Goal: Task Accomplishment & Management: Manage account settings

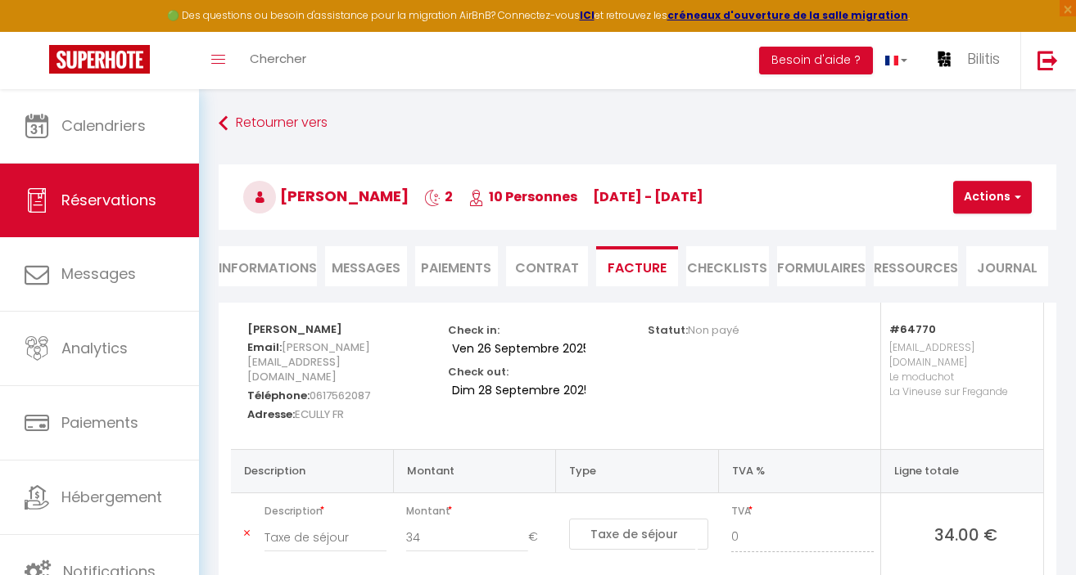
select select "taxes"
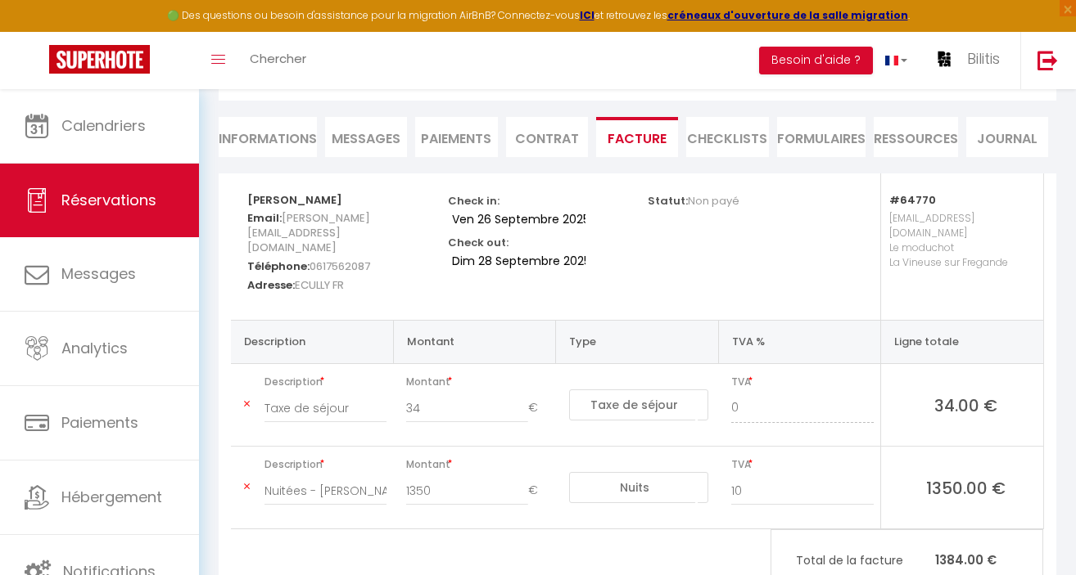
scroll to position [179, 0]
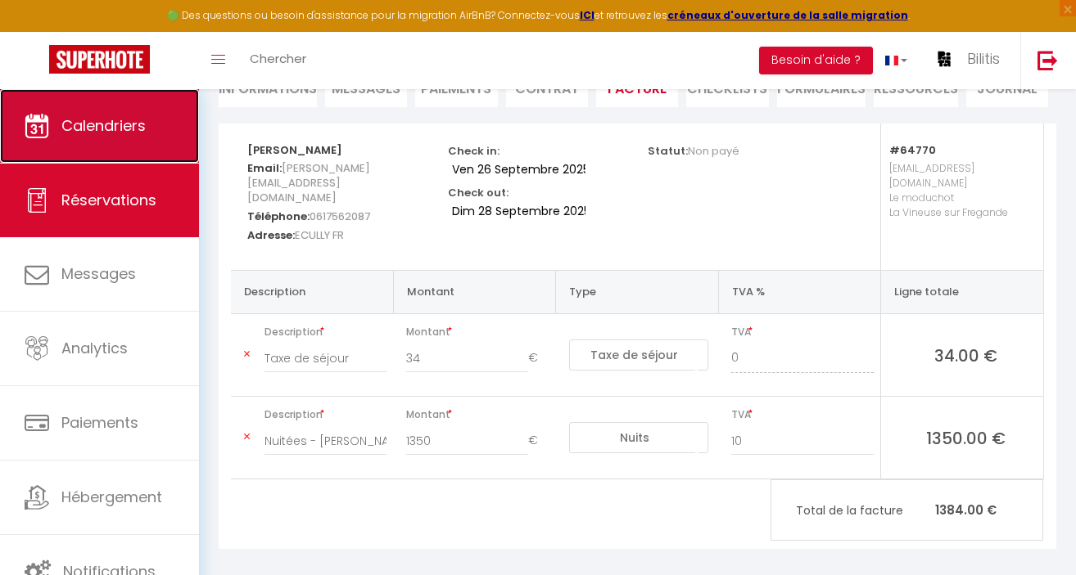
click at [124, 139] on link "Calendriers" at bounding box center [99, 126] width 199 height 74
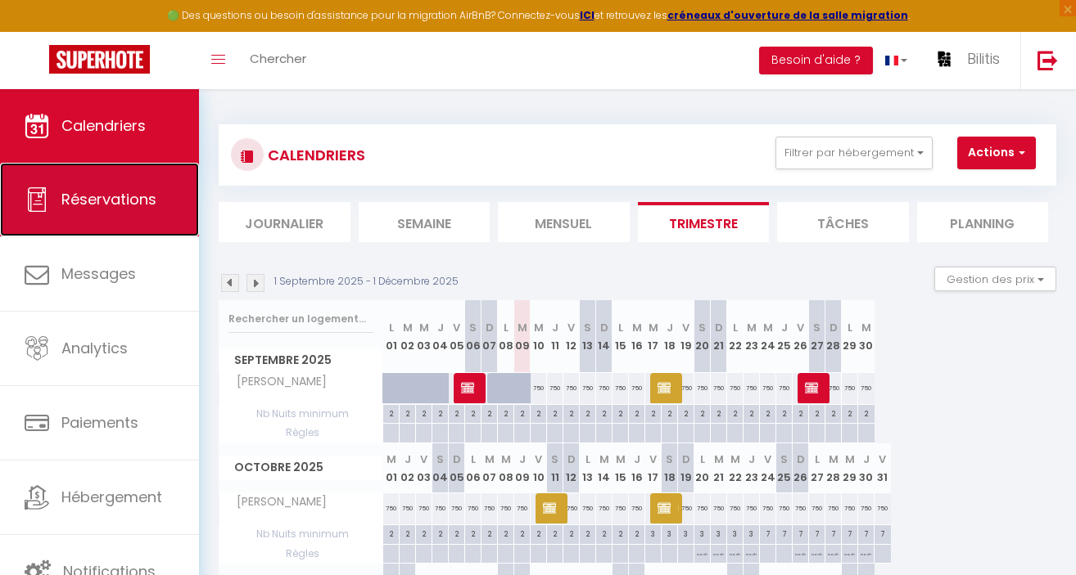
click at [101, 193] on span "Réservations" at bounding box center [108, 199] width 95 height 20
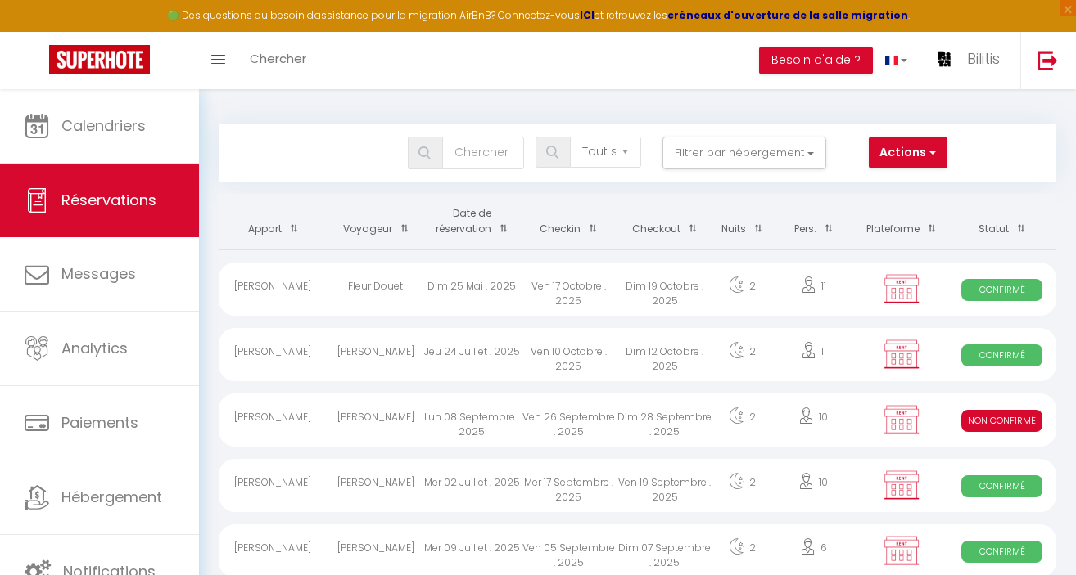
click at [386, 487] on div "James Walker" at bounding box center [375, 485] width 97 height 53
select select "OK"
select select "KO"
select select "0"
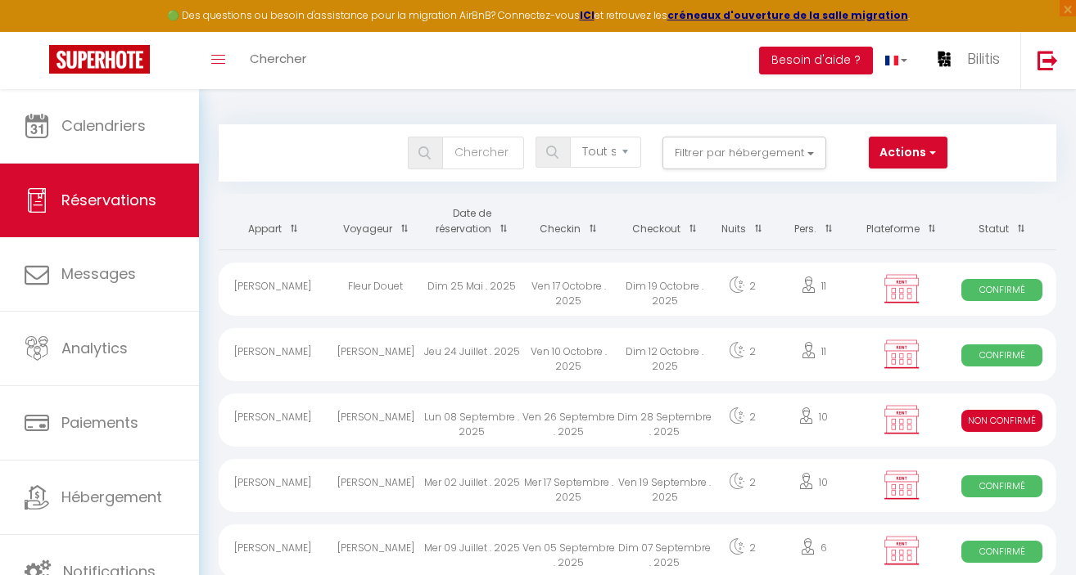
select select "1"
select select
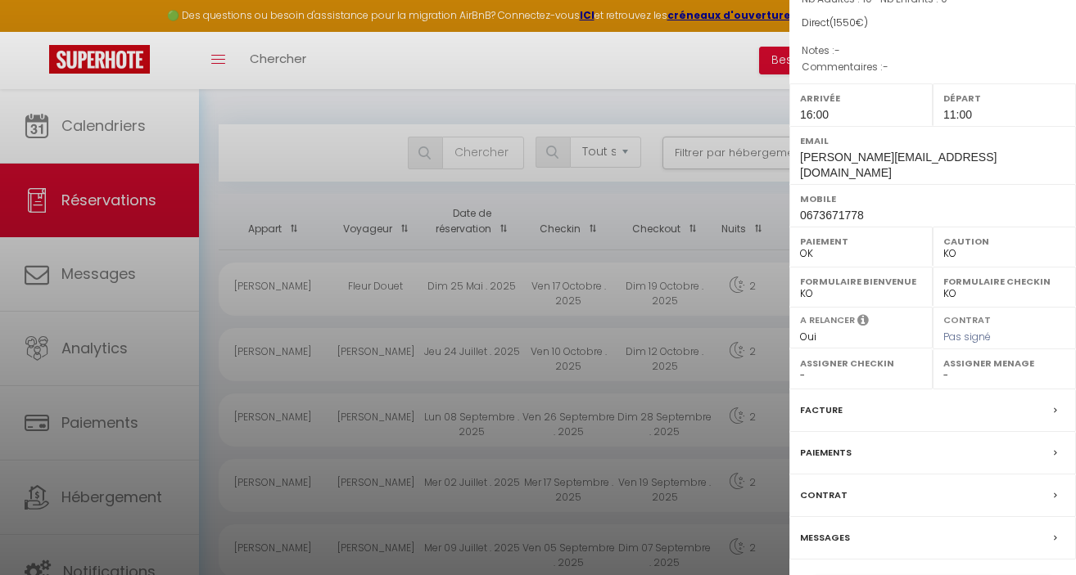
scroll to position [187, 0]
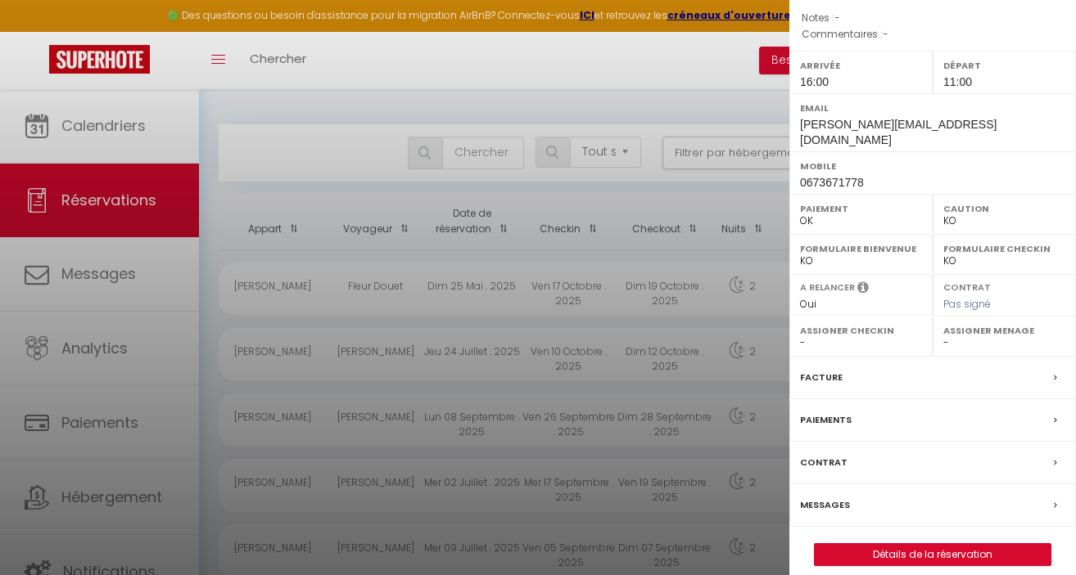
click at [828, 412] on label "Paiements" at bounding box center [826, 420] width 52 height 17
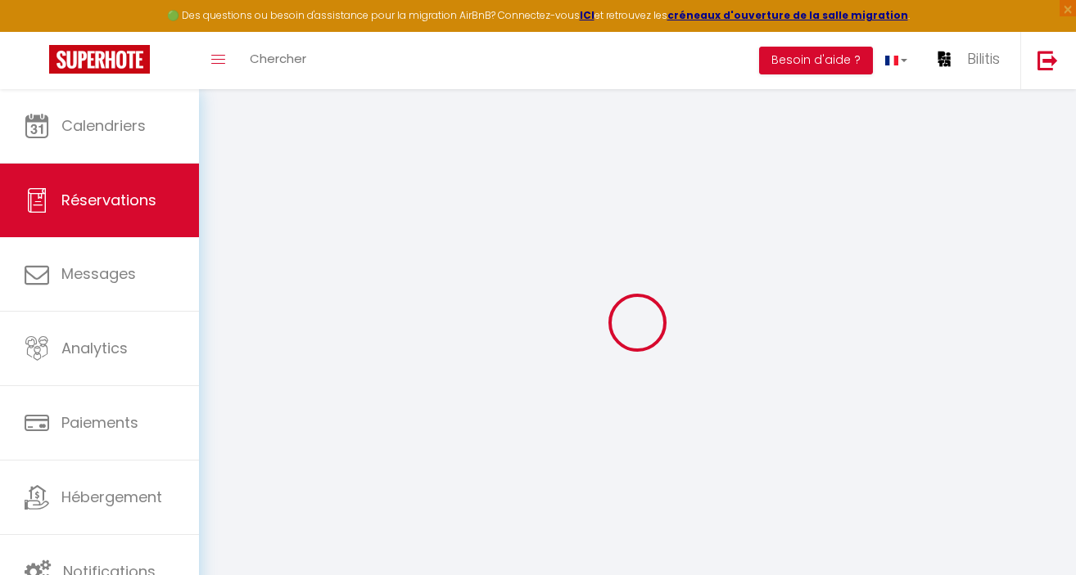
select select "0"
select select
checkbox input "false"
select select
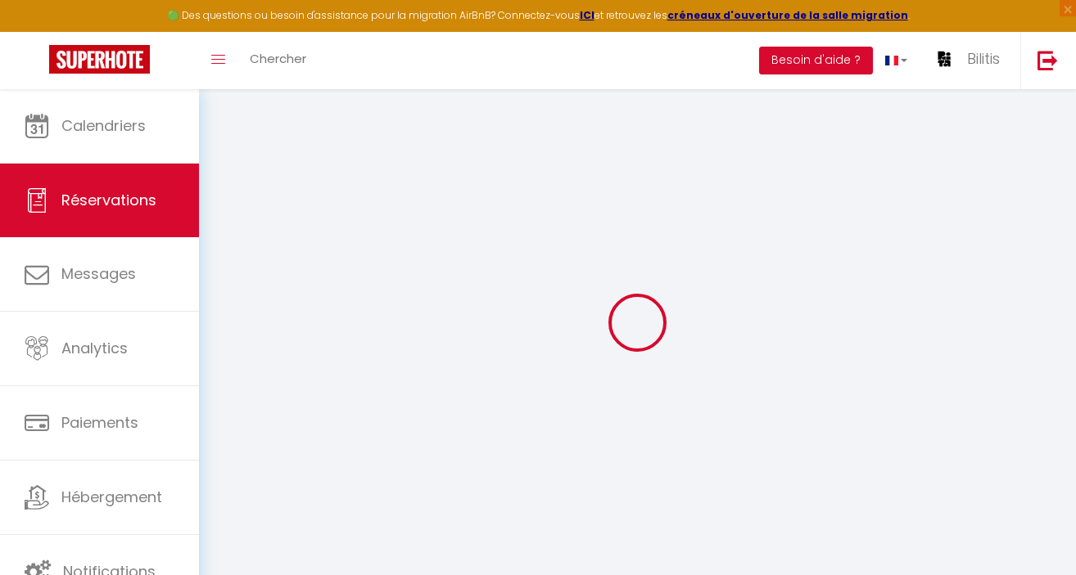
select select
checkbox input "false"
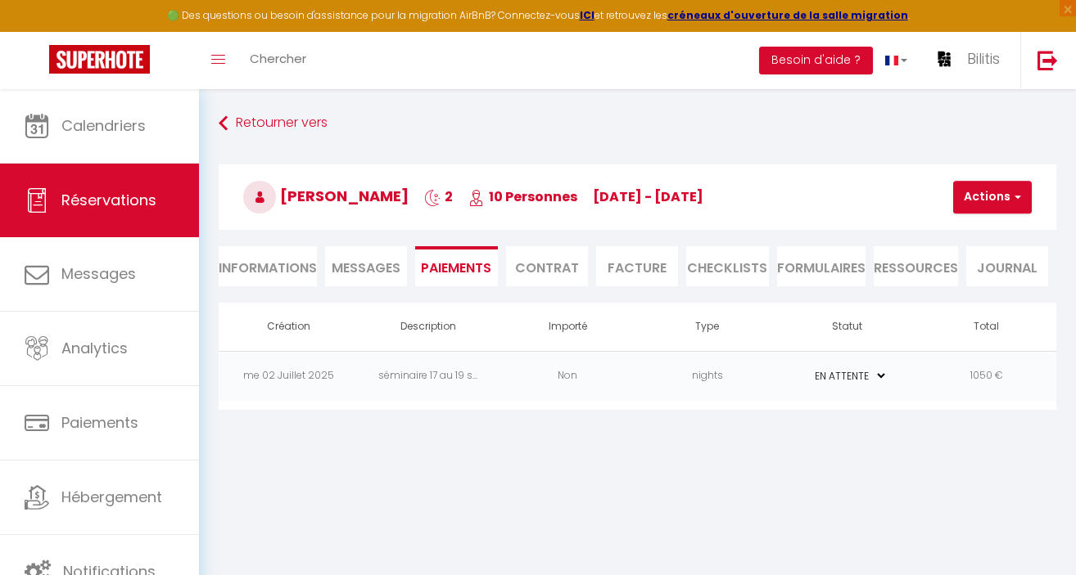
click at [283, 264] on li "Informations" at bounding box center [268, 266] width 98 height 40
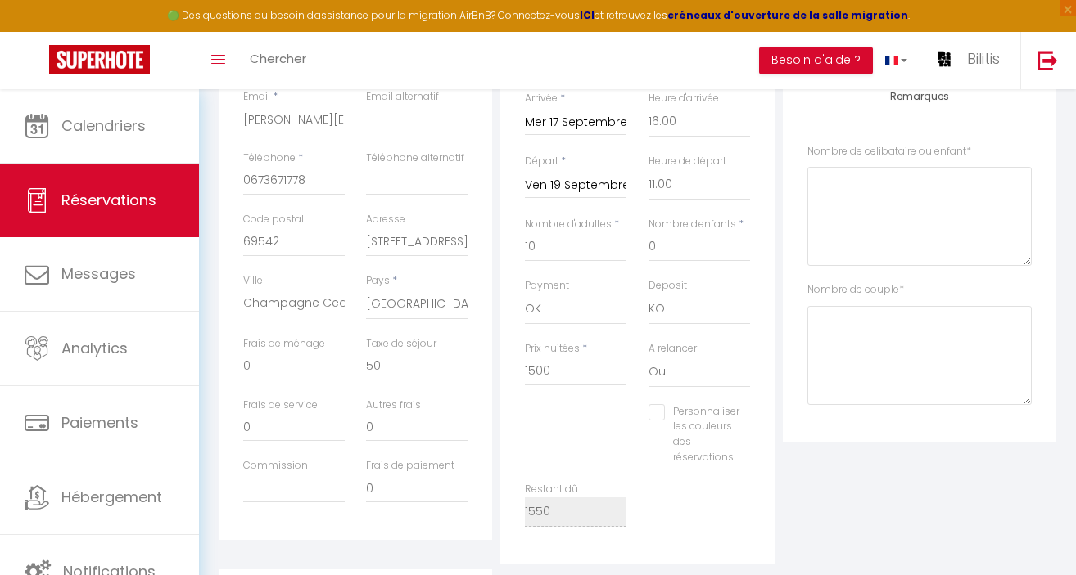
scroll to position [359, 0]
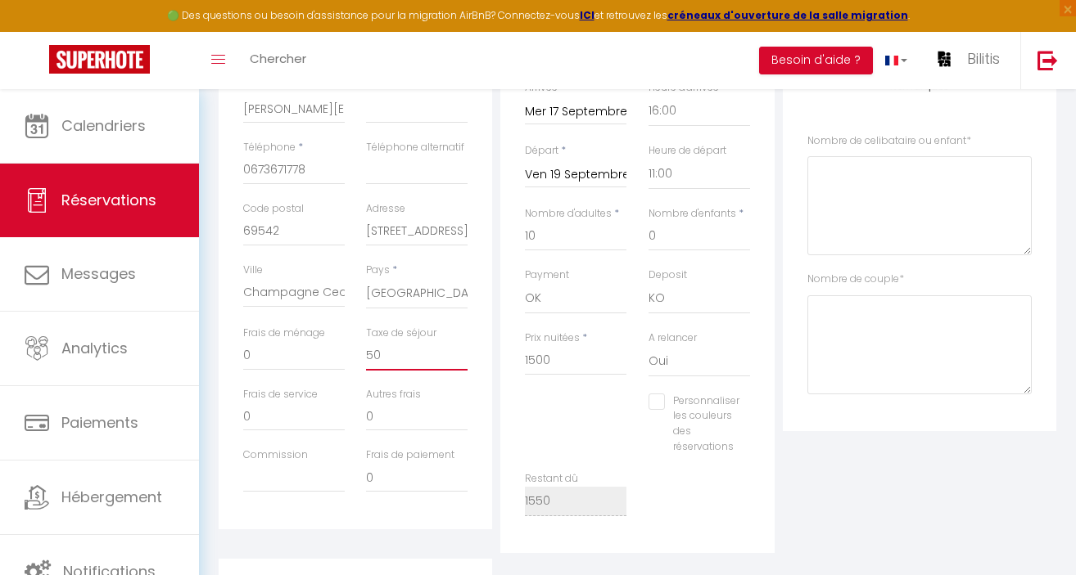
click at [384, 355] on input "50" at bounding box center [416, 355] width 101 height 29
type input "5"
checkbox input "false"
type input "3"
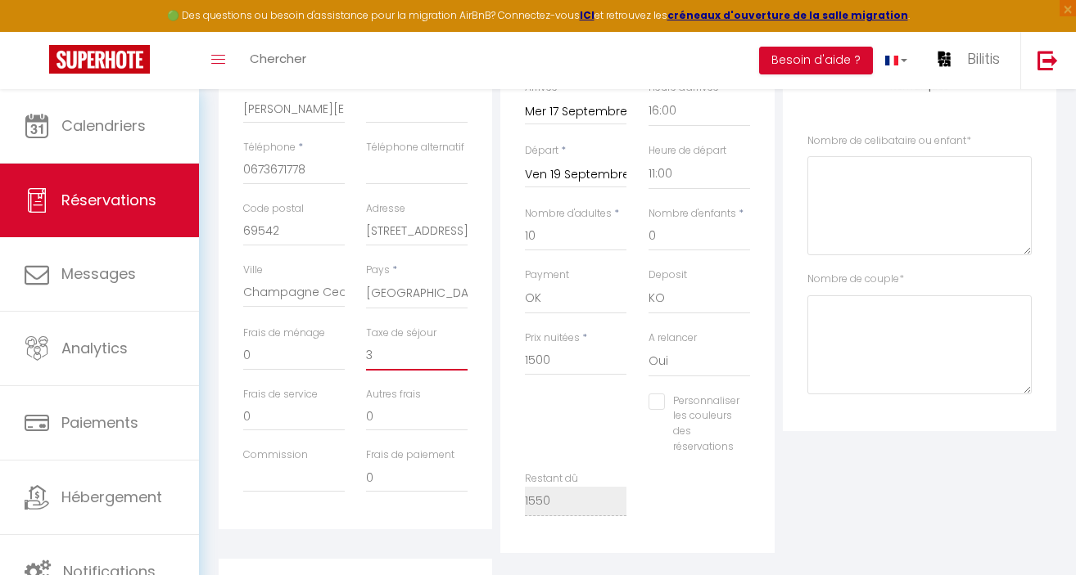
checkbox input "false"
type input "34"
checkbox input "false"
click at [825, 483] on div "Plateformes Source Direct Airbnb.com Booking.com Chalet montagne Expedia Gite d…" at bounding box center [919, 248] width 282 height 609
click at [580, 419] on div "Personnaliser les couleurs des réservations #D7092E" at bounding box center [637, 433] width 246 height 78
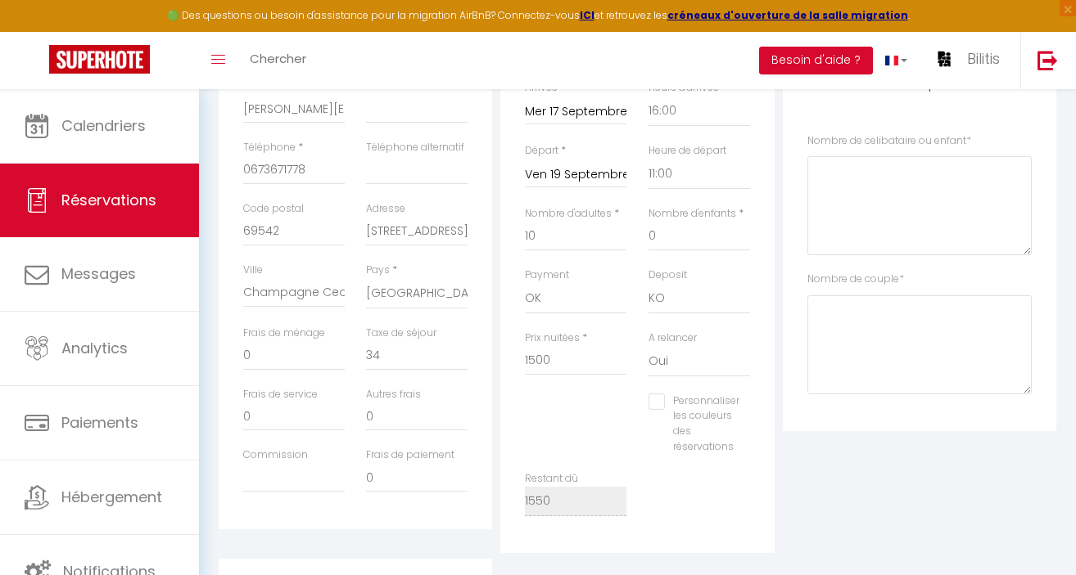
click at [561, 458] on div "Personnaliser les couleurs des réservations #D7092E" at bounding box center [637, 433] width 246 height 78
click at [682, 503] on div "Restant dû 1550" at bounding box center [637, 501] width 246 height 61
click at [549, 421] on div "Personnaliser les couleurs des réservations #D7092E" at bounding box center [637, 433] width 246 height 78
click at [387, 356] on input "34" at bounding box center [416, 355] width 101 height 29
type input "3"
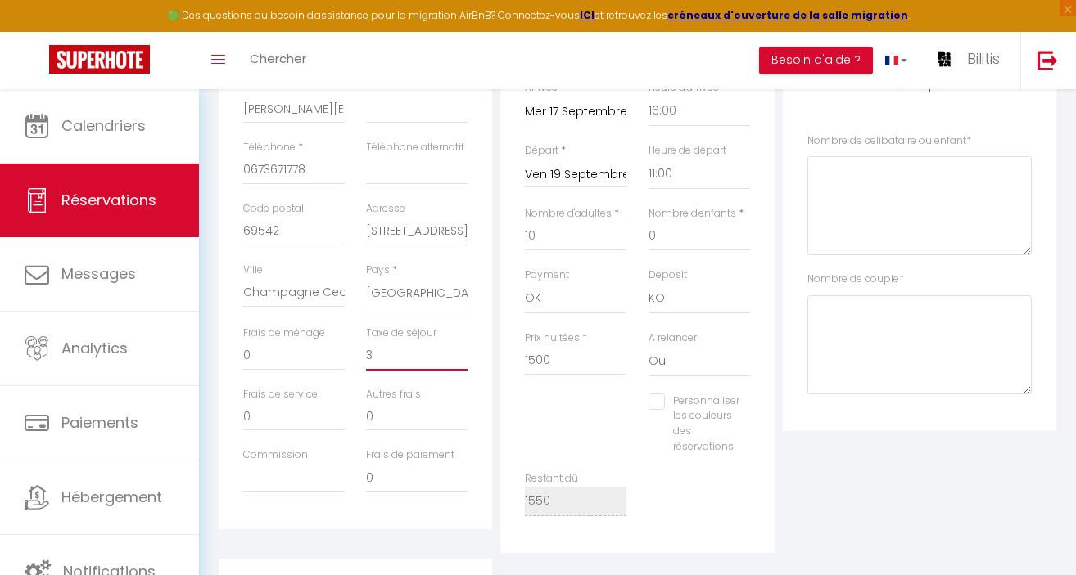
checkbox input "false"
type input "5"
checkbox input "false"
type input "50"
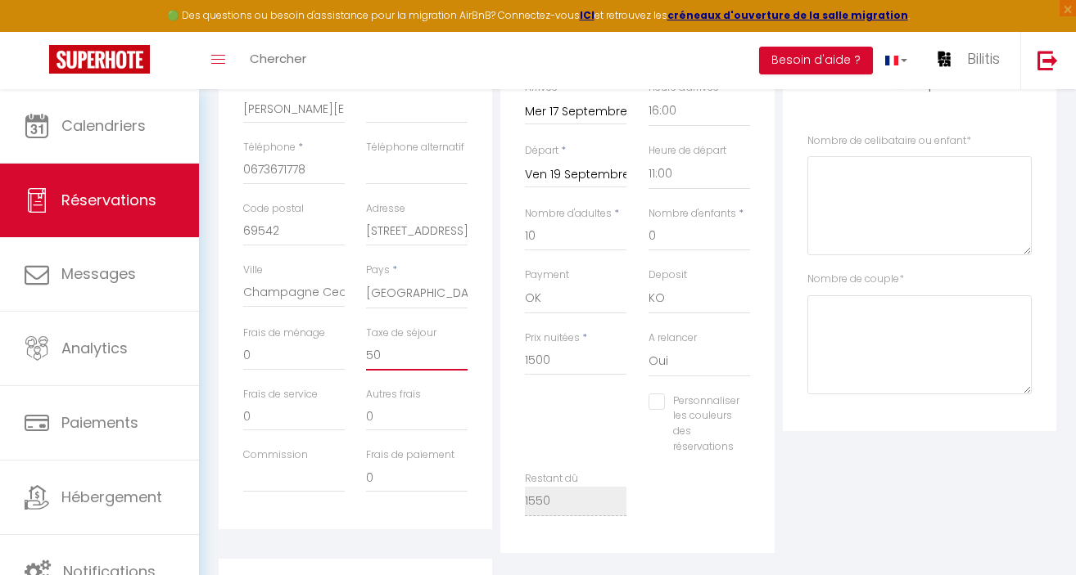
checkbox input "false"
click at [534, 408] on div "Personnaliser les couleurs des réservations #D7092E" at bounding box center [637, 433] width 246 height 78
click at [392, 360] on input "50" at bounding box center [416, 355] width 101 height 29
type input "5"
checkbox input "false"
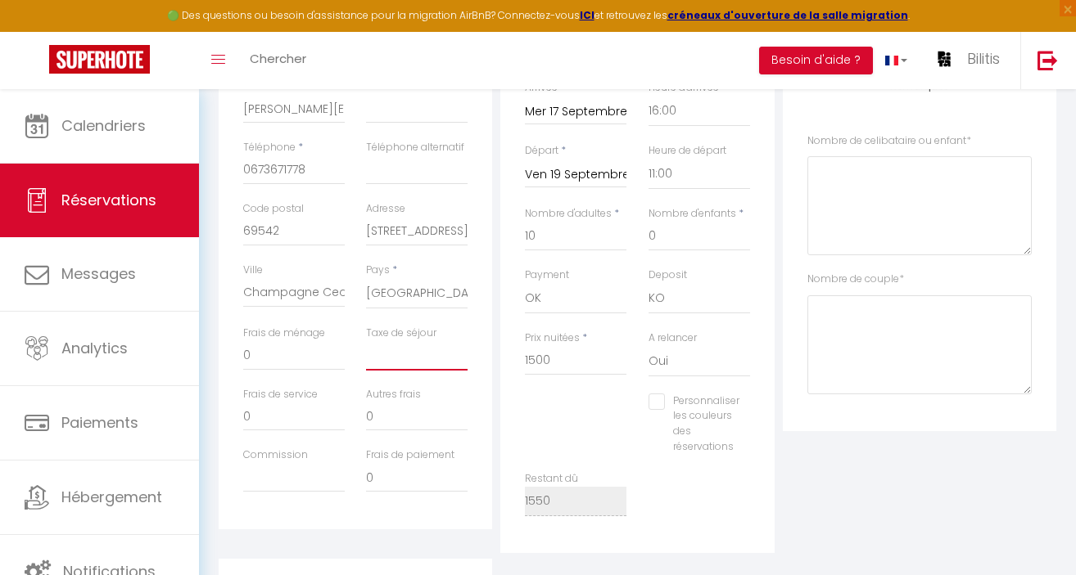
checkbox input "false"
type input "3"
checkbox input "false"
type input "34"
checkbox input "false"
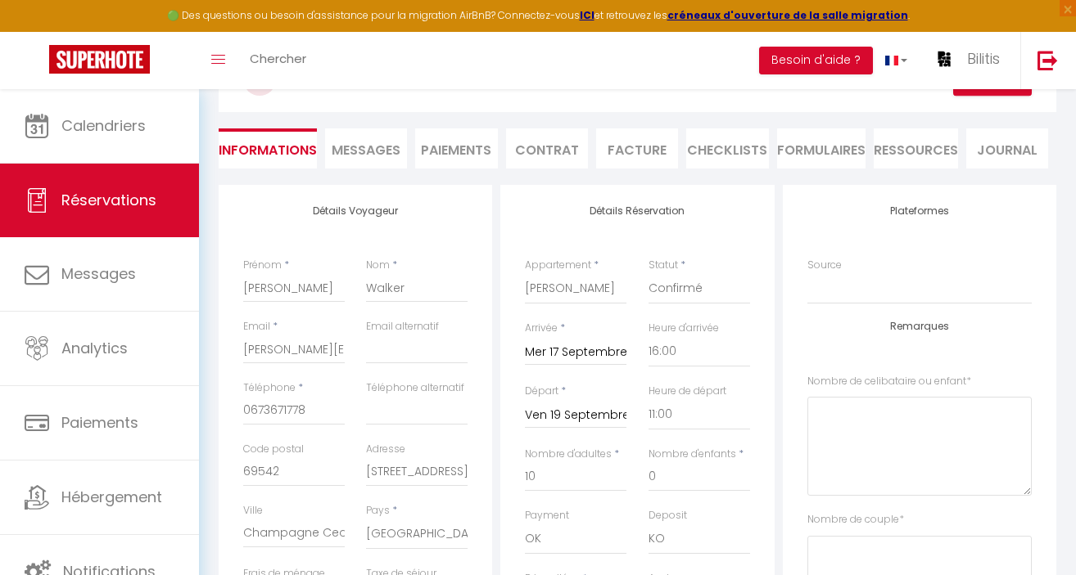
scroll to position [0, 0]
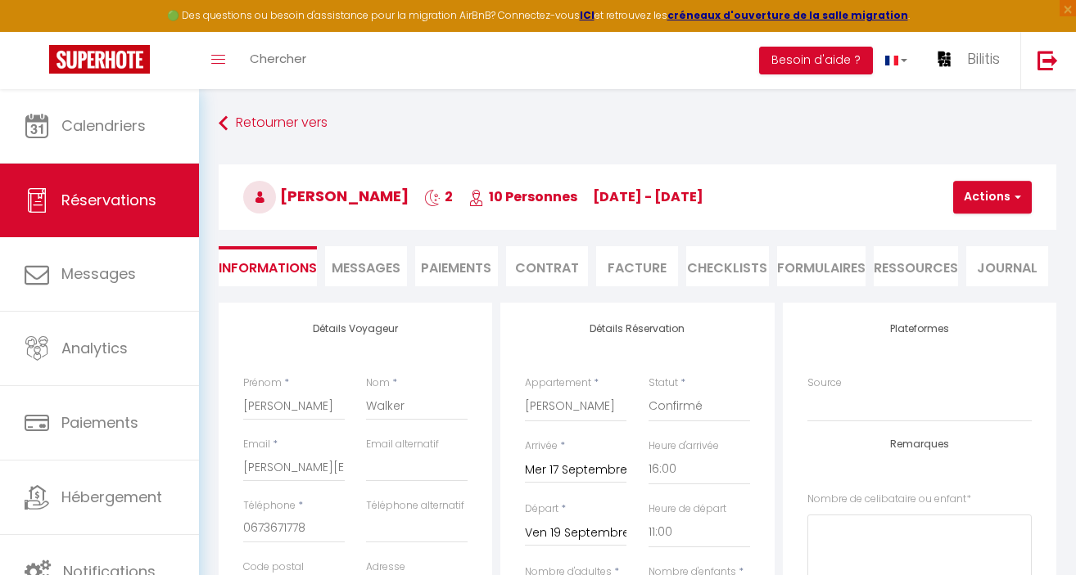
type input "34"
click at [978, 203] on button "Actions" at bounding box center [992, 197] width 79 height 33
click at [972, 231] on link "Enregistrer" at bounding box center [1005, 233] width 129 height 21
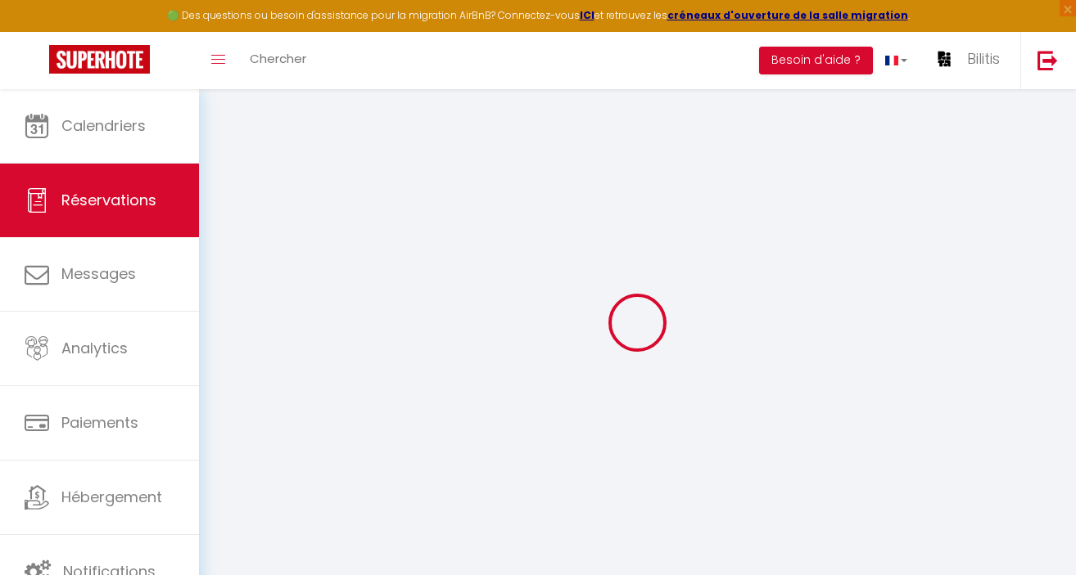
select select "not_cancelled"
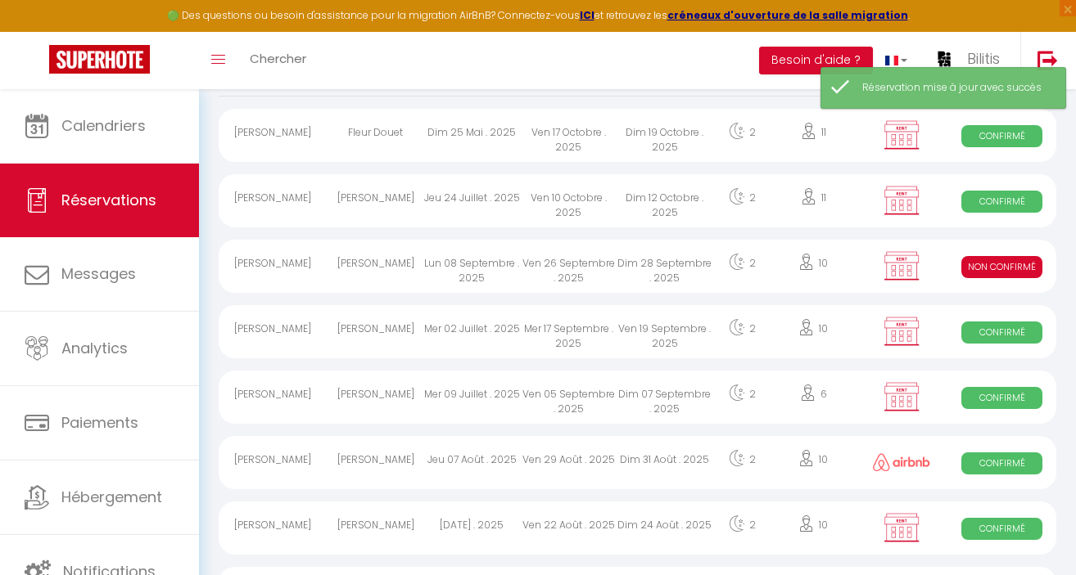
scroll to position [83, 0]
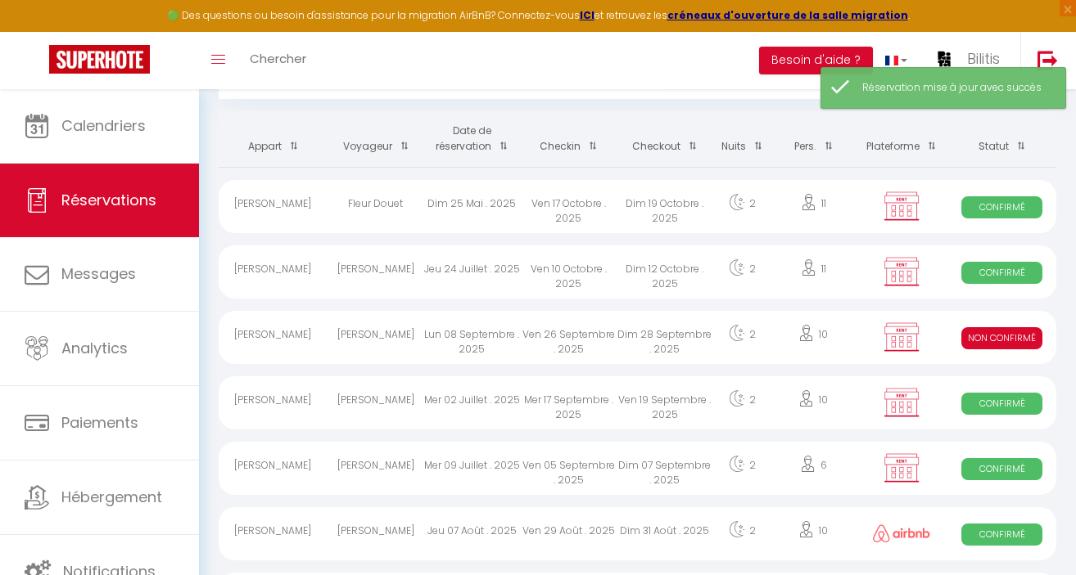
click at [381, 392] on div "James Walker" at bounding box center [375, 403] width 97 height 53
select select "OK"
select select "KO"
select select "0"
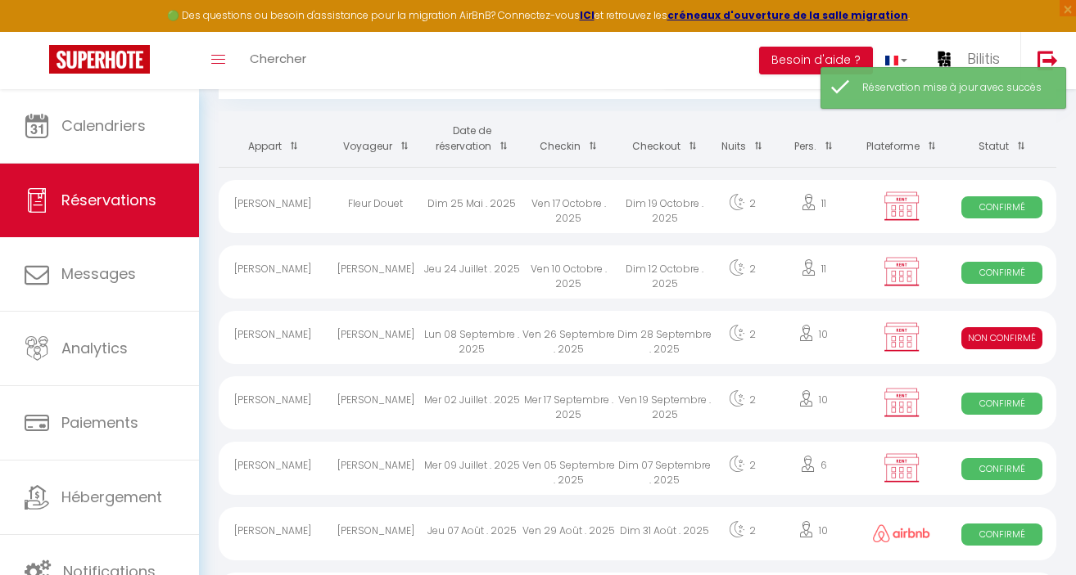
select select "1"
select select
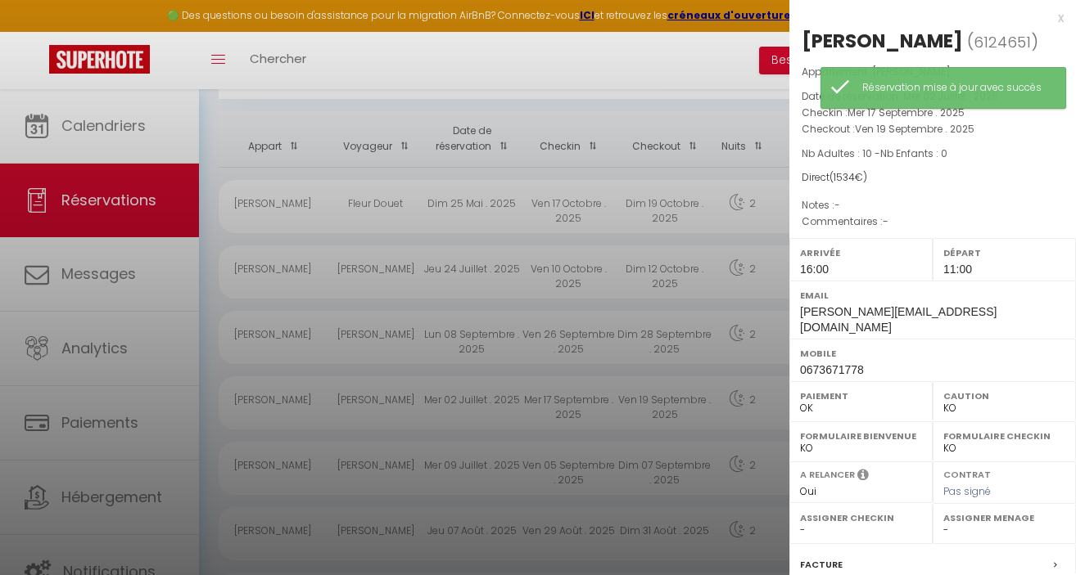
scroll to position [187, 0]
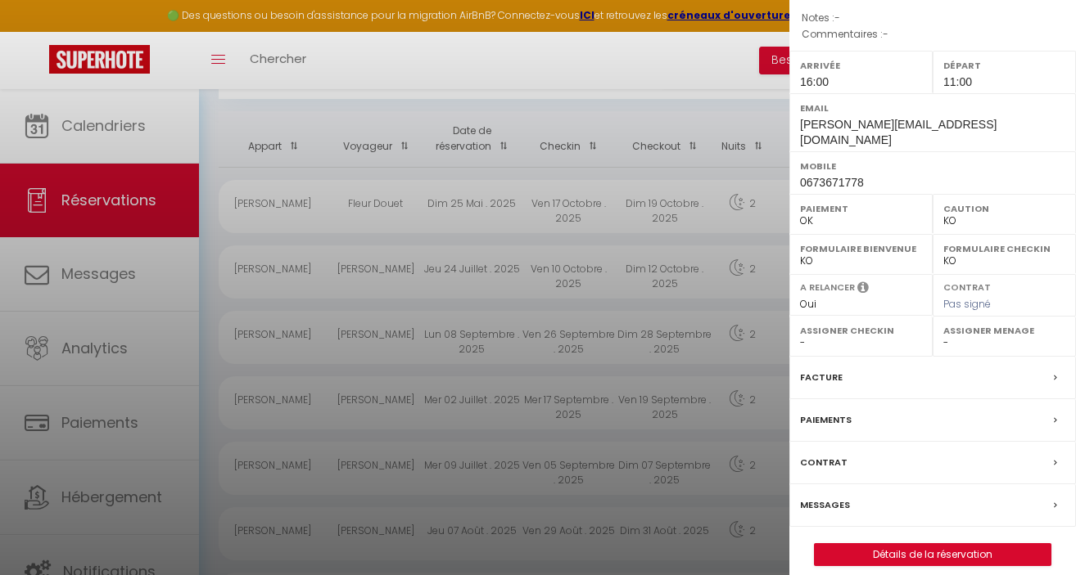
click at [828, 412] on label "Paiements" at bounding box center [826, 420] width 52 height 17
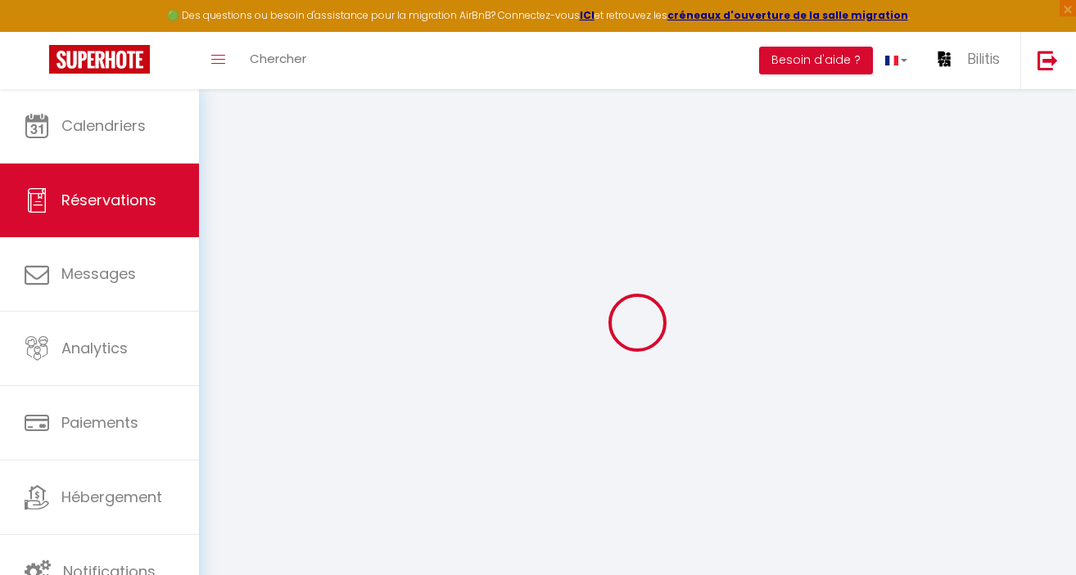
select select "0"
select select
checkbox input "false"
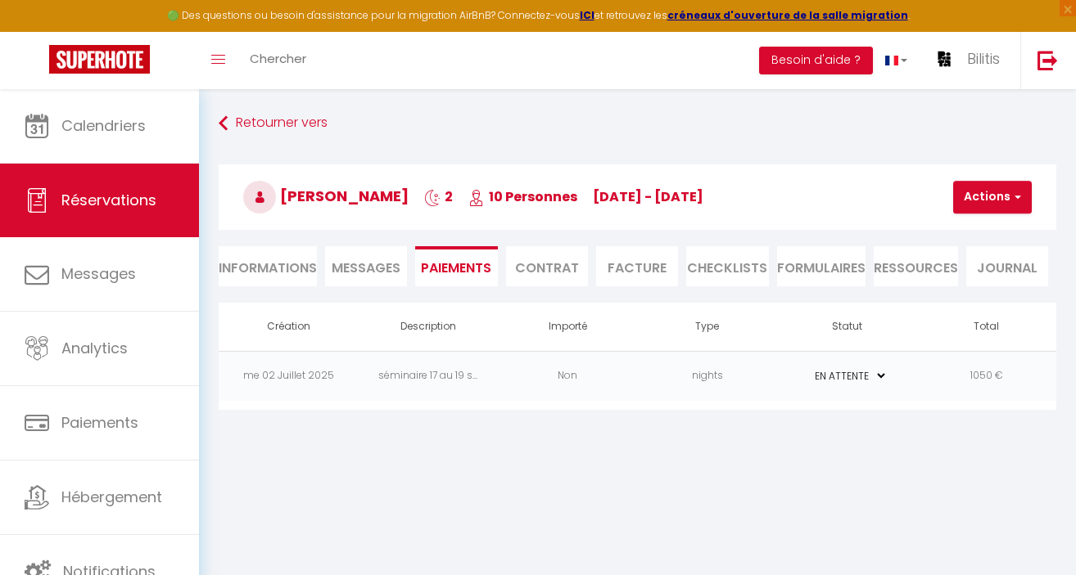
click at [624, 270] on li "Facture" at bounding box center [637, 266] width 82 height 40
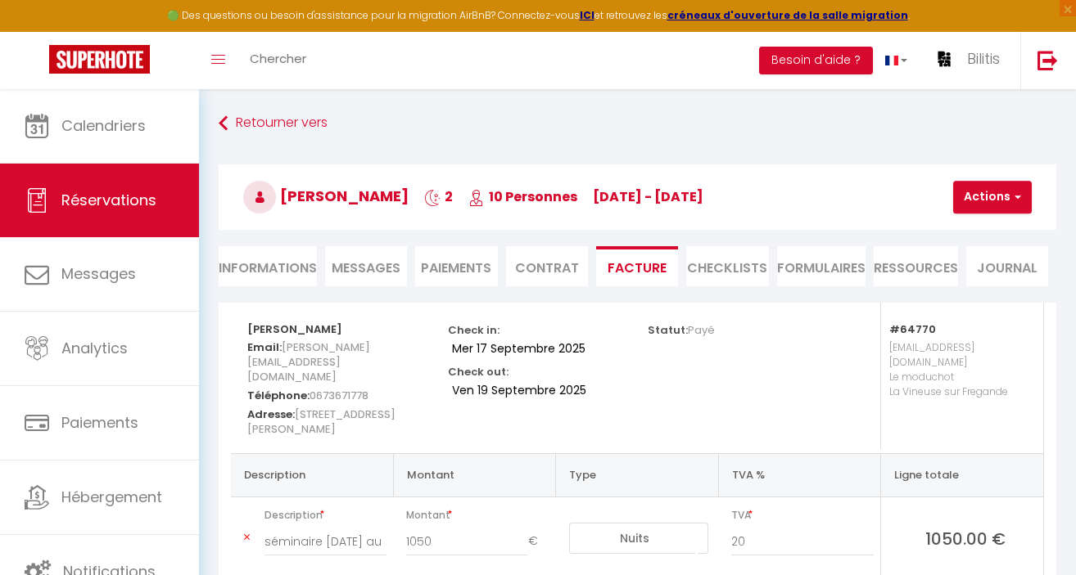
scroll to position [98, 0]
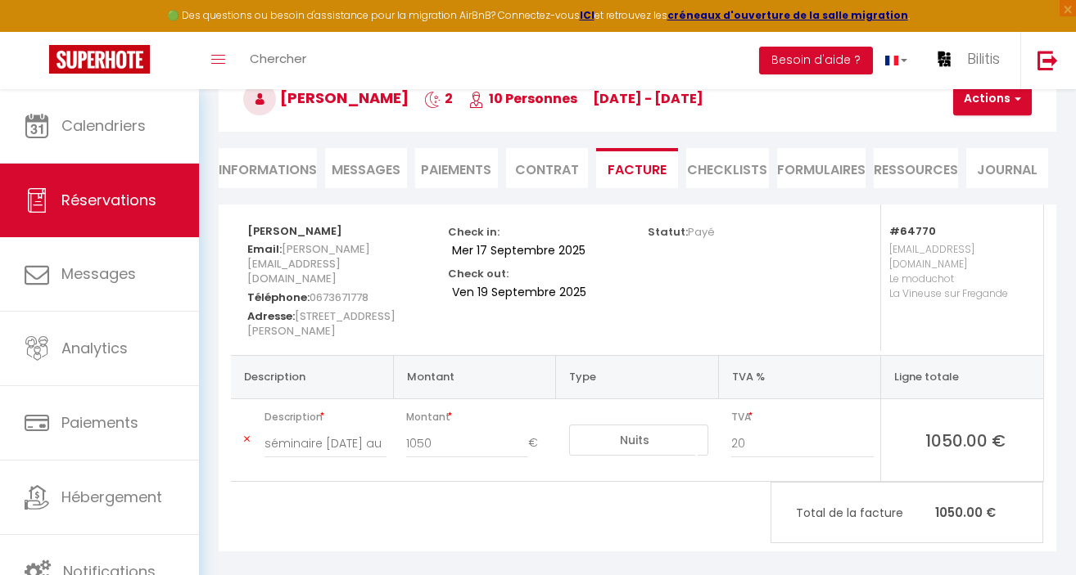
click at [278, 168] on li "Informations" at bounding box center [268, 168] width 98 height 40
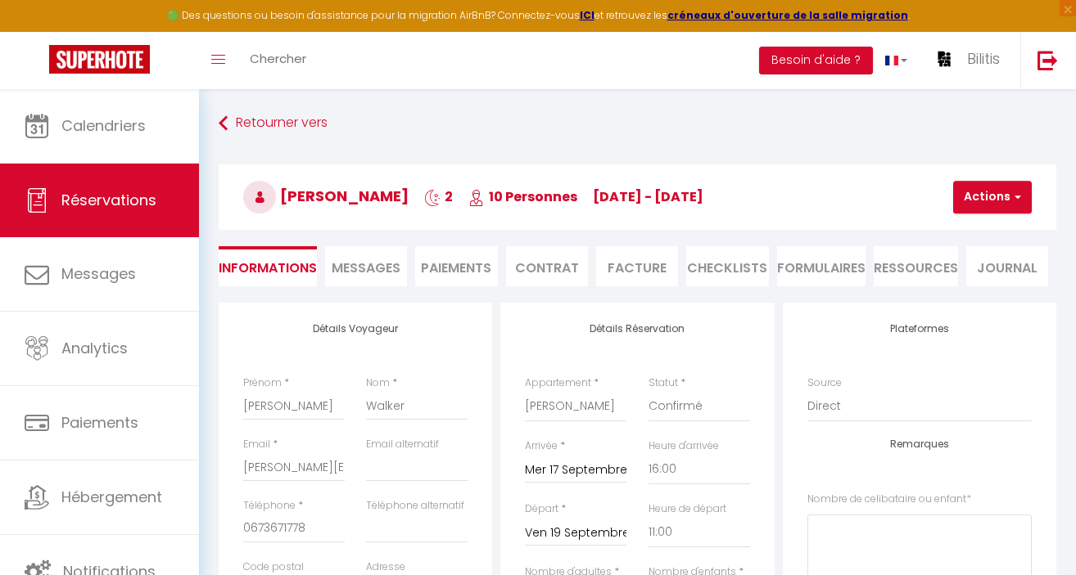
click at [620, 268] on li "Facture" at bounding box center [637, 266] width 82 height 40
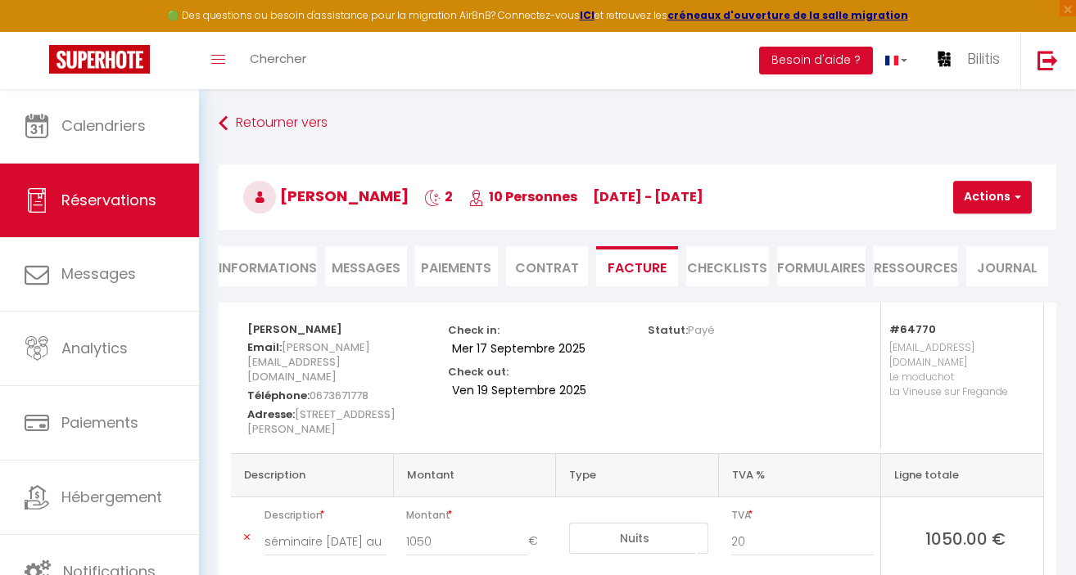
scroll to position [98, 0]
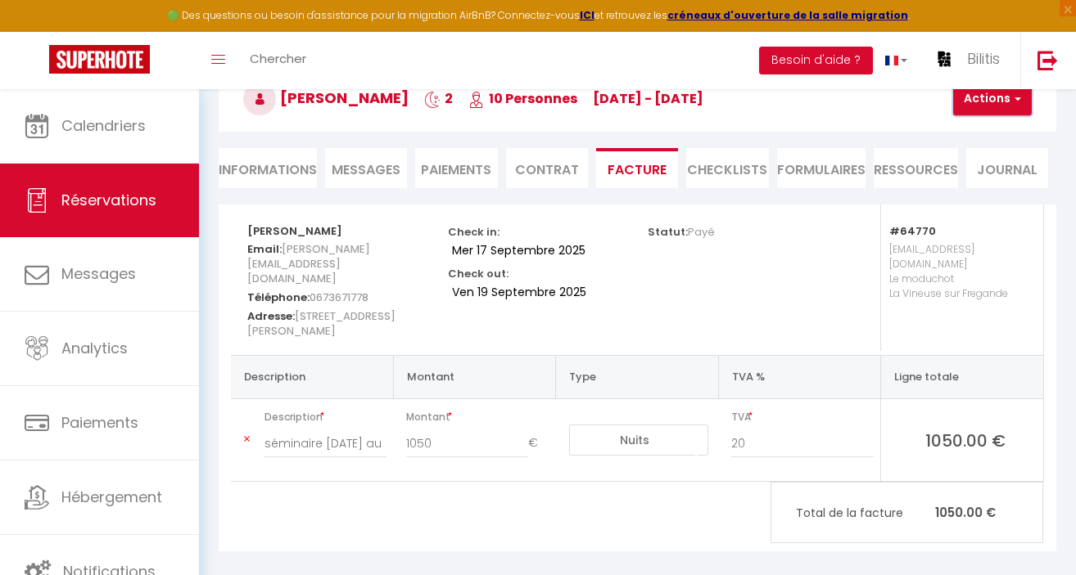
click at [981, 107] on button "Actions" at bounding box center [992, 99] width 79 height 33
click at [783, 244] on div "Statut: Payé" at bounding box center [736, 231] width 178 height 52
click at [460, 174] on li "Paiements" at bounding box center [456, 168] width 82 height 40
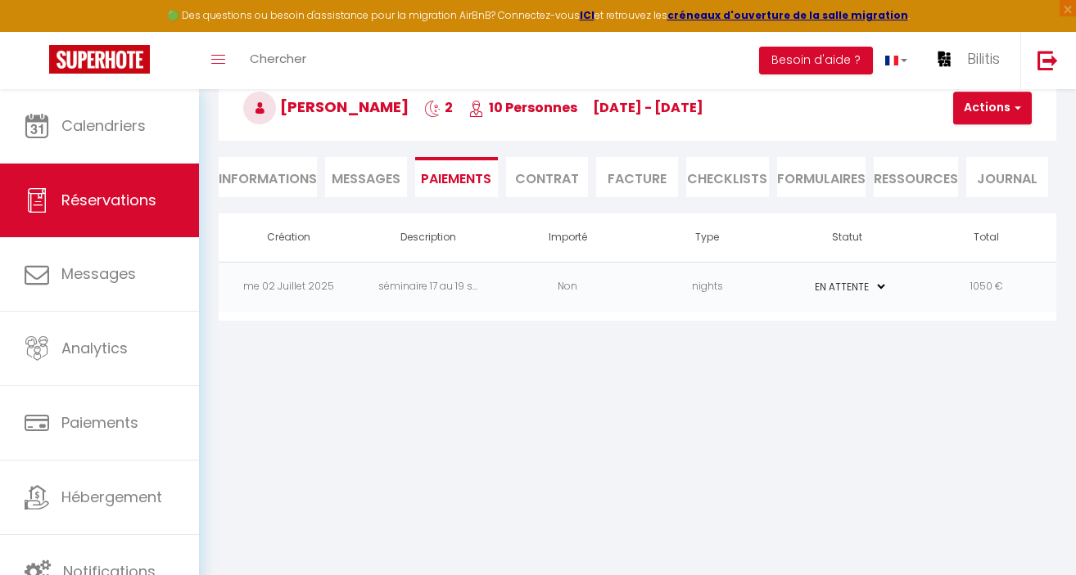
scroll to position [89, 0]
click at [995, 103] on button "Actions" at bounding box center [992, 108] width 79 height 33
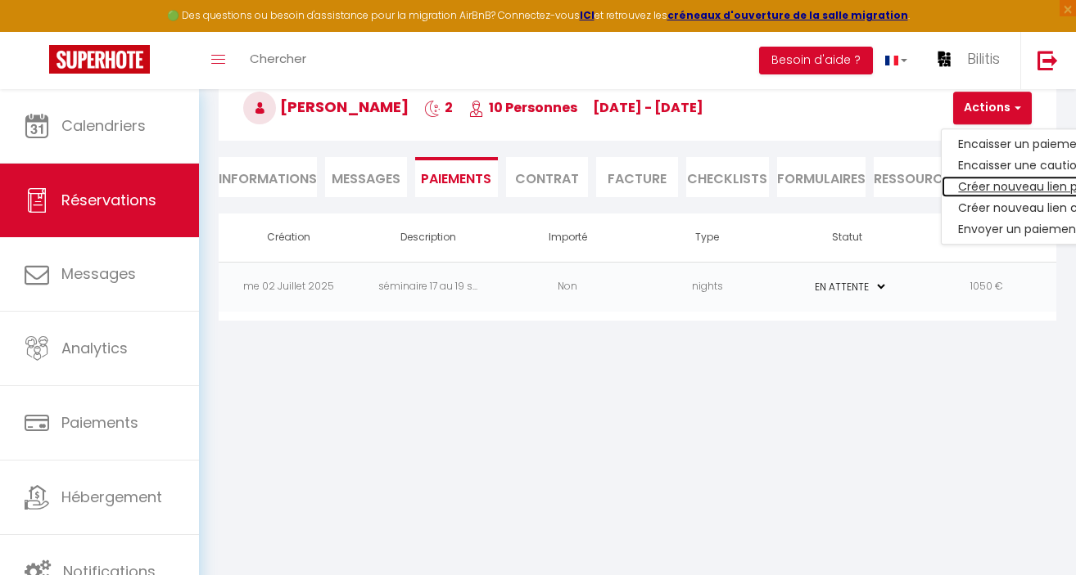
click at [987, 185] on link "Créer nouveau lien paiement" at bounding box center [1041, 186] width 201 height 21
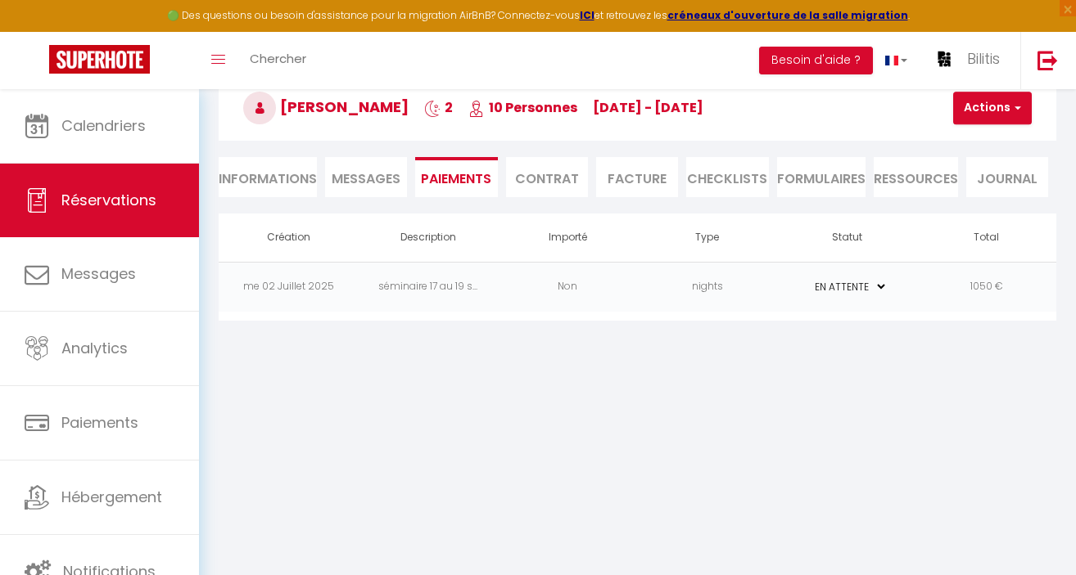
select select "nights"
type input "franck.lechat@jameswalker.biz"
select select "13487"
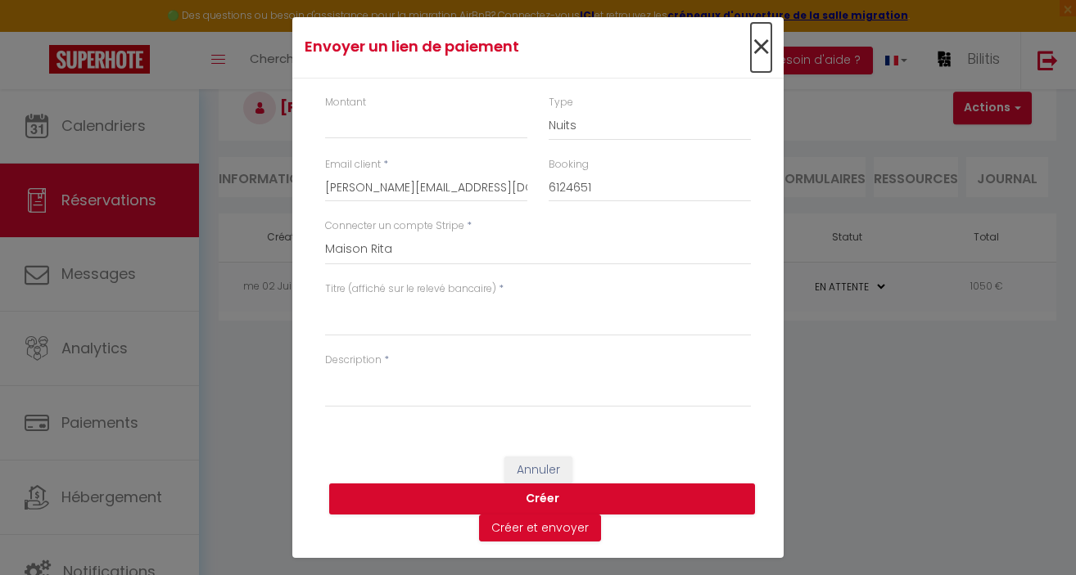
click at [760, 46] on span "×" at bounding box center [761, 47] width 20 height 49
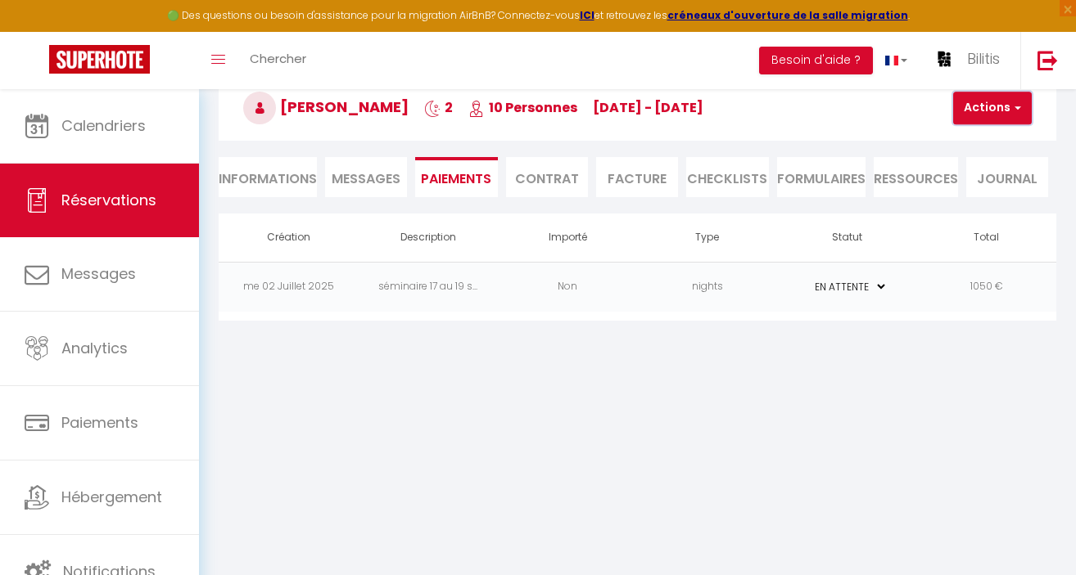
click at [1004, 111] on button "Actions" at bounding box center [992, 108] width 79 height 33
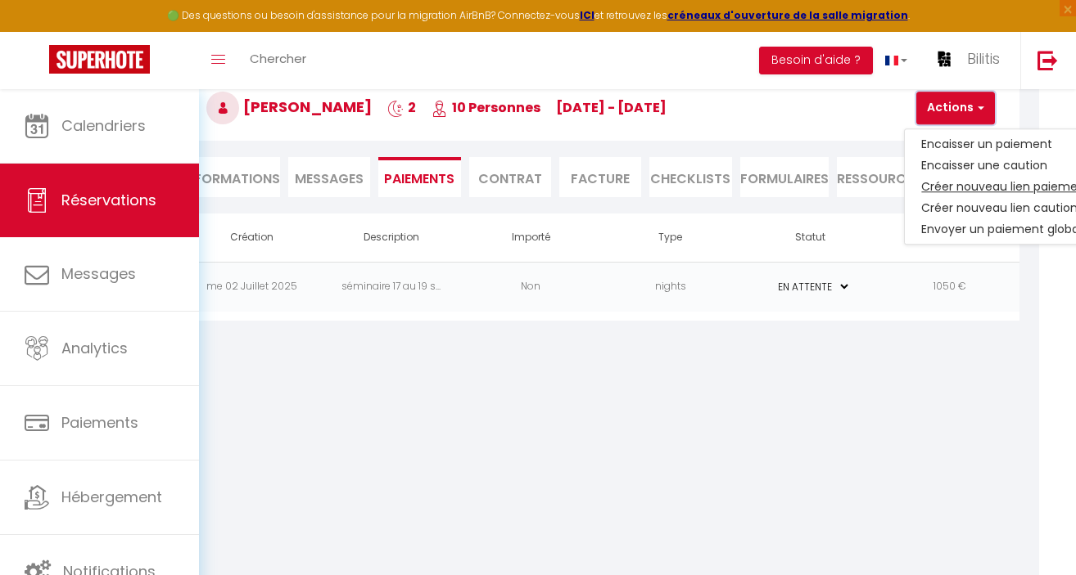
scroll to position [89, 42]
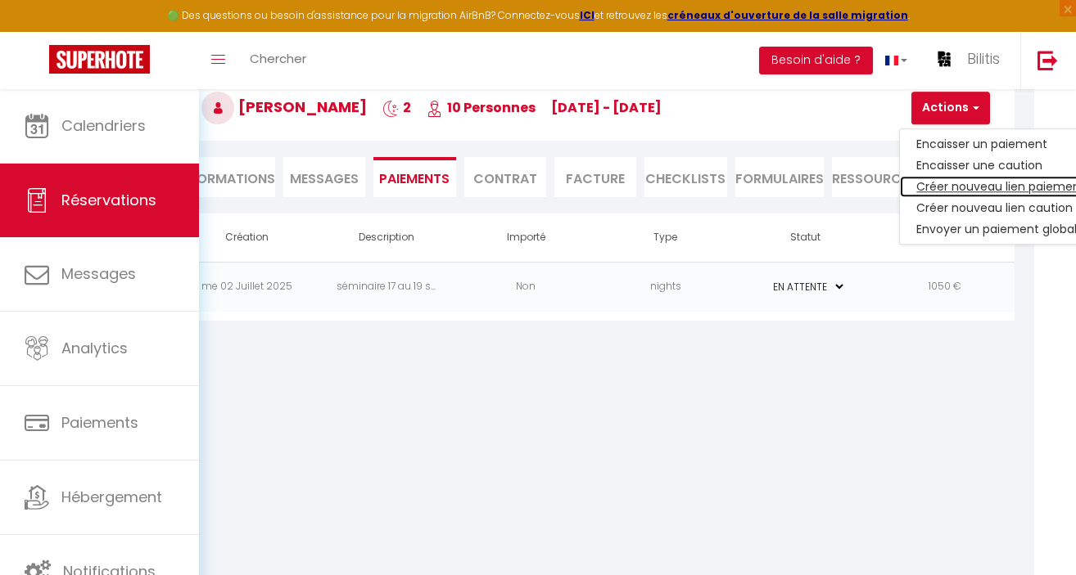
click at [956, 187] on link "Créer nouveau lien paiement" at bounding box center [1000, 186] width 201 height 21
type input "franck.lechat@jameswalker.biz"
type input "6124651"
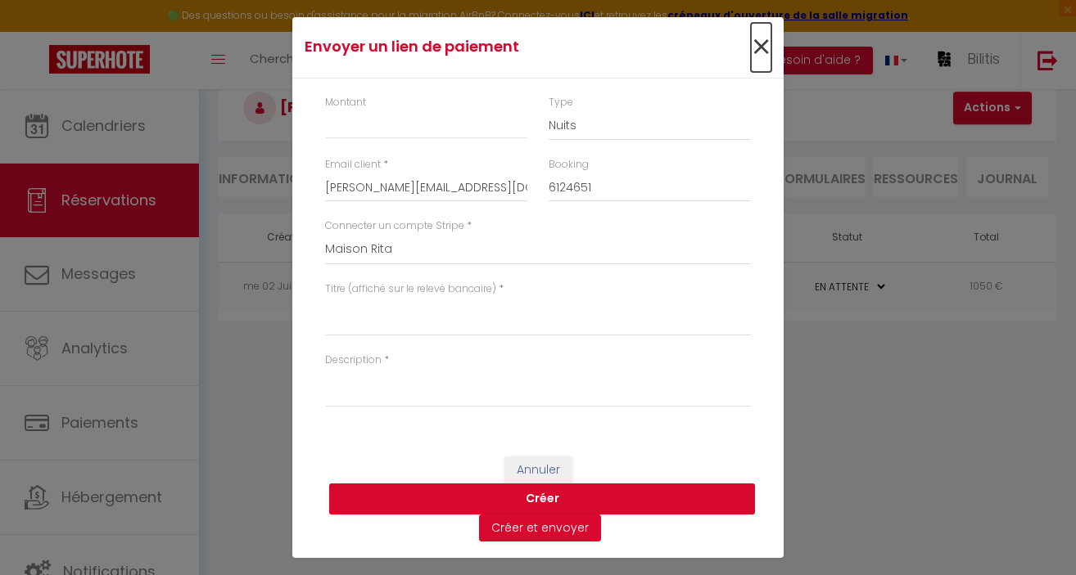
click at [754, 48] on span "×" at bounding box center [761, 47] width 20 height 49
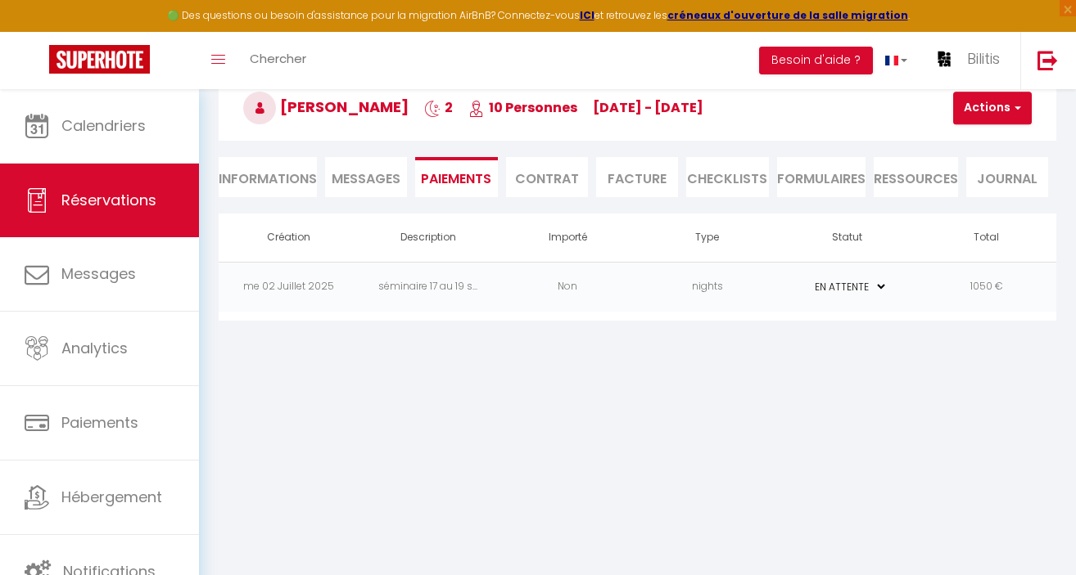
click at [556, 181] on li "Contrat" at bounding box center [547, 177] width 82 height 40
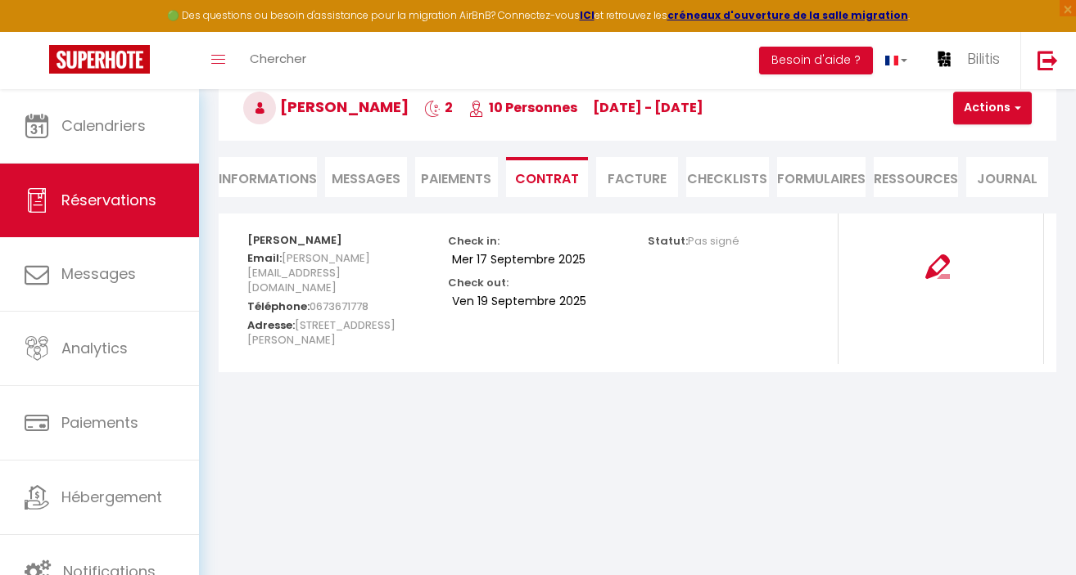
click at [633, 186] on li "Facture" at bounding box center [637, 177] width 82 height 40
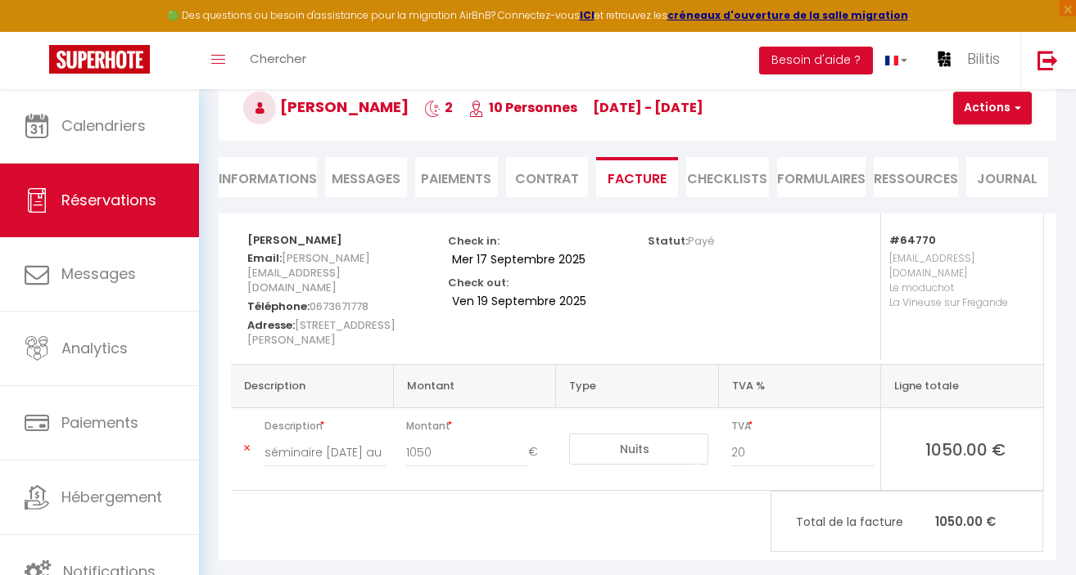
scroll to position [98, 0]
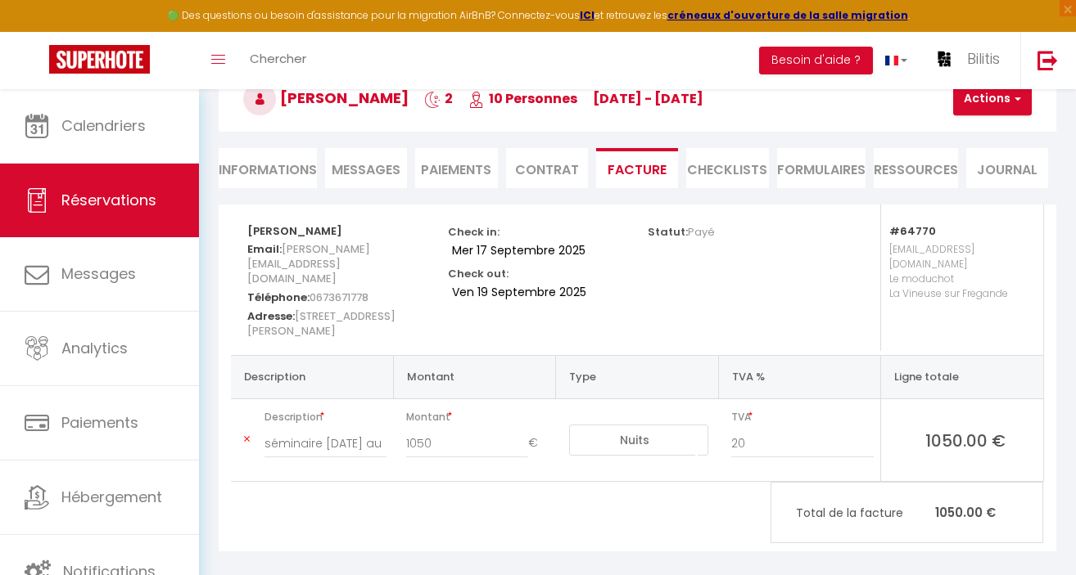
click at [467, 166] on li "Paiements" at bounding box center [456, 168] width 82 height 40
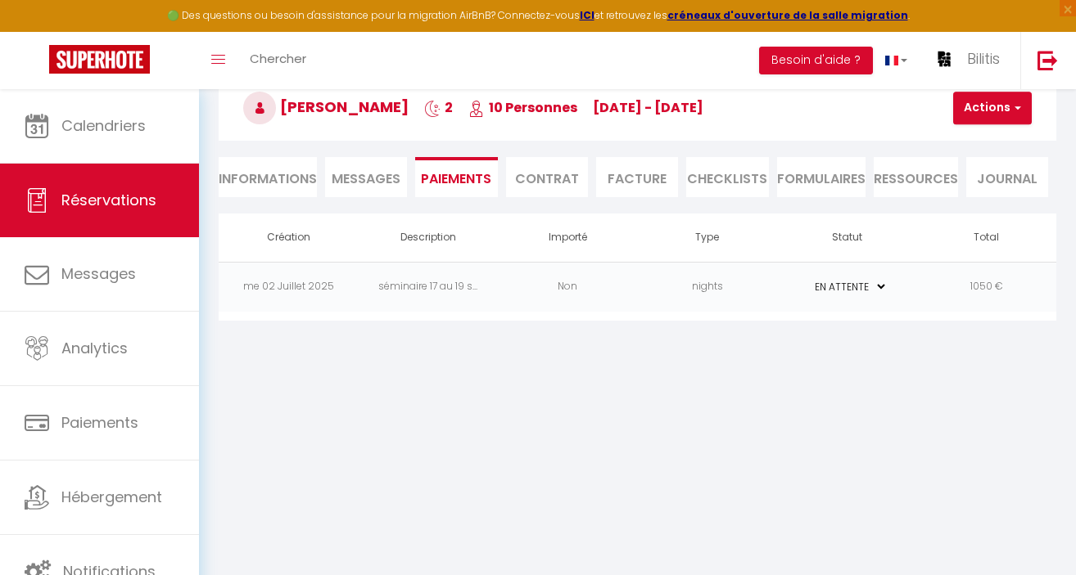
scroll to position [89, 0]
click at [270, 178] on li "Informations" at bounding box center [268, 177] width 98 height 40
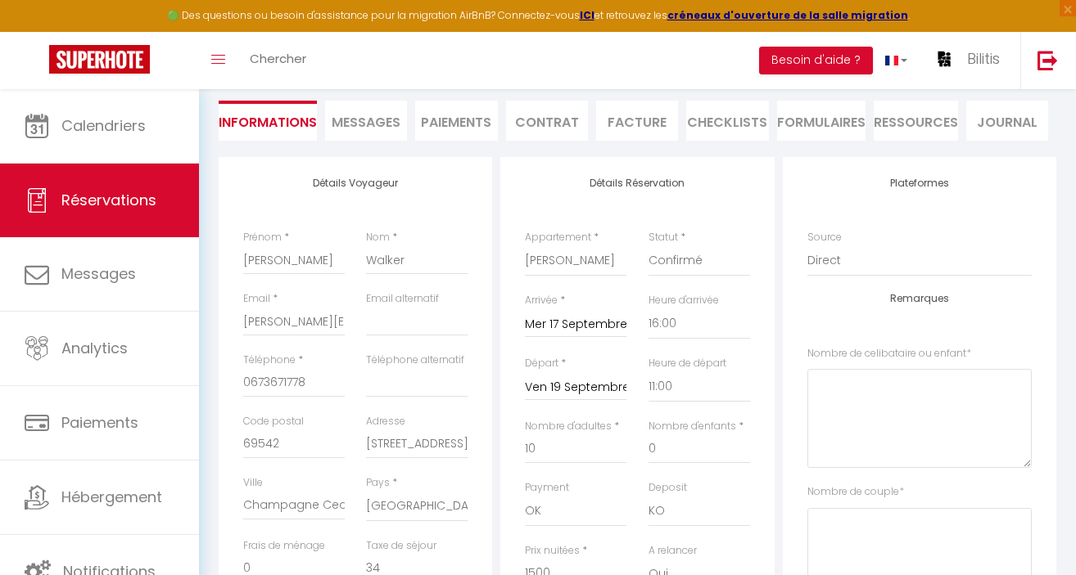
scroll to position [49, 0]
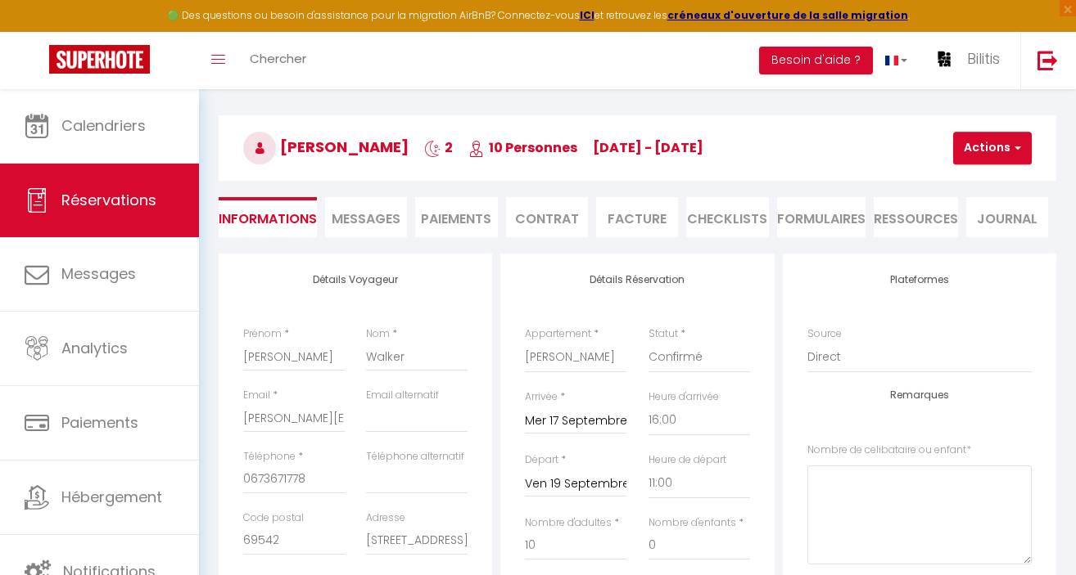
click at [381, 211] on span "Messages" at bounding box center [365, 219] width 69 height 19
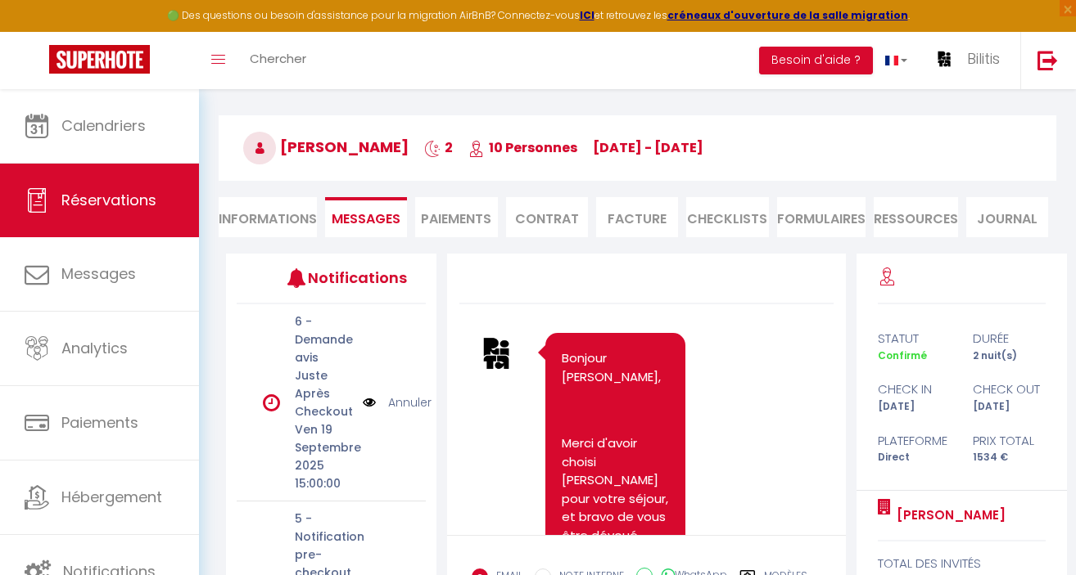
click at [449, 220] on li "Paiements" at bounding box center [456, 217] width 82 height 40
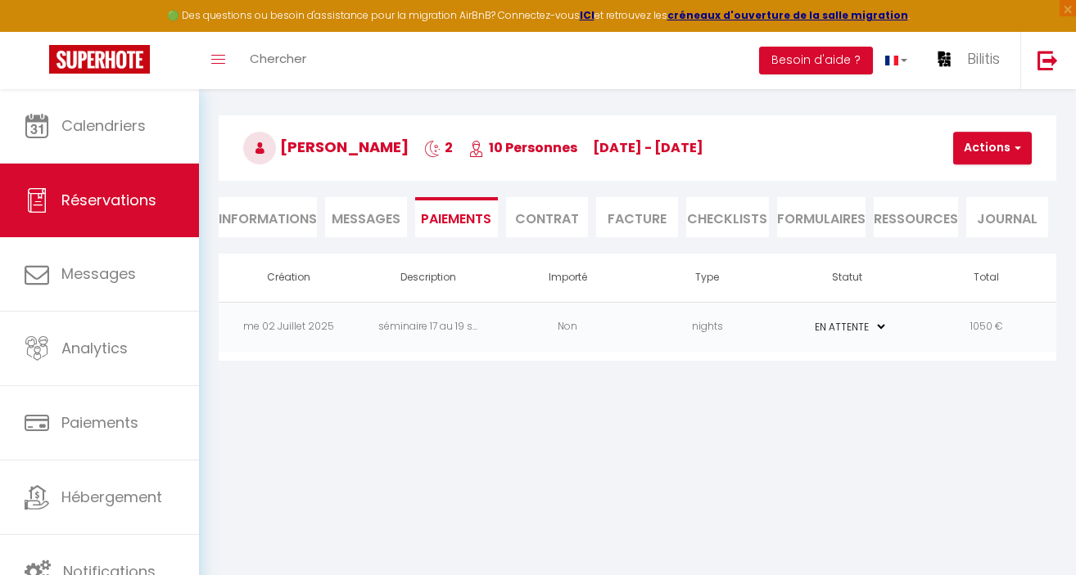
click at [377, 222] on span "Messages" at bounding box center [365, 219] width 69 height 19
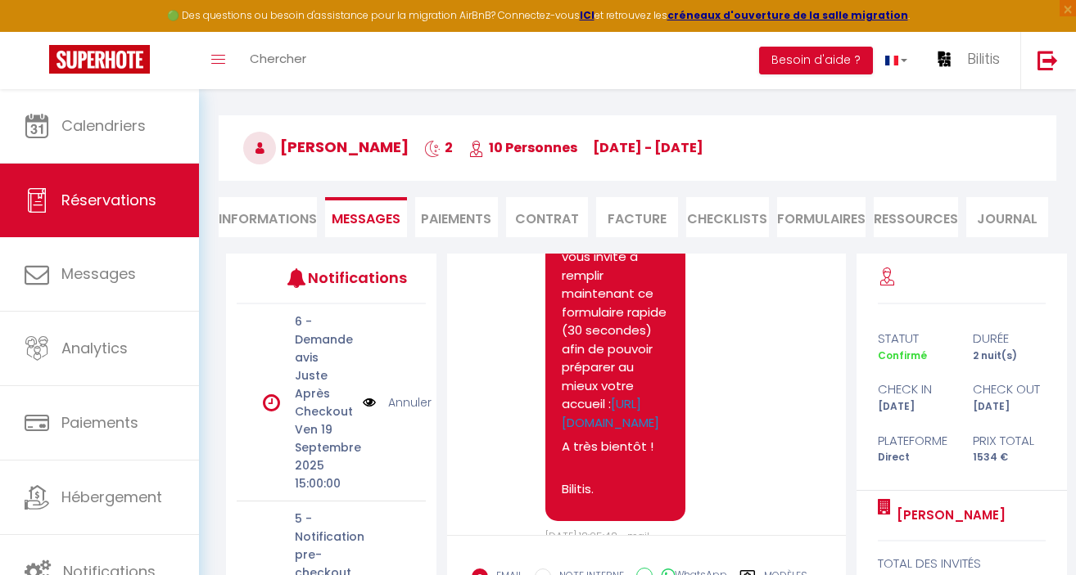
scroll to position [944, 0]
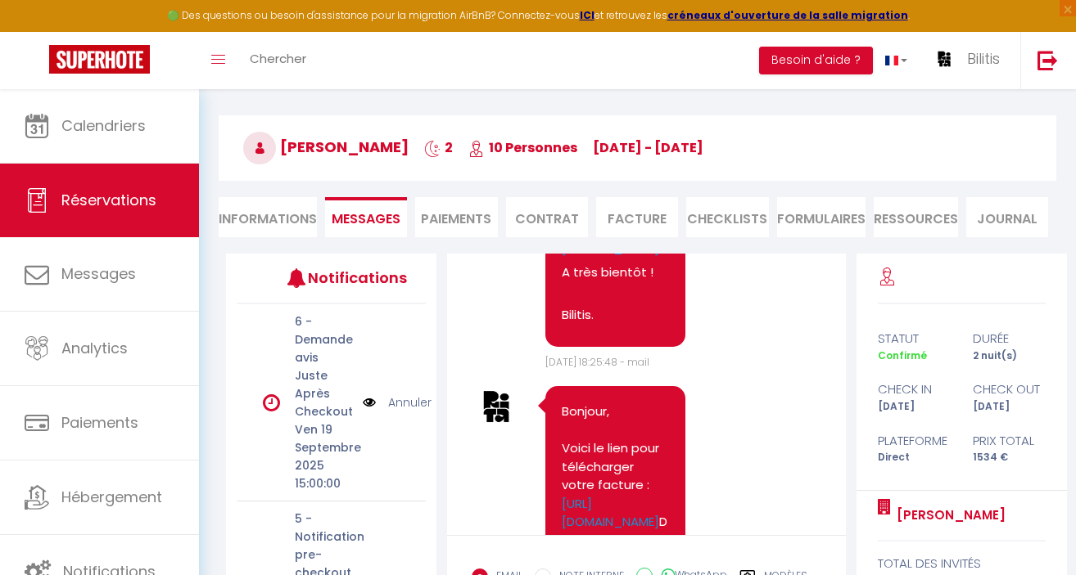
click at [467, 209] on li "Paiements" at bounding box center [456, 217] width 82 height 40
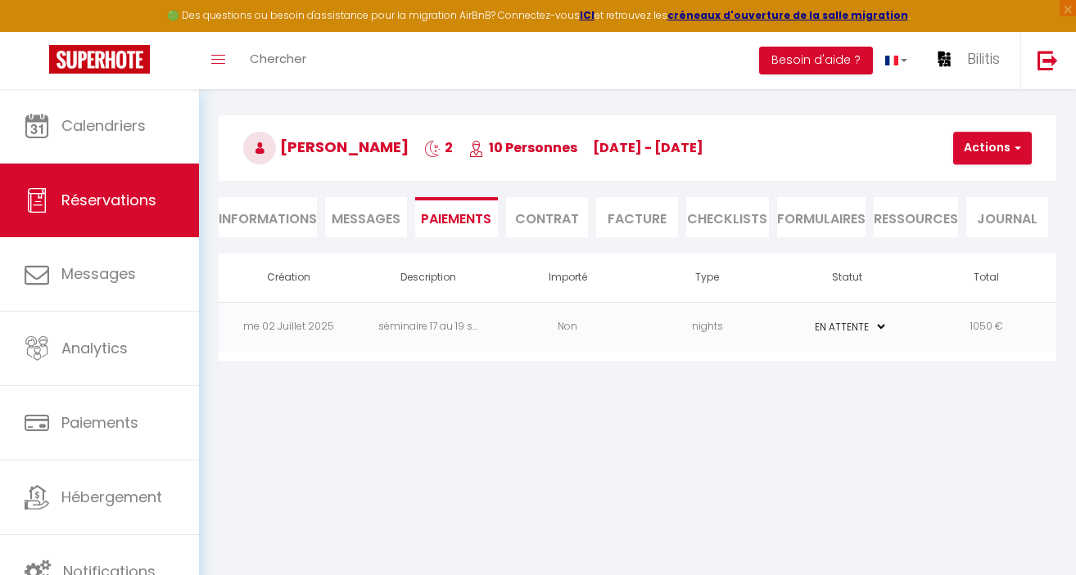
click at [866, 327] on select "PAYÉ EN ATTENTE" at bounding box center [846, 327] width 82 height 16
click at [862, 327] on select "PAYÉ EN ATTENTE" at bounding box center [846, 327] width 82 height 16
select select "1"
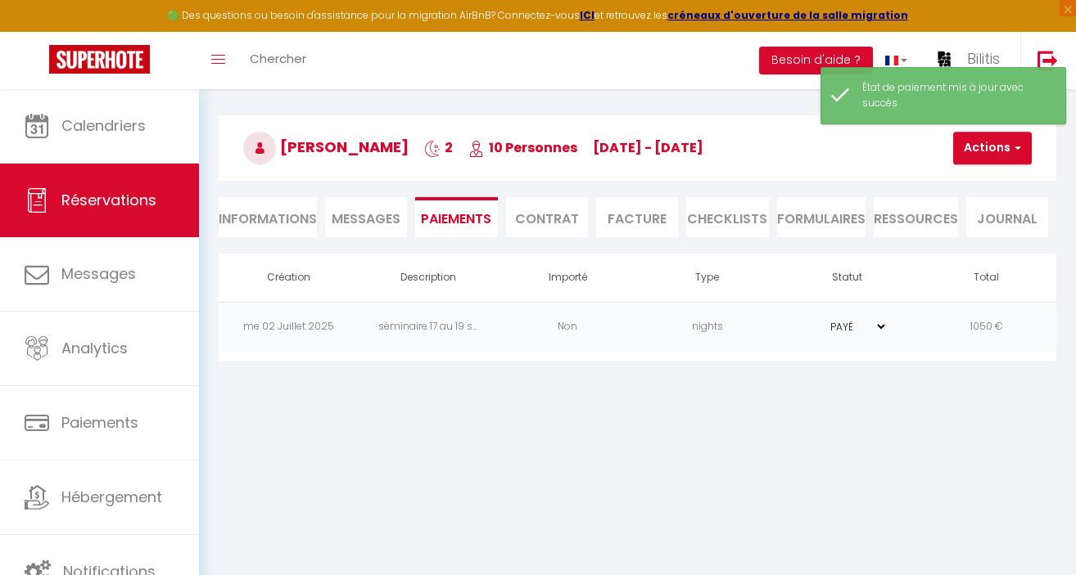
click at [620, 220] on li "Facture" at bounding box center [637, 217] width 82 height 40
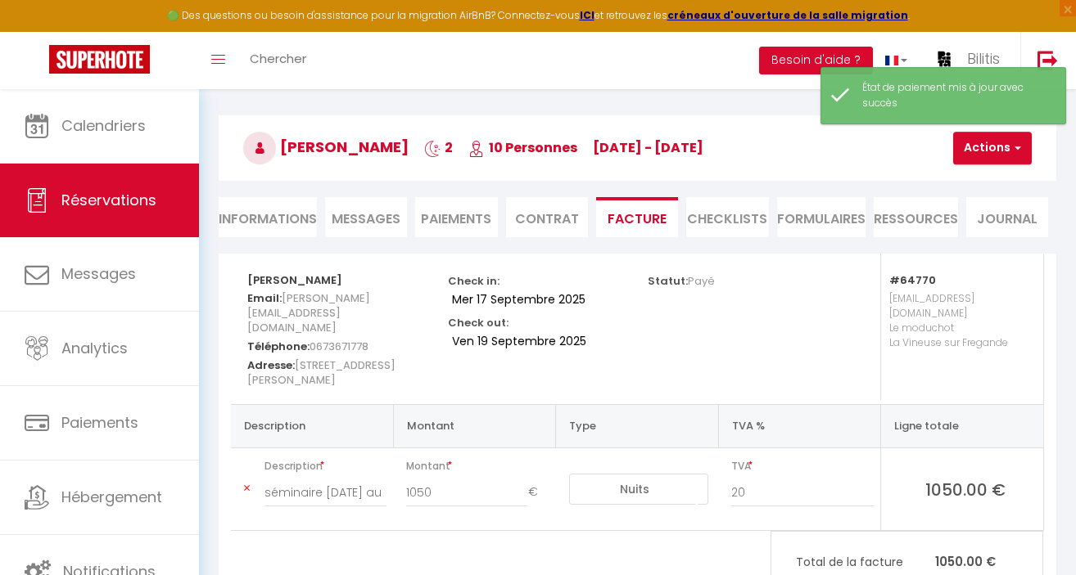
scroll to position [98, 0]
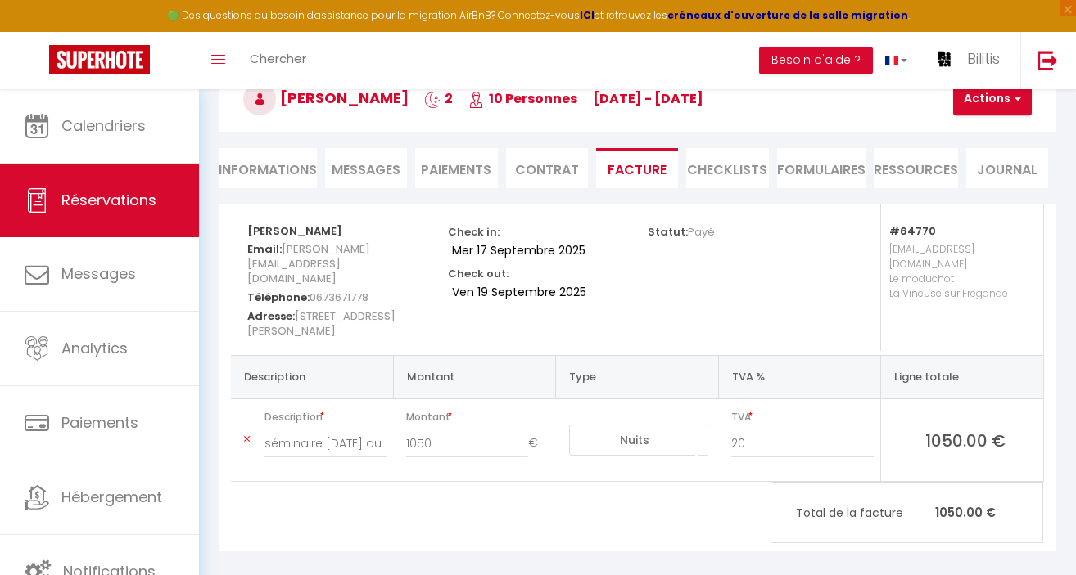
click at [545, 172] on li "Contrat" at bounding box center [547, 168] width 82 height 40
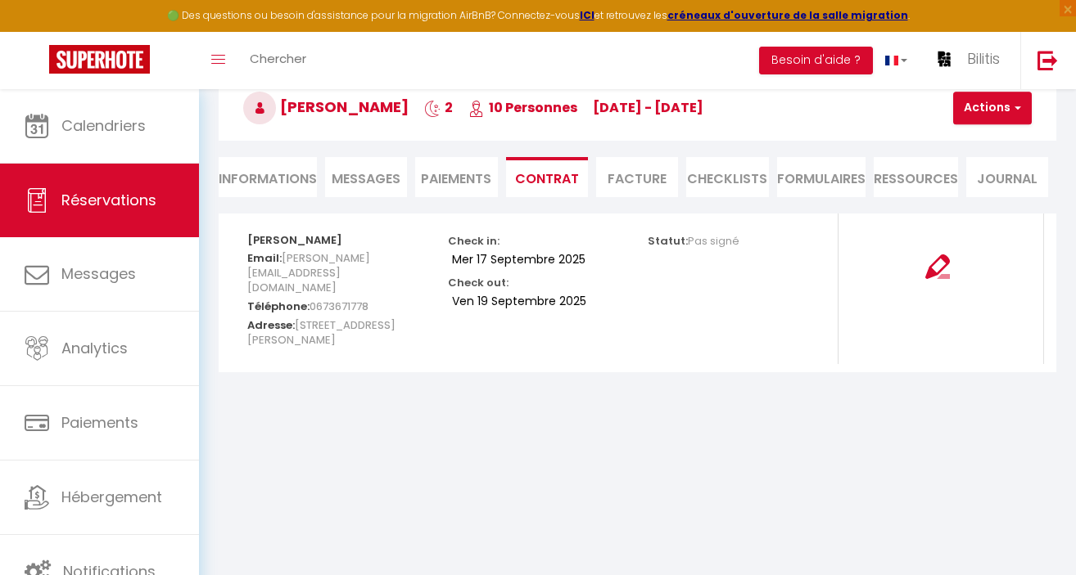
scroll to position [89, 0]
click at [467, 181] on li "Paiements" at bounding box center [456, 177] width 82 height 40
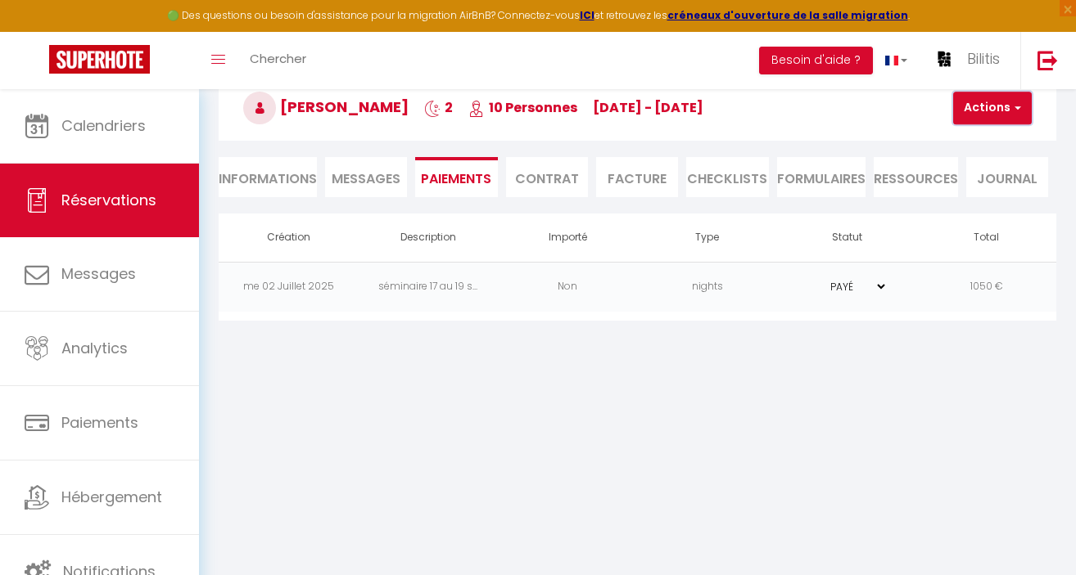
click at [991, 119] on button "Actions" at bounding box center [992, 108] width 79 height 33
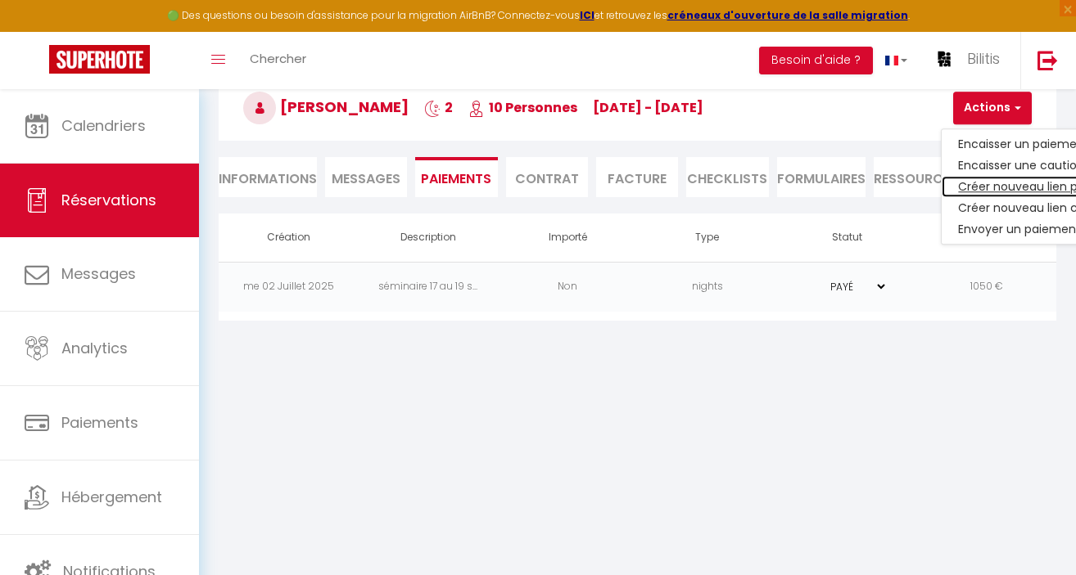
click at [987, 186] on link "Créer nouveau lien paiement" at bounding box center [1041, 186] width 201 height 21
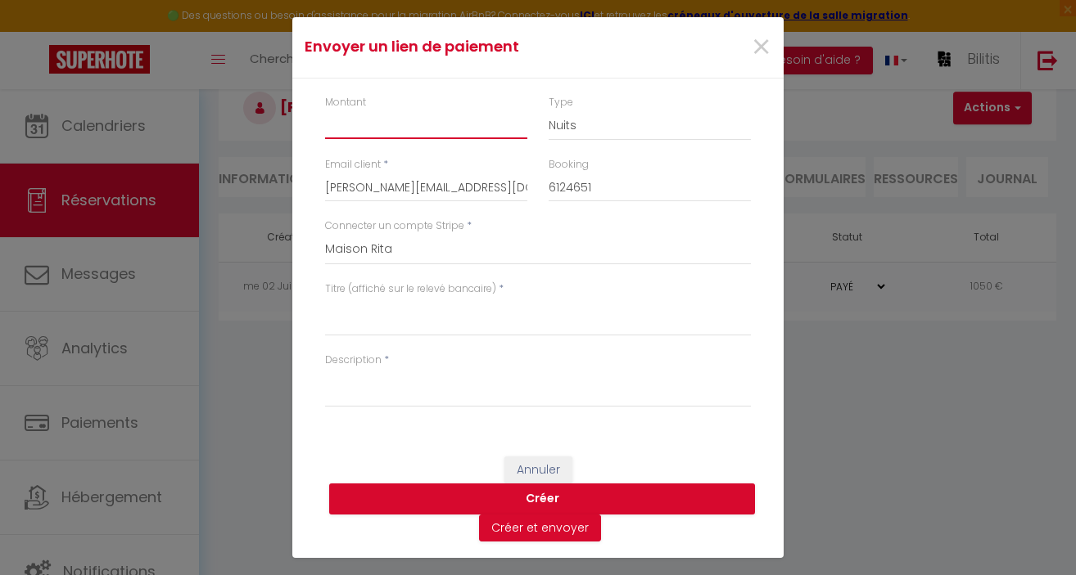
click at [368, 129] on input "Montant" at bounding box center [426, 124] width 202 height 29
type input "484"
click at [571, 127] on select "Nuits Frais de ménage Taxe de séjour Autre" at bounding box center [649, 125] width 202 height 31
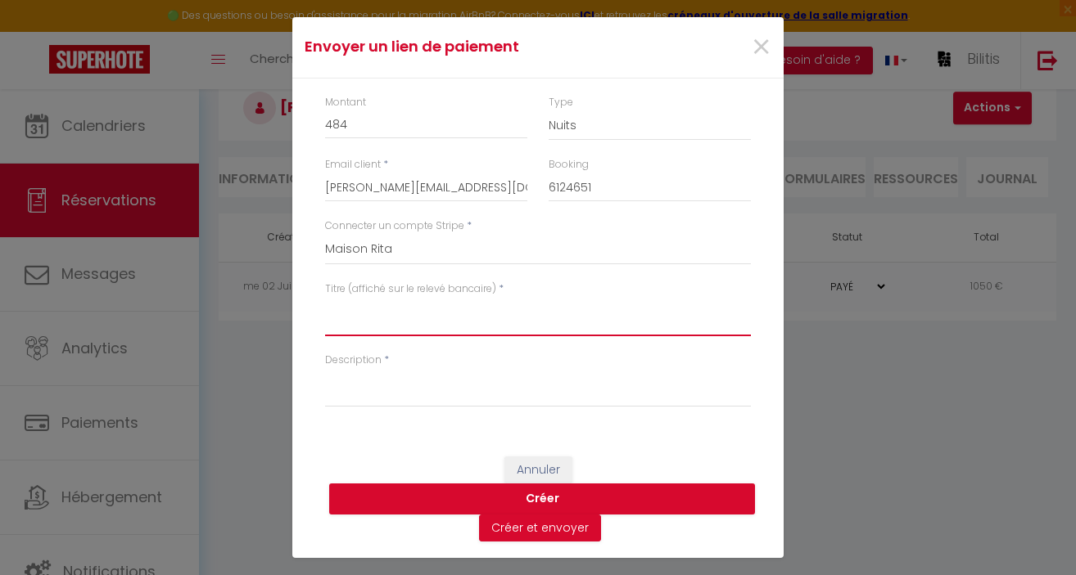
click at [351, 322] on textarea "Titre (affiché sur le relevé bancaire)" at bounding box center [538, 316] width 426 height 39
click at [423, 306] on textarea "SOLDE LOCATION RITA" at bounding box center [538, 316] width 426 height 39
type textarea "SOLDE LOCATION MAISON RITA"
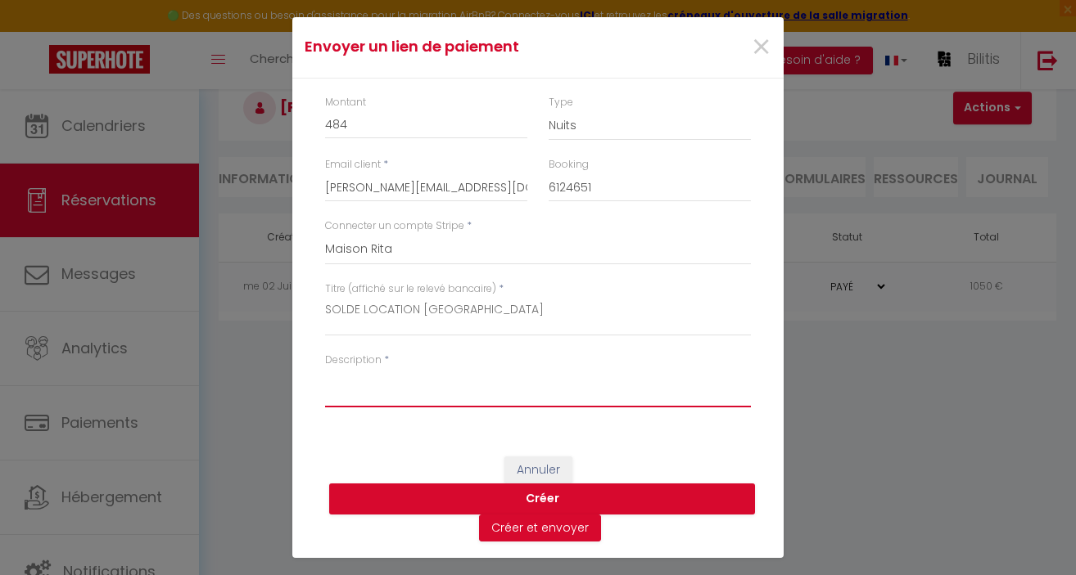
click at [346, 395] on textarea "Description" at bounding box center [538, 387] width 426 height 39
type textarea "Voici le paiement pour le solde et la taxe de séjour ."
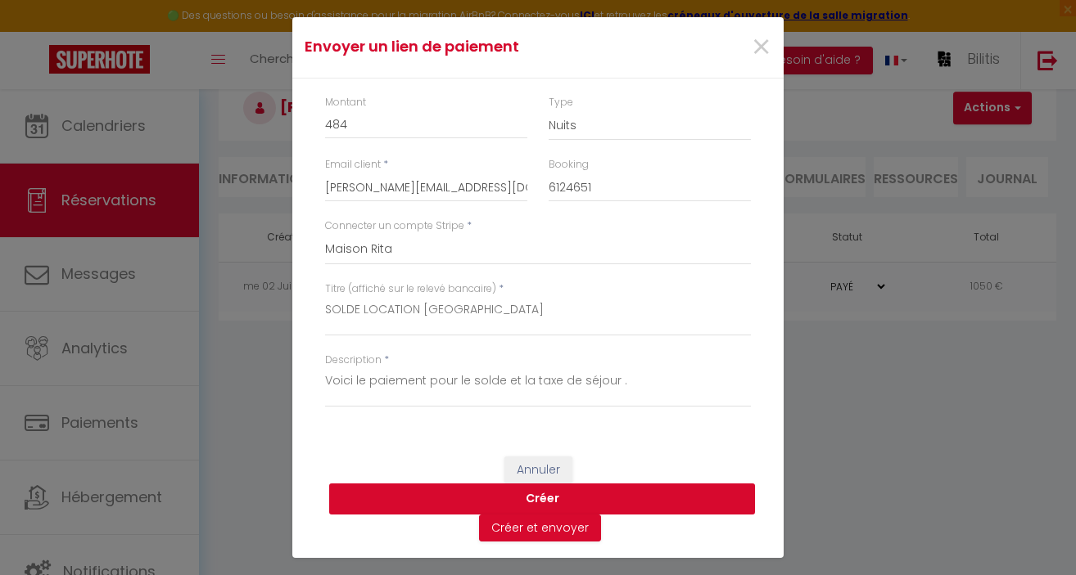
click at [539, 501] on button "Créer" at bounding box center [542, 499] width 426 height 31
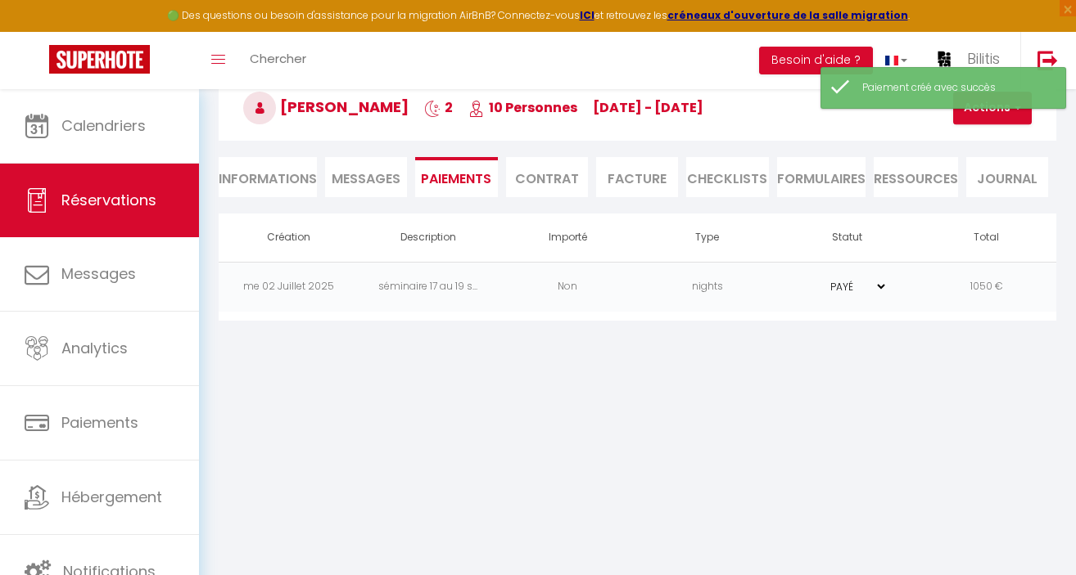
select select "0"
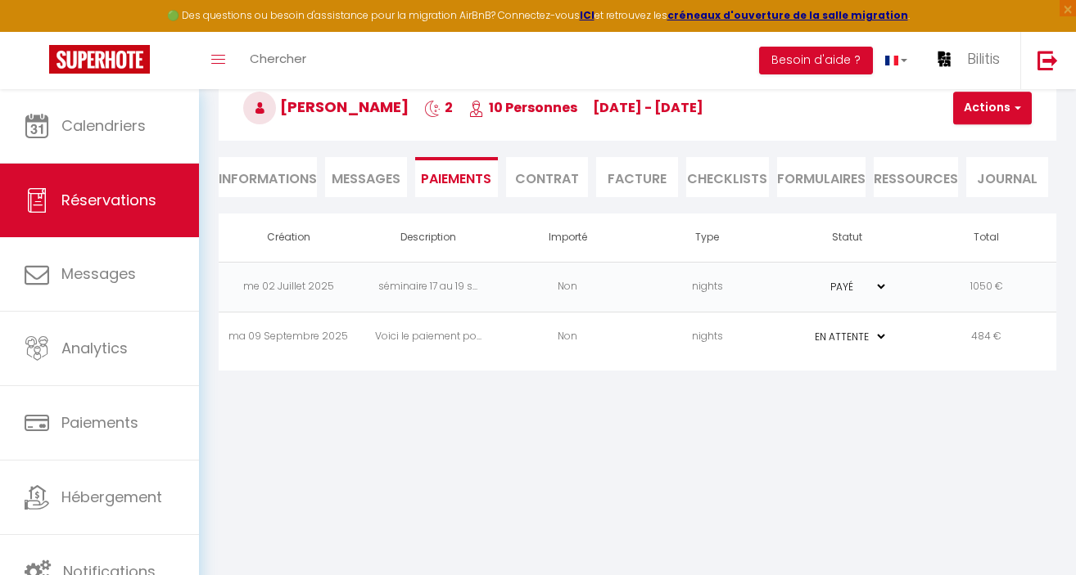
click at [636, 179] on li "Facture" at bounding box center [637, 177] width 82 height 40
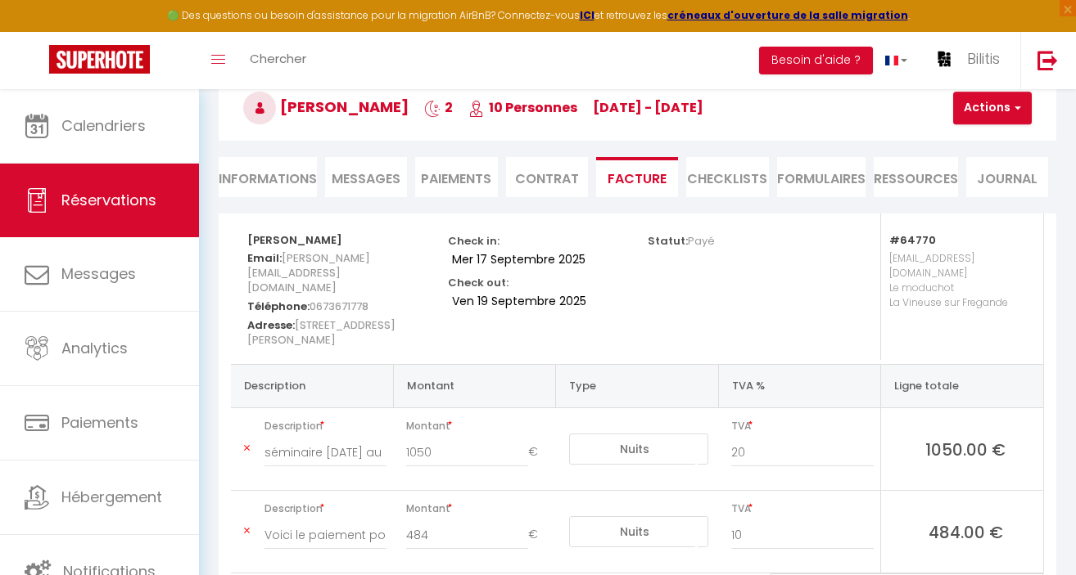
scroll to position [181, 0]
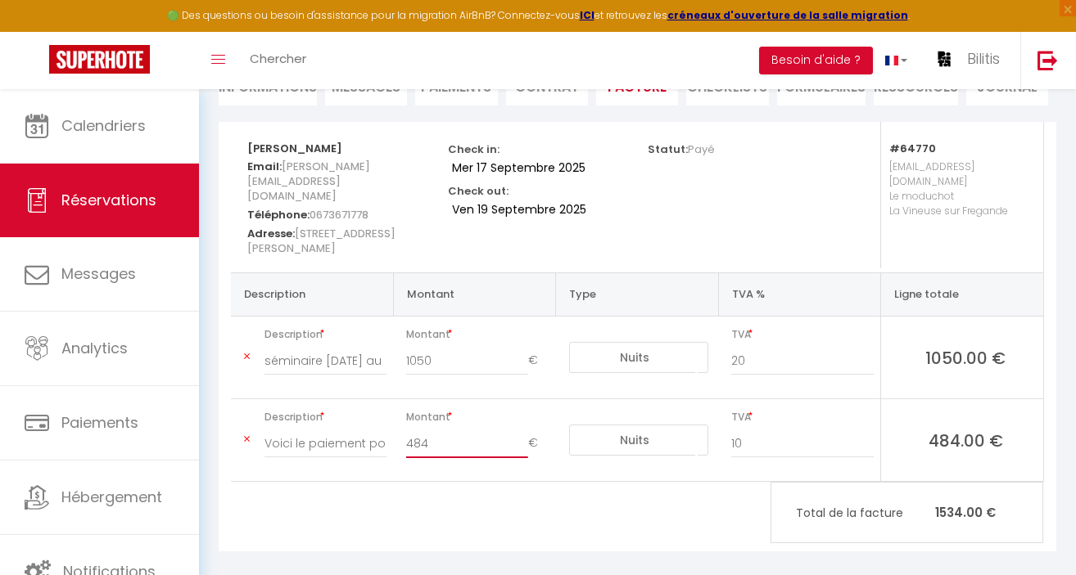
click at [451, 429] on input "484" at bounding box center [466, 443] width 121 height 29
click at [754, 346] on input "20" at bounding box center [802, 360] width 142 height 29
click at [787, 434] on input "10" at bounding box center [802, 443] width 142 height 29
click at [785, 346] on input "20" at bounding box center [802, 360] width 142 height 29
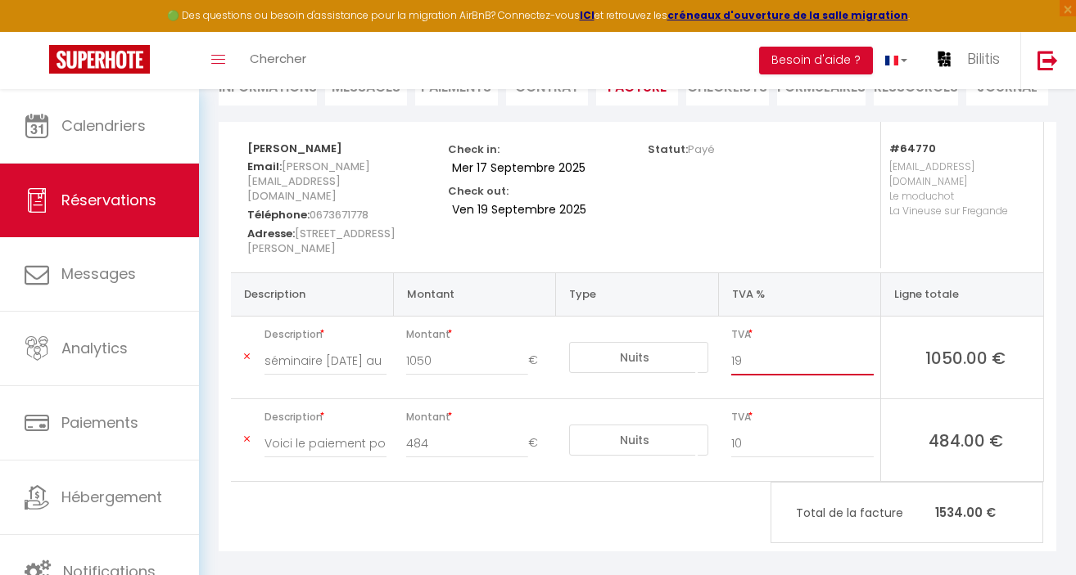
click at [866, 351] on input "19" at bounding box center [802, 360] width 142 height 29
click at [869, 351] on input "18" at bounding box center [802, 360] width 142 height 29
click at [869, 351] on input "17" at bounding box center [802, 360] width 142 height 29
click at [869, 351] on input "16" at bounding box center [802, 360] width 142 height 29
click at [869, 351] on input "15" at bounding box center [802, 360] width 142 height 29
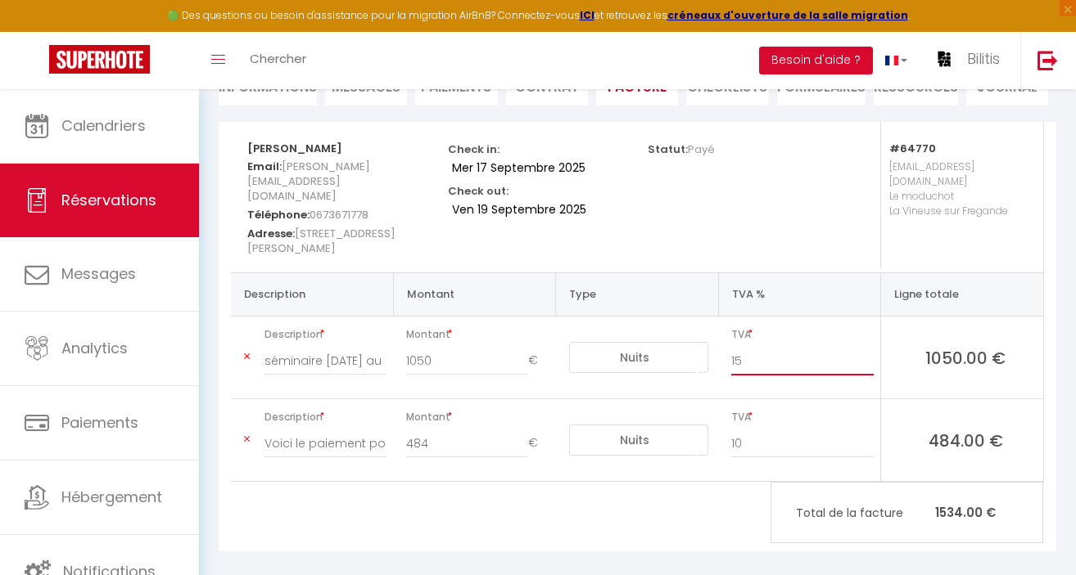
click at [869, 351] on input "14" at bounding box center [802, 360] width 142 height 29
click at [869, 351] on input "13" at bounding box center [802, 360] width 142 height 29
click at [869, 351] on input "12" at bounding box center [802, 360] width 142 height 29
click at [869, 351] on input "11" at bounding box center [802, 360] width 142 height 29
type input "10"
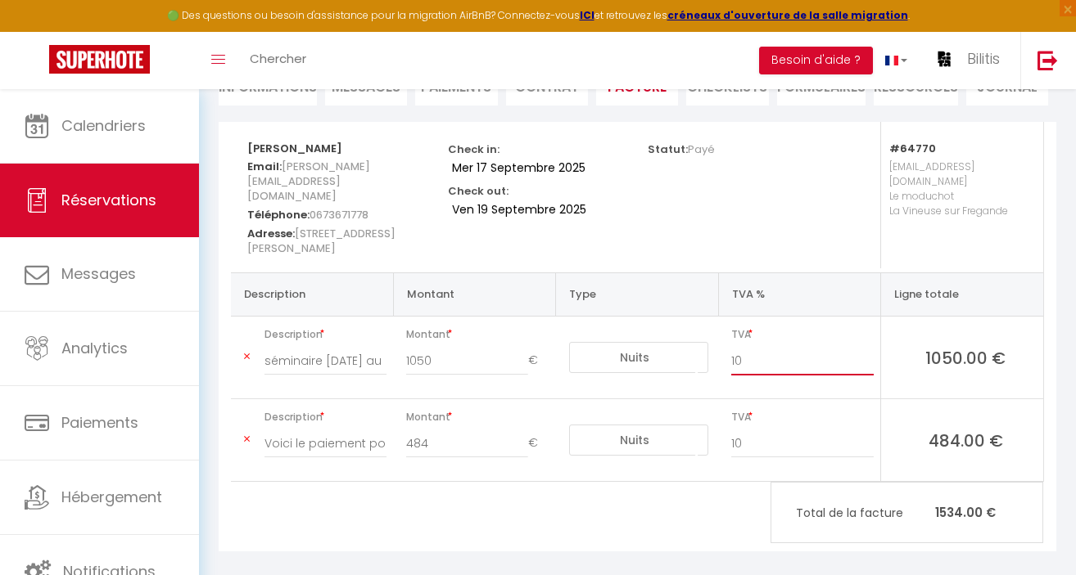
click at [869, 351] on input "10" at bounding box center [802, 360] width 142 height 29
click at [805, 368] on div "10" at bounding box center [802, 369] width 164 height 46
click at [336, 431] on input "Voici le paiement pour le solde et la taxe de séjour ." at bounding box center [325, 443] width 122 height 29
click at [451, 431] on input "484" at bounding box center [466, 443] width 121 height 29
click at [497, 454] on div "484 €" at bounding box center [477, 452] width 165 height 46
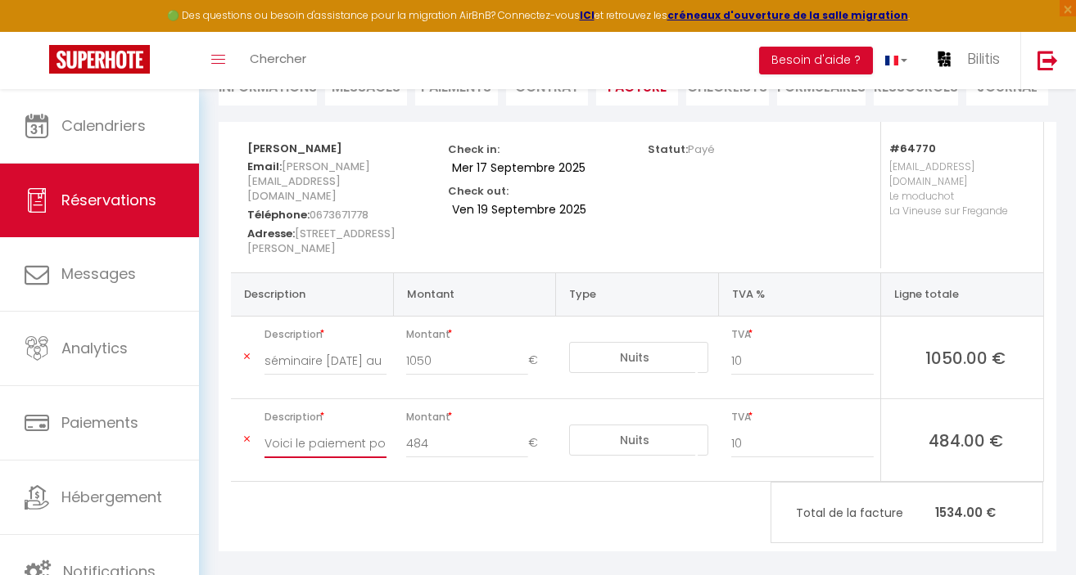
click at [377, 429] on input "Voici le paiement pour le solde et la taxe de séjour ." at bounding box center [325, 443] width 122 height 29
drag, startPoint x: 265, startPoint y: 425, endPoint x: 495, endPoint y: 426, distance: 230.0
click at [500, 431] on tr "Description Voici le paiement pour le solde et la taxe de séjour . Montant 484 …" at bounding box center [637, 440] width 812 height 83
click at [263, 346] on div "séminaire 17 au 19 septembre 2025" at bounding box center [326, 369] width 144 height 46
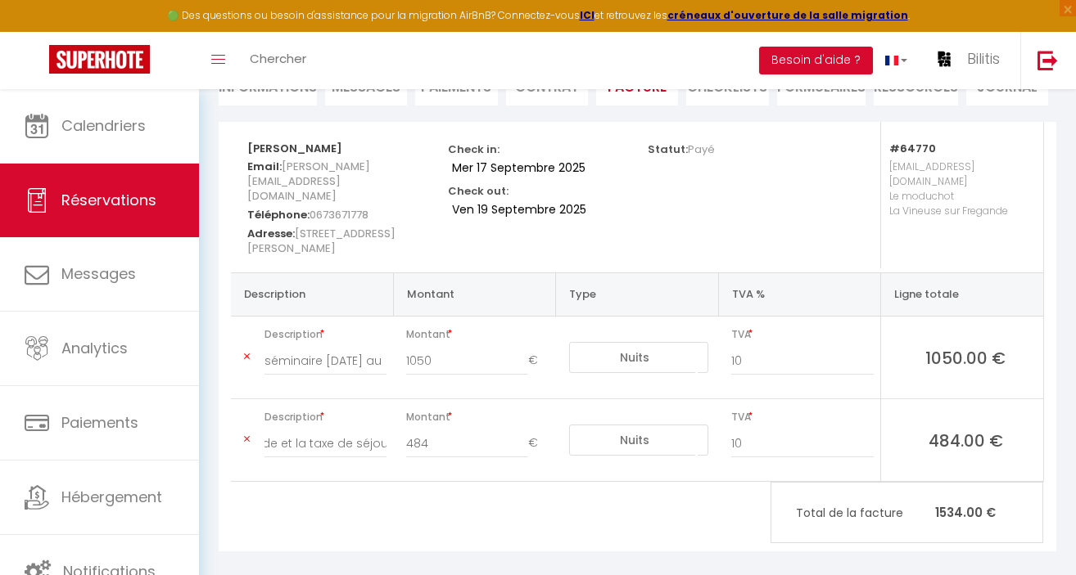
scroll to position [0, 0]
click at [266, 346] on input "séminaire 17 au 19 septembre 2025" at bounding box center [325, 360] width 122 height 29
type input "Acompte séminaire 17 au 19 septembre 2025"
click at [266, 429] on input "Voici le paiement pour le solde et la taxe de séjour ." at bounding box center [325, 443] width 122 height 29
type input "solde Voici le paiement pour le solde et la taxe de séjour ."
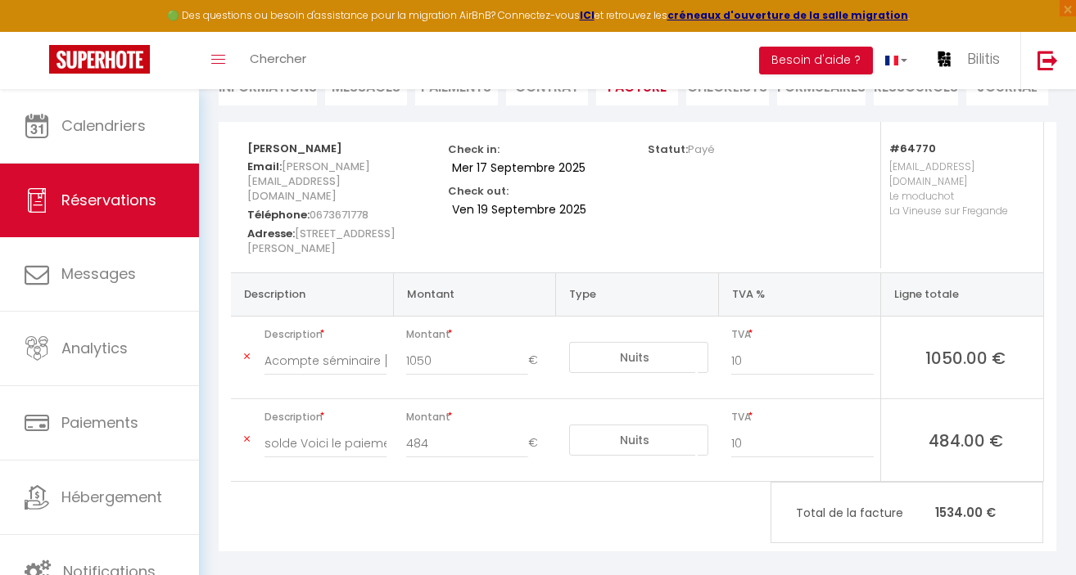
click at [672, 433] on select "Nuits Frais de ménage Taxe de séjour Autre Frais de service hôte Frais de paiem…" at bounding box center [638, 440] width 139 height 31
click at [675, 429] on select "Nuits Frais de ménage Taxe de séjour Autre Frais de service hôte Frais de paiem…" at bounding box center [638, 440] width 139 height 31
click at [740, 452] on div "10" at bounding box center [802, 452] width 164 height 46
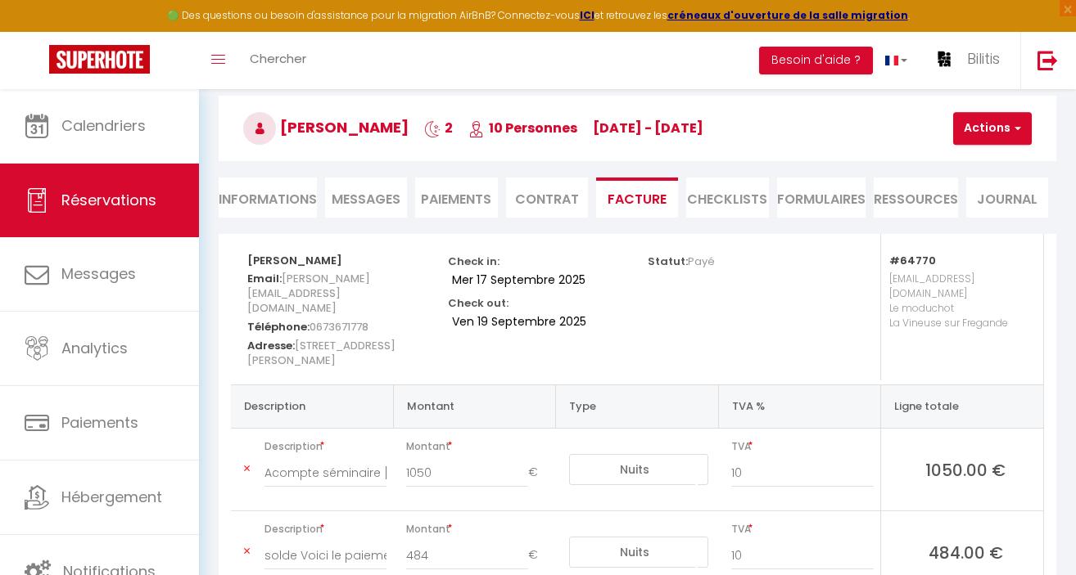
scroll to position [181, 0]
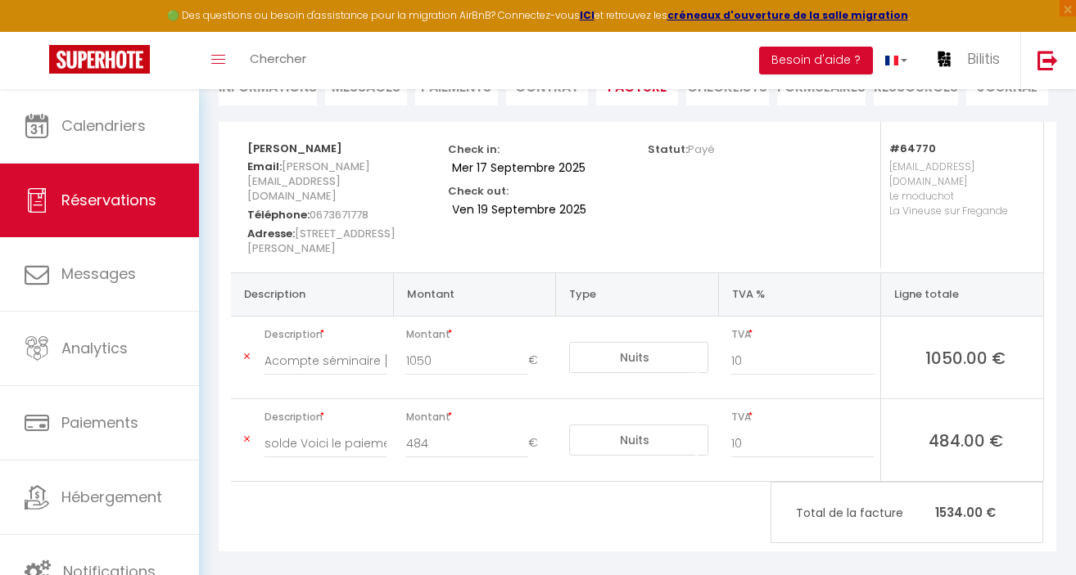
click at [245, 449] on td "Description solde Voici le paiement pour le solde et la taxe de séjour ." at bounding box center [312, 440] width 162 height 83
click at [438, 429] on input "484" at bounding box center [466, 443] width 121 height 29
type input "450"
click at [438, 459] on td "Montant 450 €" at bounding box center [474, 440] width 162 height 83
click at [791, 450] on div "10" at bounding box center [802, 452] width 164 height 46
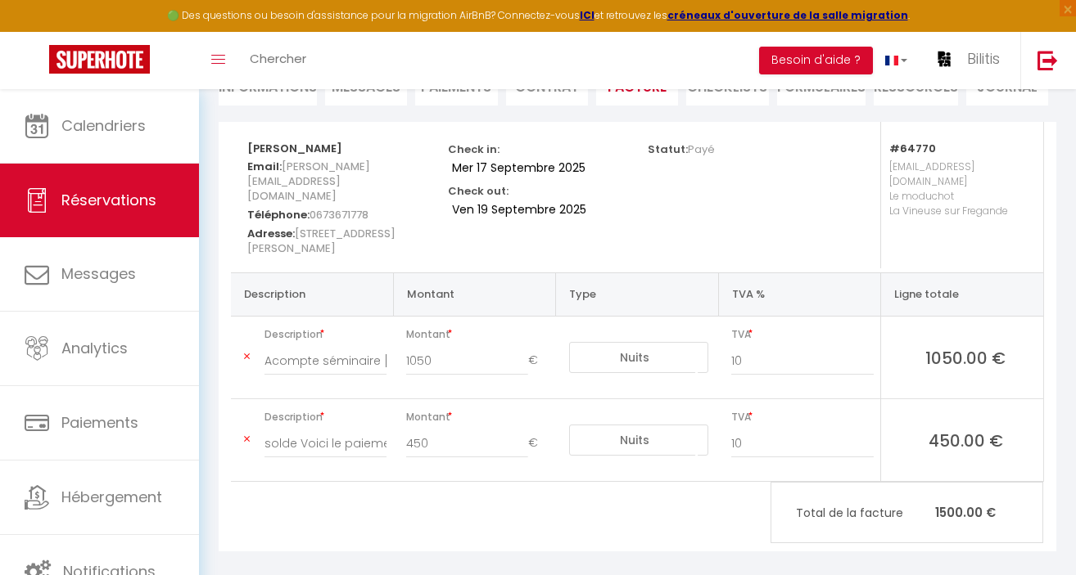
click at [507, 458] on td "Montant 450 €" at bounding box center [474, 440] width 162 height 83
click at [933, 273] on th "Ligne totale" at bounding box center [962, 294] width 162 height 43
click at [607, 273] on th "Type" at bounding box center [637, 294] width 162 height 43
click at [270, 277] on th "Description" at bounding box center [312, 294] width 162 height 43
click at [274, 346] on input "Acompte séminaire 17 au 19 septembre 2025" at bounding box center [325, 360] width 122 height 29
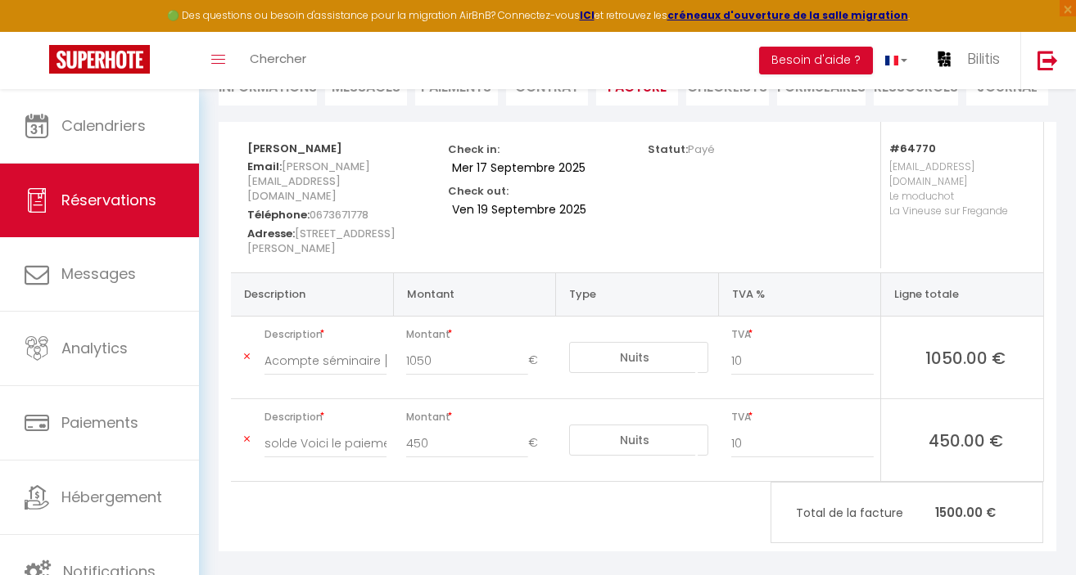
click at [286, 408] on span "Description" at bounding box center [325, 417] width 122 height 23
click at [247, 445] on td "Description solde Voici le paiement pour le solde et la taxe de séjour ." at bounding box center [312, 440] width 162 height 83
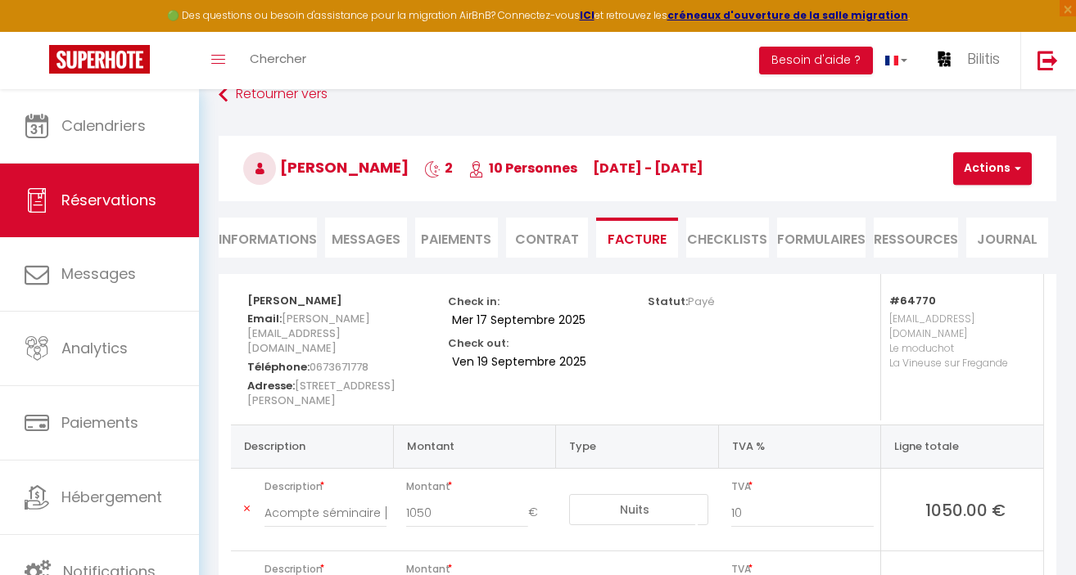
scroll to position [26, 0]
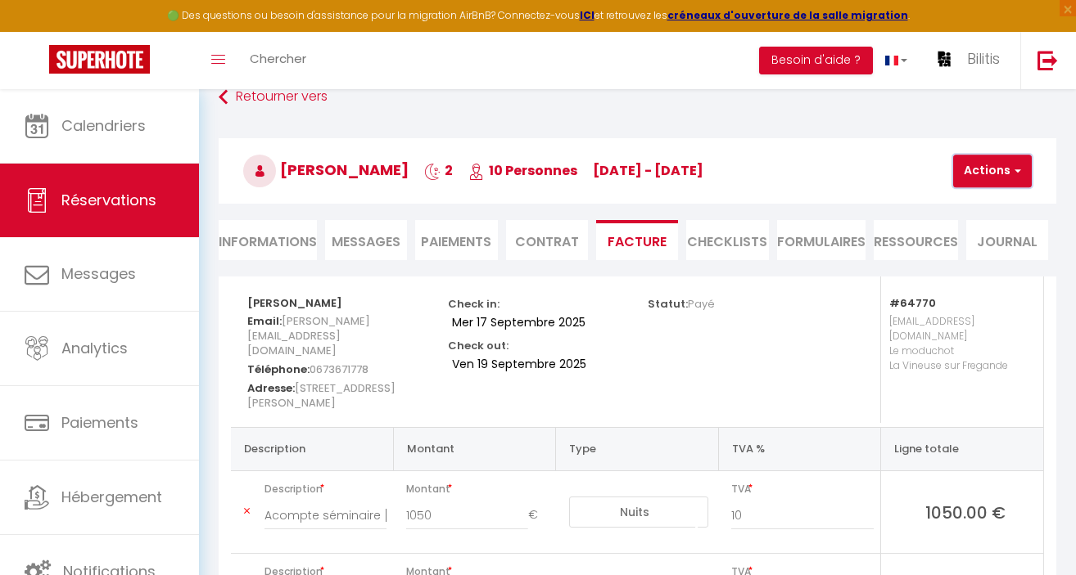
click at [981, 177] on button "Actions" at bounding box center [992, 171] width 79 height 33
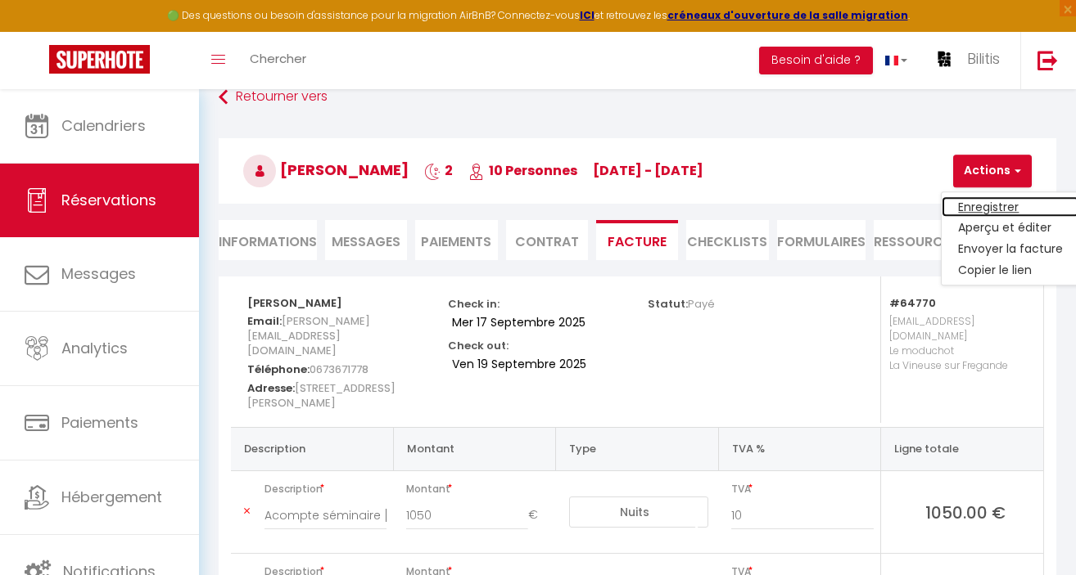
click at [979, 202] on link "Enregistrer" at bounding box center [1010, 206] width 138 height 21
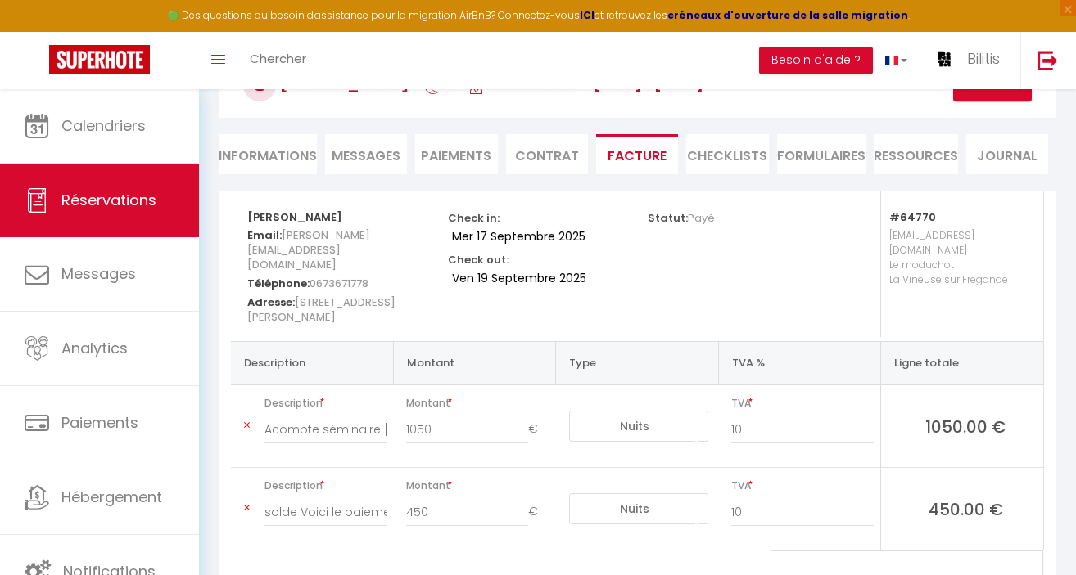
scroll to position [94, 0]
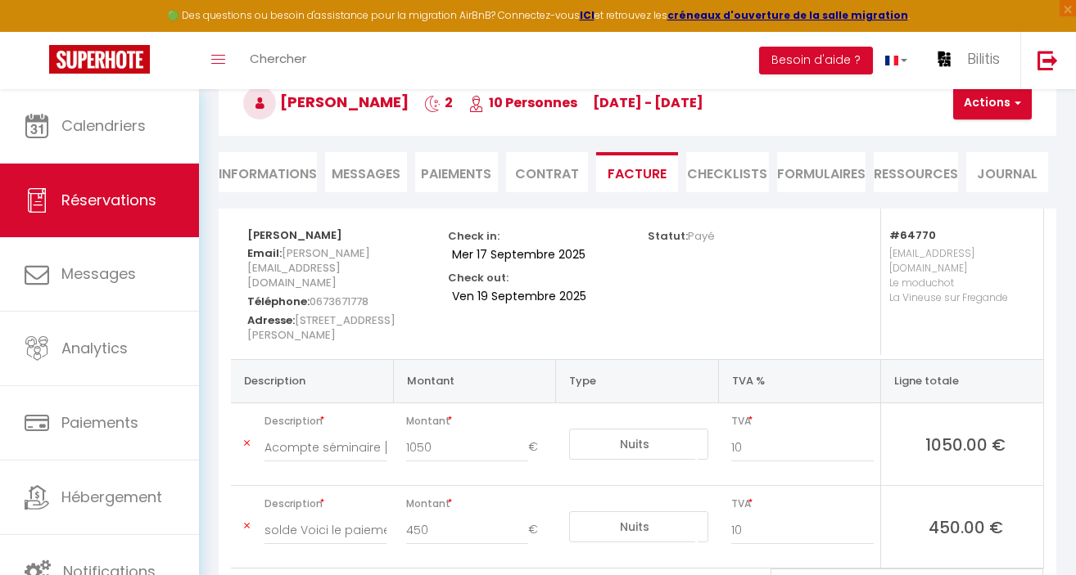
click at [258, 176] on li "Informations" at bounding box center [268, 172] width 98 height 40
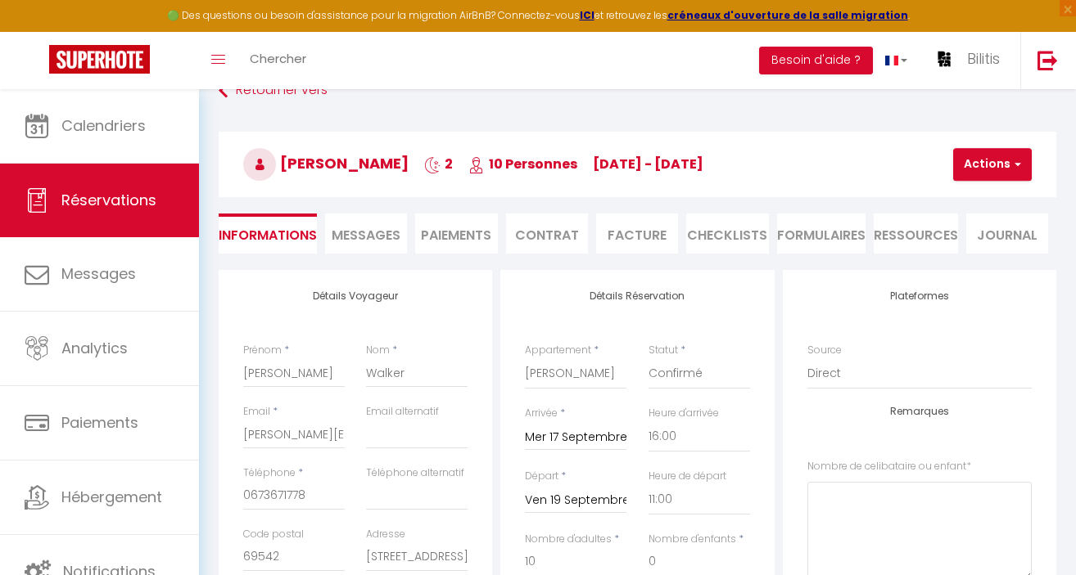
scroll to position [11, 0]
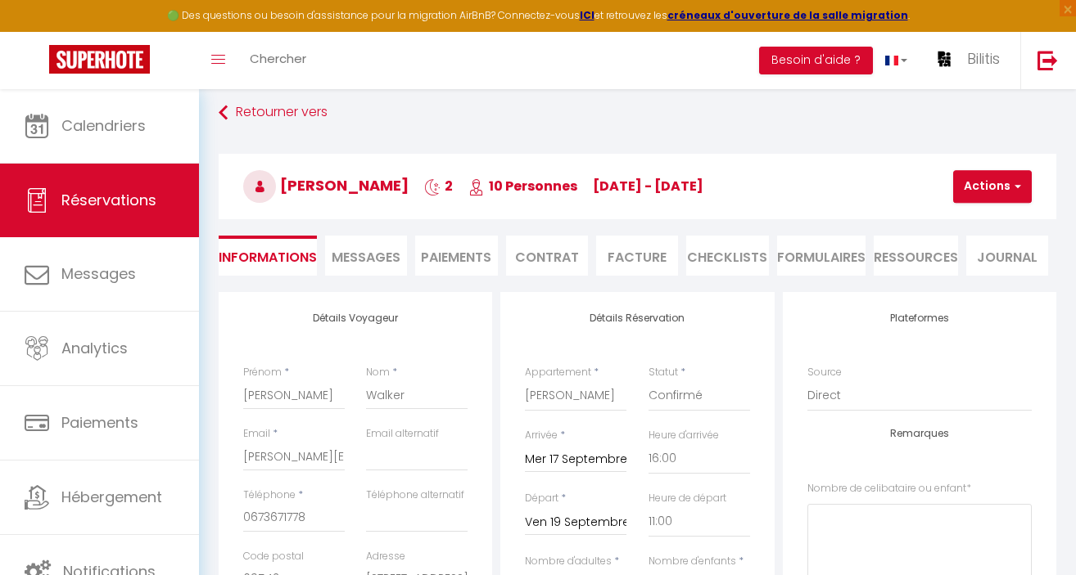
click at [361, 251] on span "Messages" at bounding box center [365, 257] width 69 height 19
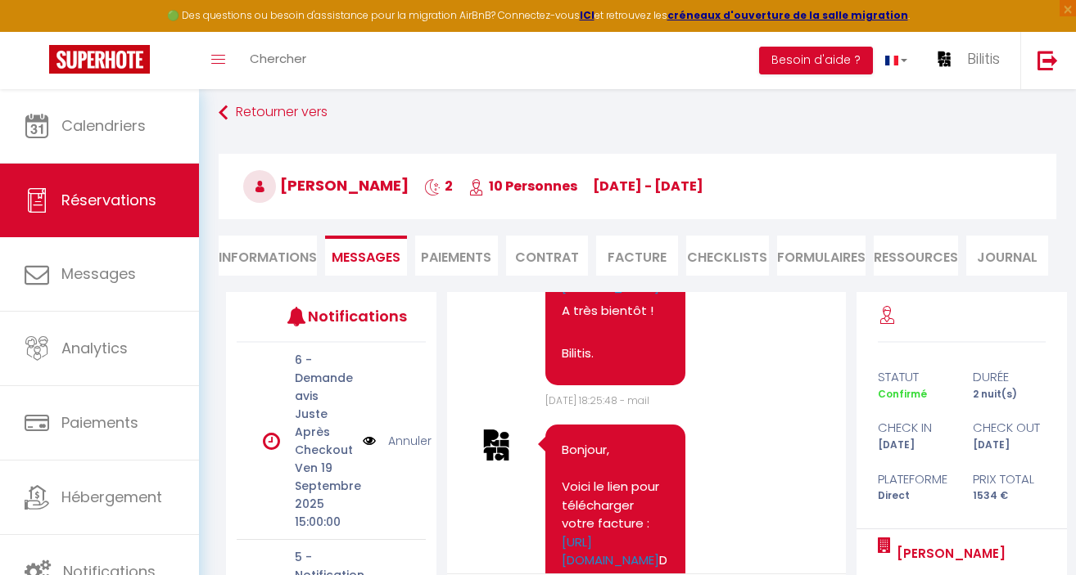
click at [458, 251] on li "Paiements" at bounding box center [456, 256] width 82 height 40
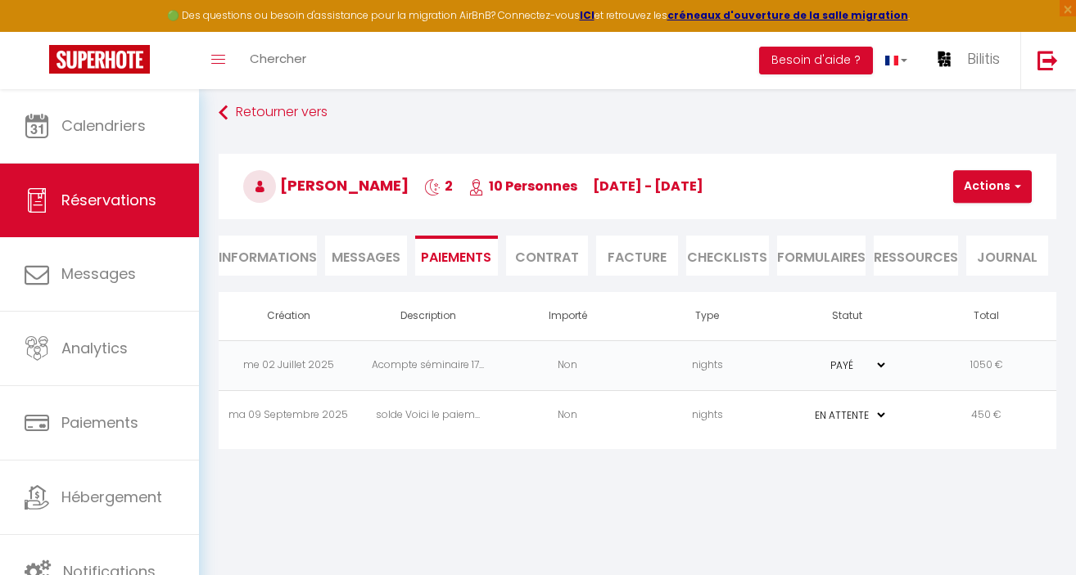
click at [846, 413] on select "PAYÉ EN ATTENTE" at bounding box center [846, 416] width 82 height 16
select select "1"
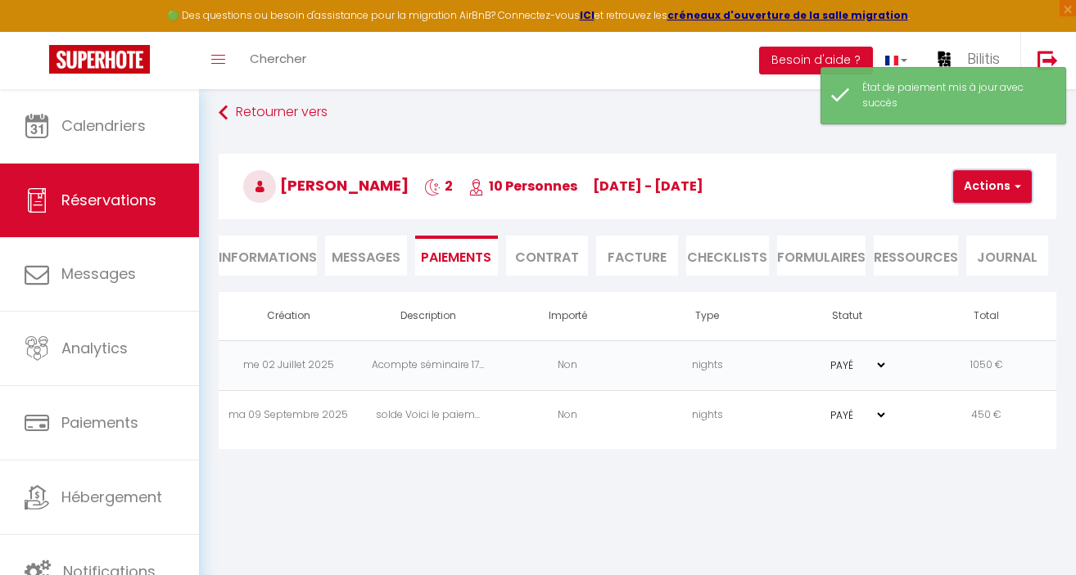
click at [990, 188] on button "Actions" at bounding box center [992, 186] width 79 height 33
click at [639, 255] on li "Facture" at bounding box center [637, 256] width 82 height 40
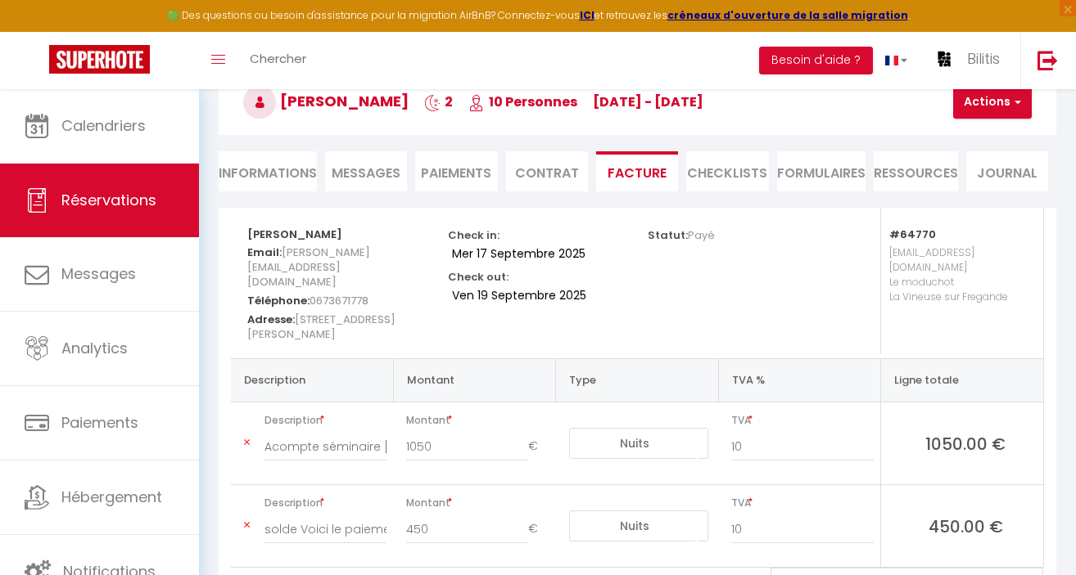
scroll to position [74, 0]
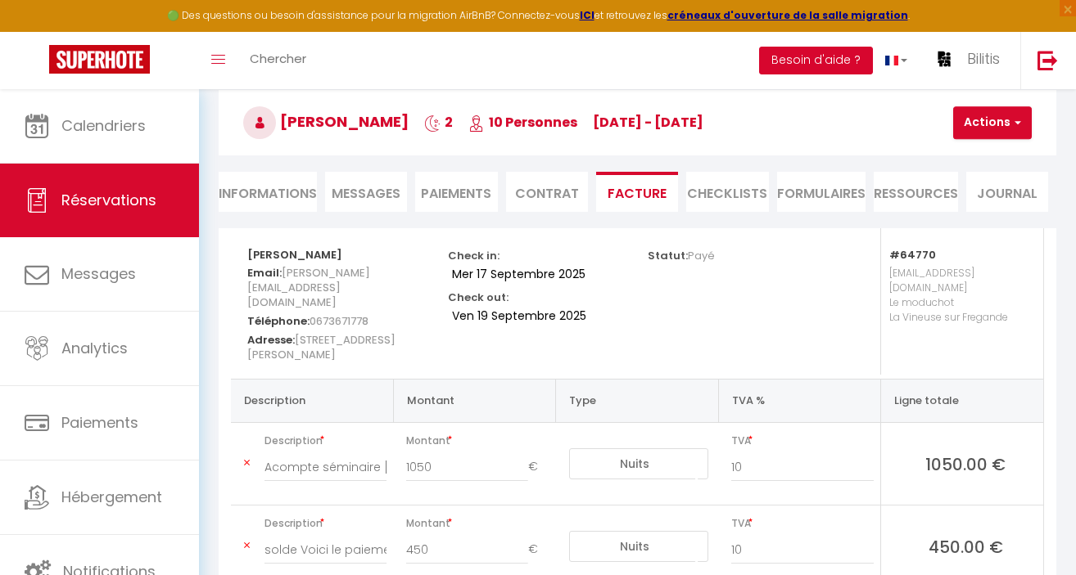
click at [814, 58] on button "Besoin d'aide ?" at bounding box center [816, 61] width 114 height 28
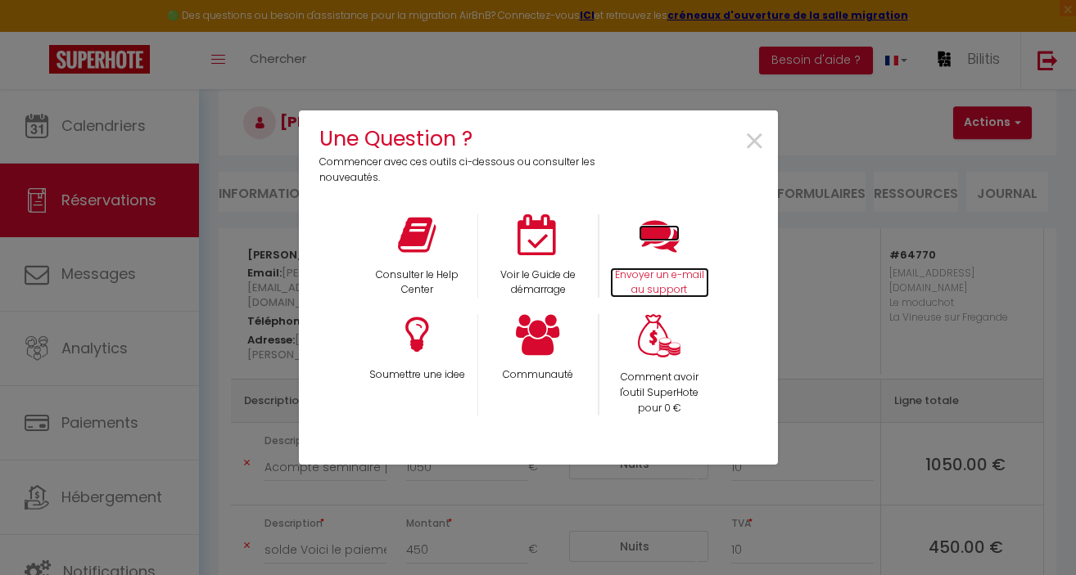
click at [668, 244] on icon at bounding box center [658, 234] width 41 height 41
click at [756, 140] on span "×" at bounding box center [754, 142] width 22 height 52
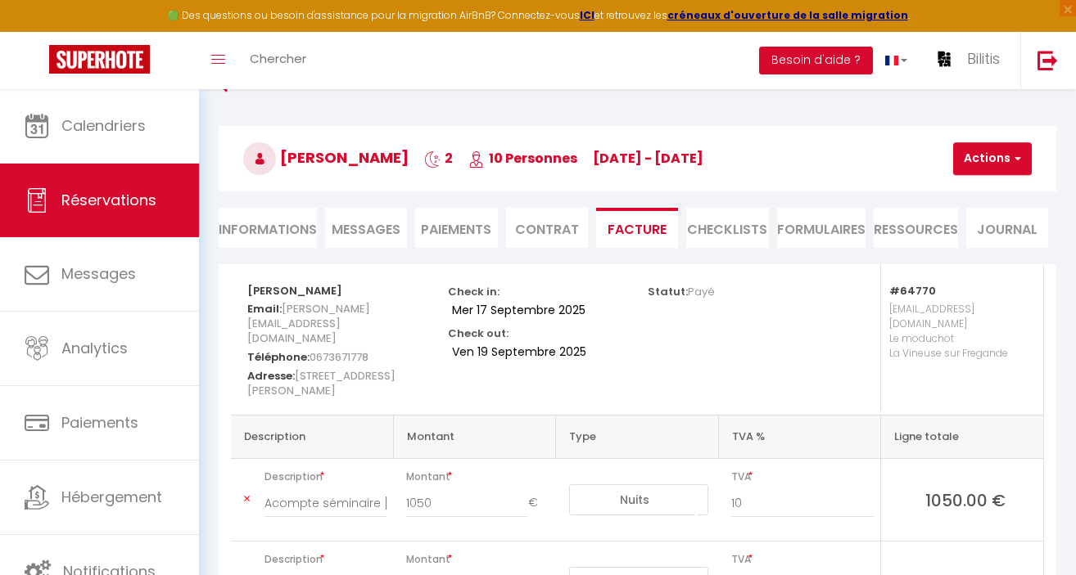
scroll to position [34, 0]
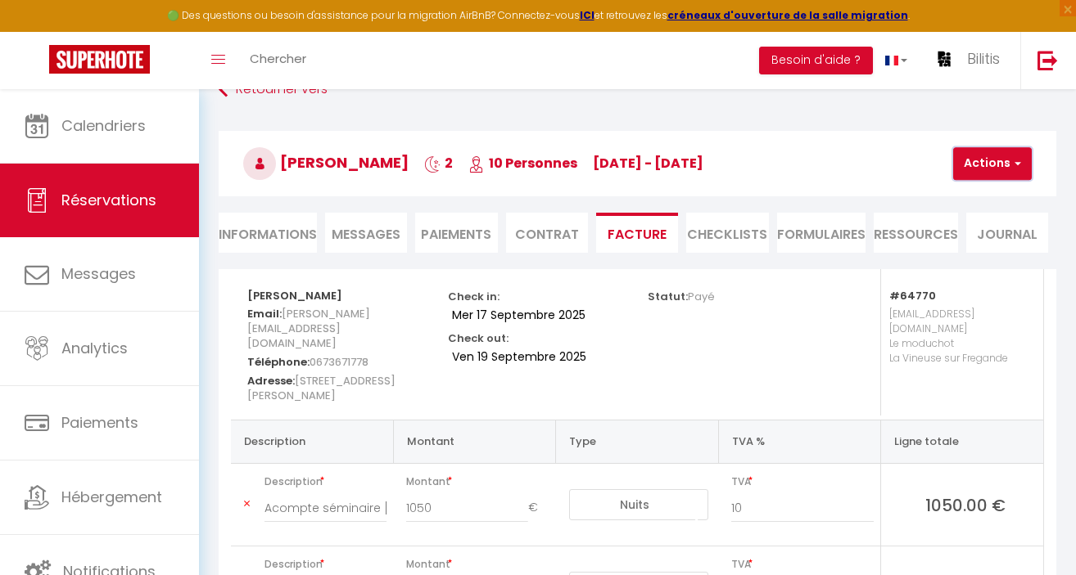
click at [995, 164] on button "Actions" at bounding box center [992, 163] width 79 height 33
click at [909, 183] on h3 "James Walker 2 10 Personnes me 17 Sep - ve 19 Sep" at bounding box center [637, 163] width 837 height 65
click at [463, 235] on li "Paiements" at bounding box center [456, 233] width 82 height 40
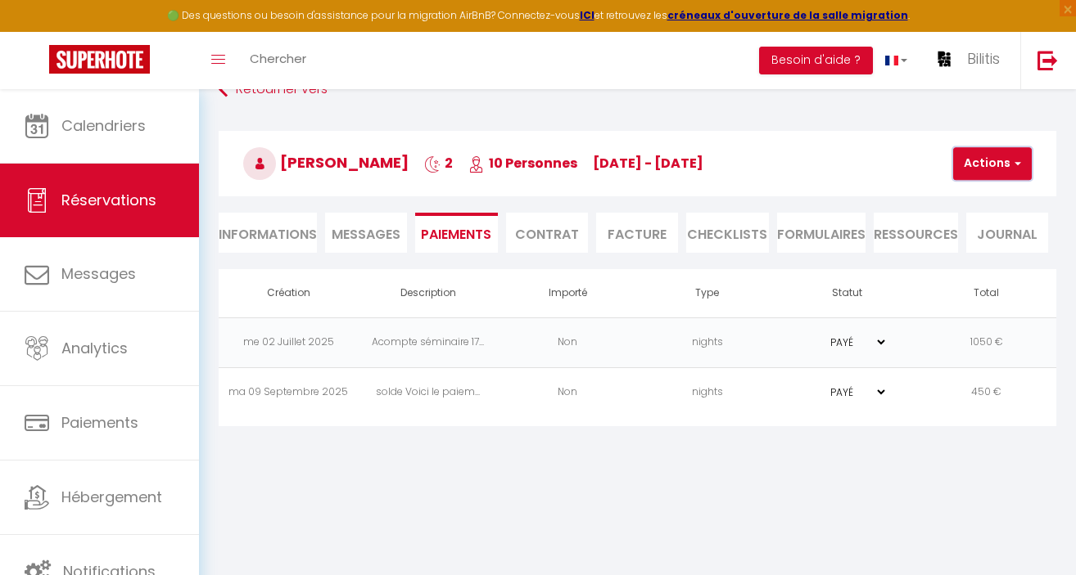
click at [980, 169] on button "Actions" at bounding box center [992, 163] width 79 height 33
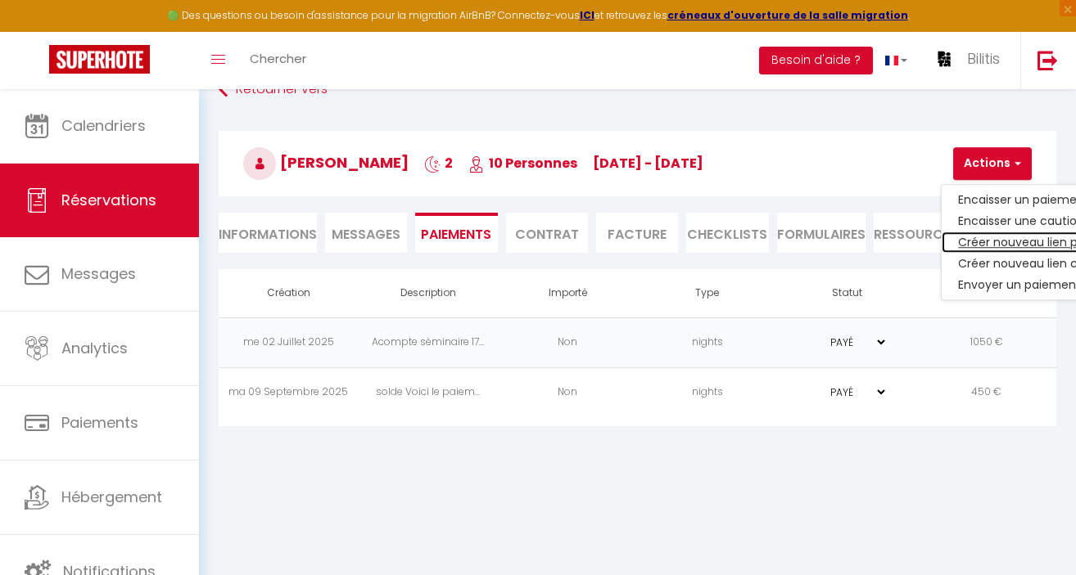
click at [995, 241] on link "Créer nouveau lien paiement" at bounding box center [1041, 242] width 201 height 21
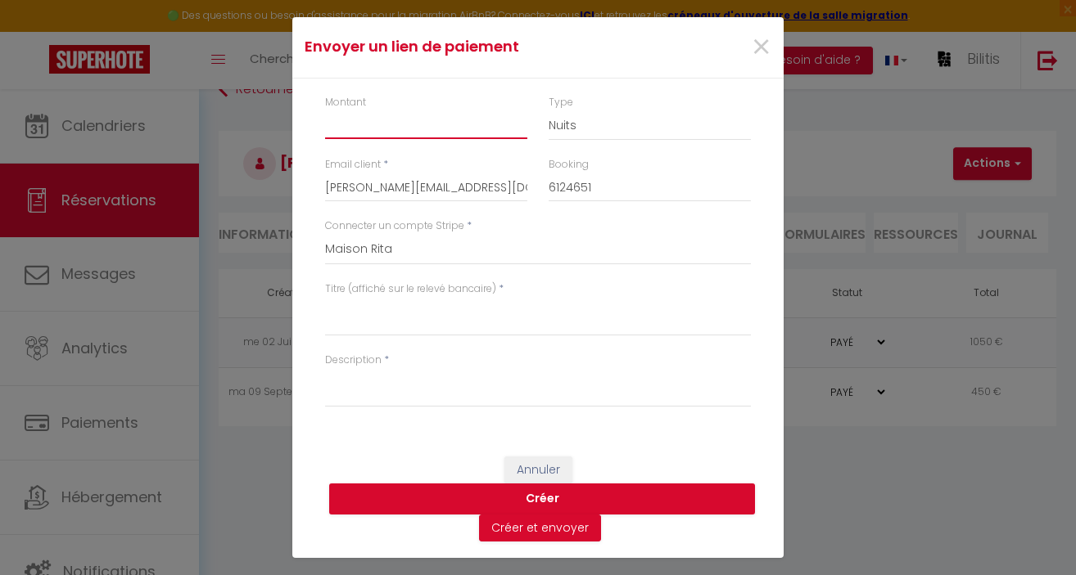
click at [379, 133] on input "Montant" at bounding box center [426, 124] width 202 height 29
type input """
type input "34"
click at [568, 123] on select "Nuits Frais de ménage Taxe de séjour Autre" at bounding box center [649, 125] width 202 height 31
select select "taxes"
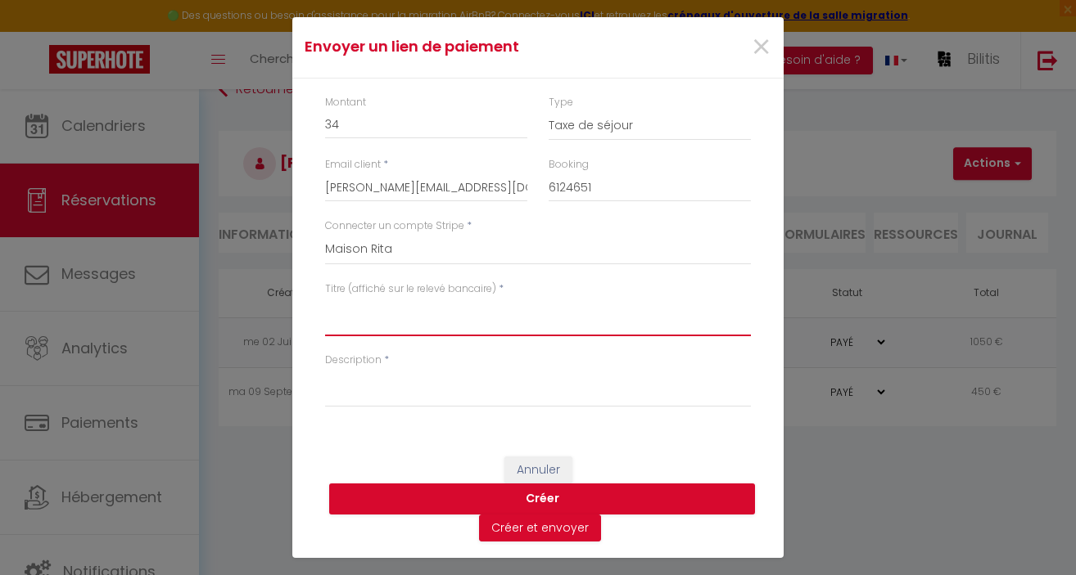
click at [365, 322] on textarea "Titre (affiché sur le relevé bancaire)" at bounding box center [538, 316] width 426 height 39
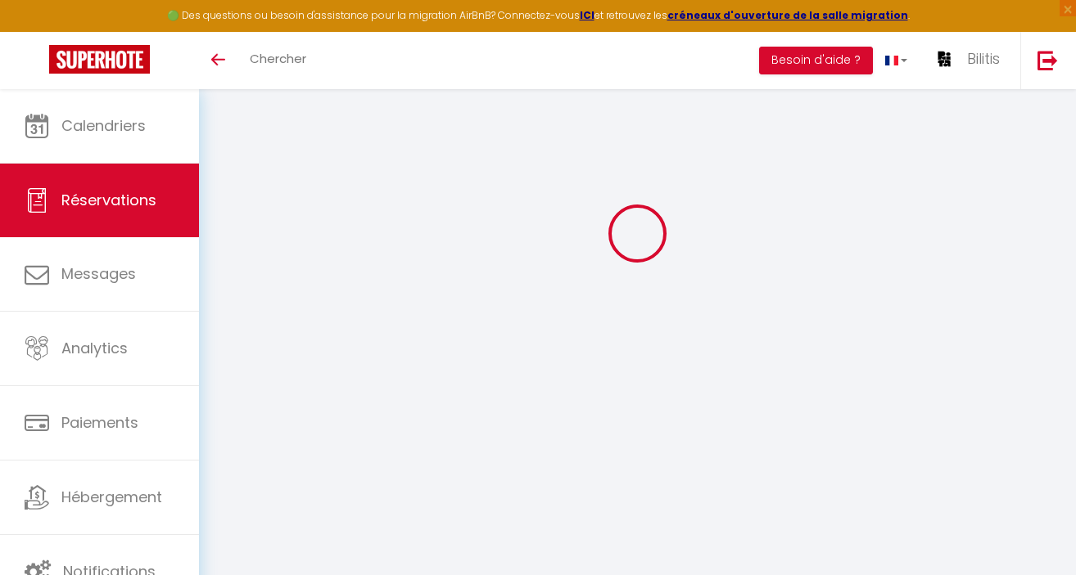
select select "taxes"
select select
checkbox input "false"
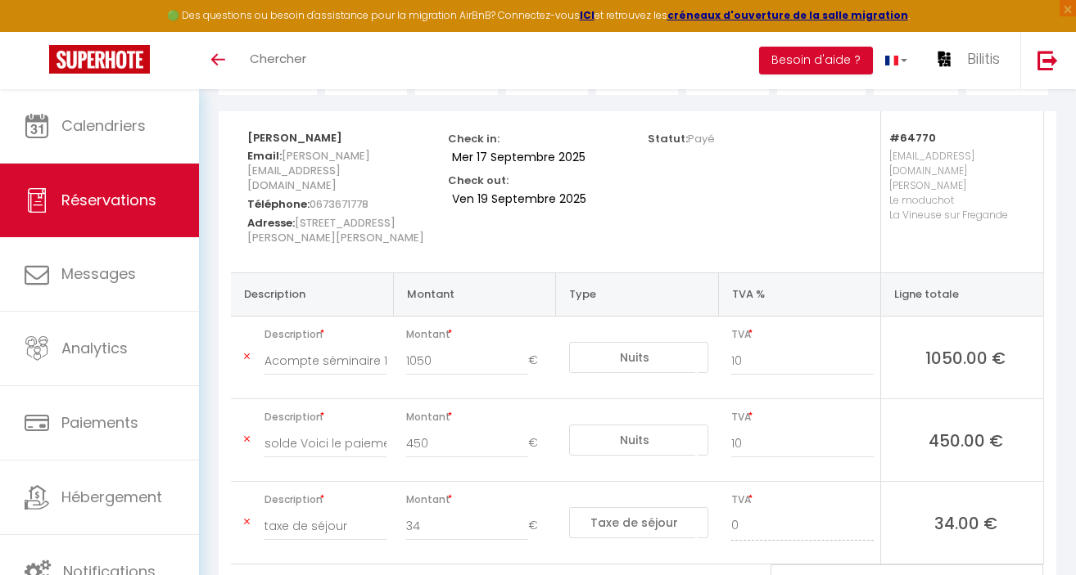
scroll to position [264, 0]
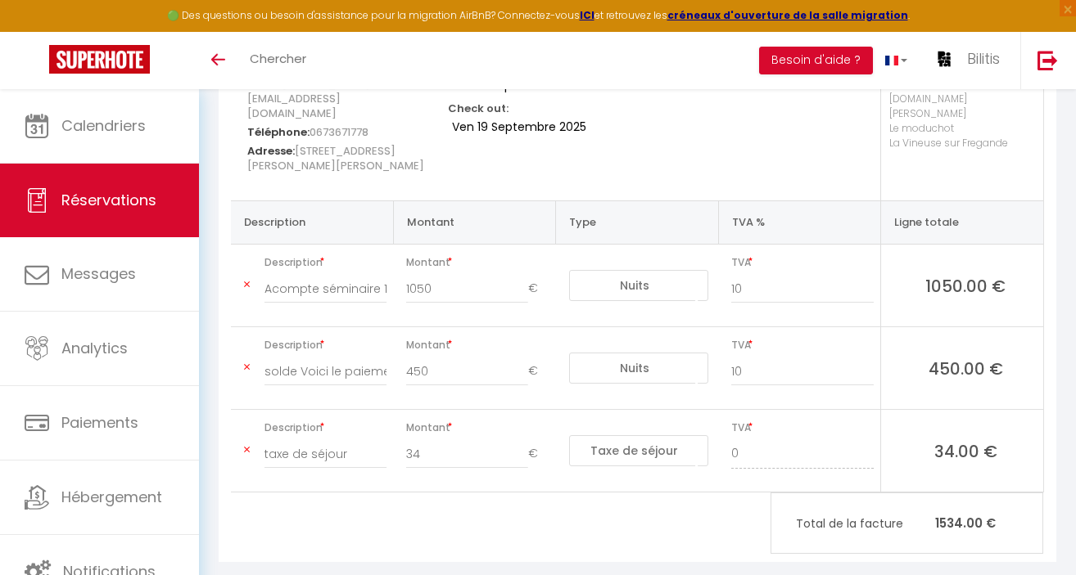
click at [247, 280] on icon at bounding box center [247, 285] width 6 height 10
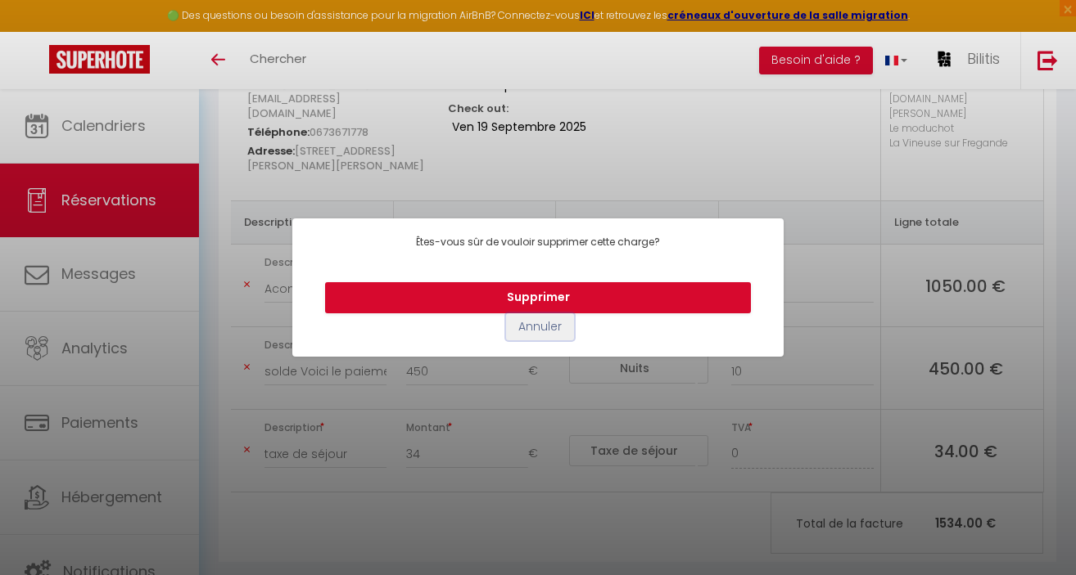
click at [543, 331] on button "Annuler" at bounding box center [540, 327] width 68 height 28
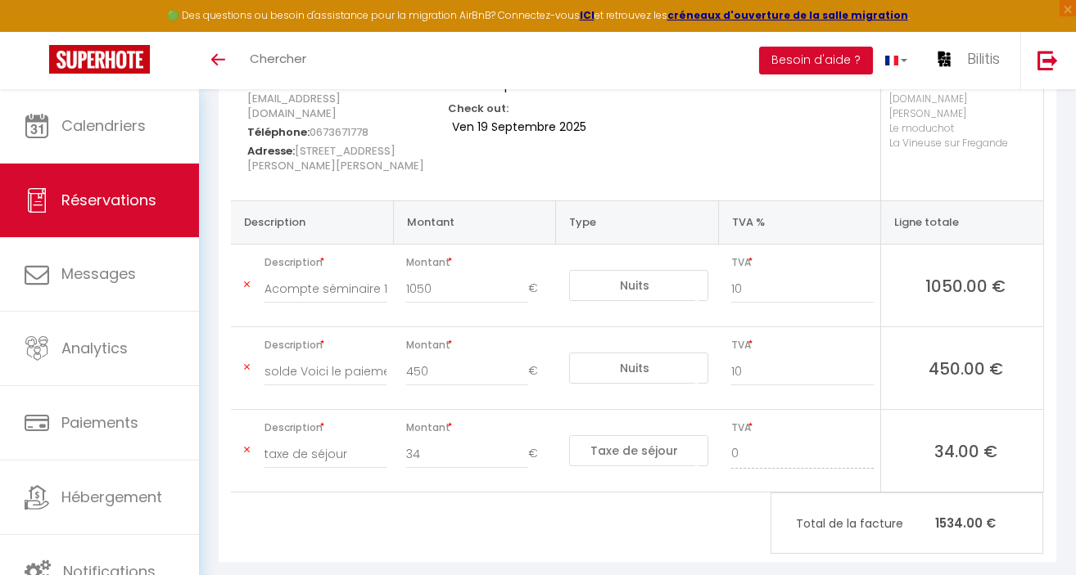
click at [246, 280] on icon at bounding box center [247, 285] width 6 height 10
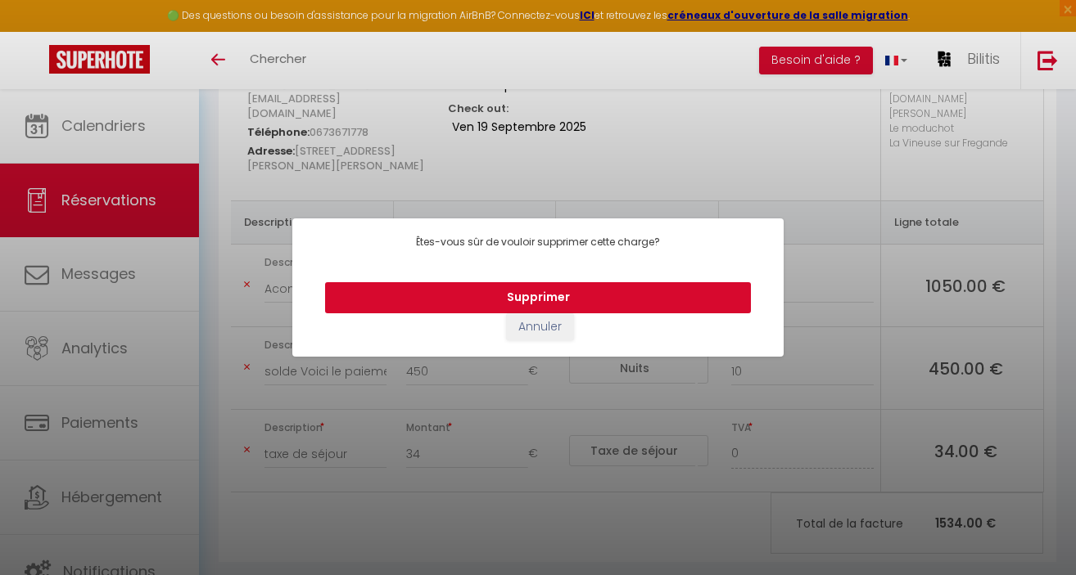
click at [539, 299] on button "Supprimer" at bounding box center [538, 297] width 426 height 31
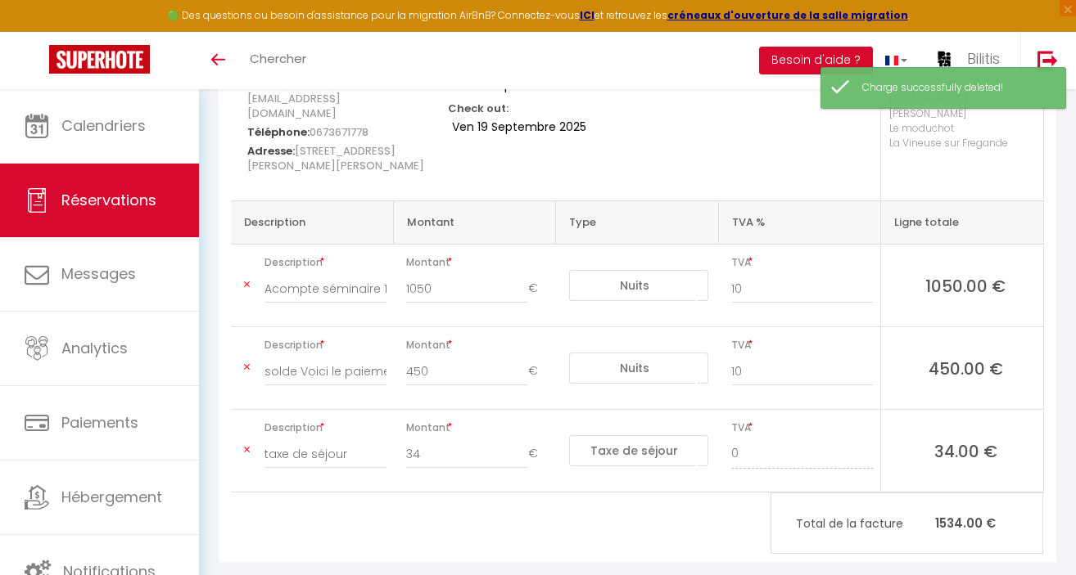
type input "solde Voici le paiement pour le solde et la taxe de séjour ."
type input "450"
type input "taxe de séjour"
type input "34"
select select "taxes"
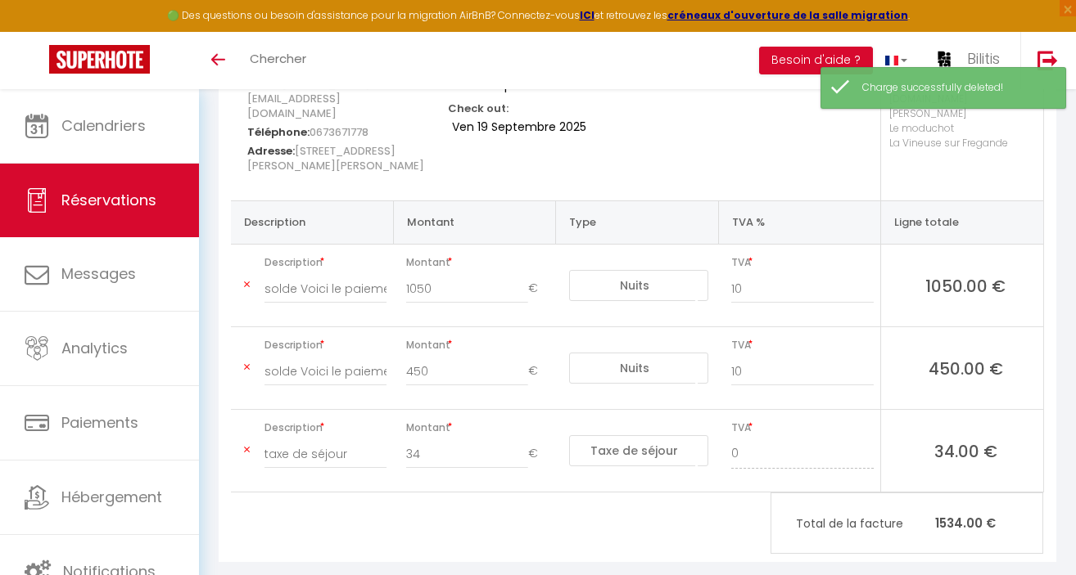
type input "0"
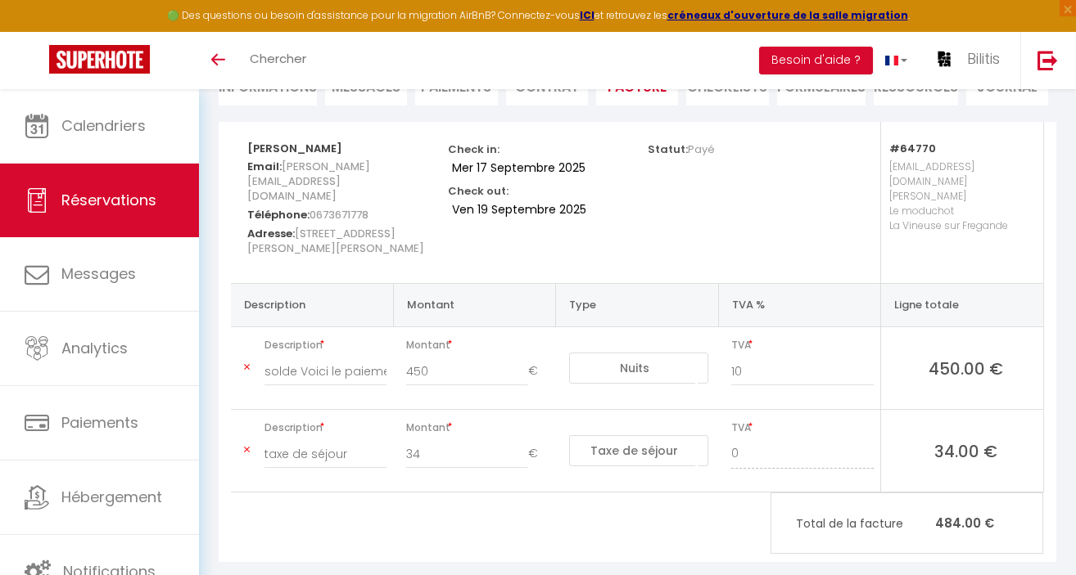
scroll to position [0, 0]
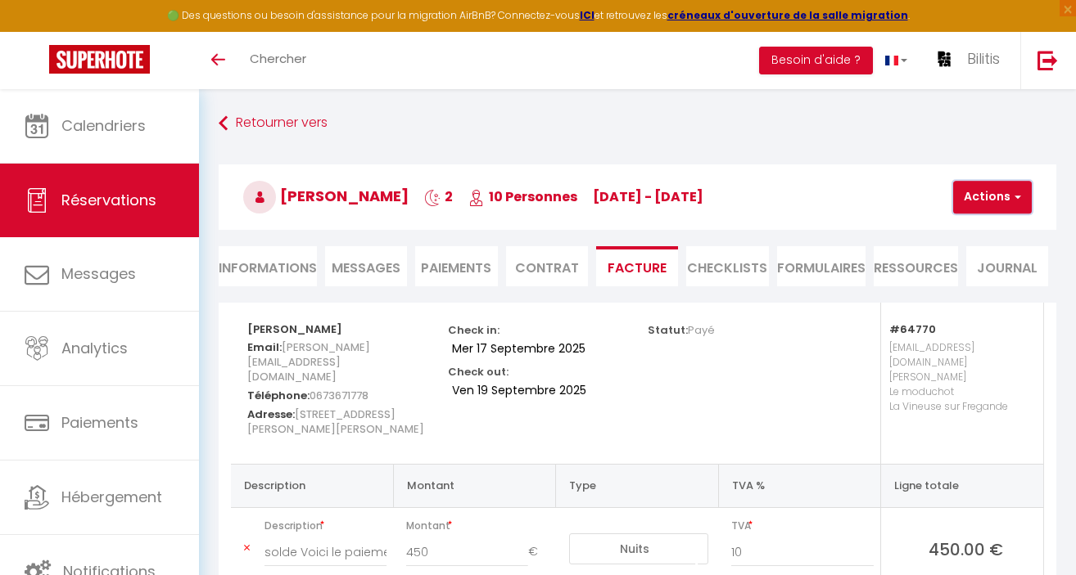
click at [1005, 195] on button "Actions" at bounding box center [992, 197] width 79 height 33
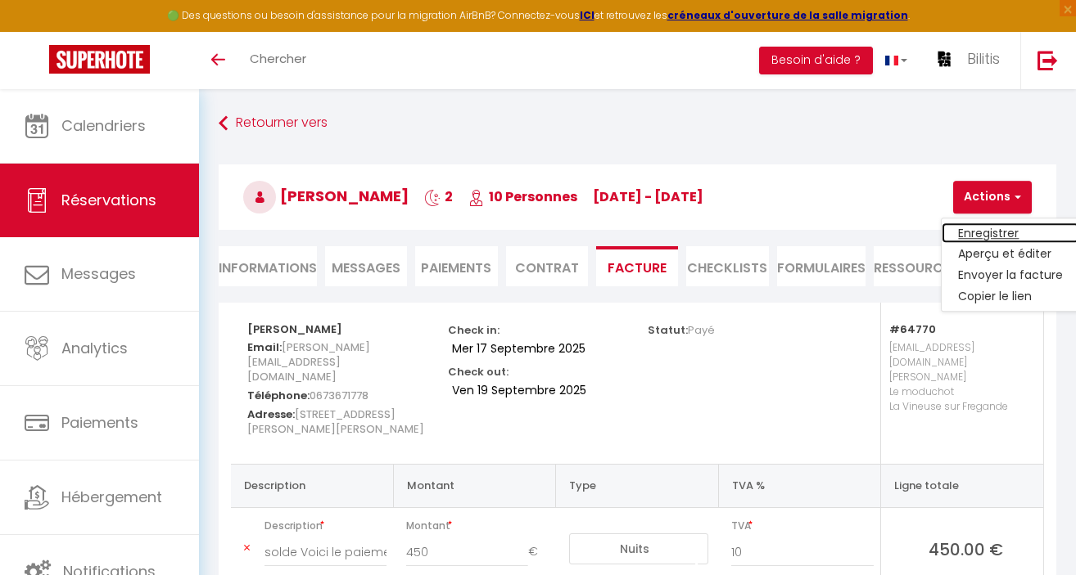
click at [985, 234] on link "Enregistrer" at bounding box center [1010, 233] width 138 height 21
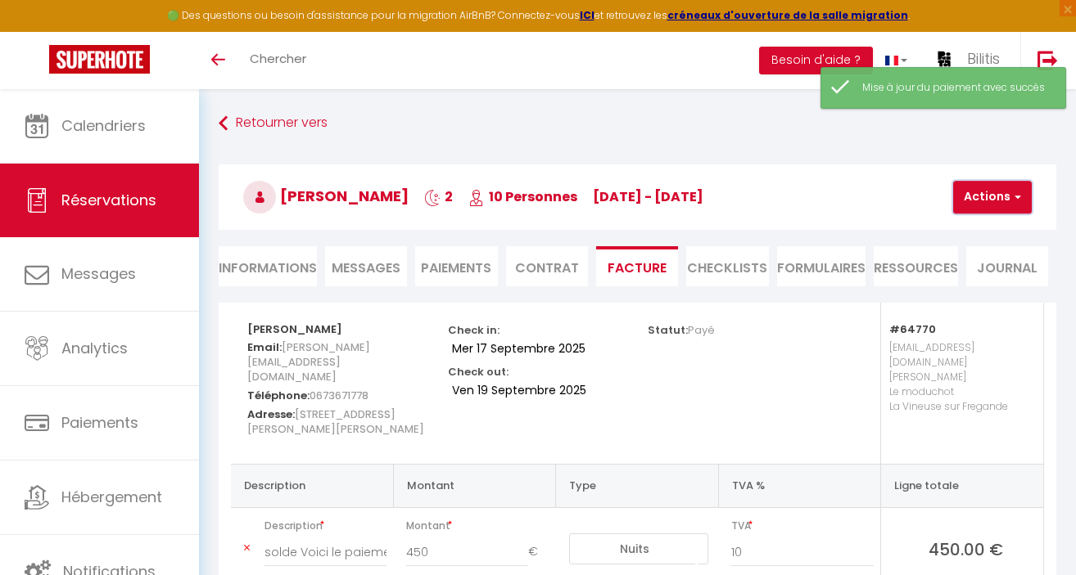
click at [994, 201] on button "Actions" at bounding box center [992, 197] width 79 height 33
click at [985, 258] on link "Aperçu et éditer" at bounding box center [1010, 254] width 138 height 21
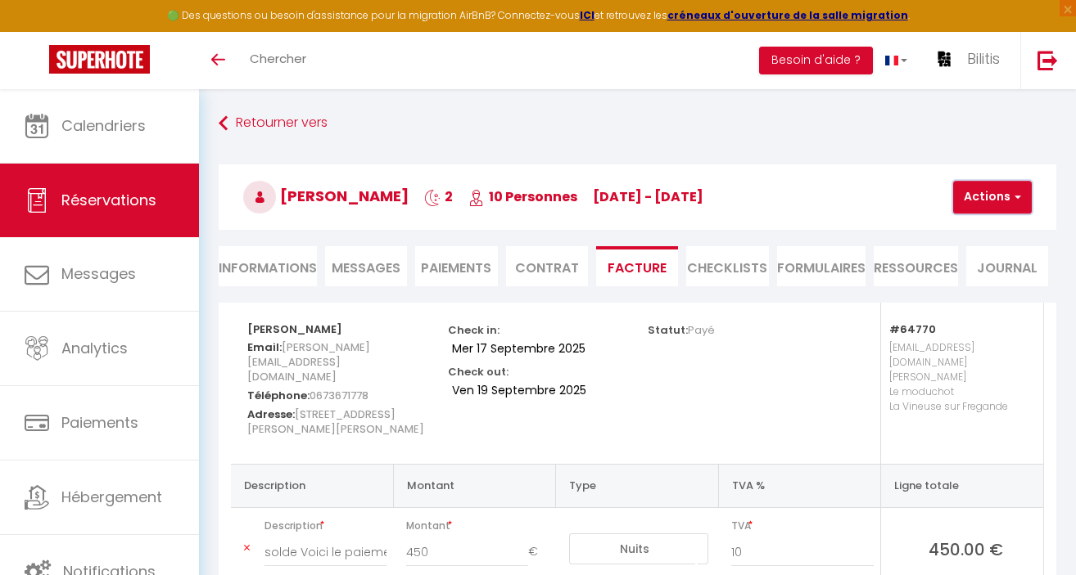
click at [993, 198] on button "Actions" at bounding box center [992, 197] width 79 height 33
click at [473, 263] on li "Paiements" at bounding box center [456, 266] width 82 height 40
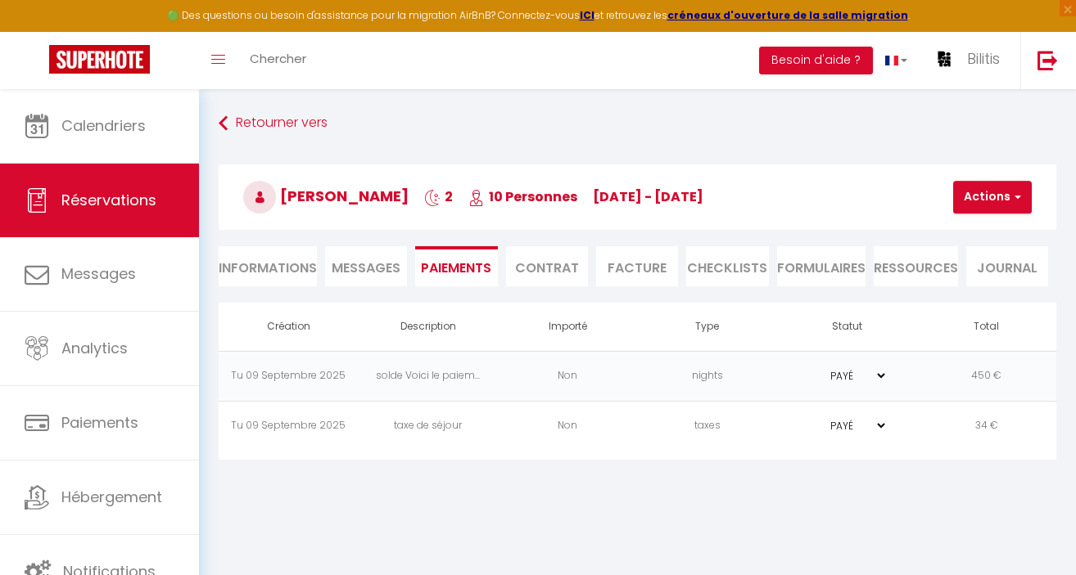
click at [862, 382] on select "PAYÉ EN ATTENTE" at bounding box center [846, 376] width 82 height 16
select select "0"
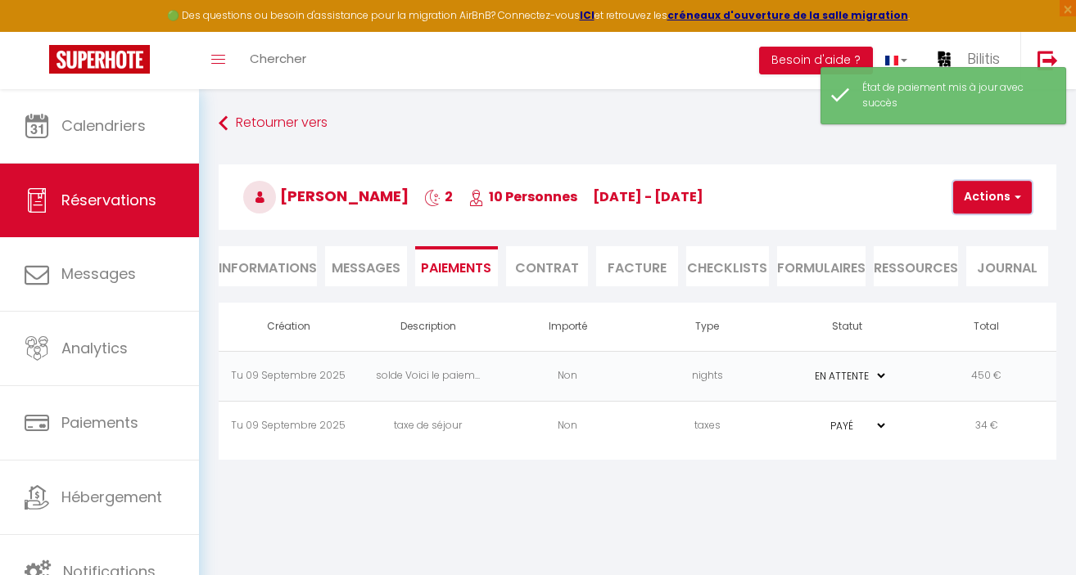
click at [995, 201] on button "Actions" at bounding box center [992, 197] width 79 height 33
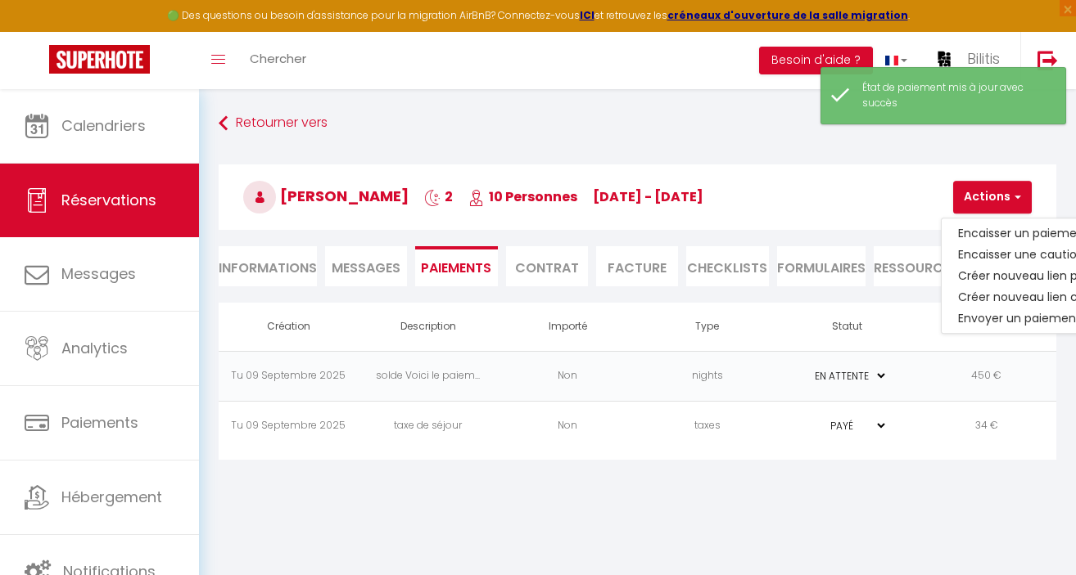
click at [634, 270] on li "Facture" at bounding box center [637, 266] width 82 height 40
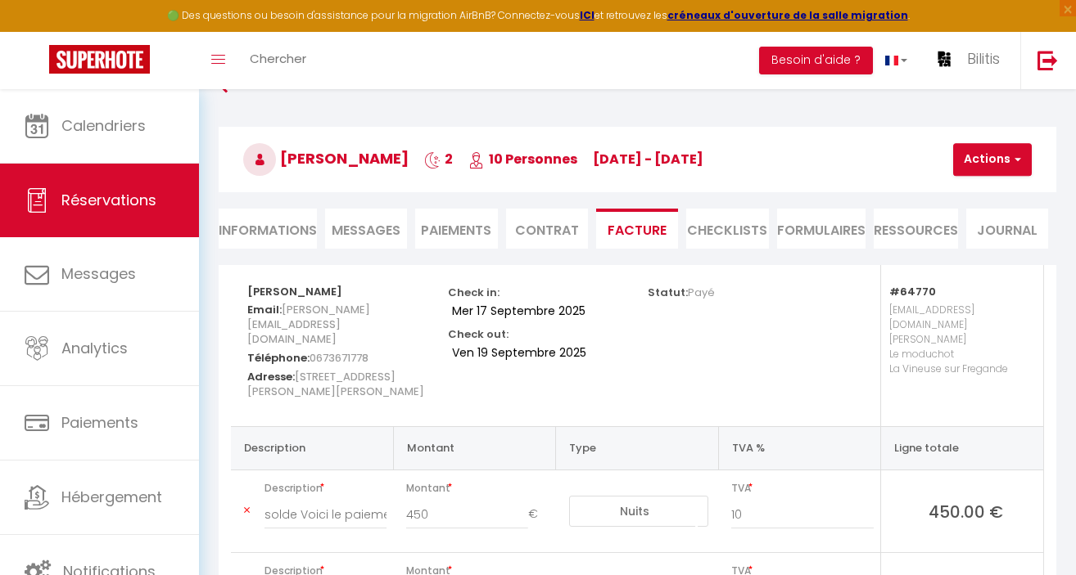
scroll to position [37, 0]
click at [988, 154] on button "Actions" at bounding box center [992, 160] width 79 height 33
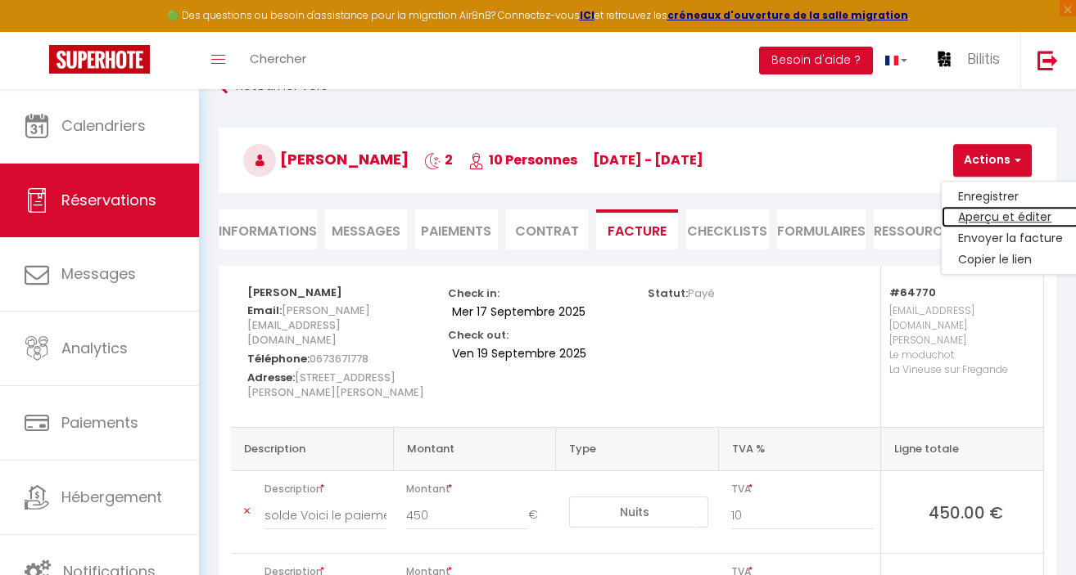
click at [971, 219] on link "Aperçu et éditer" at bounding box center [1010, 217] width 138 height 21
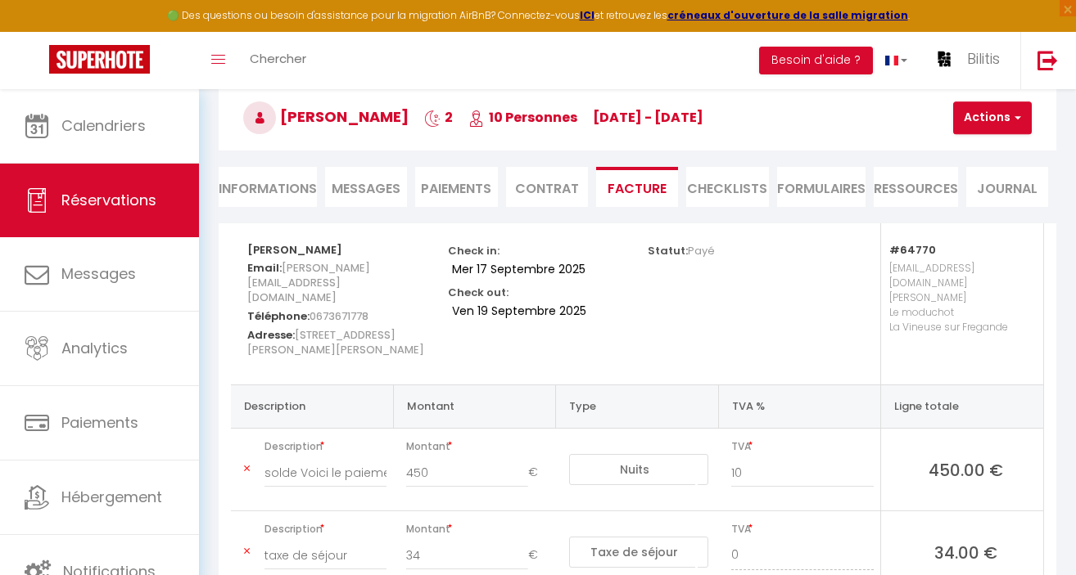
scroll to position [76, 0]
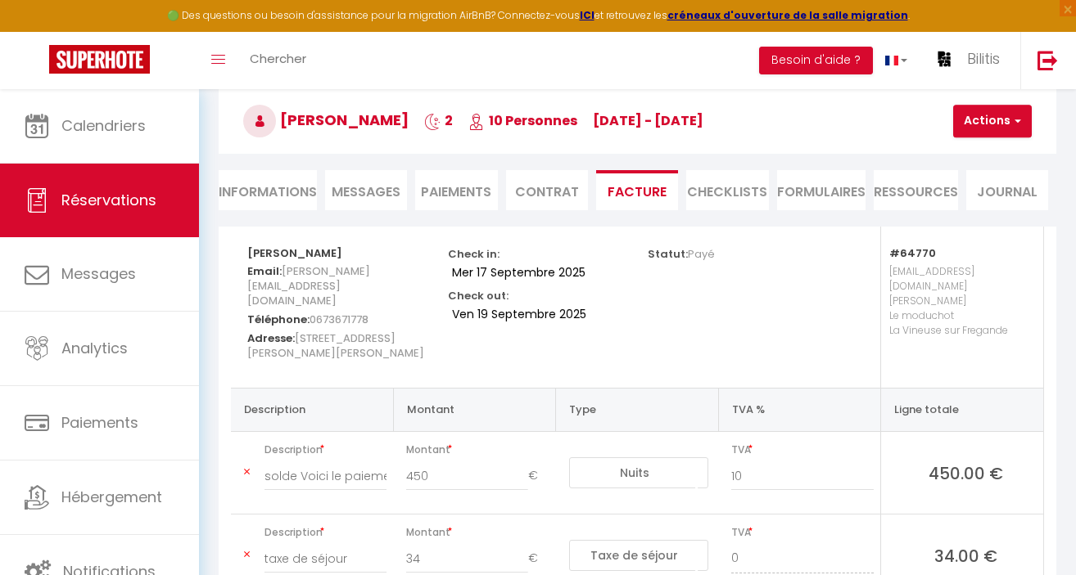
click at [688, 246] on span "Payé" at bounding box center [701, 254] width 27 height 16
click at [697, 255] on span "Payé" at bounding box center [701, 254] width 27 height 16
click at [986, 120] on button "Actions" at bounding box center [992, 121] width 79 height 33
click at [734, 324] on div "Statut: Payé" at bounding box center [737, 307] width 201 height 161
click at [465, 183] on li "Paiements" at bounding box center [456, 190] width 82 height 40
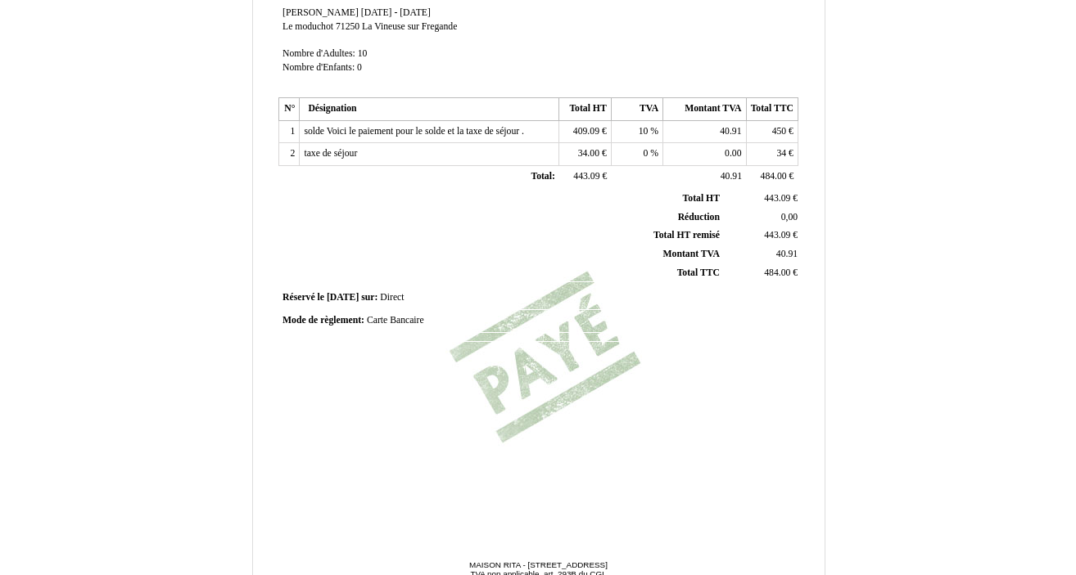
scroll to position [413, 0]
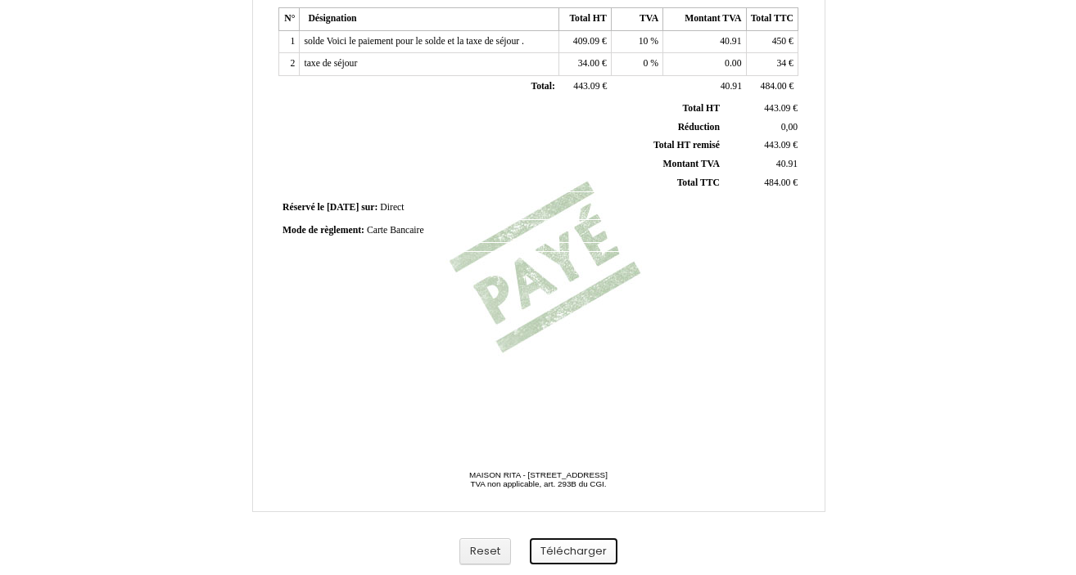
click at [569, 551] on button "Télécharger" at bounding box center [574, 552] width 88 height 27
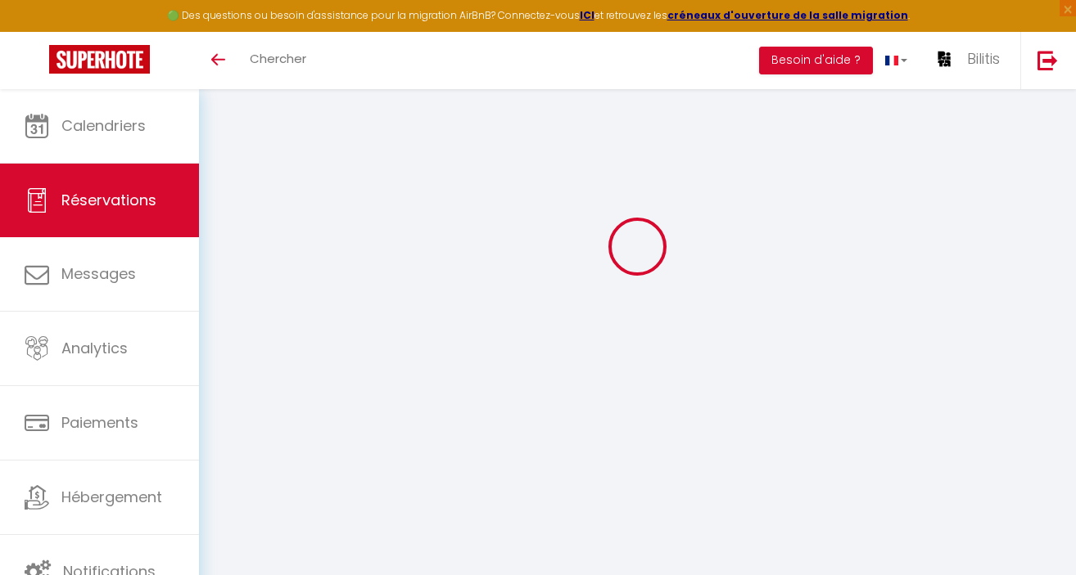
select select "taxes"
select select
checkbox input "false"
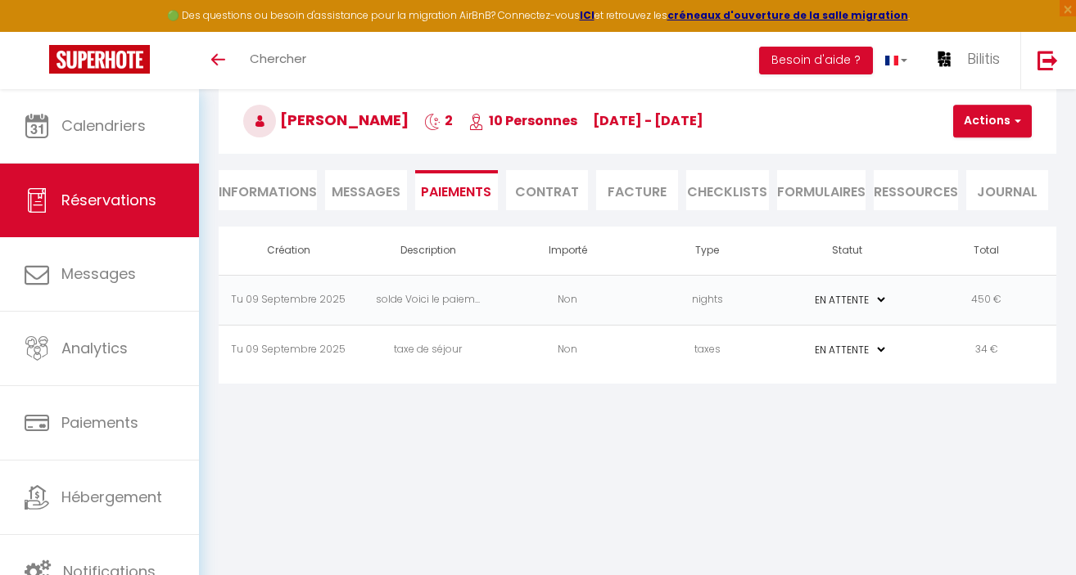
click at [623, 190] on li "Facture" at bounding box center [637, 190] width 82 height 40
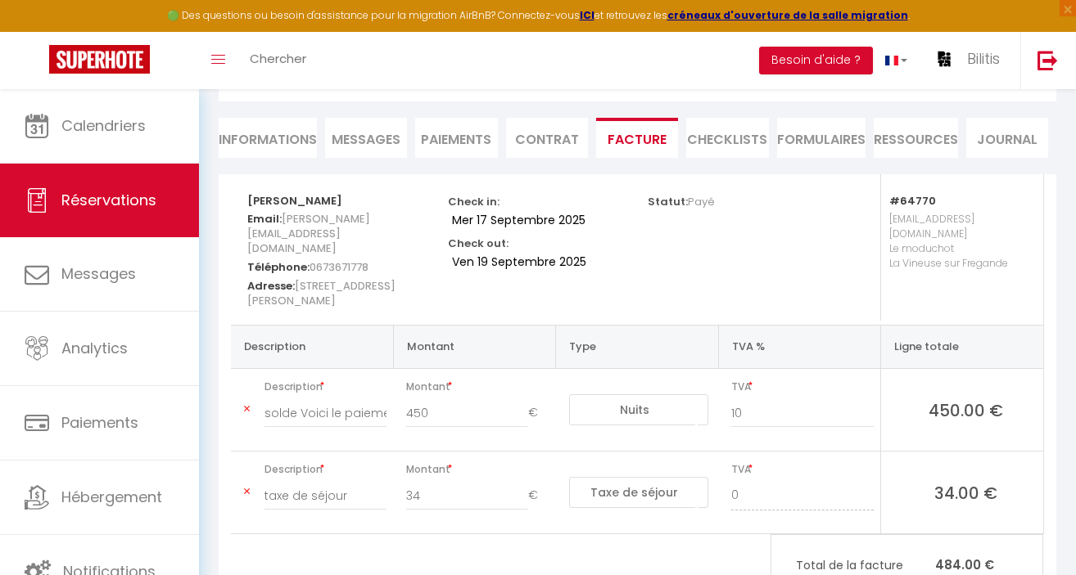
scroll to position [129, 0]
click at [685, 204] on p "Statut: Payé" at bounding box center [680, 199] width 67 height 19
click at [684, 203] on p "Statut: Payé" at bounding box center [680, 199] width 67 height 19
click at [706, 202] on span "Payé" at bounding box center [701, 201] width 27 height 16
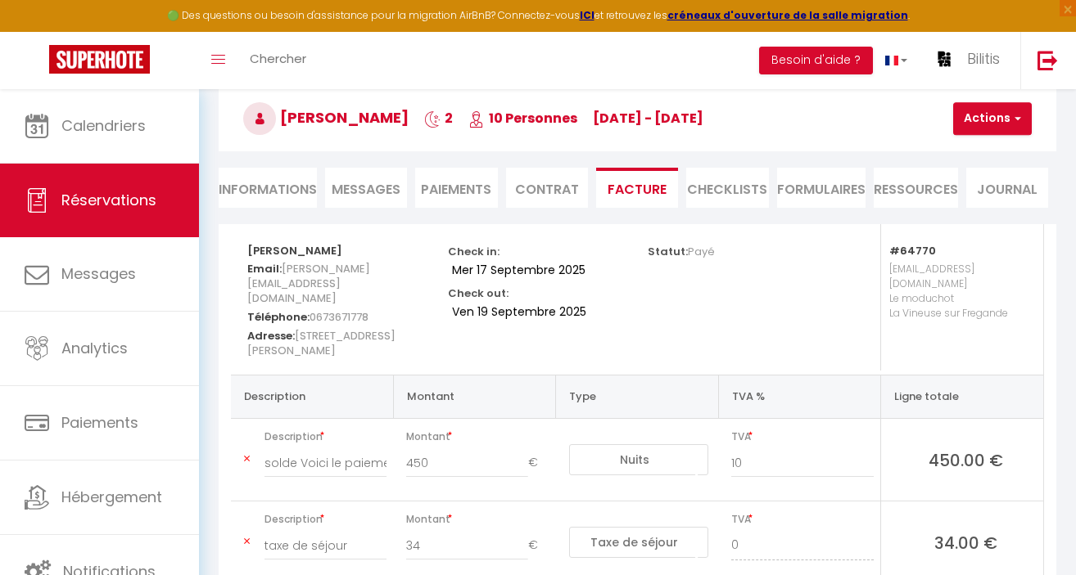
scroll to position [61, 0]
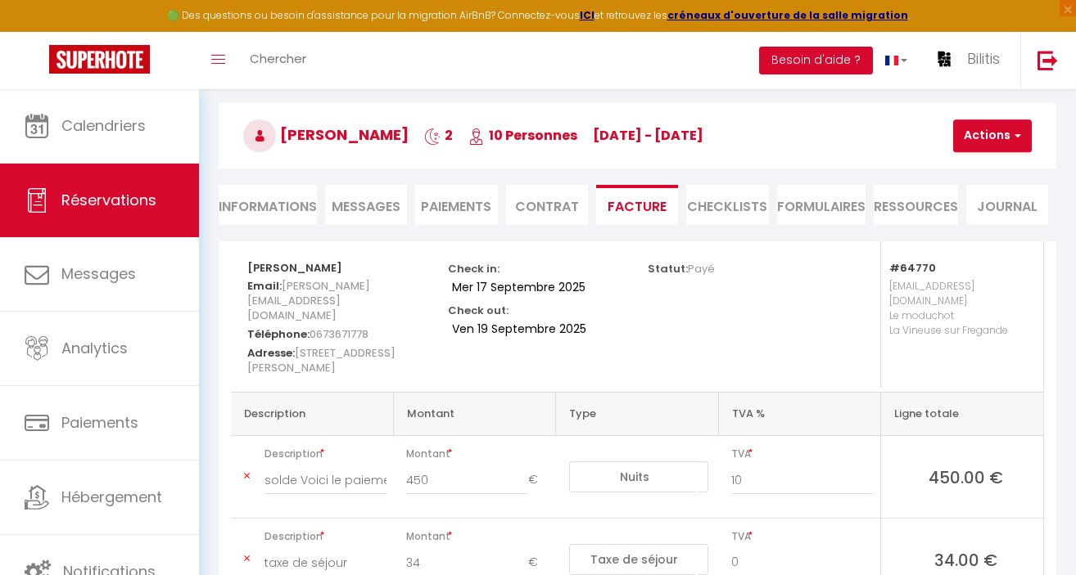
click at [557, 207] on li "Contrat" at bounding box center [547, 205] width 82 height 40
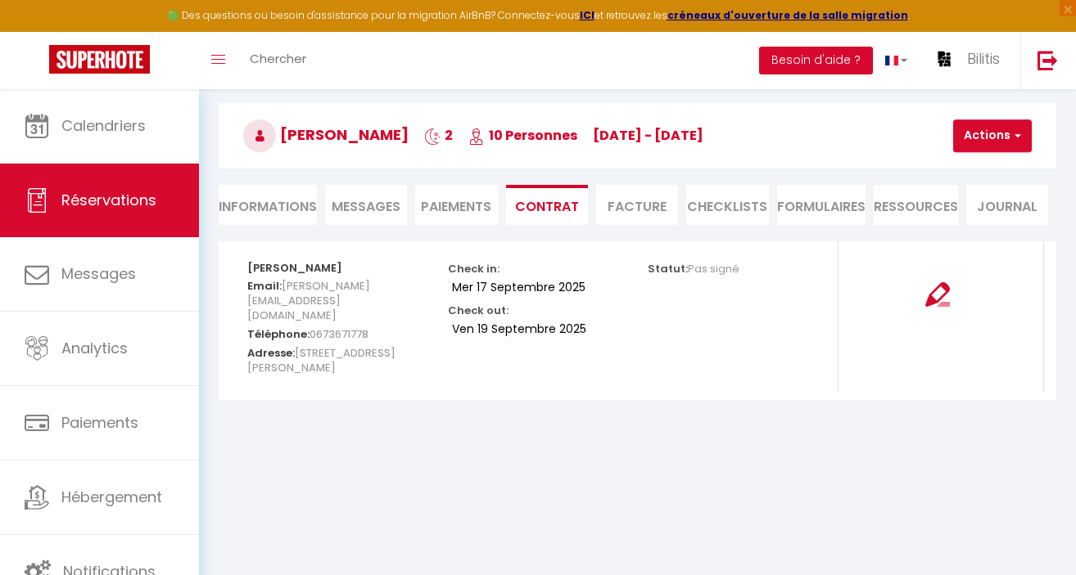
click at [461, 196] on li "Paiements" at bounding box center [456, 205] width 82 height 40
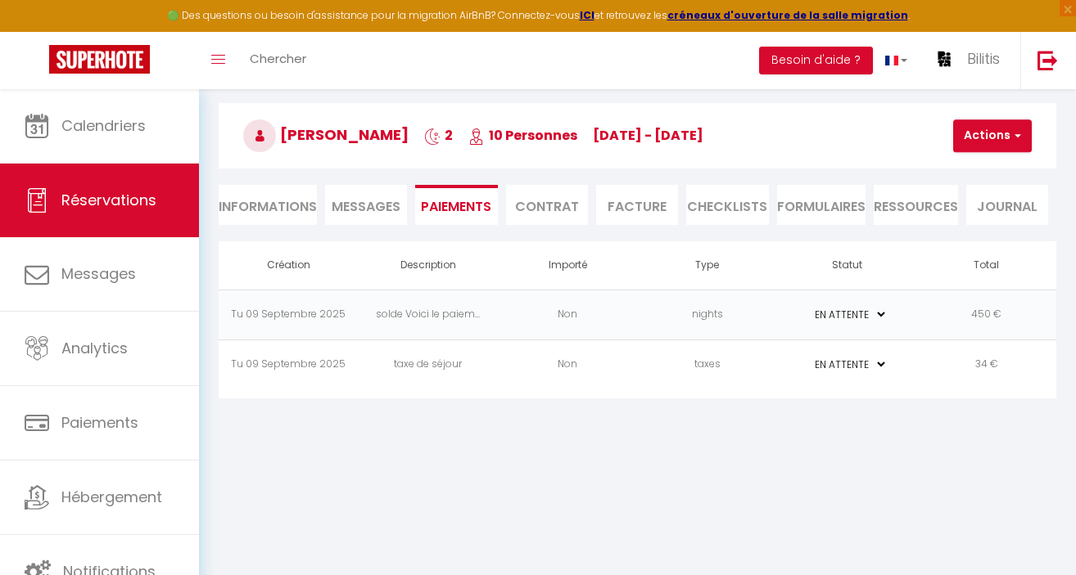
click at [556, 196] on li "Contrat" at bounding box center [547, 205] width 82 height 40
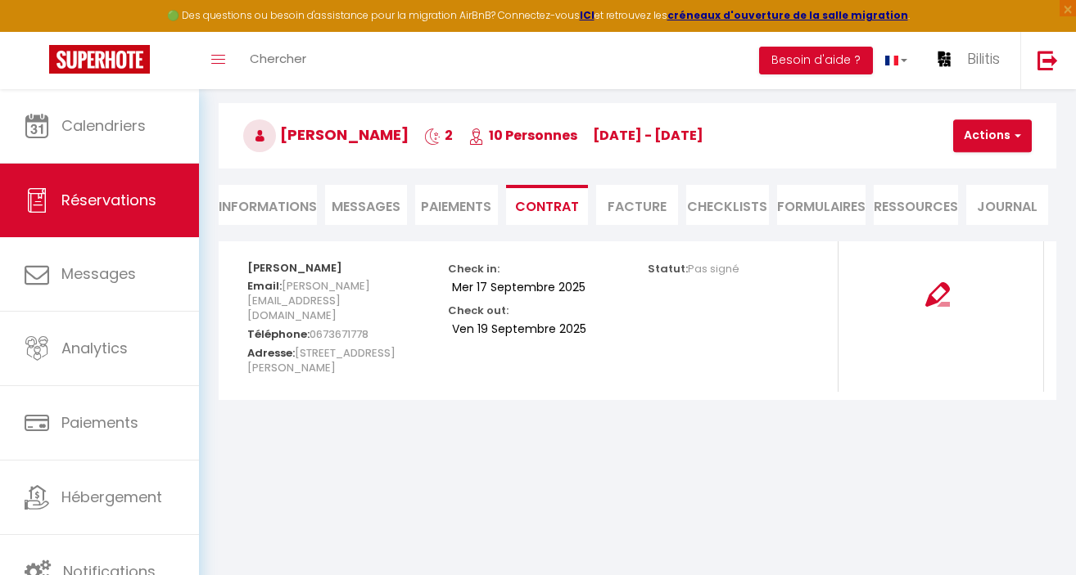
click at [645, 201] on li "Facture" at bounding box center [637, 205] width 82 height 40
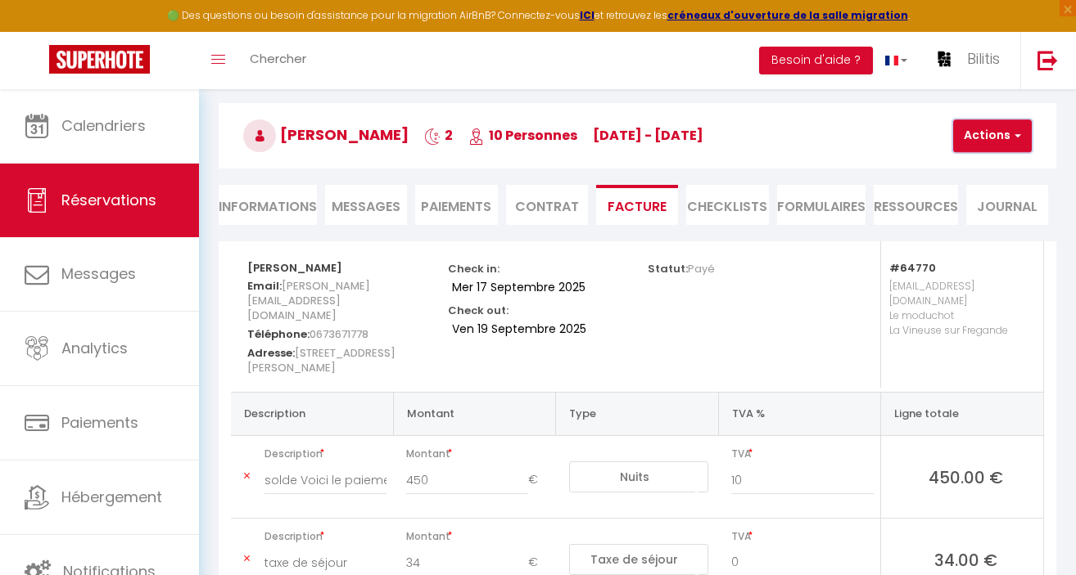
click at [1009, 139] on button "Actions" at bounding box center [992, 136] width 79 height 33
click at [997, 192] on link "Aperçu et éditer" at bounding box center [1010, 193] width 138 height 21
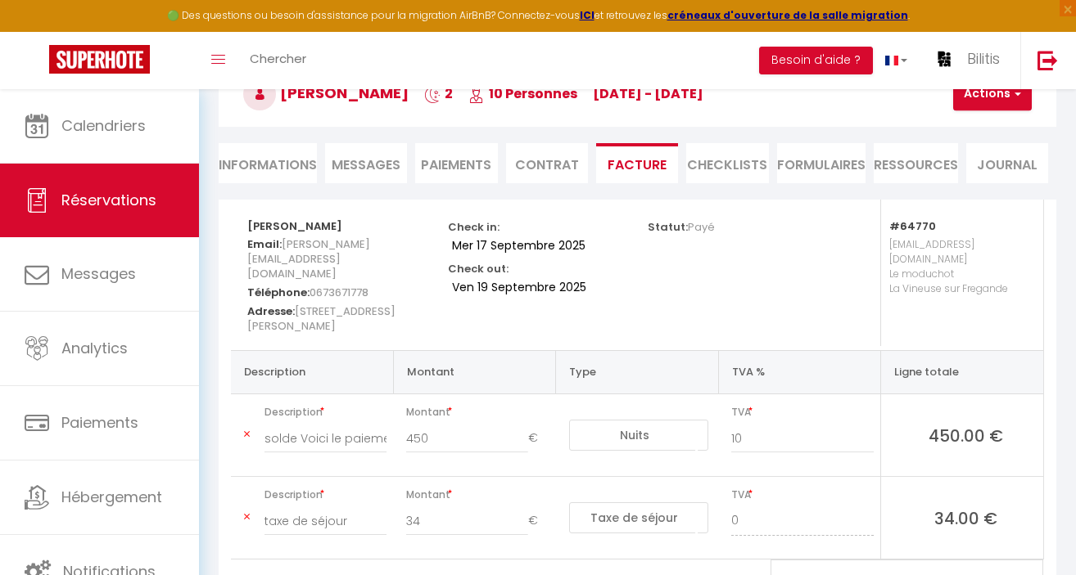
scroll to position [101, 0]
click at [557, 169] on li "Contrat" at bounding box center [547, 165] width 82 height 40
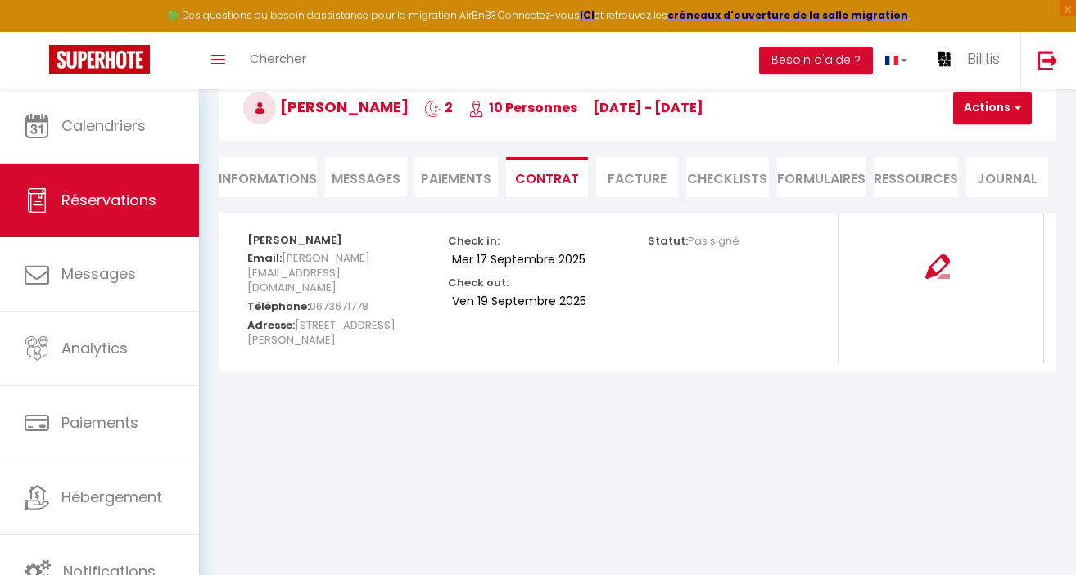
scroll to position [89, 0]
click at [462, 177] on li "Paiements" at bounding box center [456, 177] width 82 height 40
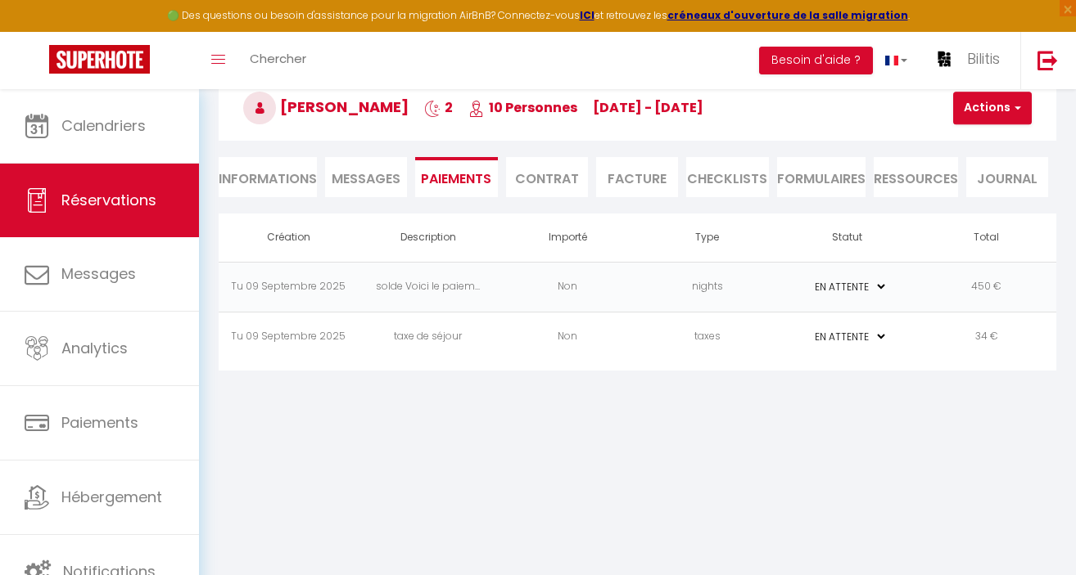
click at [426, 290] on td "solde Voici le paiem..." at bounding box center [429, 287] width 140 height 50
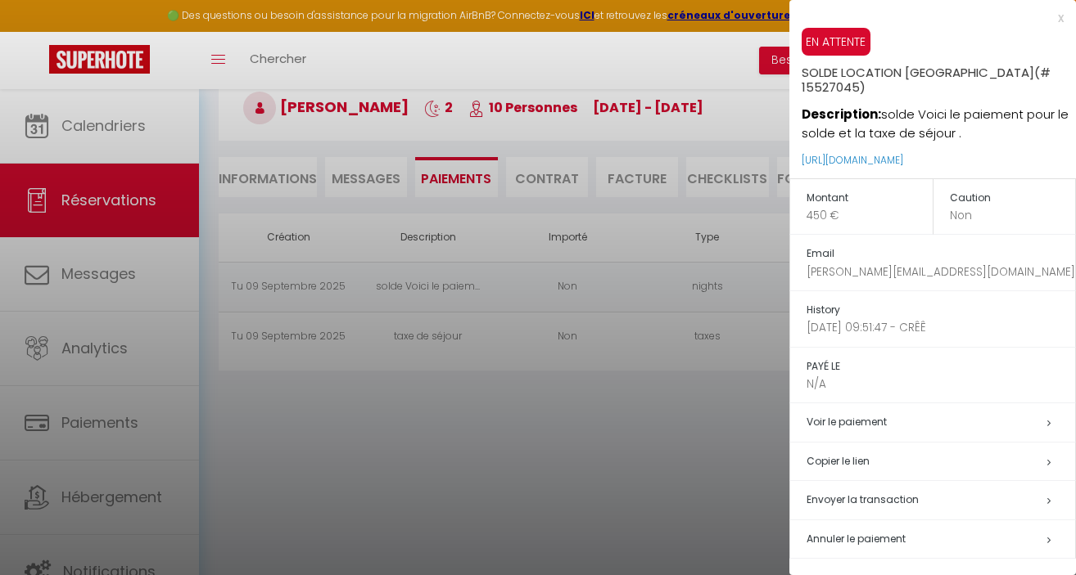
click at [840, 376] on p "N/A" at bounding box center [940, 384] width 268 height 17
click at [814, 376] on p "N/A" at bounding box center [940, 384] width 268 height 17
click at [823, 358] on h5 "PAYÉ LE" at bounding box center [940, 367] width 268 height 19
click at [853, 415] on link "Voir le paiement" at bounding box center [846, 422] width 80 height 14
click at [829, 303] on h5 "History" at bounding box center [940, 310] width 268 height 19
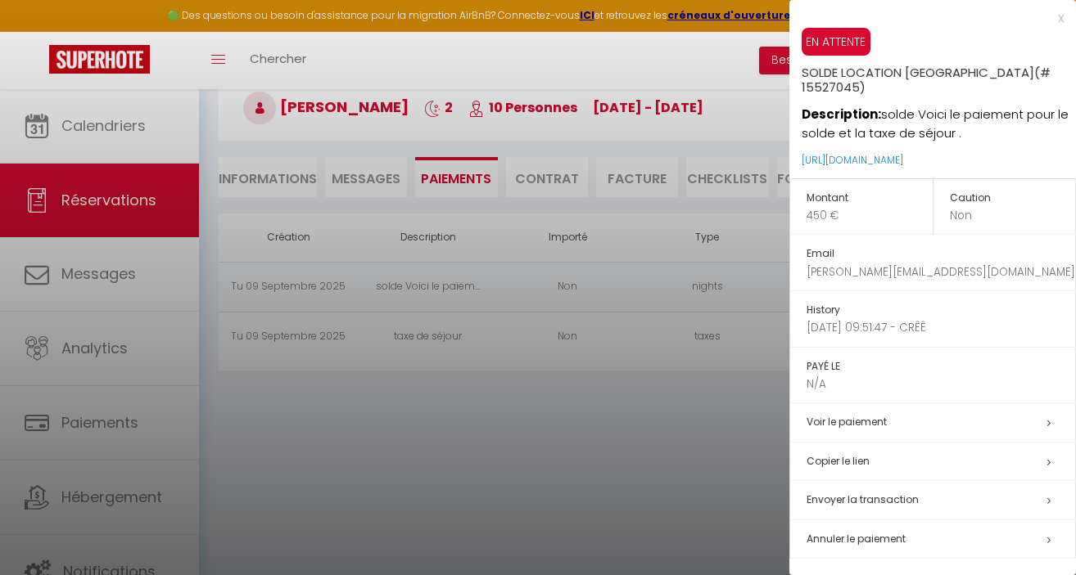
click at [824, 376] on p "N/A" at bounding box center [940, 384] width 268 height 17
click at [818, 532] on span "Annuler le paiement" at bounding box center [855, 539] width 99 height 14
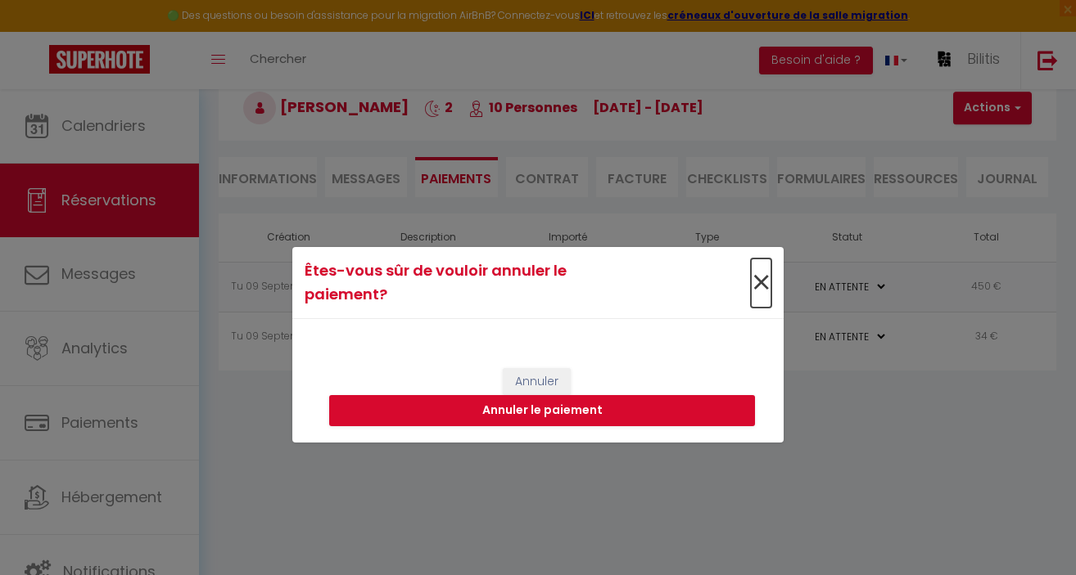
click at [763, 287] on span "×" at bounding box center [761, 283] width 20 height 49
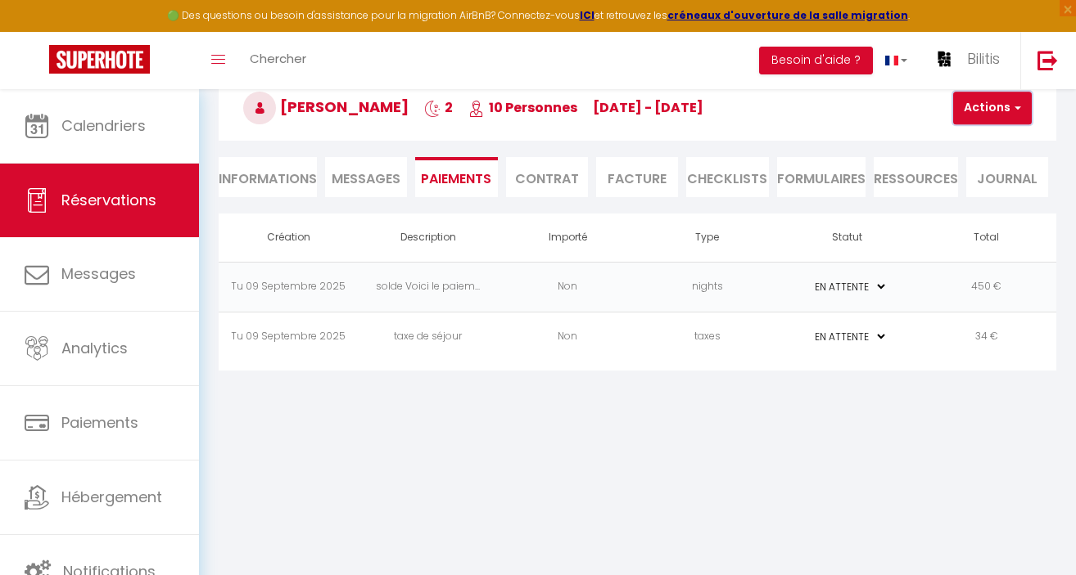
click at [988, 109] on button "Actions" at bounding box center [992, 108] width 79 height 33
click at [900, 357] on td "PAYÉ EN ATTENTE" at bounding box center [847, 337] width 140 height 50
click at [636, 172] on li "Facture" at bounding box center [637, 177] width 82 height 40
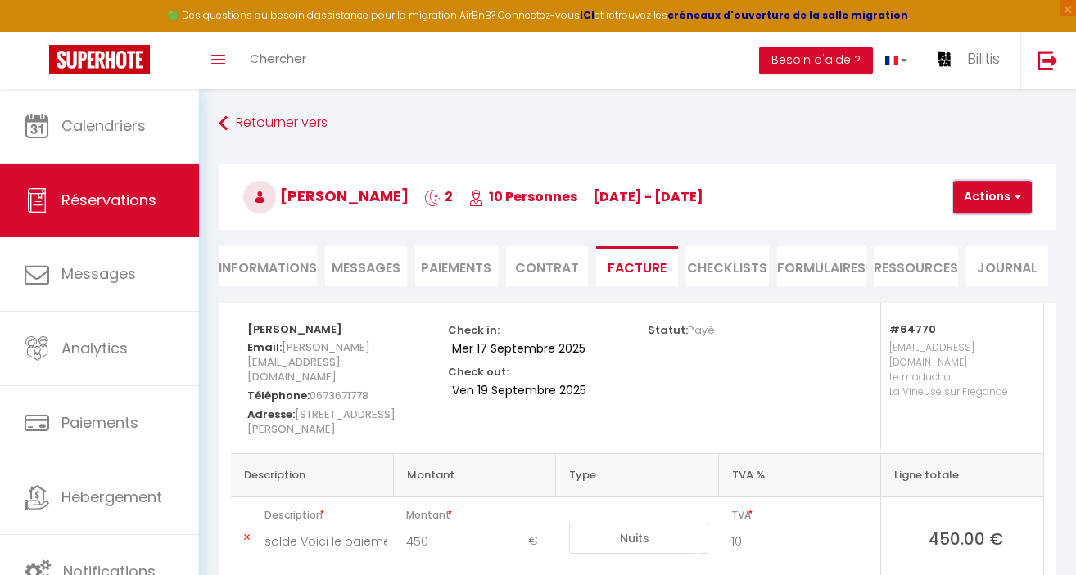
click at [984, 203] on button "Actions" at bounding box center [992, 197] width 79 height 33
click at [753, 381] on div "Statut: Payé" at bounding box center [737, 378] width 201 height 151
click at [699, 337] on span "Payé" at bounding box center [701, 330] width 27 height 16
click at [698, 336] on span "Payé" at bounding box center [701, 330] width 27 height 16
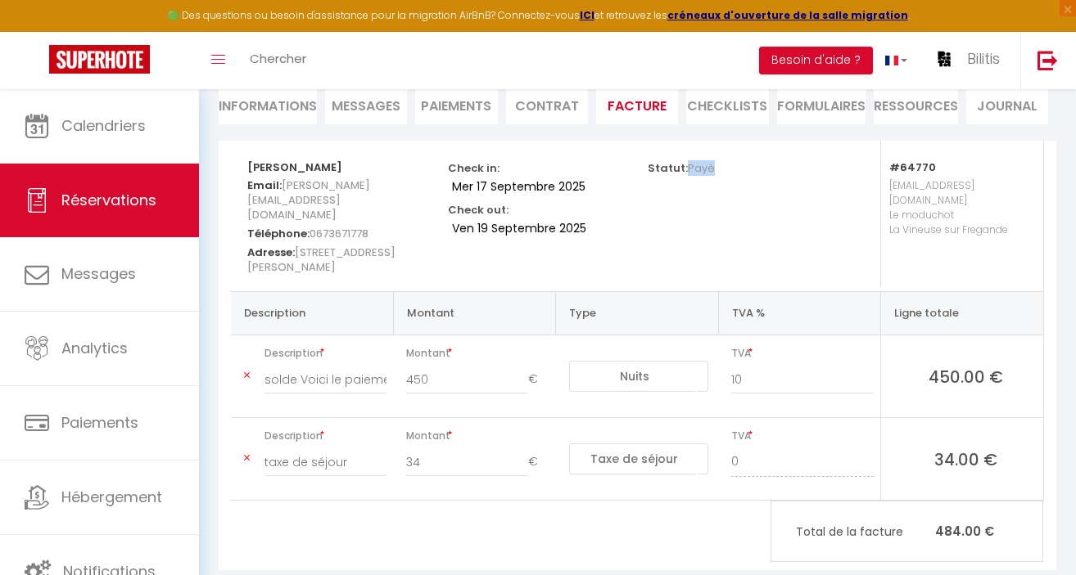
scroll to position [155, 0]
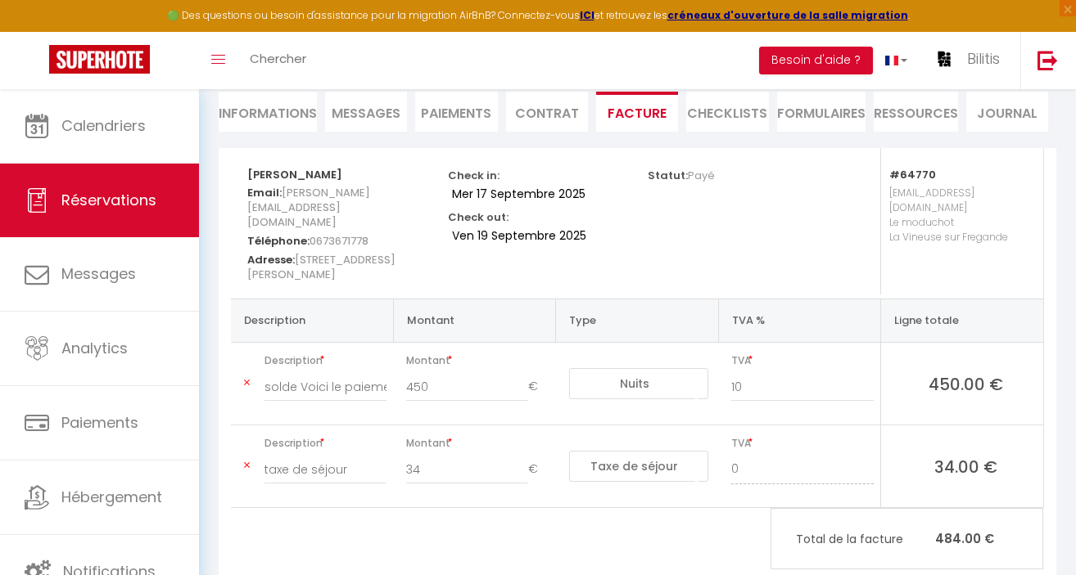
click at [714, 174] on div "Statut: Payé" at bounding box center [736, 174] width 178 height 52
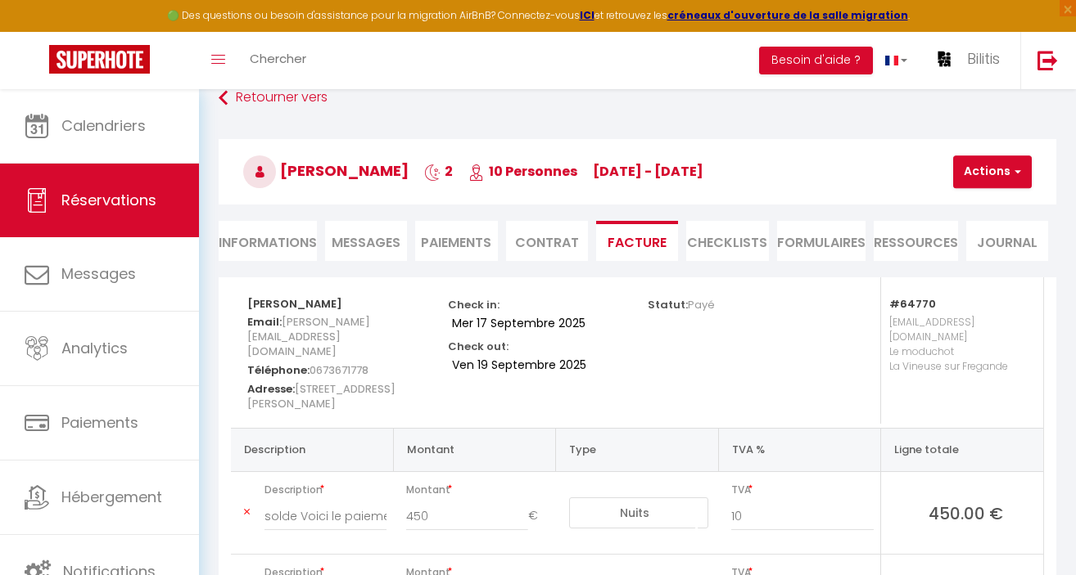
scroll to position [24, 0]
click at [997, 179] on button "Actions" at bounding box center [992, 173] width 79 height 33
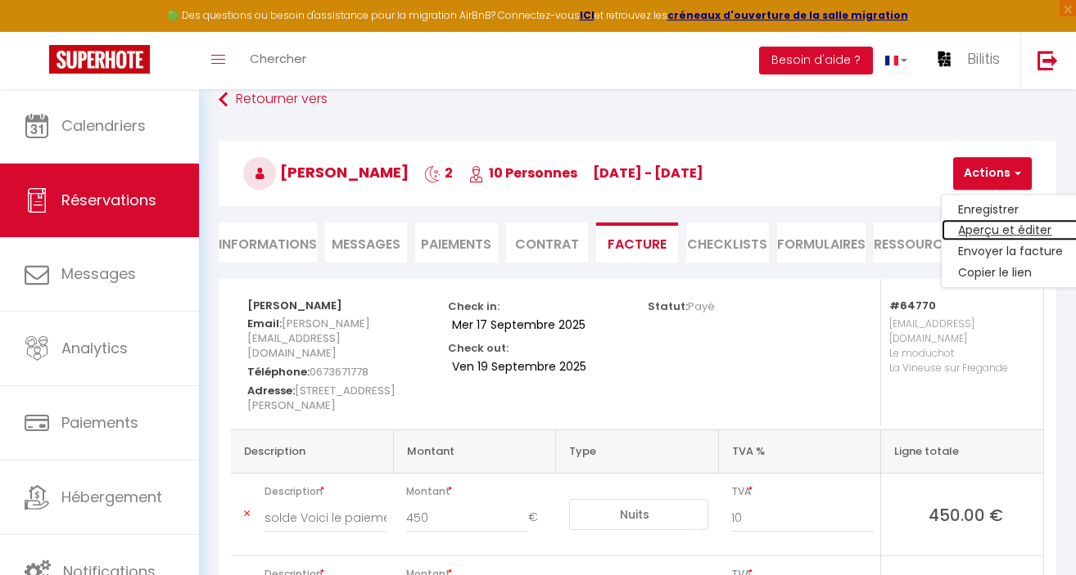
click at [999, 232] on link "Aperçu et éditer" at bounding box center [1010, 230] width 138 height 21
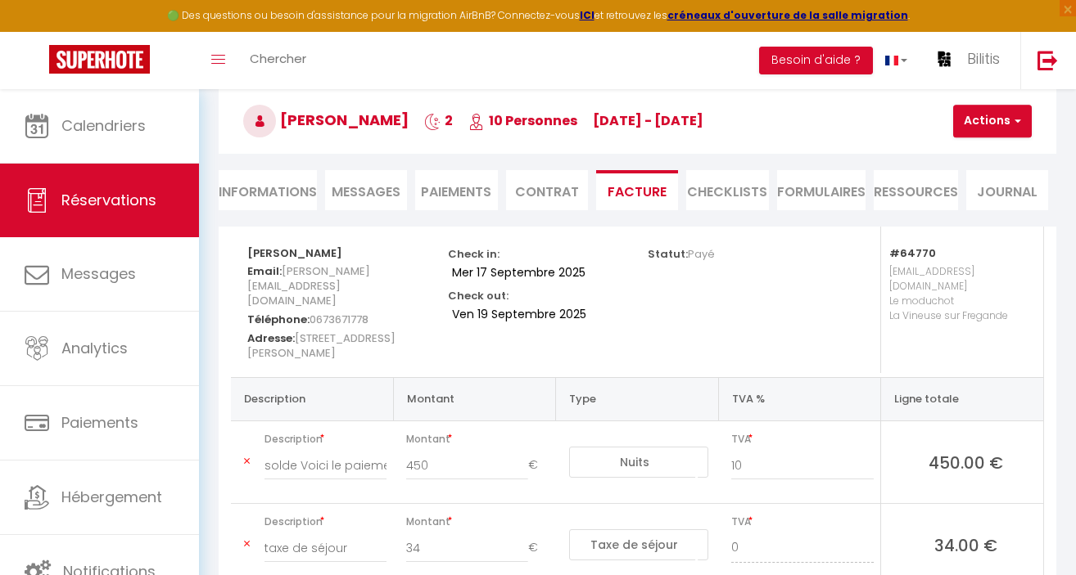
scroll to position [74, 0]
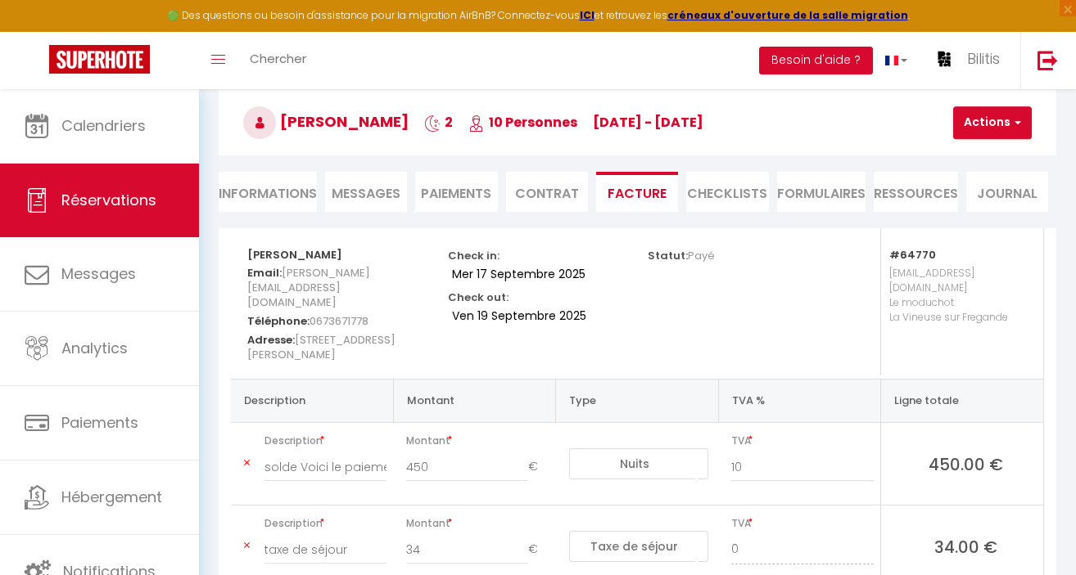
click at [544, 191] on li "Contrat" at bounding box center [547, 192] width 82 height 40
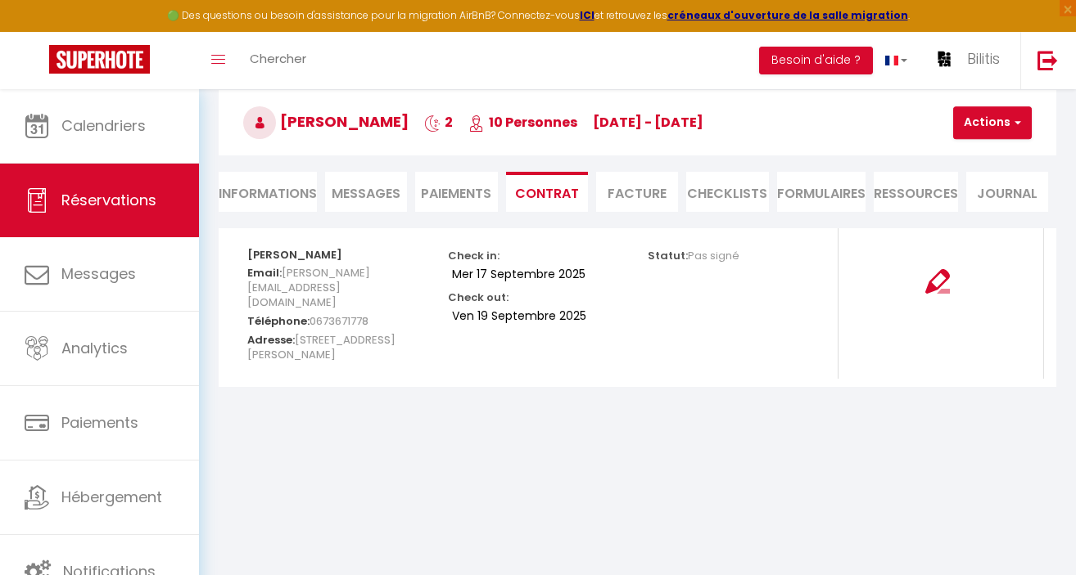
click at [476, 200] on li "Paiements" at bounding box center [456, 192] width 82 height 40
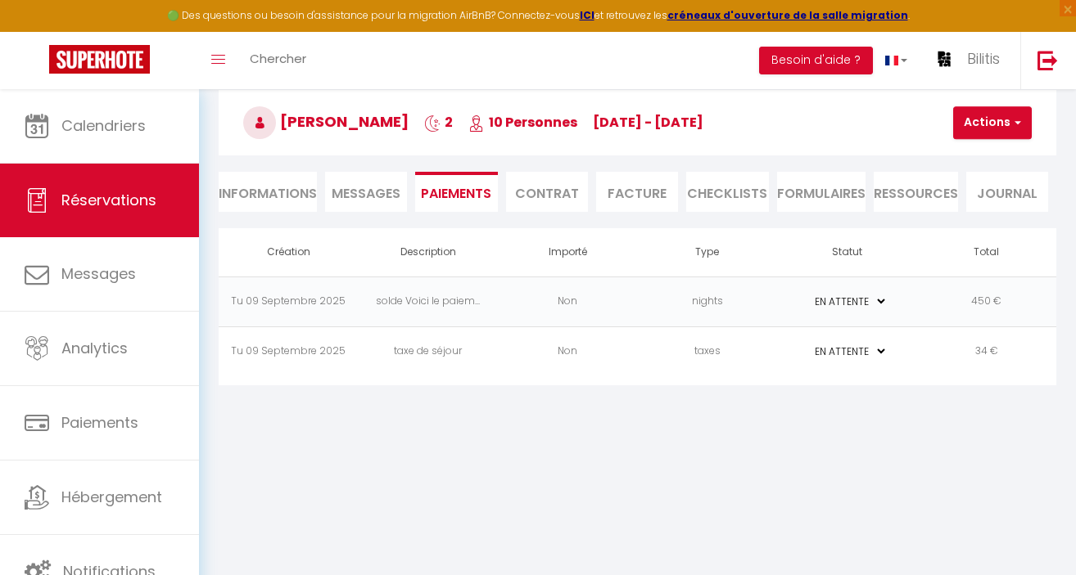
click at [840, 347] on select "PAYÉ EN ATTENTE" at bounding box center [846, 352] width 82 height 16
select select "1"
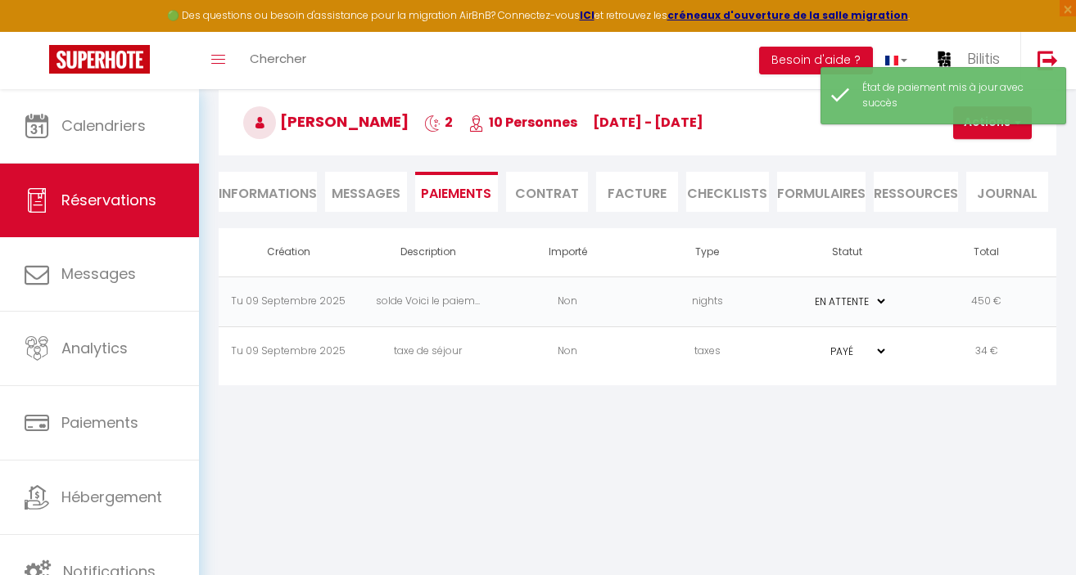
click at [836, 300] on select "PAYÉ EN ATTENTE" at bounding box center [846, 302] width 82 height 16
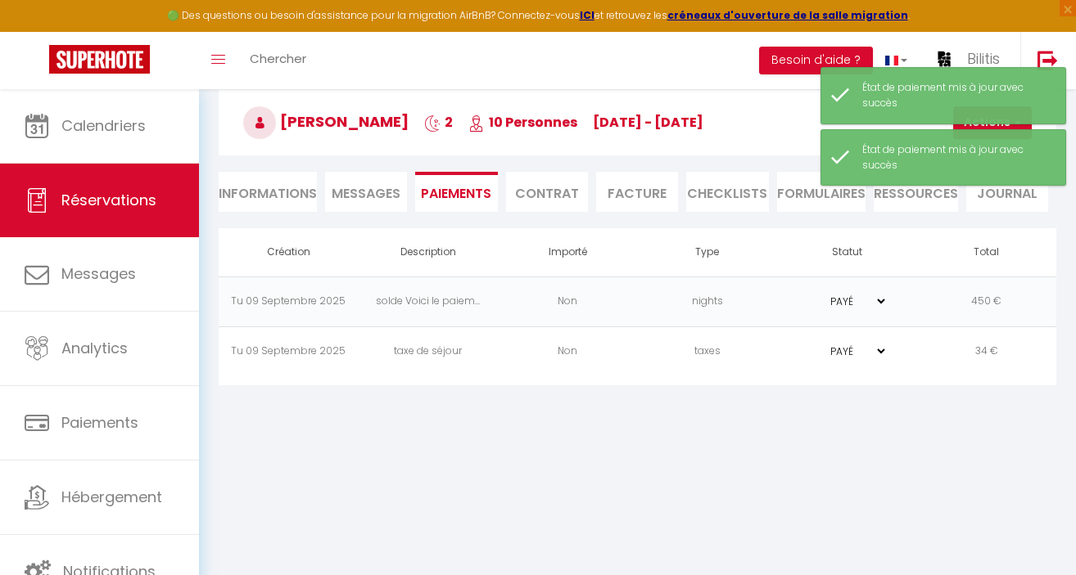
click at [831, 297] on select "PAYÉ EN ATTENTE" at bounding box center [846, 302] width 82 height 16
select select "0"
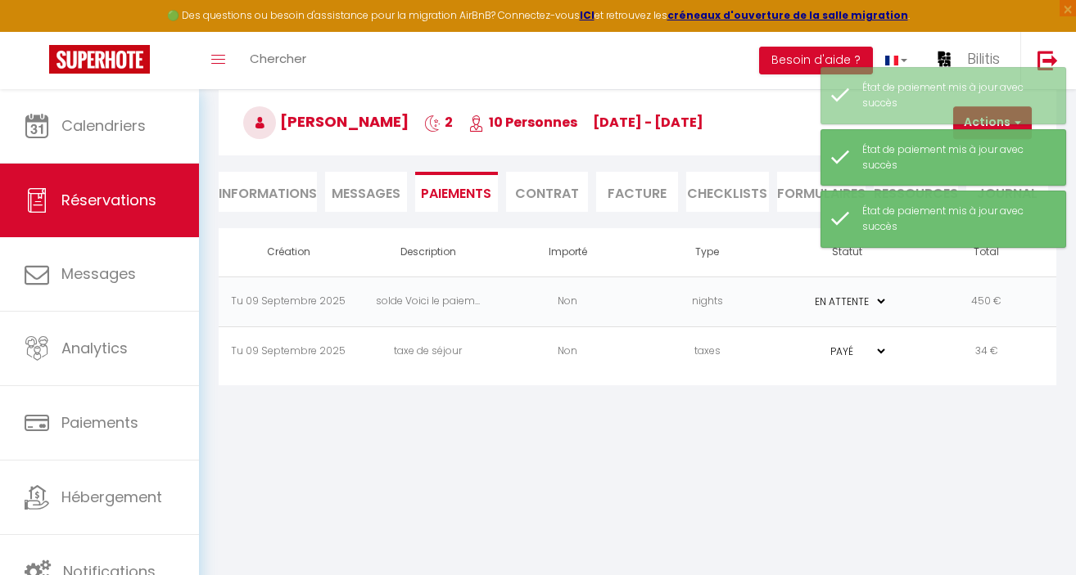
click at [844, 351] on select "PAYÉ EN ATTENTE" at bounding box center [846, 352] width 82 height 16
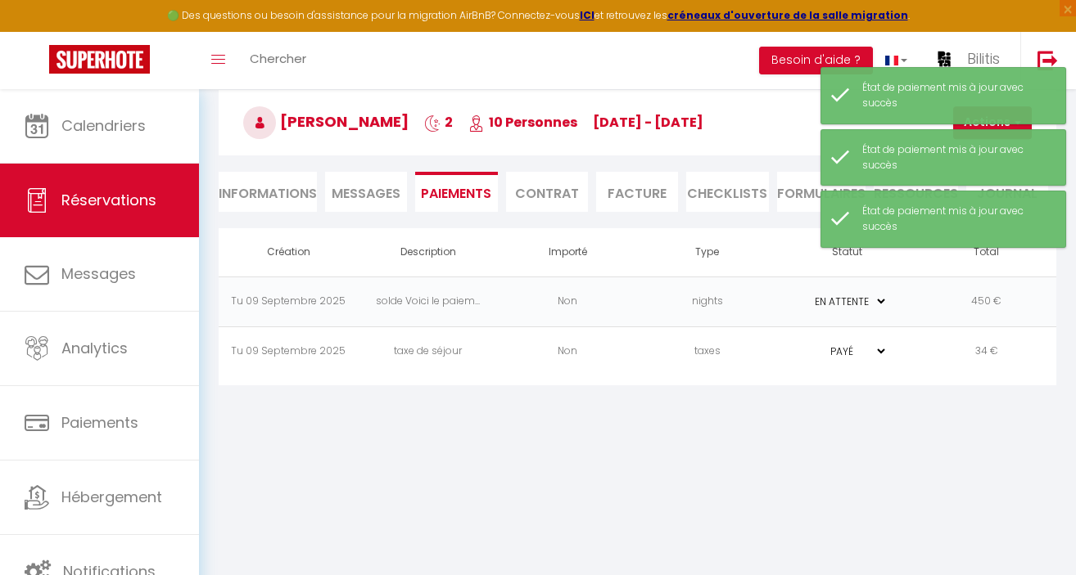
select select "0"
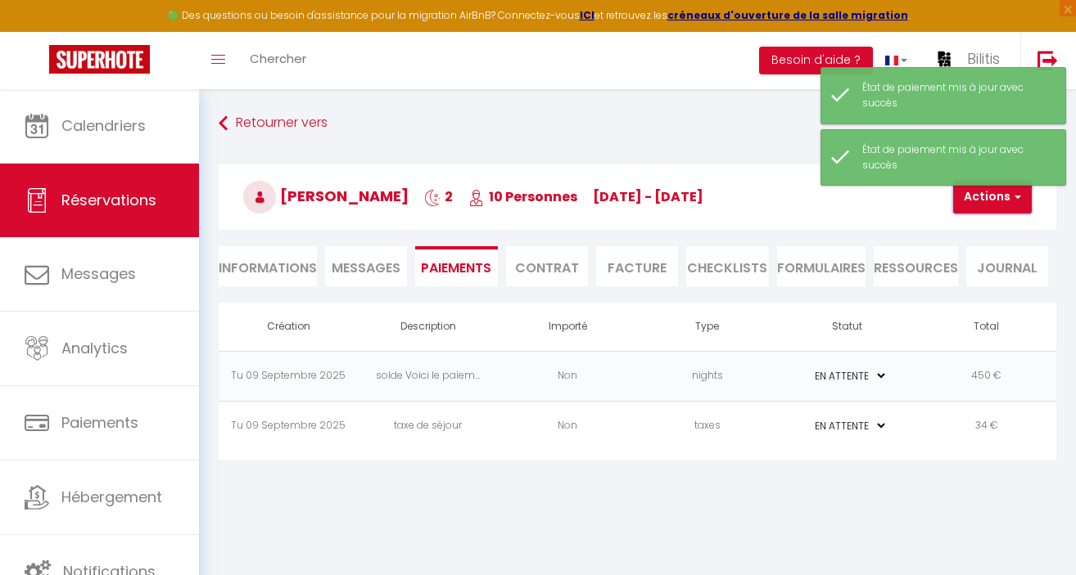
click at [985, 202] on button "Actions" at bounding box center [992, 197] width 79 height 33
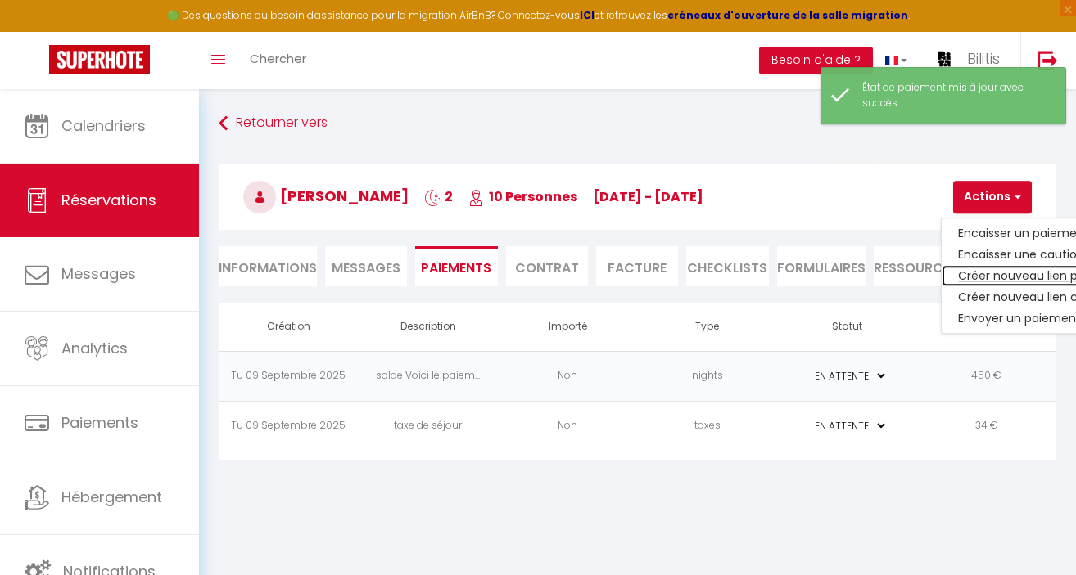
click at [988, 272] on link "Créer nouveau lien paiement" at bounding box center [1041, 275] width 201 height 21
select select "nights"
type input "franck.lechat@jameswalker.biz"
select select "13487"
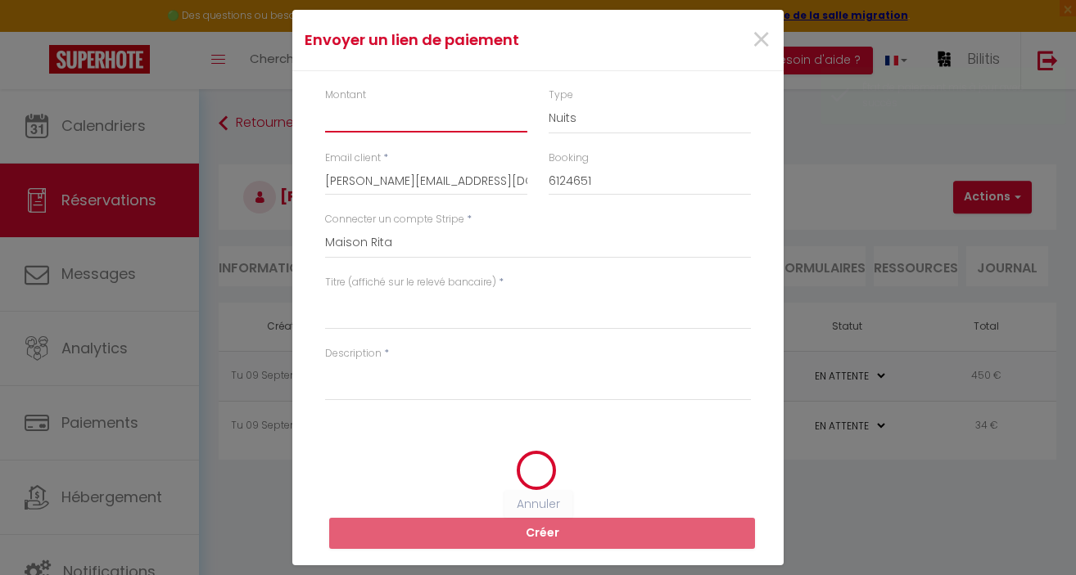
click at [365, 124] on input "Montant" at bounding box center [426, 117] width 202 height 29
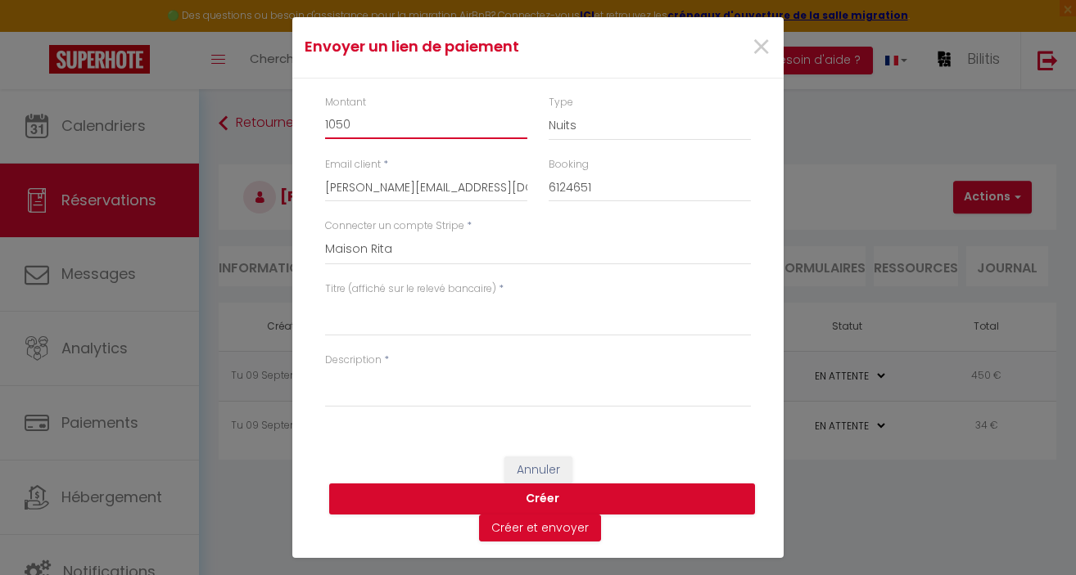
type input "1050"
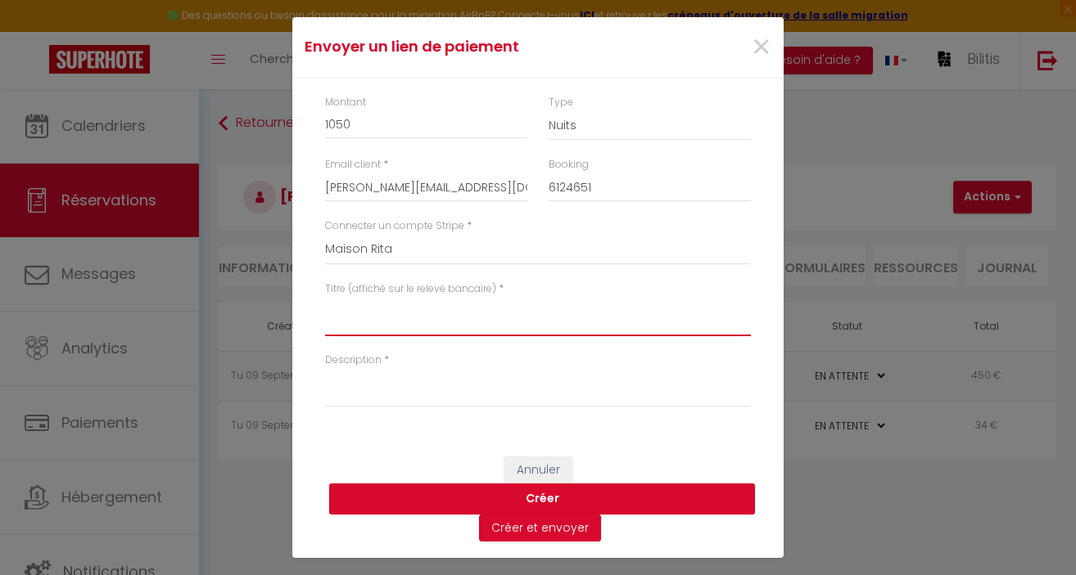
click at [443, 318] on textarea "Titre (affiché sur le relevé bancaire)" at bounding box center [538, 316] width 426 height 39
click at [426, 315] on textarea "Titre (affiché sur le relevé bancaire)" at bounding box center [538, 316] width 426 height 39
drag, startPoint x: 382, startPoint y: 309, endPoint x: 614, endPoint y: 308, distance: 231.6
click at [615, 309] on textarea "Acompte de réservation séminaire" at bounding box center [538, 316] width 426 height 39
type textarea "Acompte de réservation séminaire"
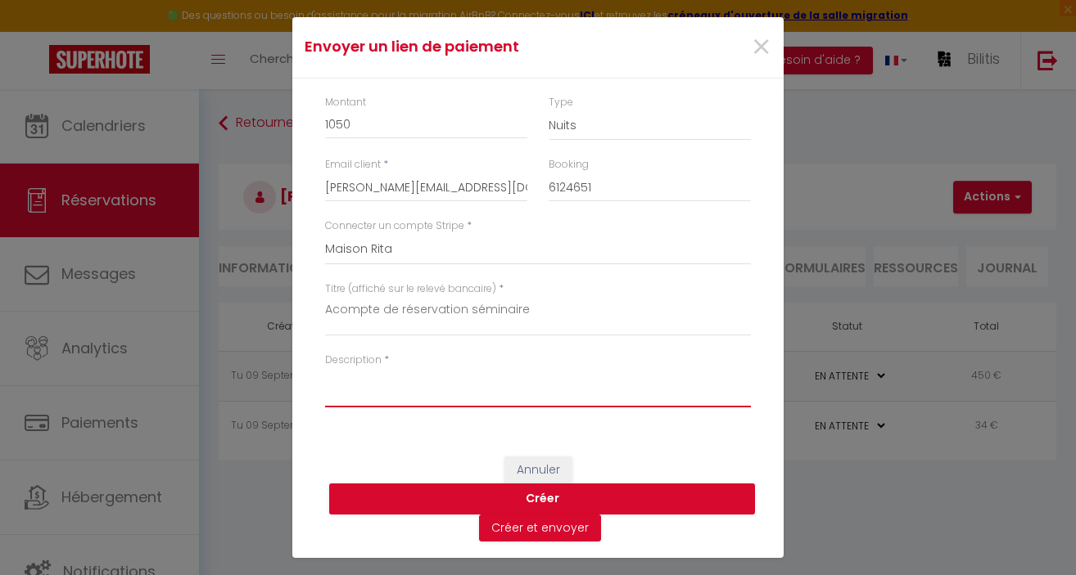
click at [371, 394] on textarea "Description" at bounding box center [538, 387] width 426 height 39
paste textarea "de réservation séminaire"
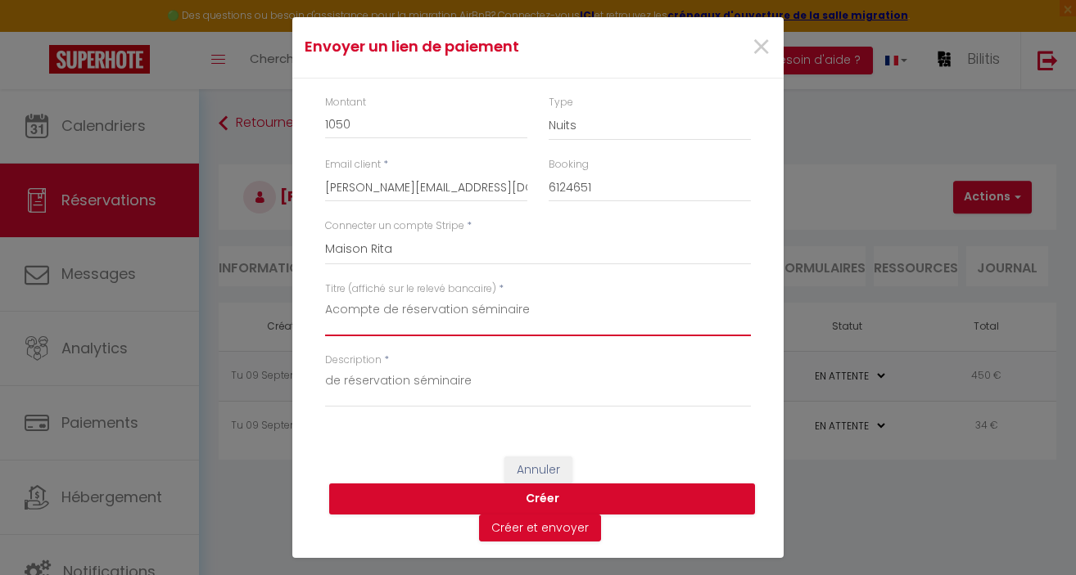
drag, startPoint x: 327, startPoint y: 310, endPoint x: 377, endPoint y: 309, distance: 49.9
click at [377, 309] on textarea "Acompte de réservation séminaire" at bounding box center [538, 316] width 426 height 39
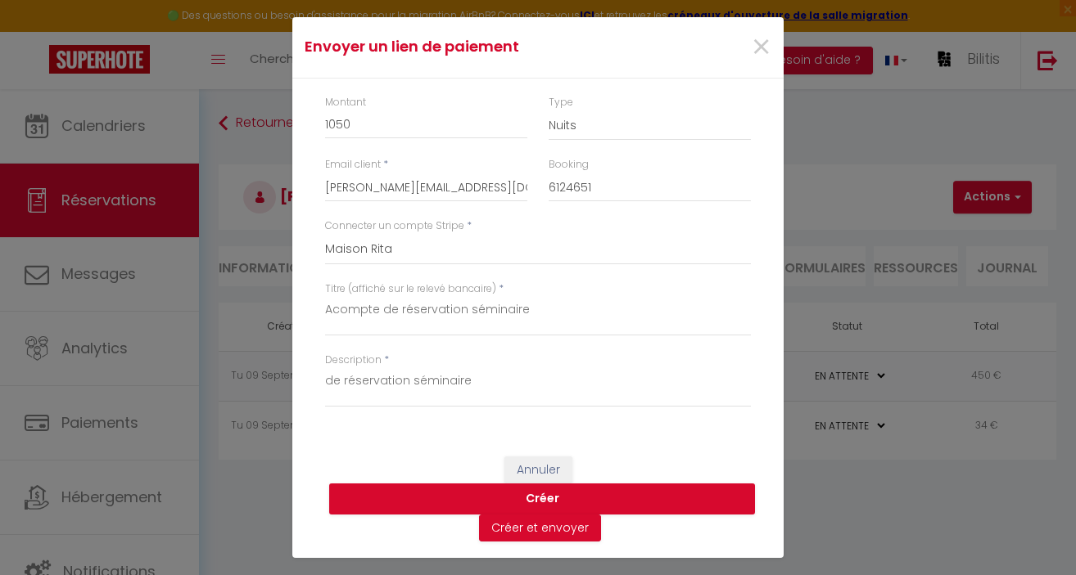
click at [324, 380] on div "Description * de réservation séminaire" at bounding box center [537, 388] width 447 height 71
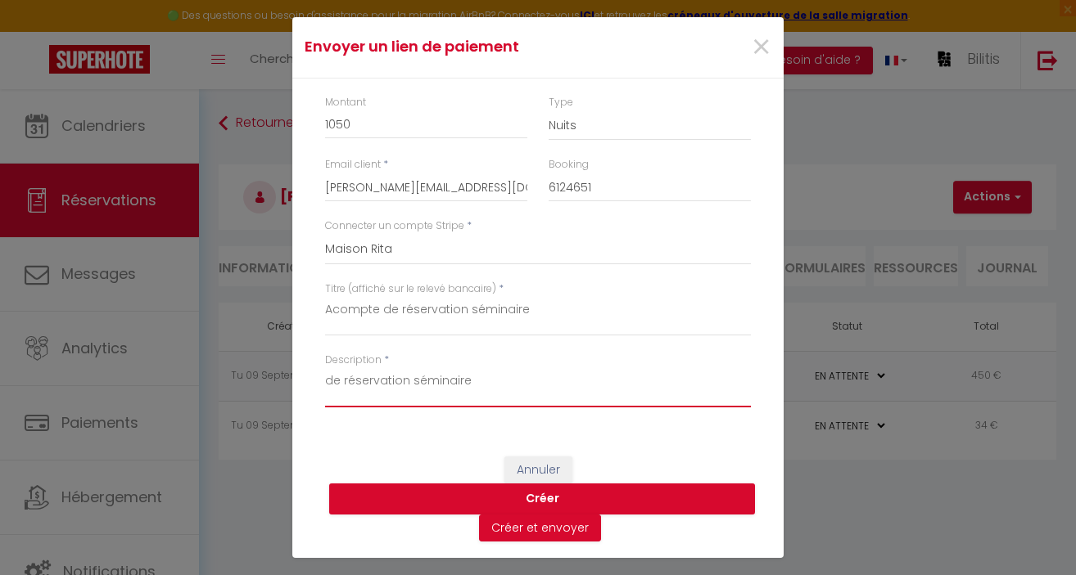
click at [327, 381] on textarea "de réservation séminaire" at bounding box center [538, 387] width 426 height 39
paste textarea "Acompte"
type textarea "Acompte de réservation séminaire"
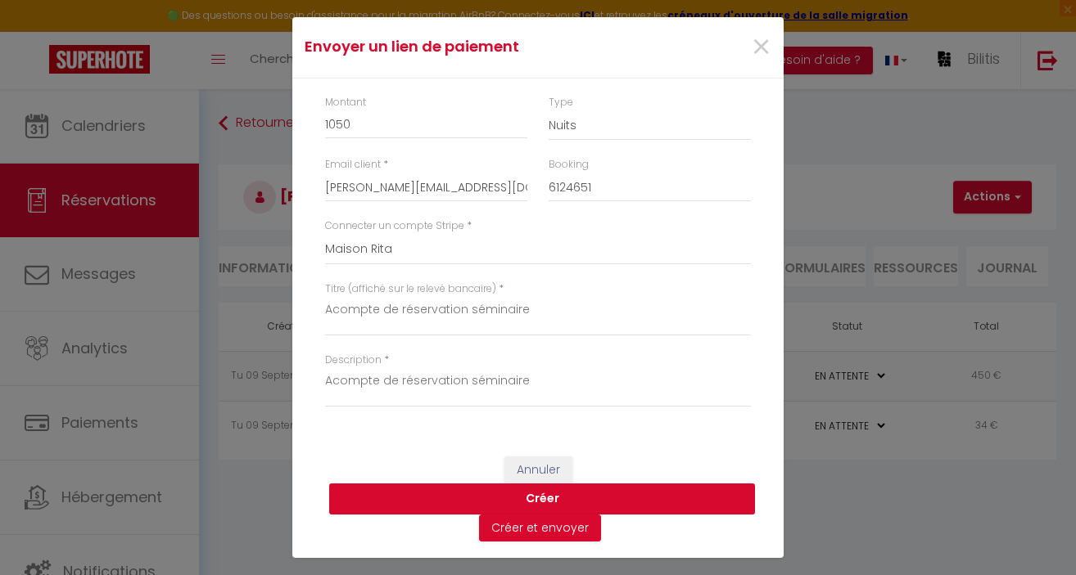
click at [553, 498] on button "Créer" at bounding box center [542, 499] width 426 height 31
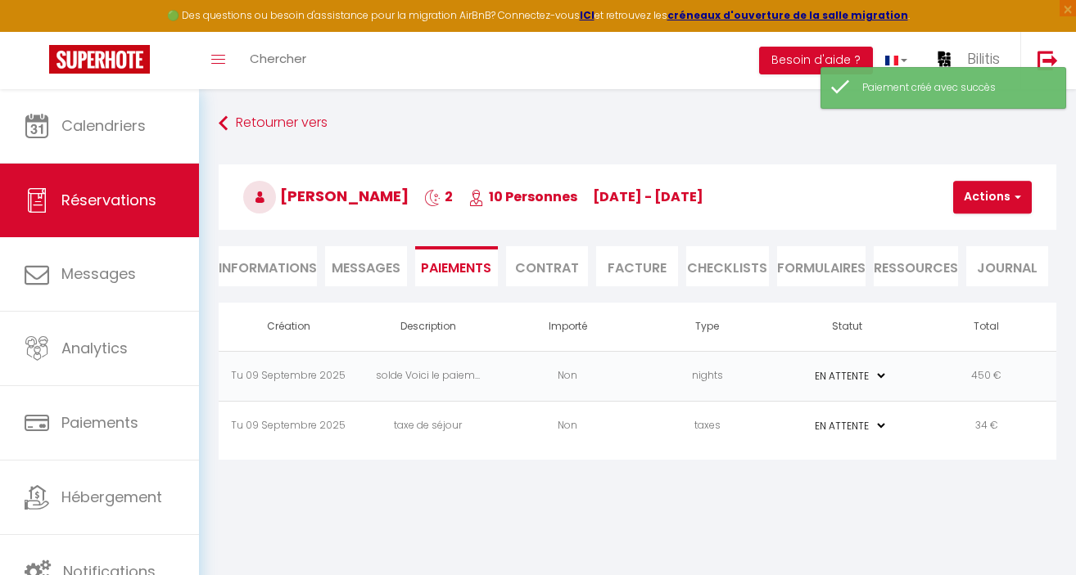
select select "0"
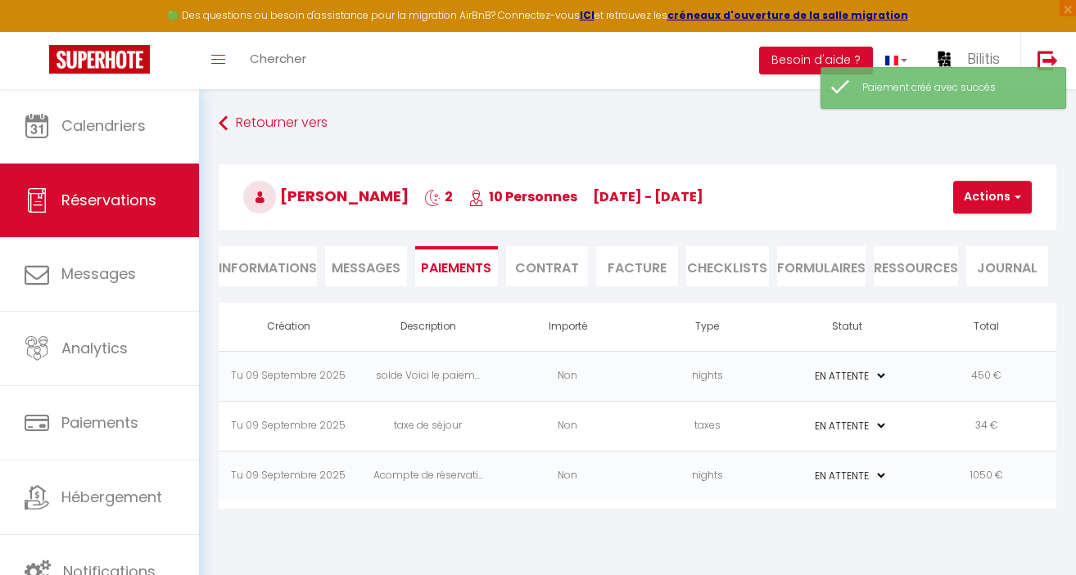
click at [835, 473] on select "PAYÉ EN ATTENTE" at bounding box center [846, 476] width 82 height 16
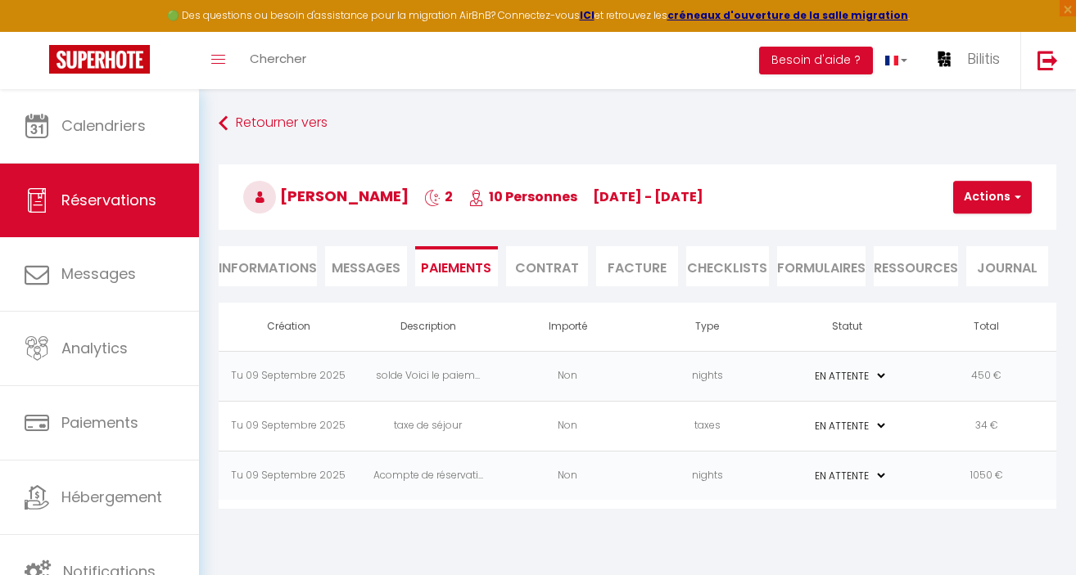
click at [453, 473] on td "Acompte de réservati..." at bounding box center [429, 476] width 140 height 50
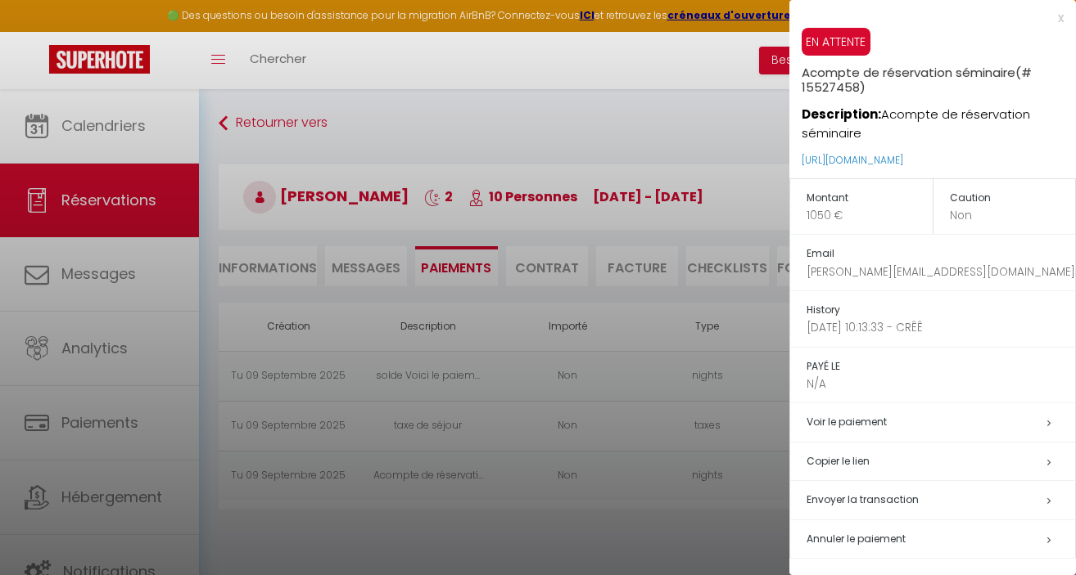
click at [705, 372] on div at bounding box center [538, 287] width 1076 height 575
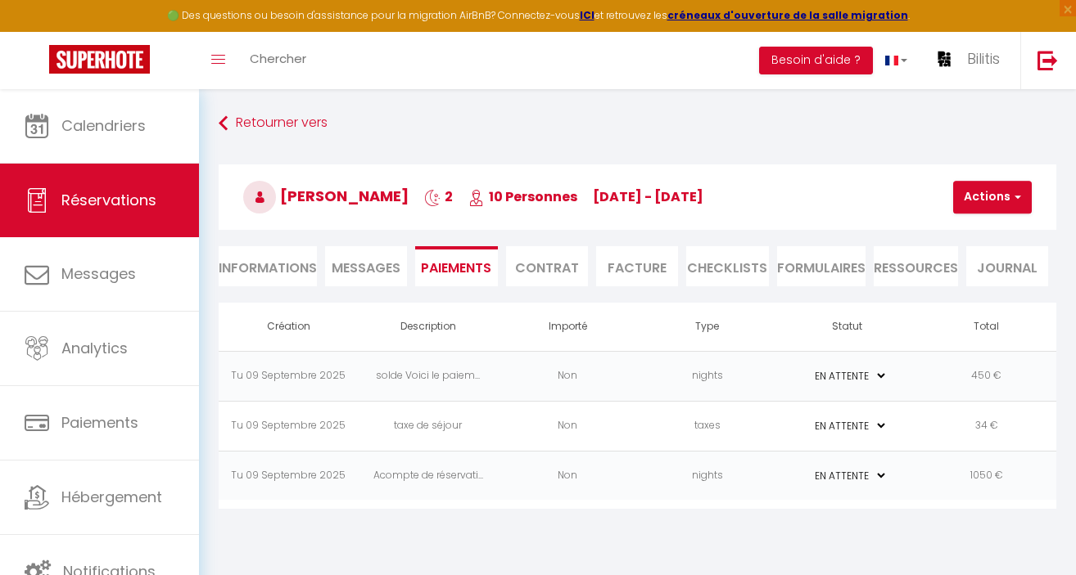
click at [616, 252] on li "Facture" at bounding box center [637, 266] width 82 height 40
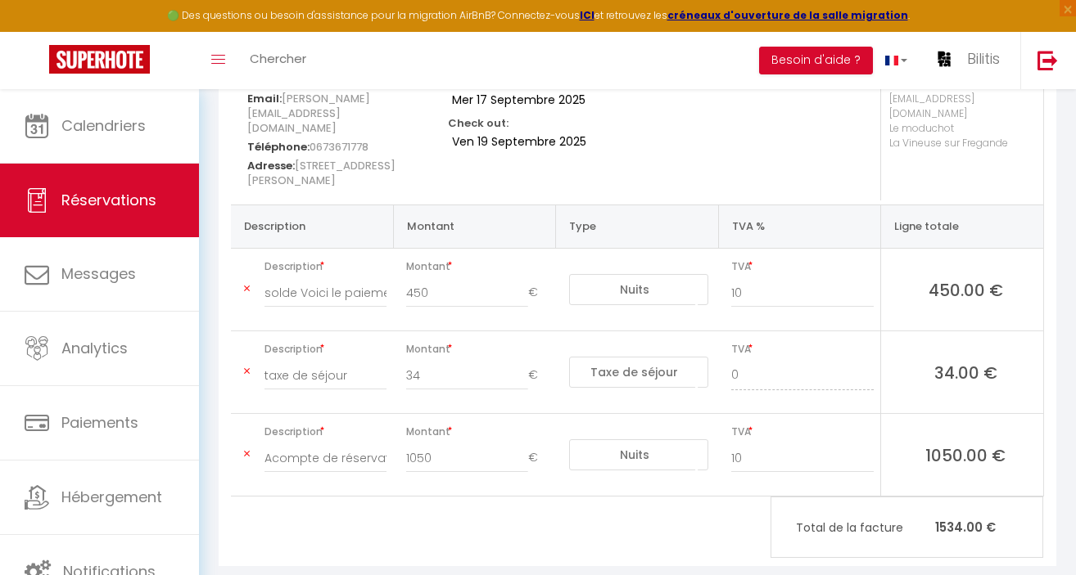
scroll to position [264, 0]
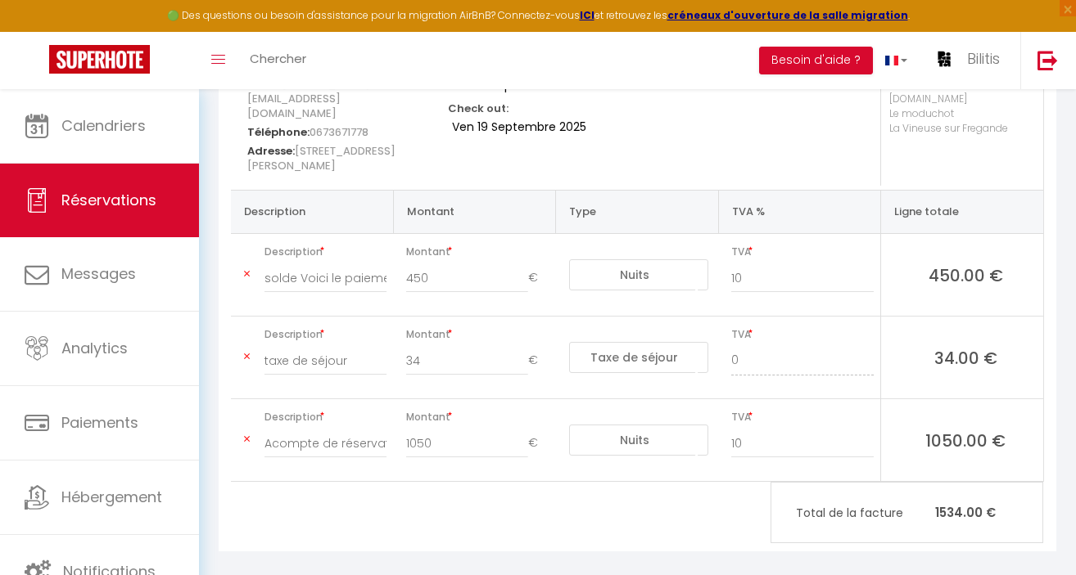
click at [681, 507] on div "James Walker Email: franck.lechat@jameswalker.biz Téléphone: 0673671778 Adresse…" at bounding box center [637, 295] width 837 height 512
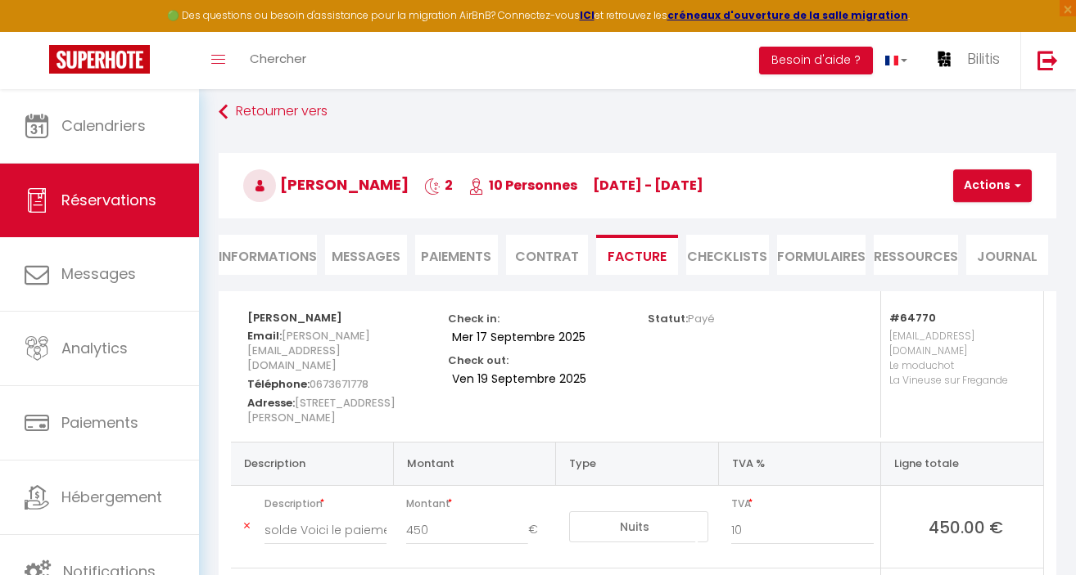
scroll to position [0, 0]
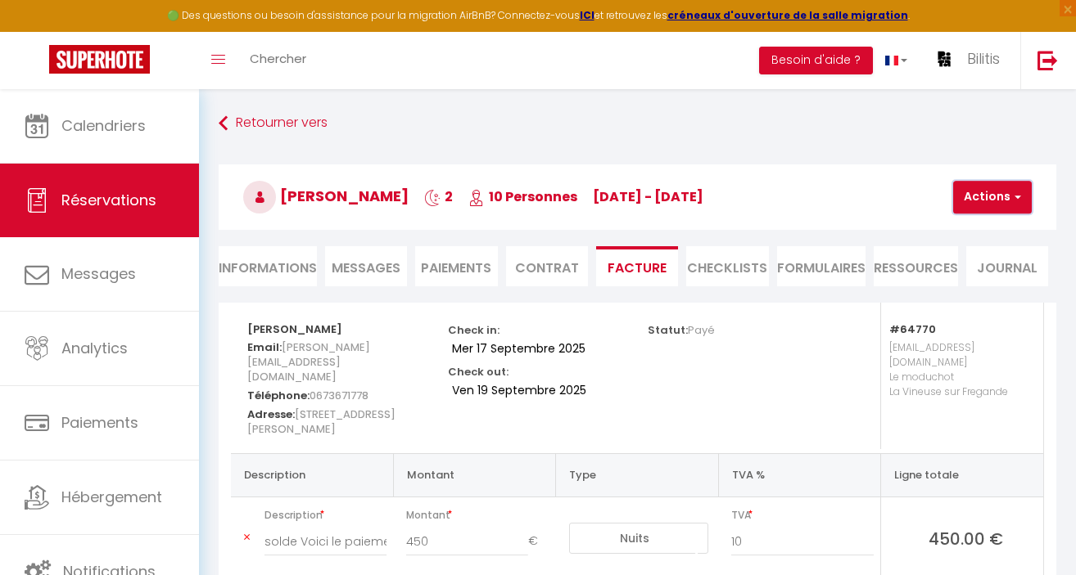
click at [999, 194] on button "Actions" at bounding box center [992, 197] width 79 height 33
click at [984, 249] on link "Aperçu et éditer" at bounding box center [1010, 254] width 138 height 21
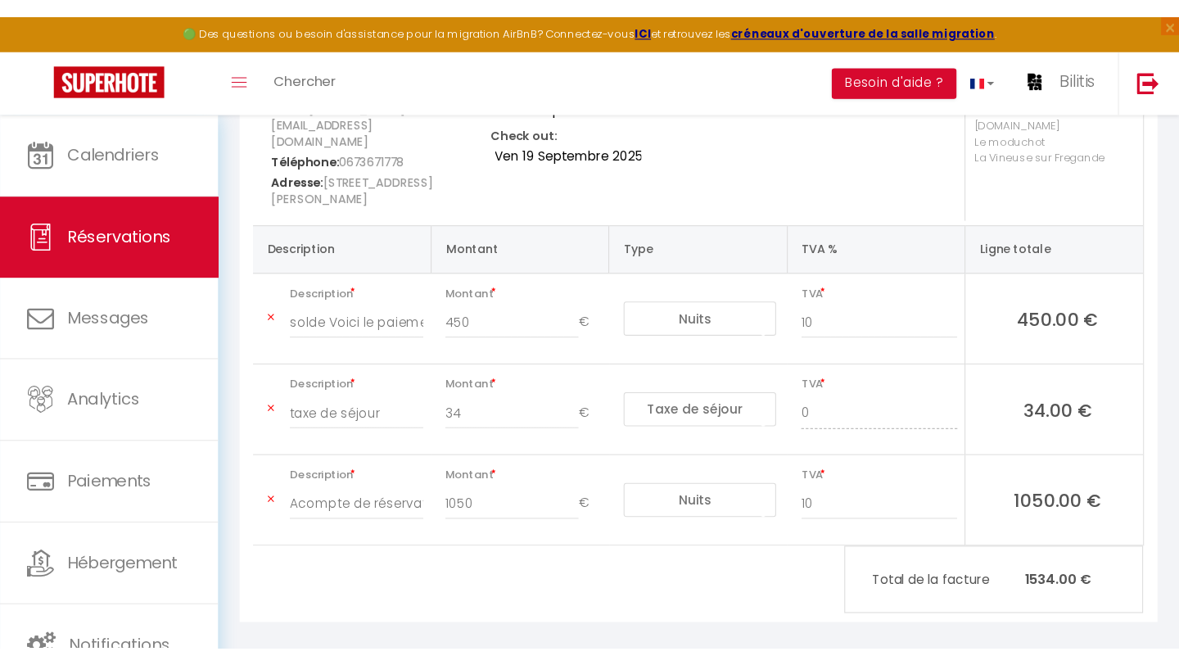
scroll to position [101, 0]
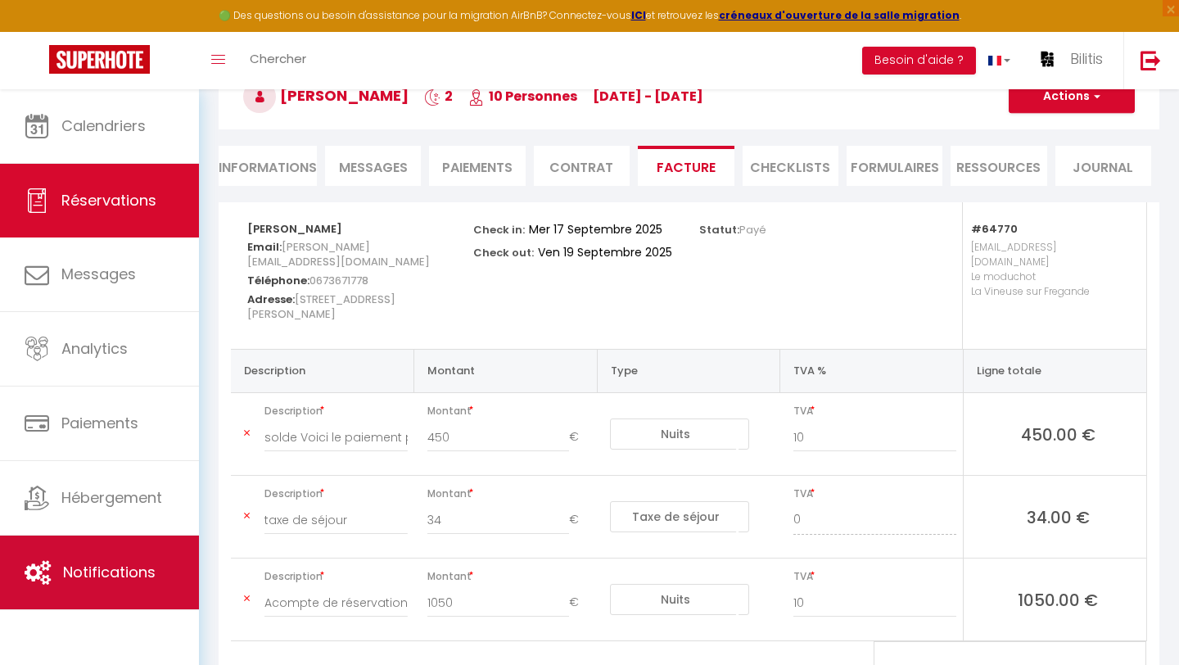
click at [107, 575] on span "Notifications" at bounding box center [109, 572] width 92 height 20
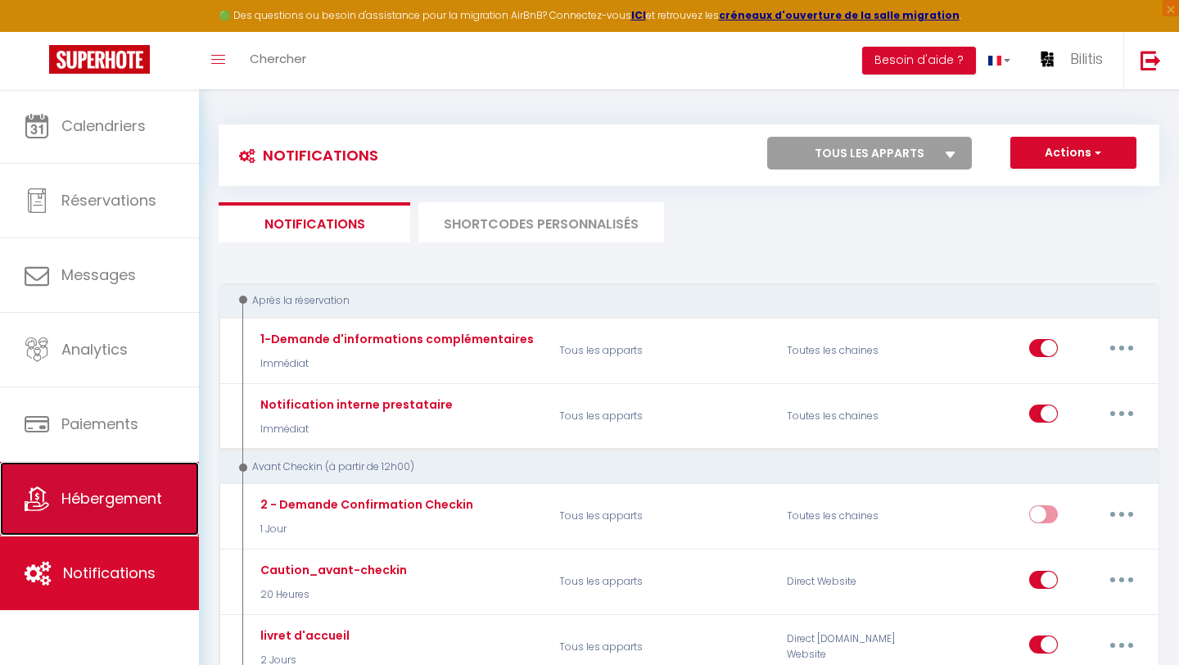
click at [74, 497] on span "Hébergement" at bounding box center [111, 498] width 101 height 20
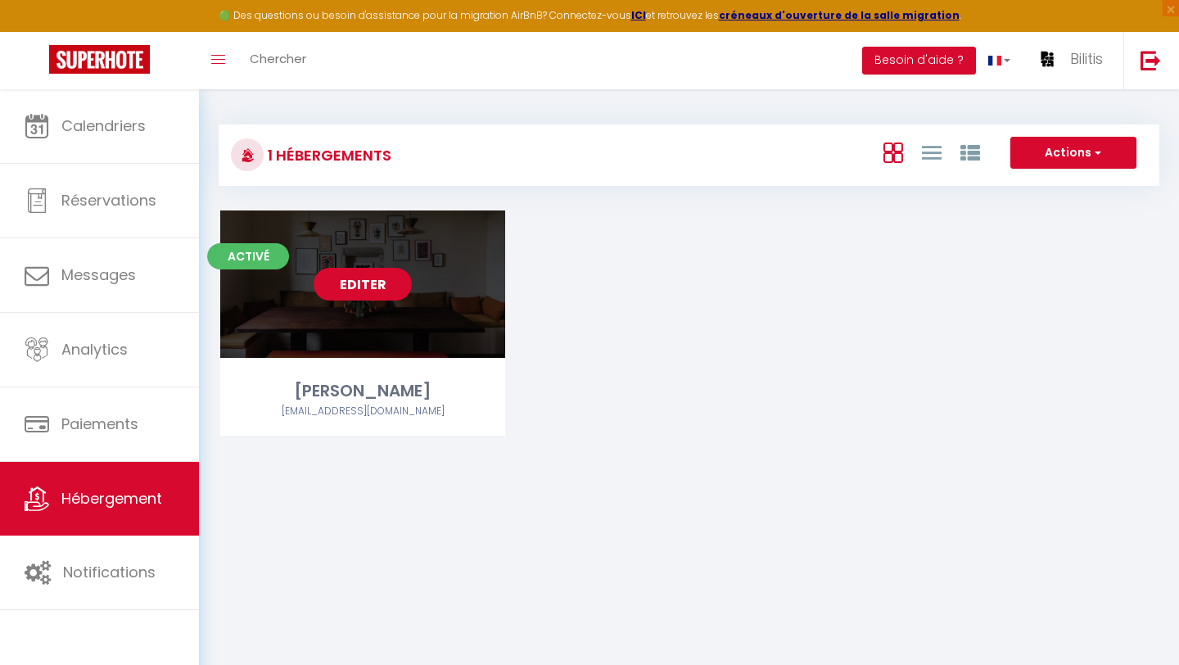
click at [367, 273] on link "Editer" at bounding box center [362, 284] width 98 height 33
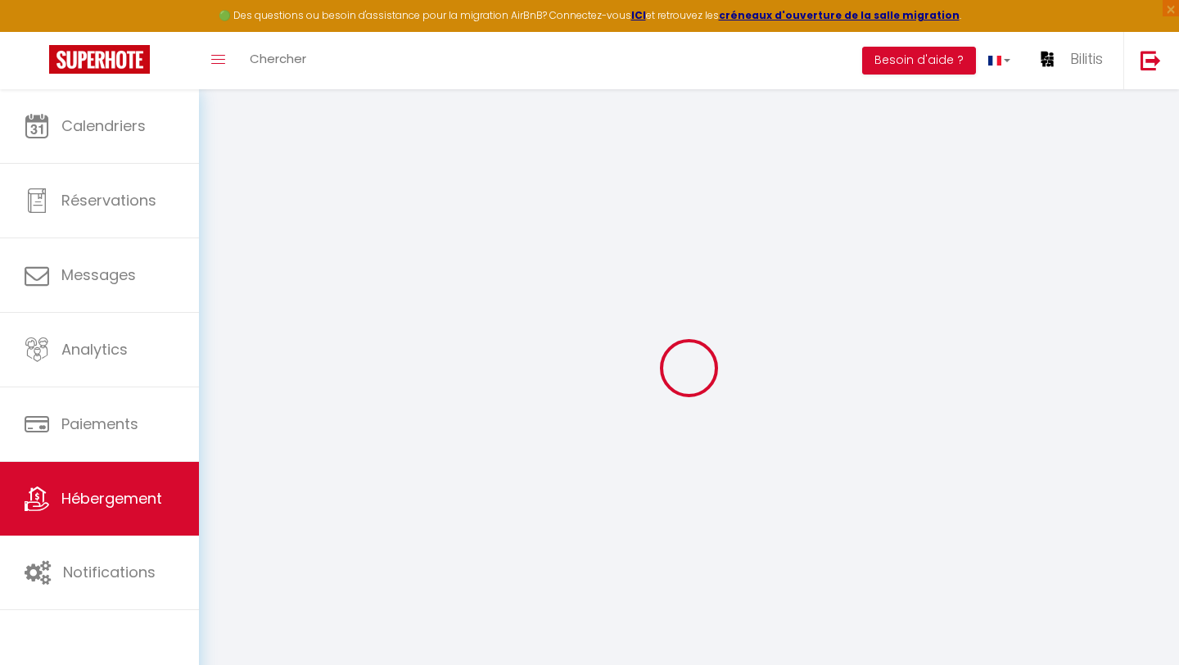
select select
type input "MAISON [PERSON_NAME]"
type input "3216 ROUTE DE MONTCEAU"
type input "71250"
type input "LA VINEUSE SUR FREGANDE"
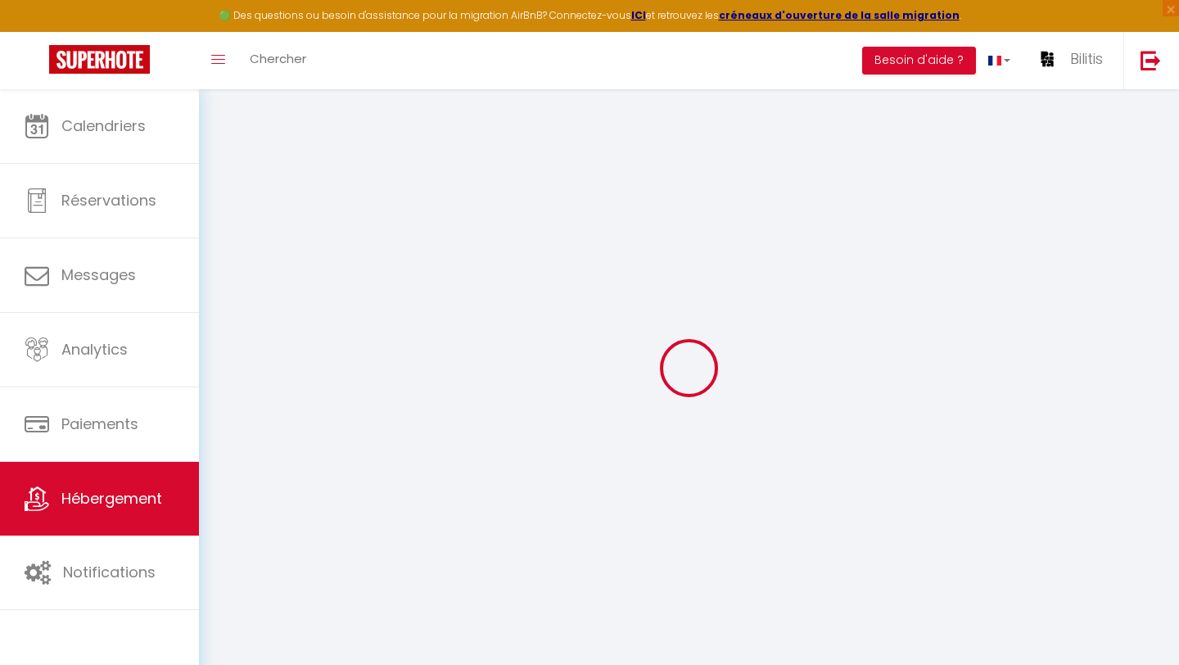
select select "75"
select select
checkbox input "false"
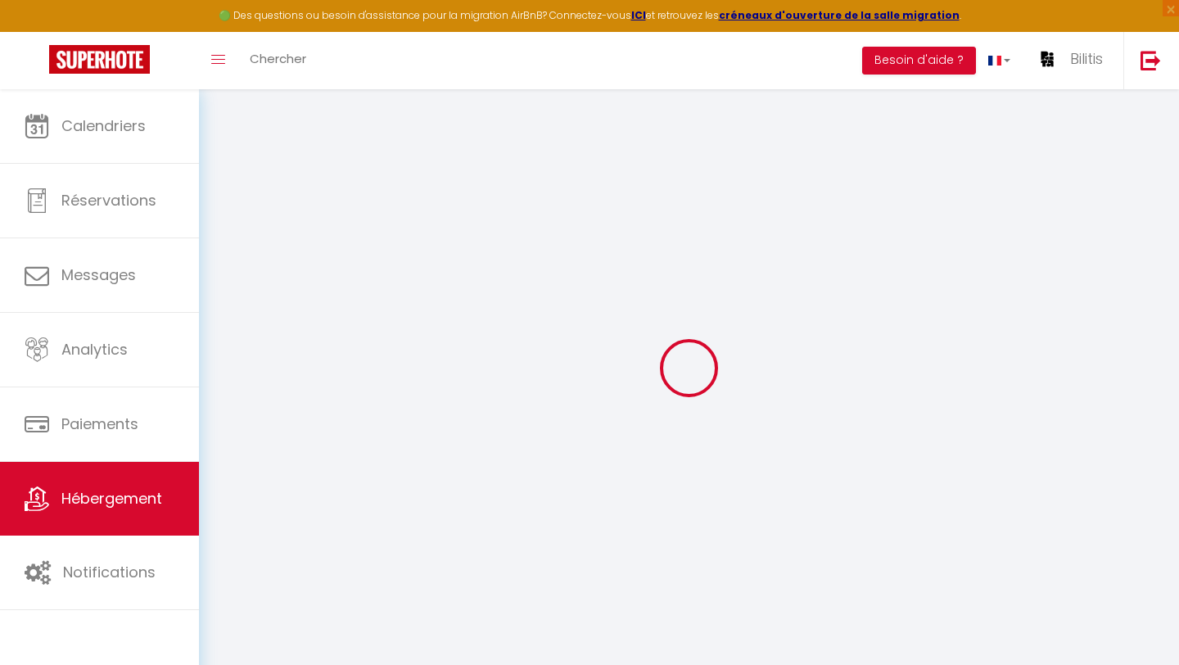
checkbox input "false"
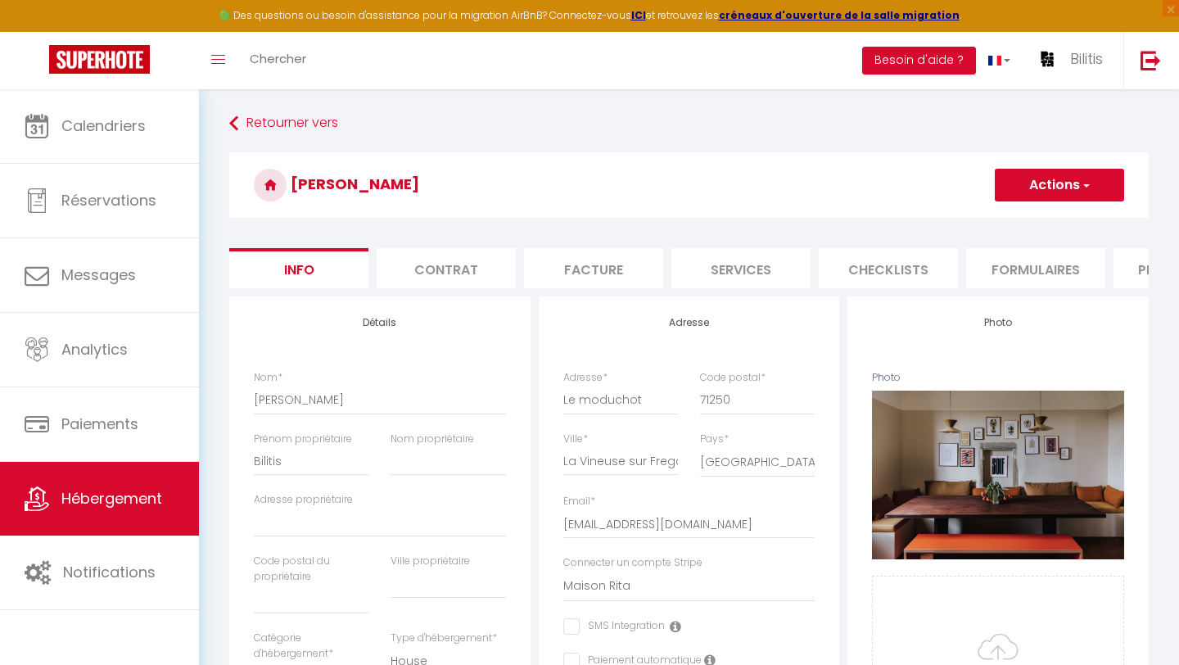
click at [598, 273] on li "Facture" at bounding box center [593, 268] width 139 height 40
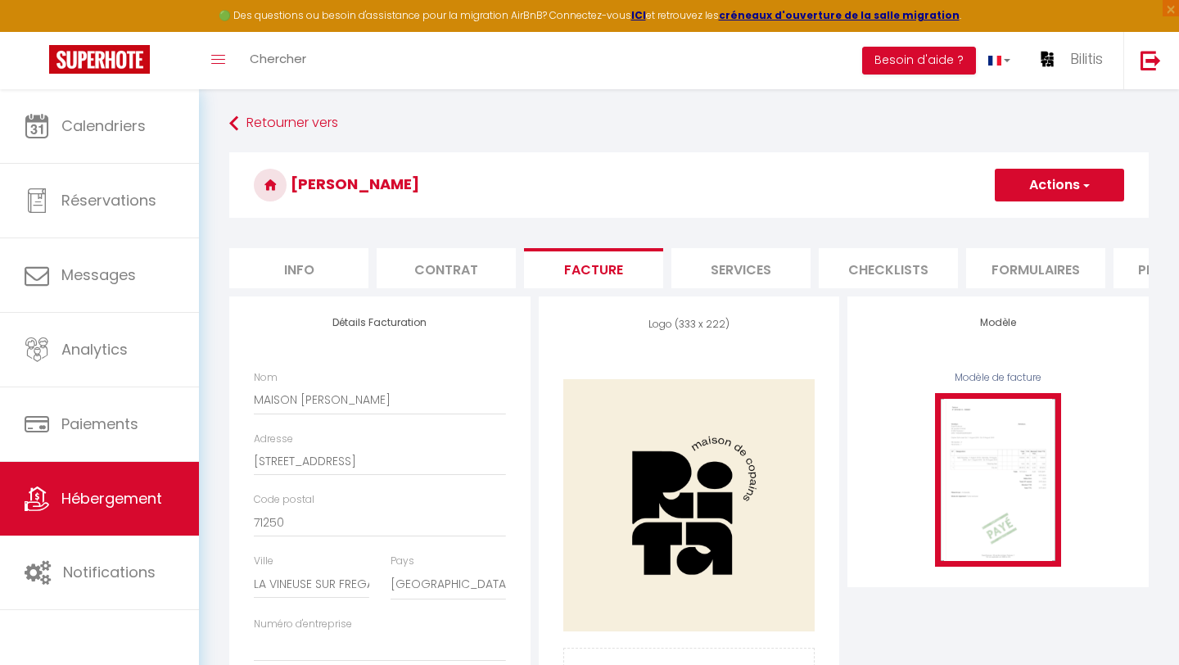
click at [994, 478] on img at bounding box center [998, 480] width 126 height 174
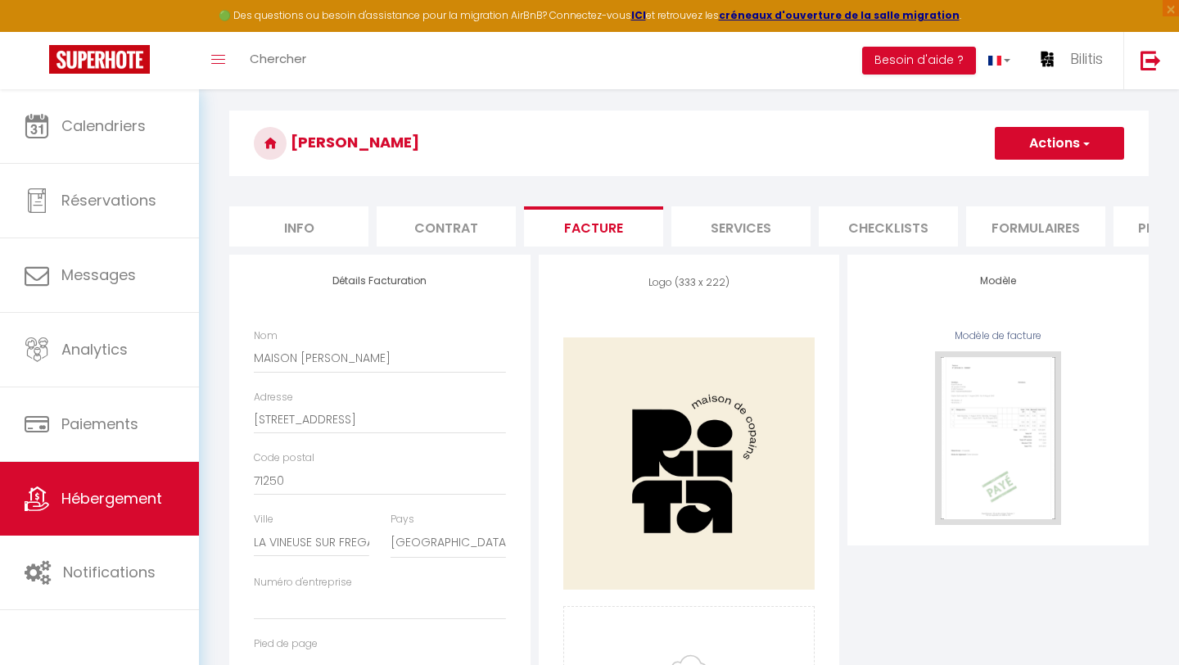
scroll to position [32, 0]
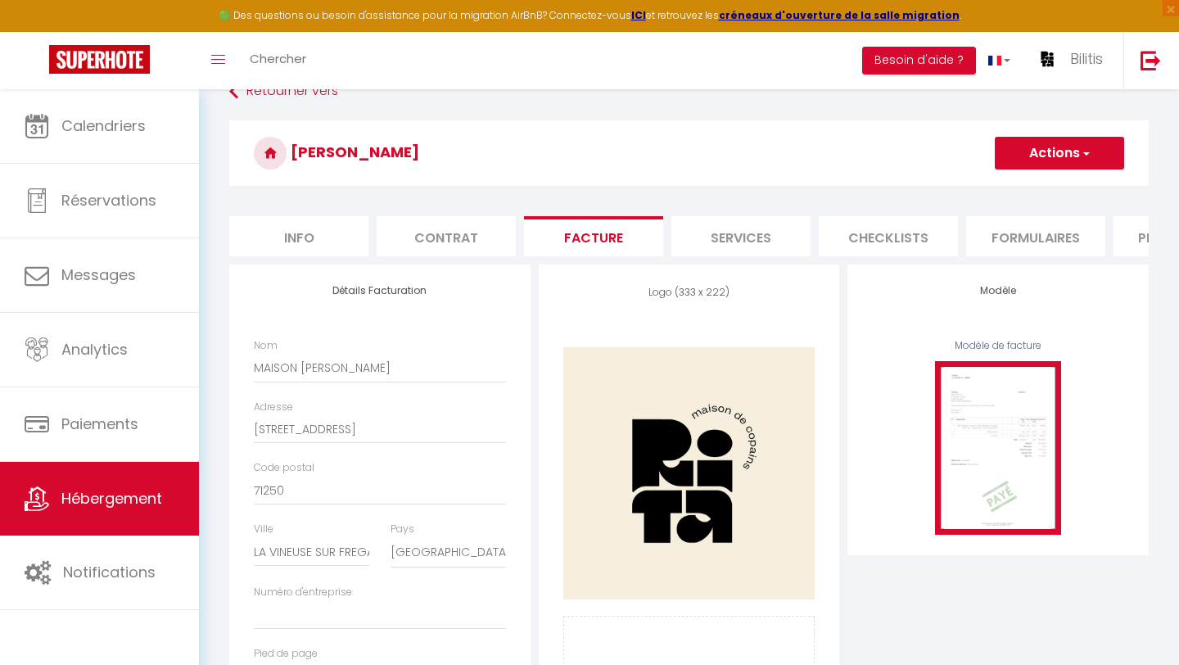
click at [1003, 402] on img at bounding box center [998, 448] width 126 height 174
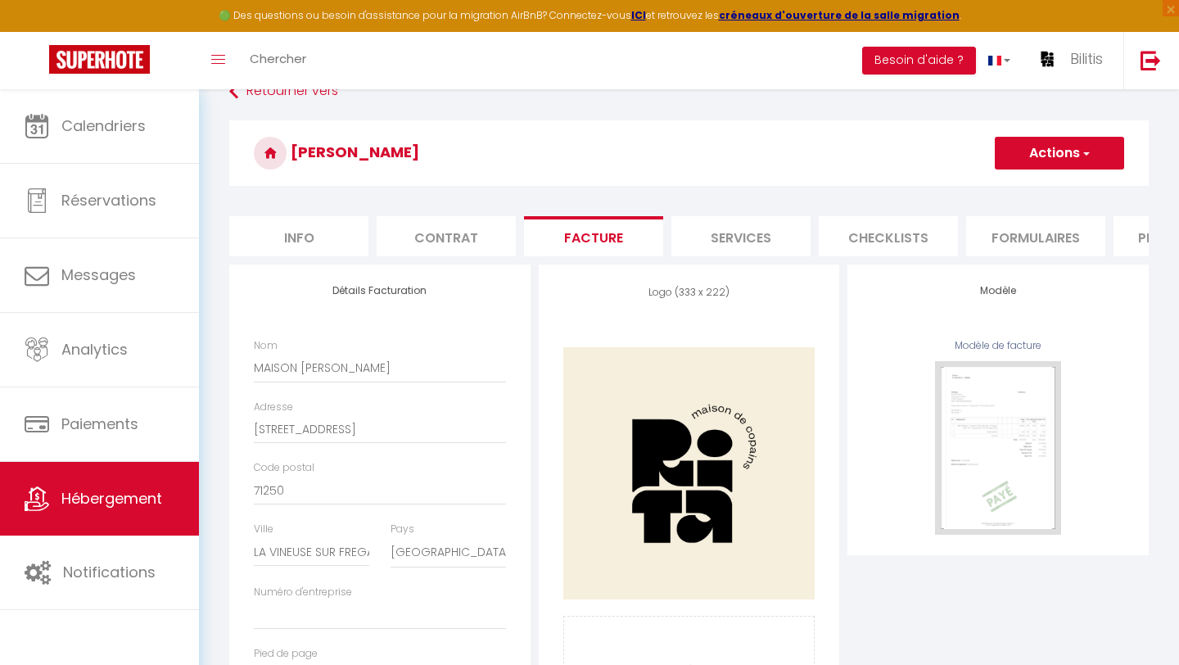
click at [998, 294] on h4 "Modèle" at bounding box center [998, 290] width 252 height 11
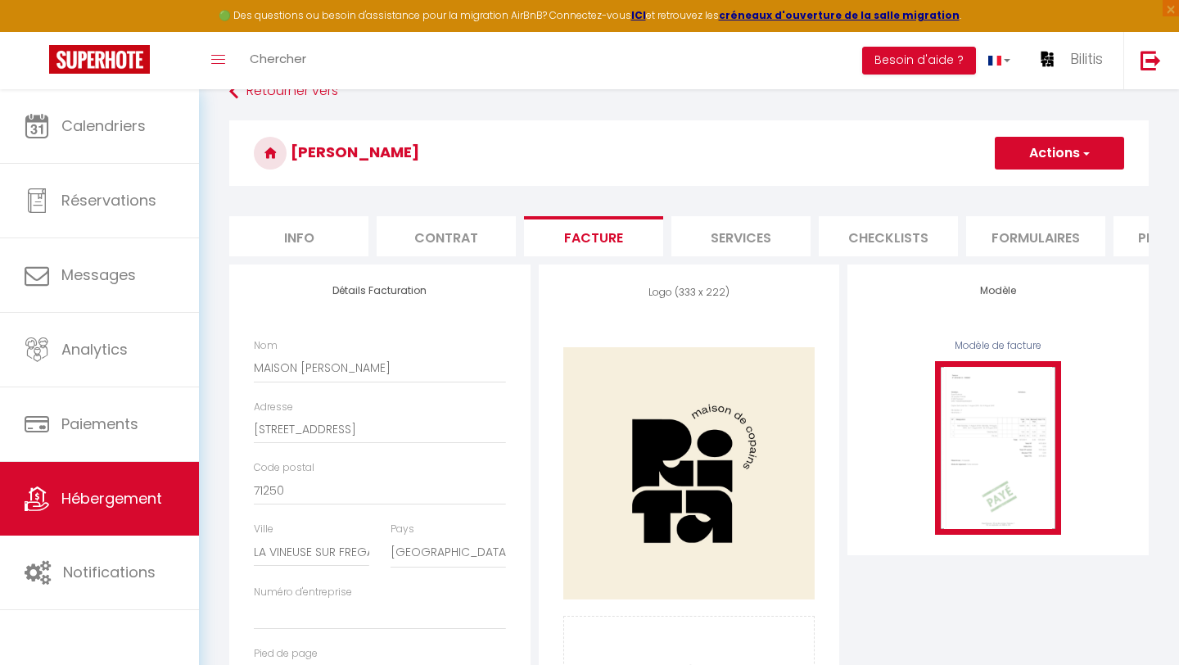
click at [985, 456] on img at bounding box center [998, 448] width 126 height 174
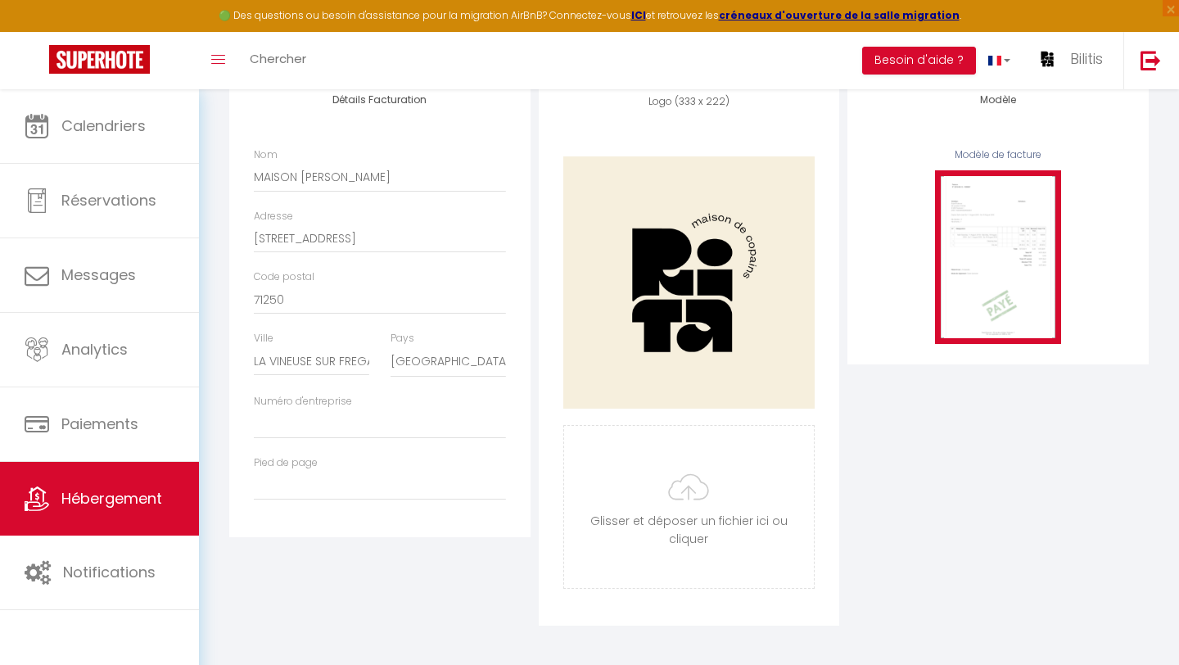
scroll to position [224, 0]
click at [1015, 302] on img at bounding box center [998, 256] width 126 height 174
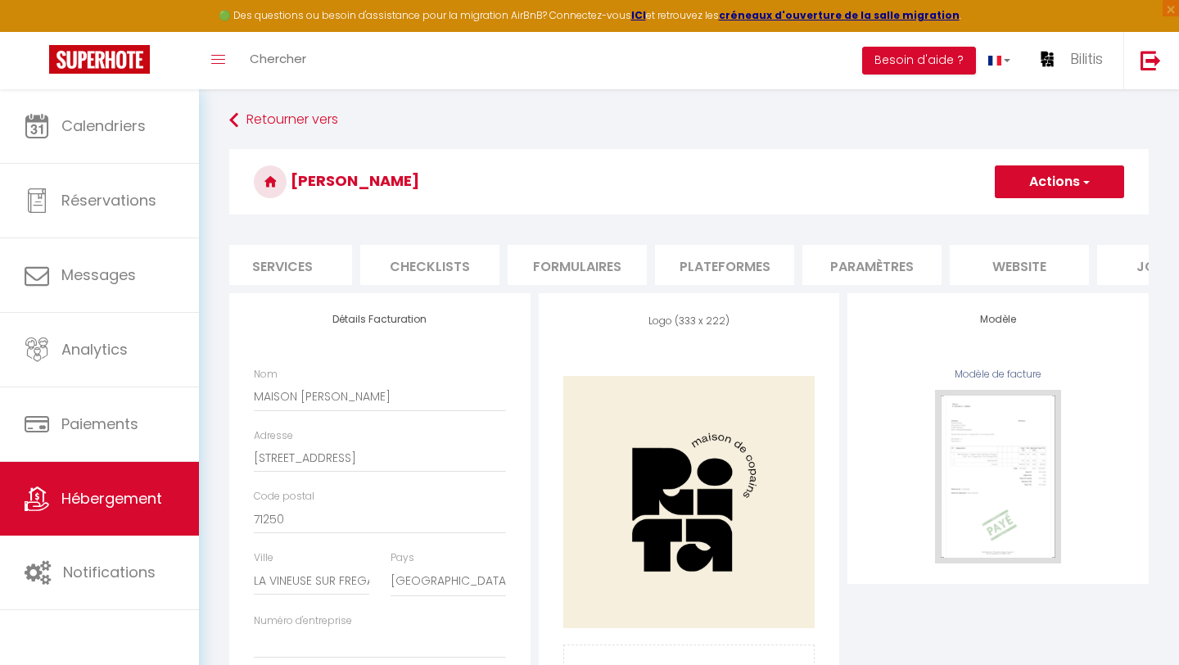
scroll to position [0, 554]
click at [769, 258] on li "Paramètres" at bounding box center [775, 265] width 139 height 40
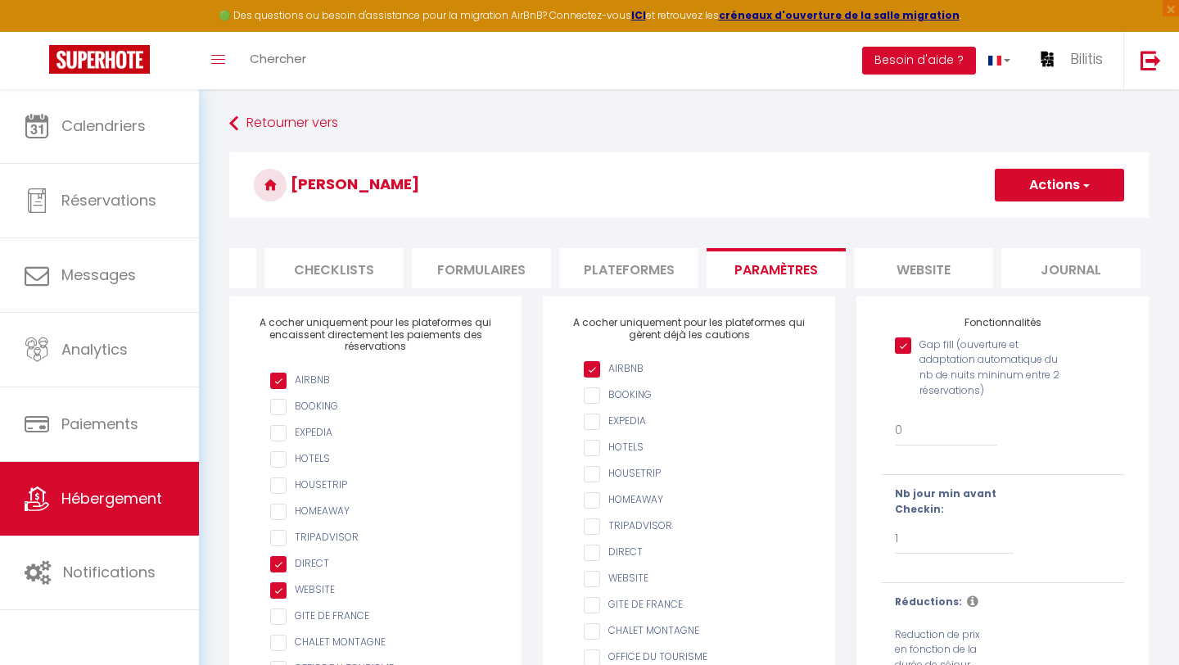
click at [1072, 273] on li "Journal" at bounding box center [1070, 268] width 139 height 40
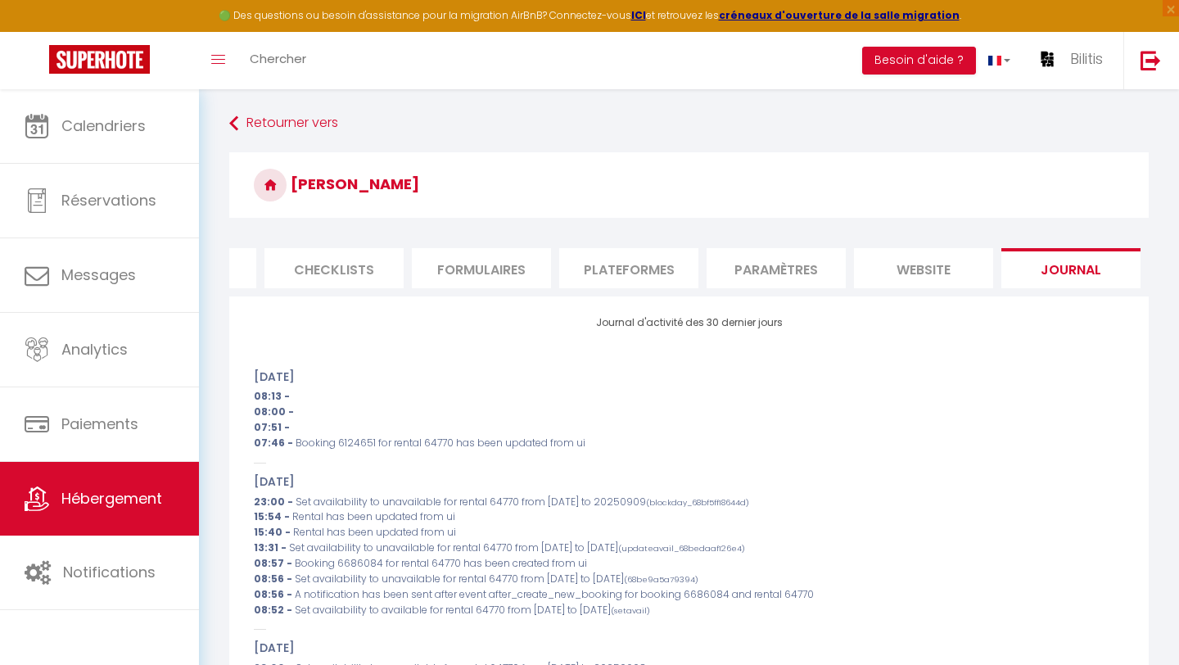
click at [774, 273] on li "Paramètres" at bounding box center [775, 268] width 139 height 40
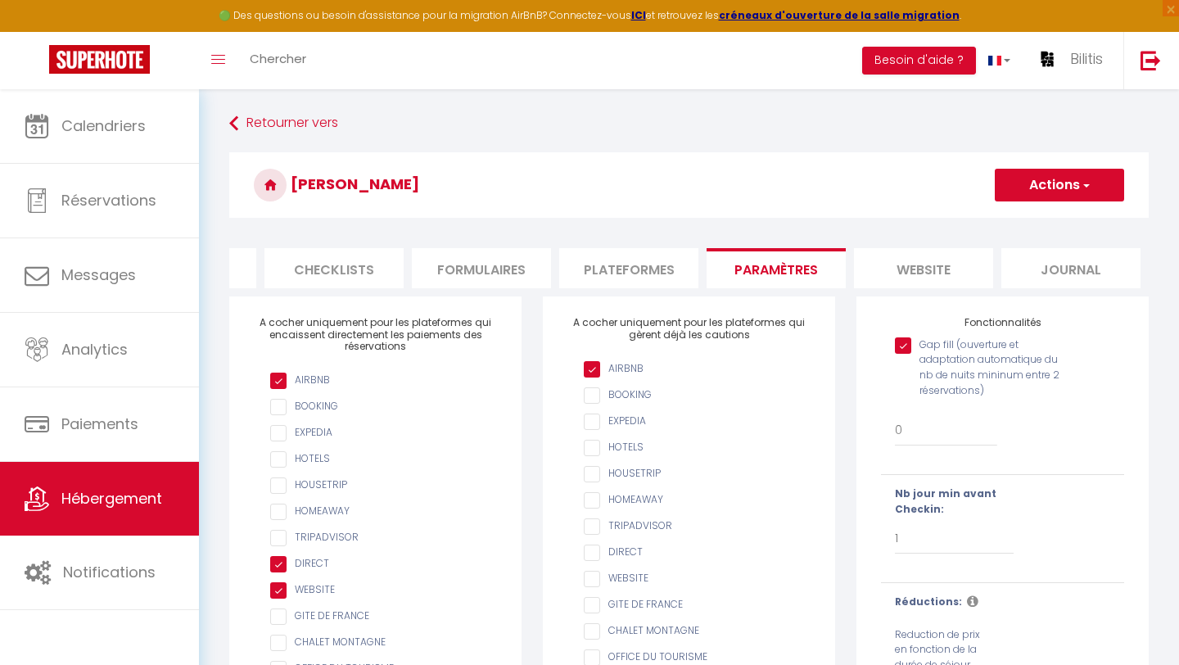
click at [616, 270] on li "Plateformes" at bounding box center [628, 268] width 139 height 40
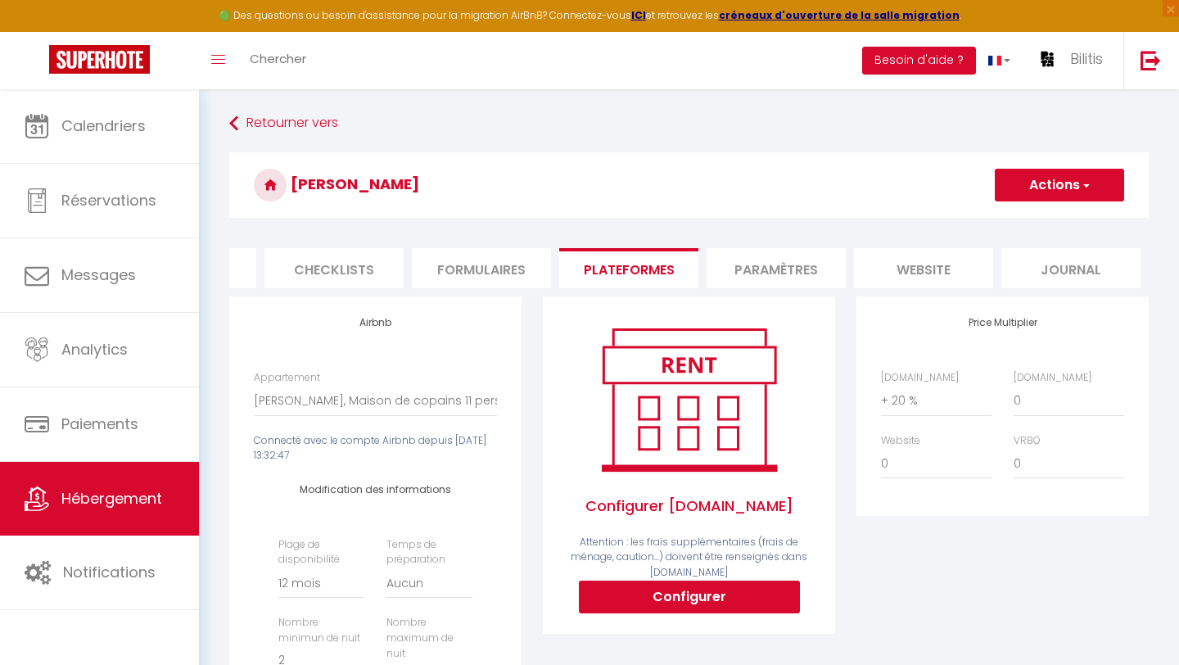
click at [476, 263] on li "Formulaires" at bounding box center [481, 268] width 139 height 40
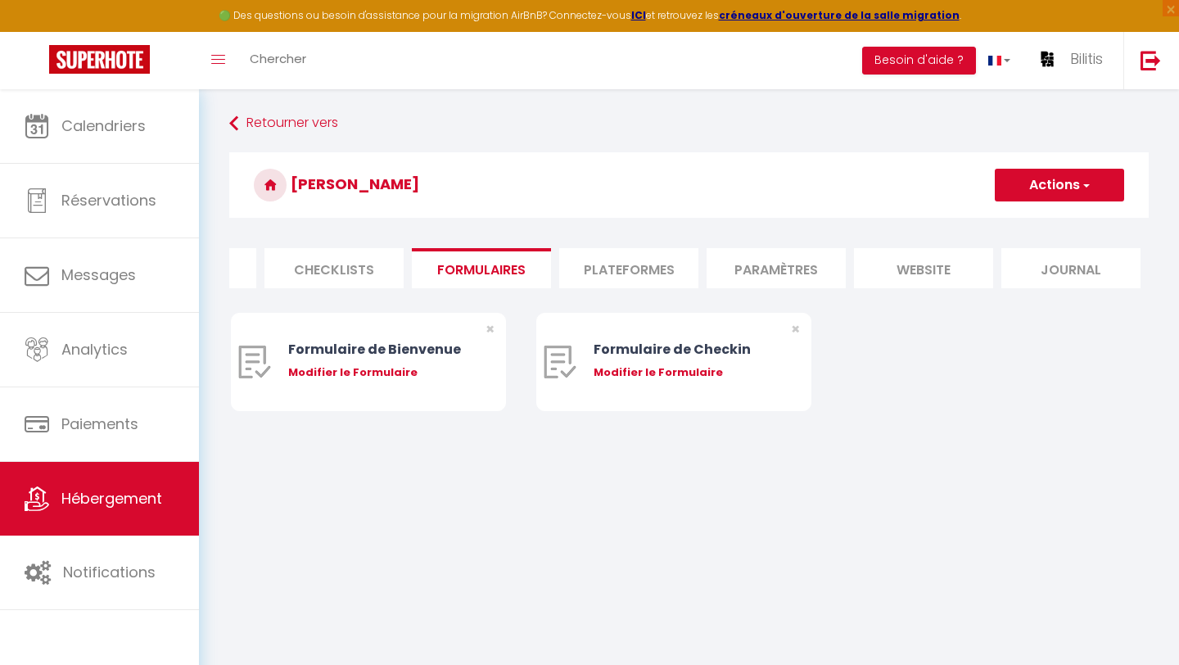
click at [616, 266] on li "Plateformes" at bounding box center [628, 268] width 139 height 40
select select
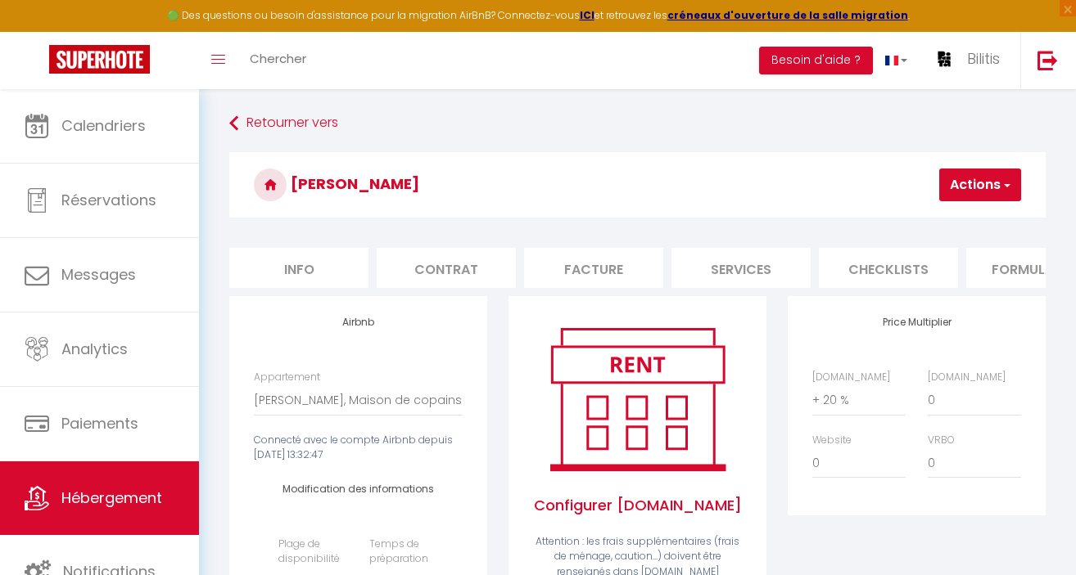
click at [602, 274] on li "Facture" at bounding box center [593, 268] width 139 height 40
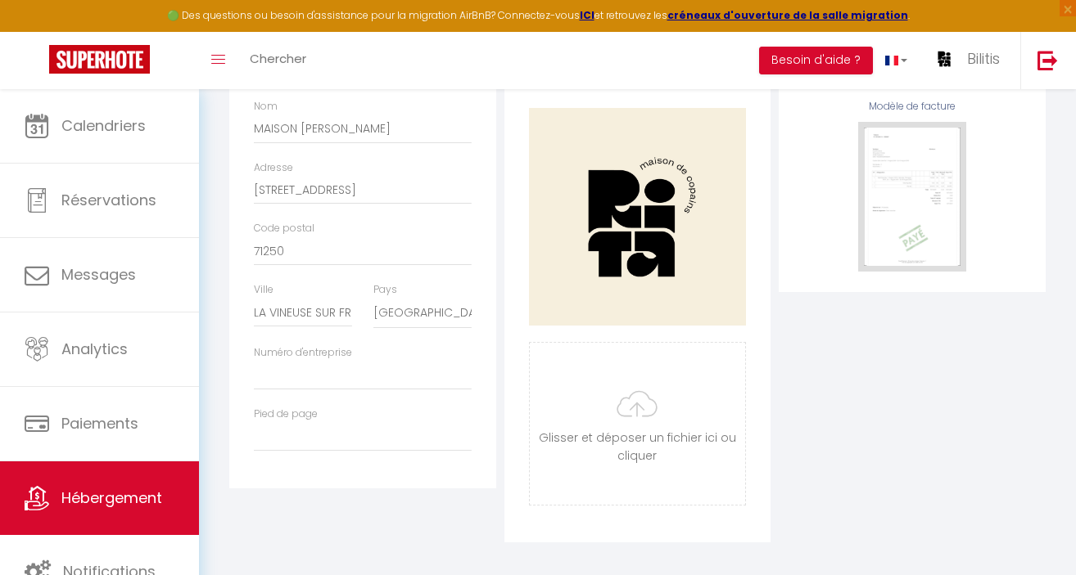
scroll to position [279, 0]
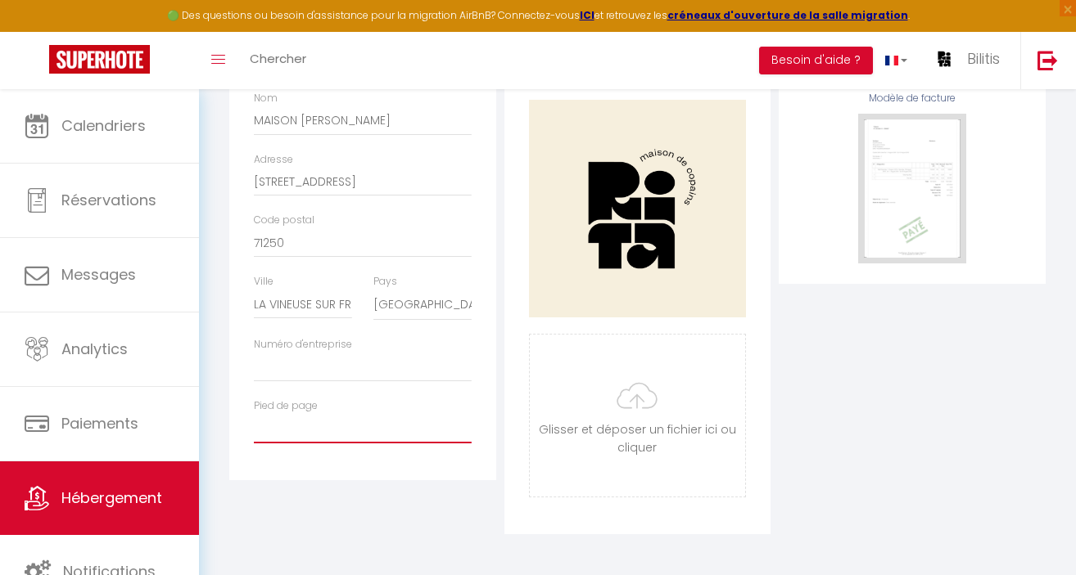
click at [295, 431] on input "Pied de page" at bounding box center [363, 428] width 218 height 29
click at [286, 426] on input "Pied de page" at bounding box center [363, 428] width 218 height 29
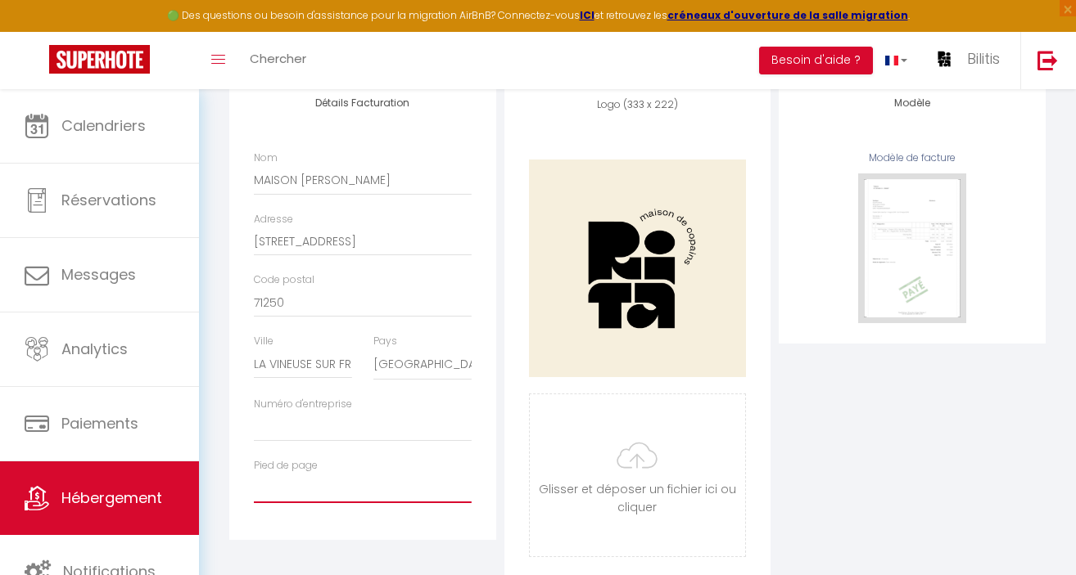
scroll to position [214, 0]
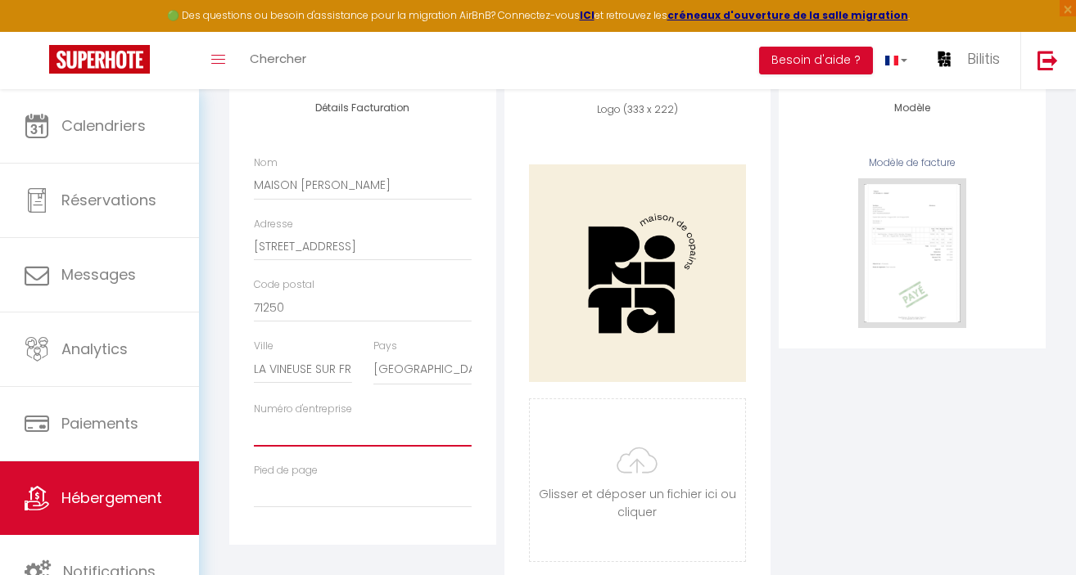
click at [311, 433] on input "Numéro d'entreprise" at bounding box center [363, 431] width 218 height 29
click at [274, 429] on input "Numéro d'entreprise" at bounding box center [363, 431] width 218 height 29
paste input "93124110300015"
type input "93124110300015"
click at [268, 496] on input "Pied de page" at bounding box center [363, 493] width 218 height 29
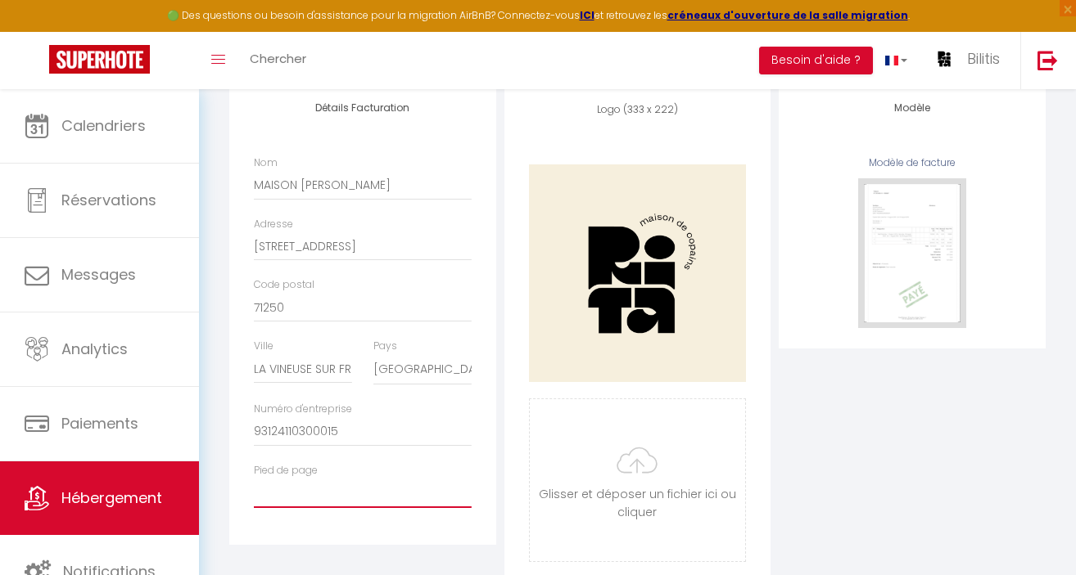
click at [290, 497] on input "Pied de page" at bounding box center [363, 493] width 218 height 29
type input "r"
type input "R"
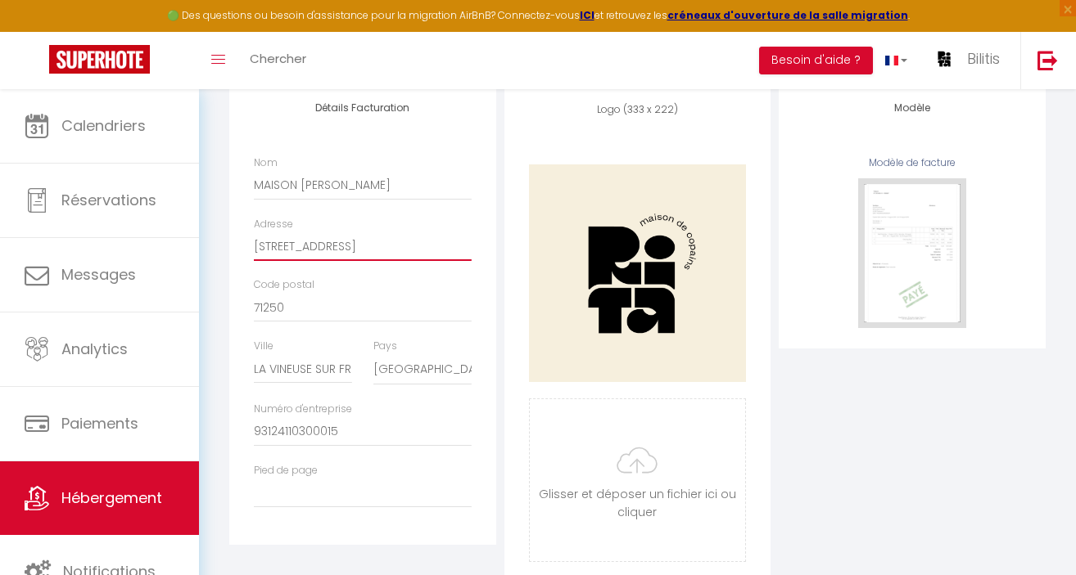
click at [272, 247] on input "3216 ROUTE DE MONTCEAU" at bounding box center [363, 246] width 218 height 29
drag, startPoint x: 256, startPoint y: 246, endPoint x: 513, endPoint y: 259, distance: 257.4
click at [513, 259] on div "Détails Facturation Nom MAISON RITA Adresse 3216 ROUTE DE MONTCEAU Code postal …" at bounding box center [637, 340] width 824 height 516
type input "[STREET_ADDRESS] BRUYERES"
drag, startPoint x: 353, startPoint y: 310, endPoint x: 248, endPoint y: 308, distance: 104.8
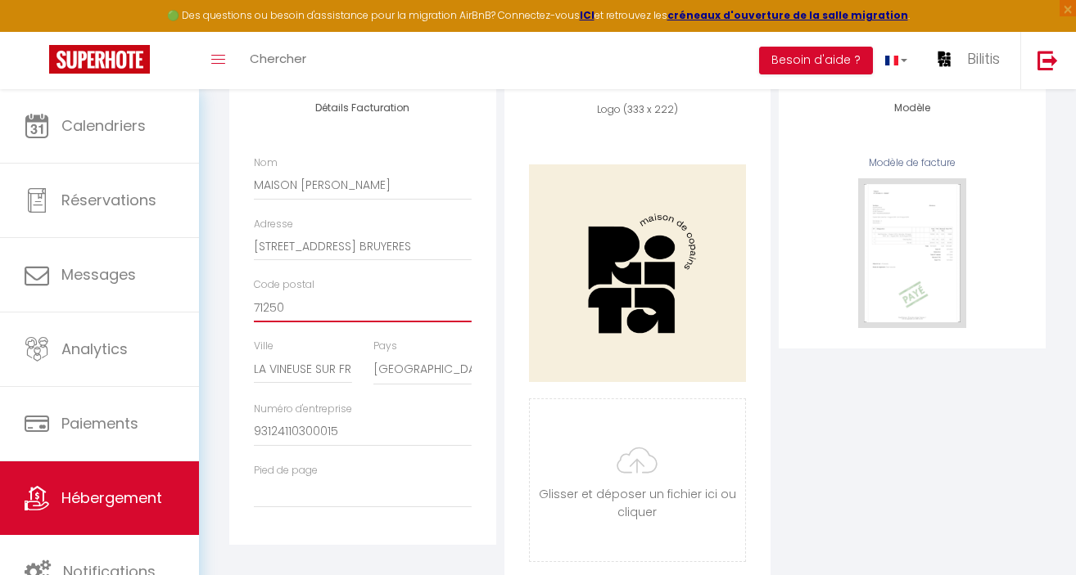
click at [250, 308] on div "Code postal 71250" at bounding box center [362, 307] width 239 height 61
type input "69130"
click at [313, 365] on input "LA VINEUSE SUR FREGANDE" at bounding box center [303, 368] width 98 height 29
drag, startPoint x: 255, startPoint y: 365, endPoint x: 425, endPoint y: 379, distance: 170.8
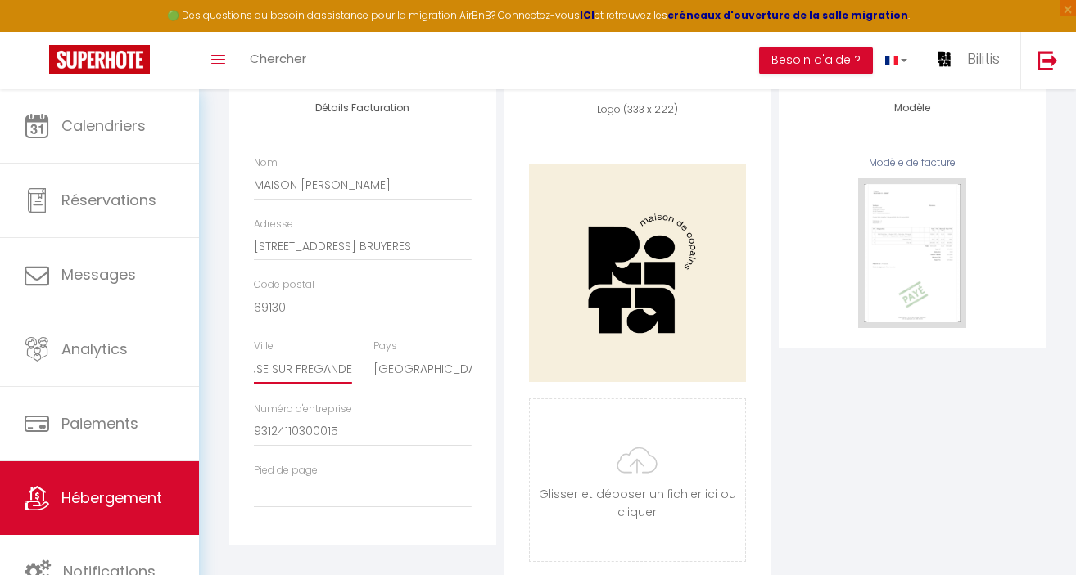
click at [425, 379] on div "Ville LA VINEUSE SUR FREGANDE Pays France Portugal Afghanistan Albania Algeria …" at bounding box center [362, 370] width 239 height 63
type input "ECULLY"
click at [377, 492] on input "Pied de page" at bounding box center [363, 493] width 218 height 29
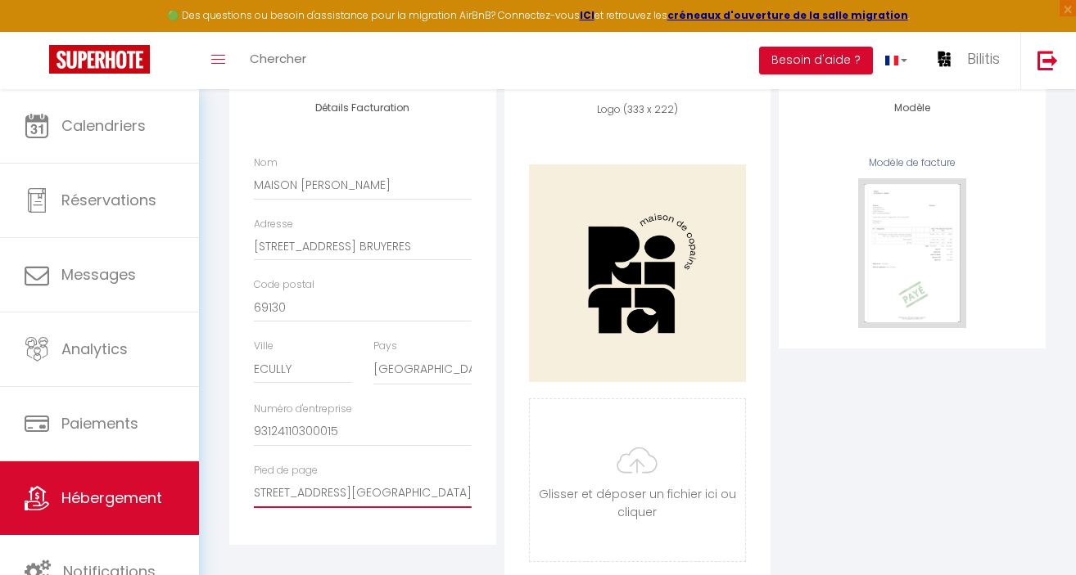
scroll to position [0, 188]
type input "Adresse du gîte 3216 Route de montceau 71250 La vineuse Sur Frégande"
click at [322, 527] on div "Détails Facturation Nom MAISON RITA Adresse 11 CHEMIN DES HAUTES BRUYERES Code …" at bounding box center [362, 313] width 267 height 463
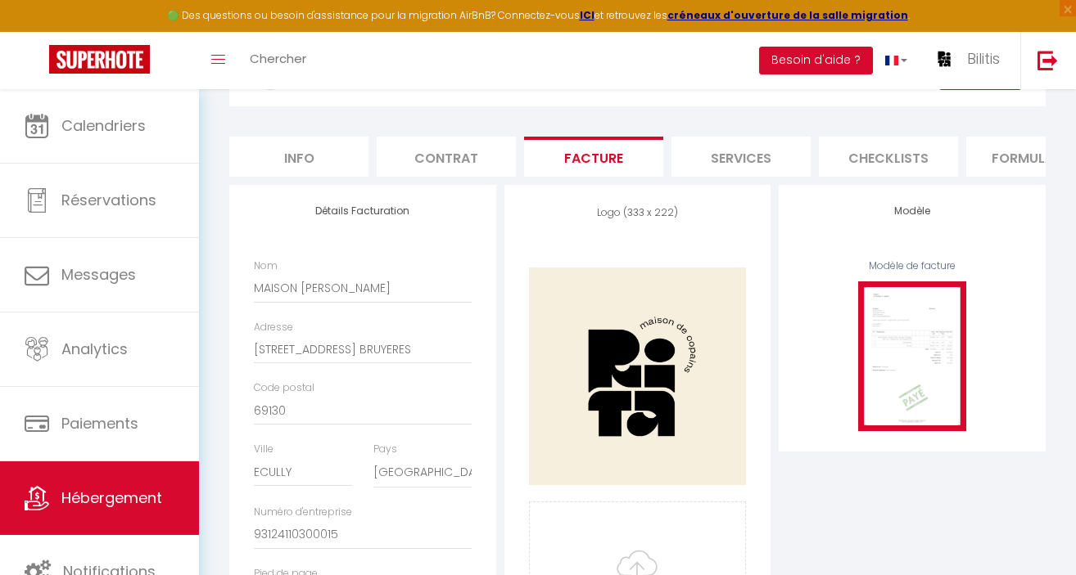
scroll to position [0, 0]
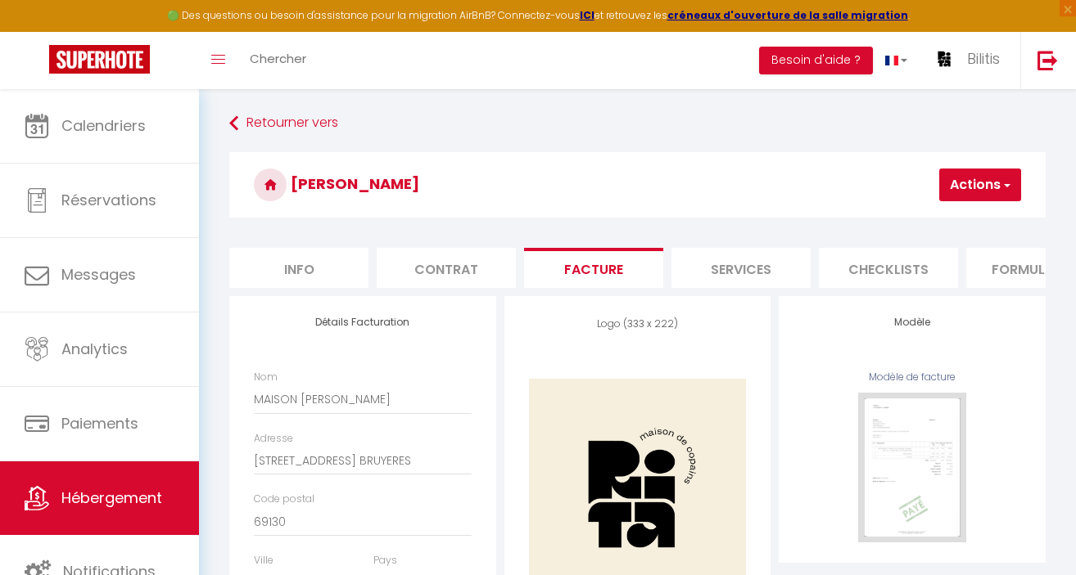
click at [975, 192] on button "Actions" at bounding box center [980, 185] width 82 height 33
click at [960, 212] on link "Enregistrer" at bounding box center [955, 220] width 129 height 21
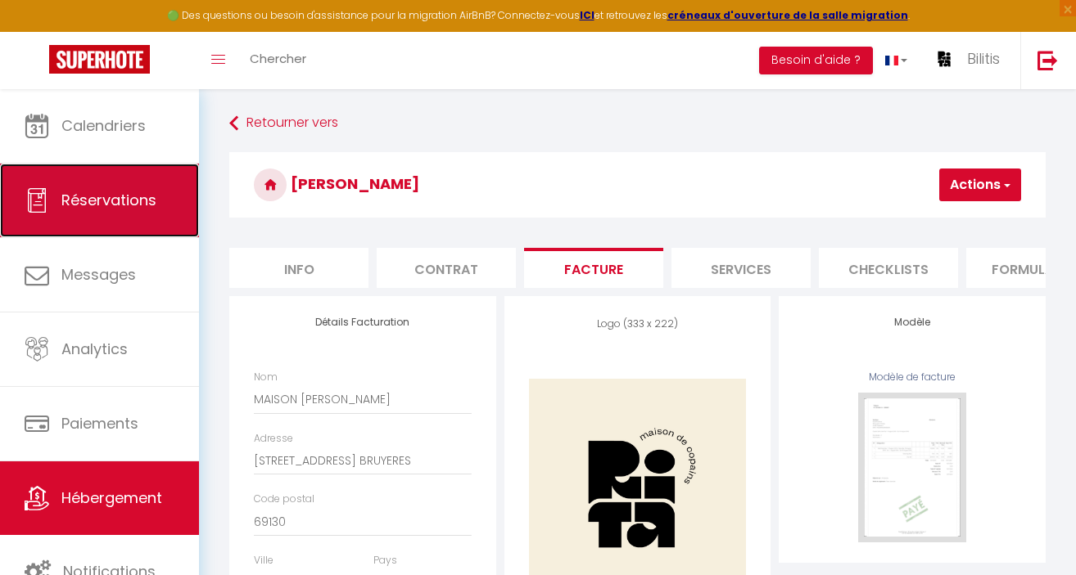
click at [100, 190] on span "Réservations" at bounding box center [108, 200] width 95 height 20
select select "not_cancelled"
select select
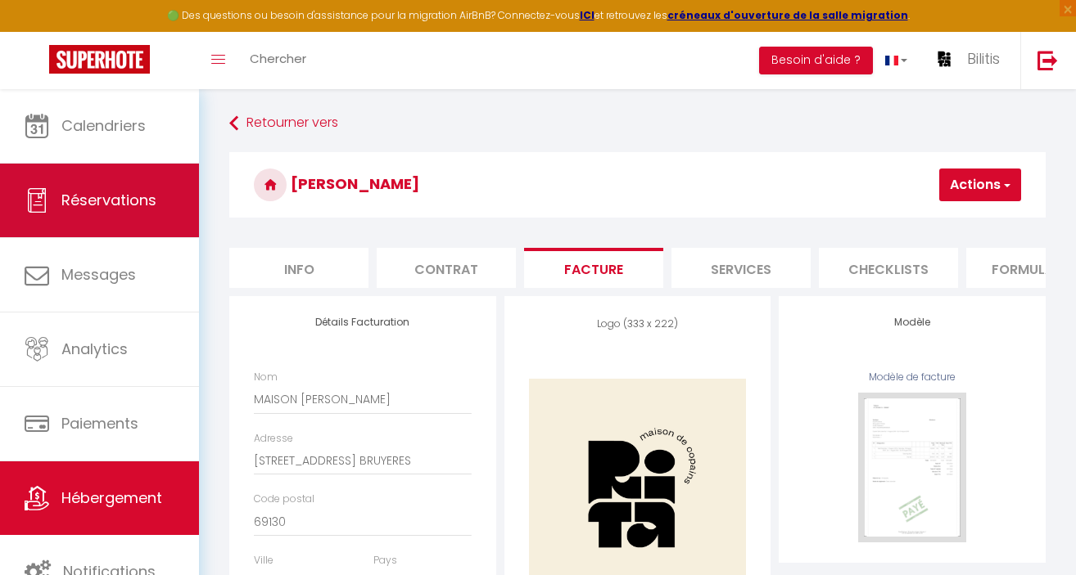
select select
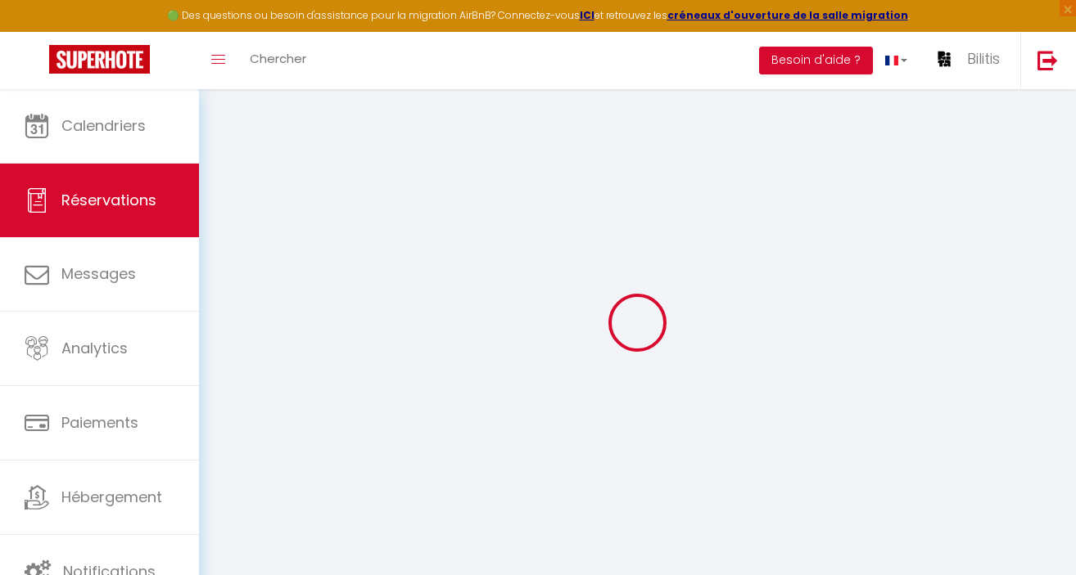
select select
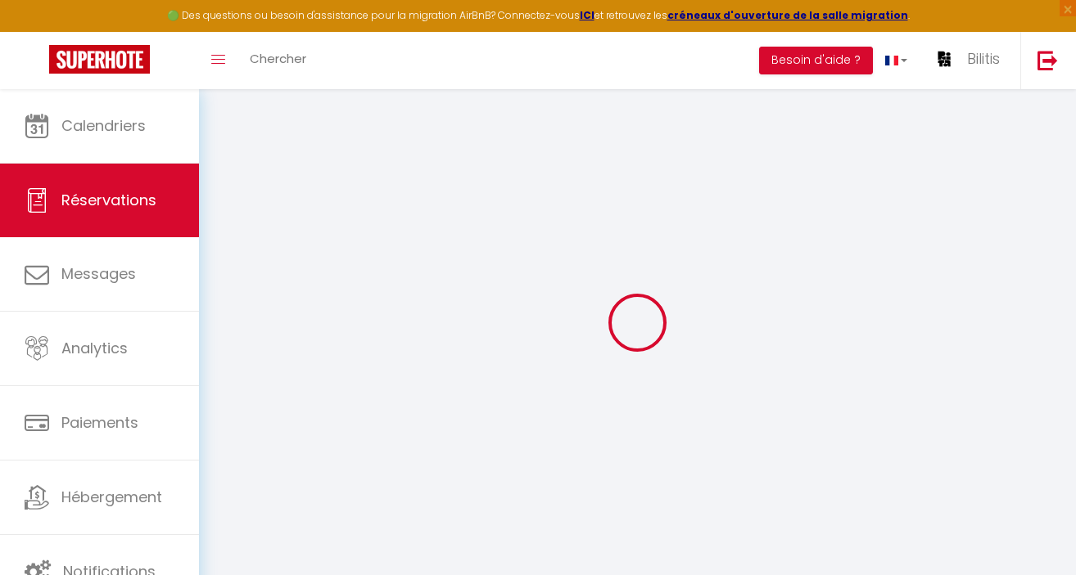
select select
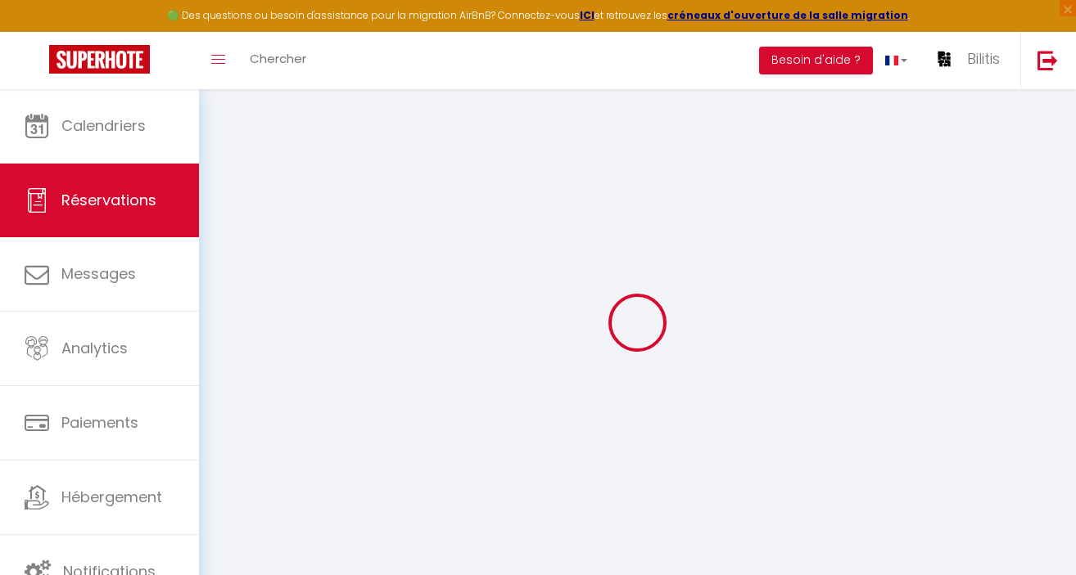
select select
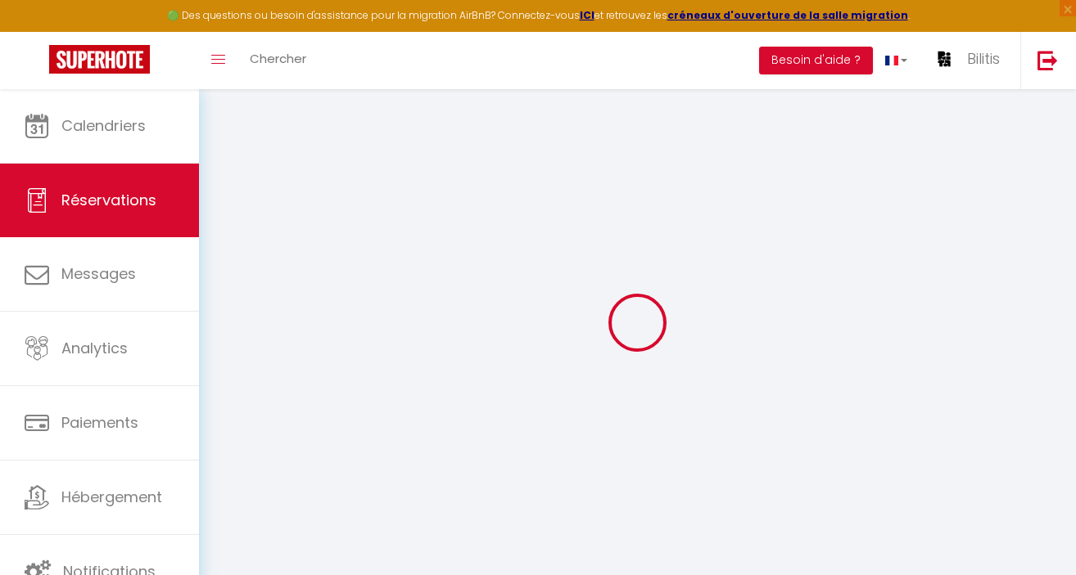
select select
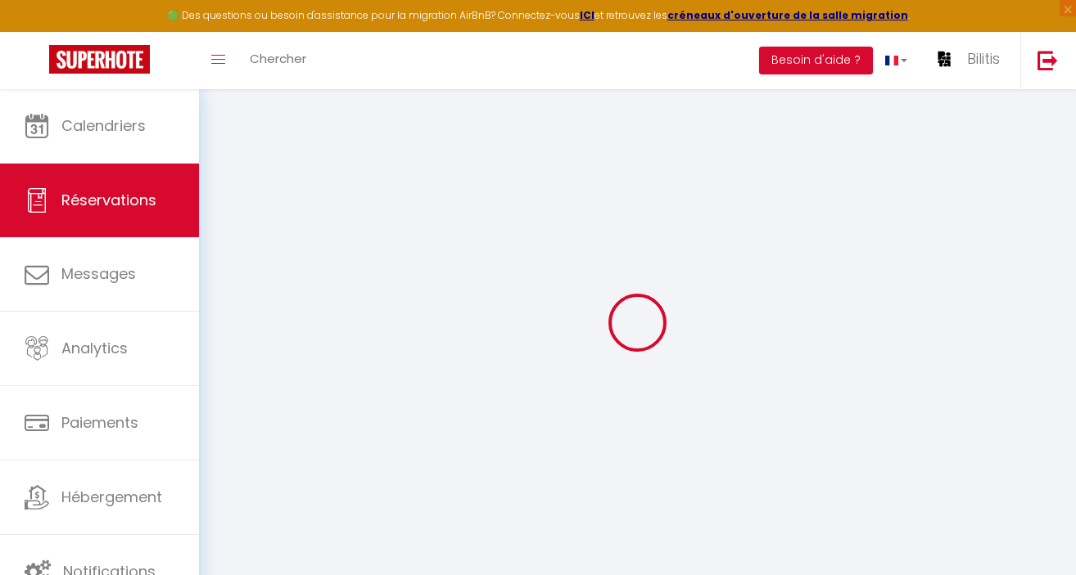
select select
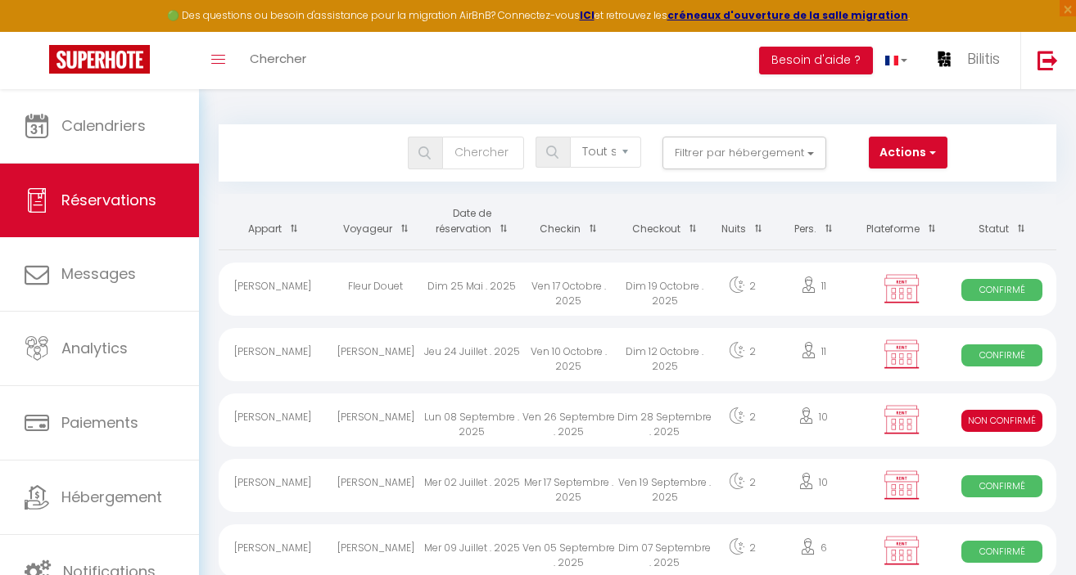
click at [370, 488] on div "James Walker" at bounding box center [375, 485] width 97 height 53
select select "OK"
select select "KO"
select select "0"
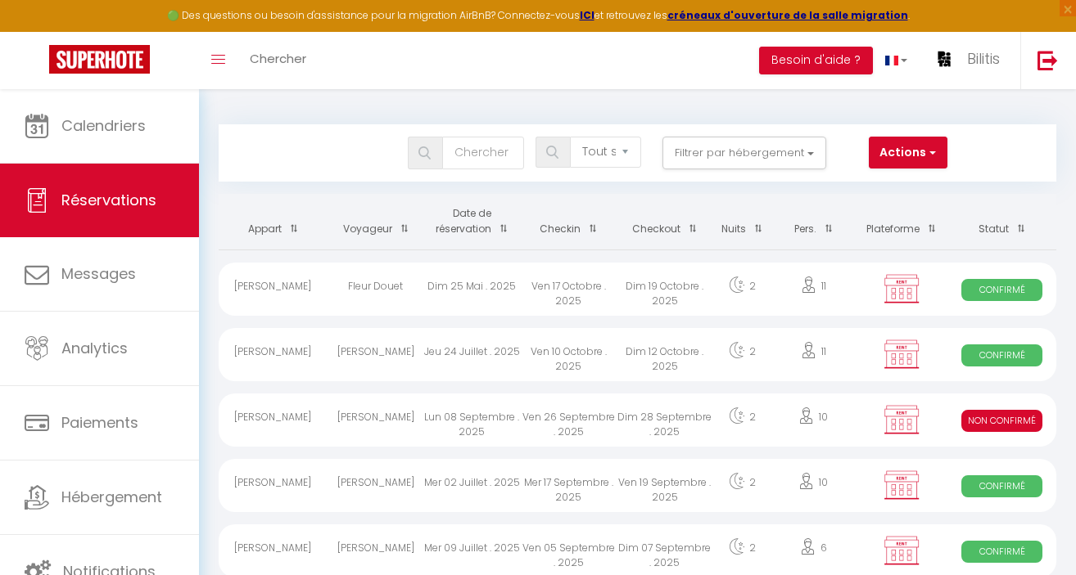
select select "1"
select select
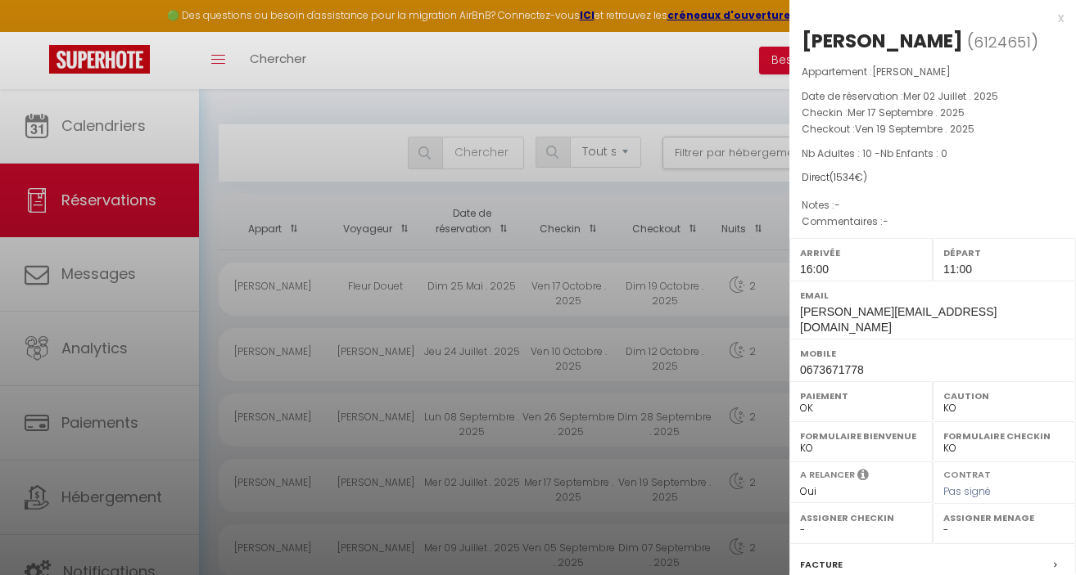
scroll to position [162, 0]
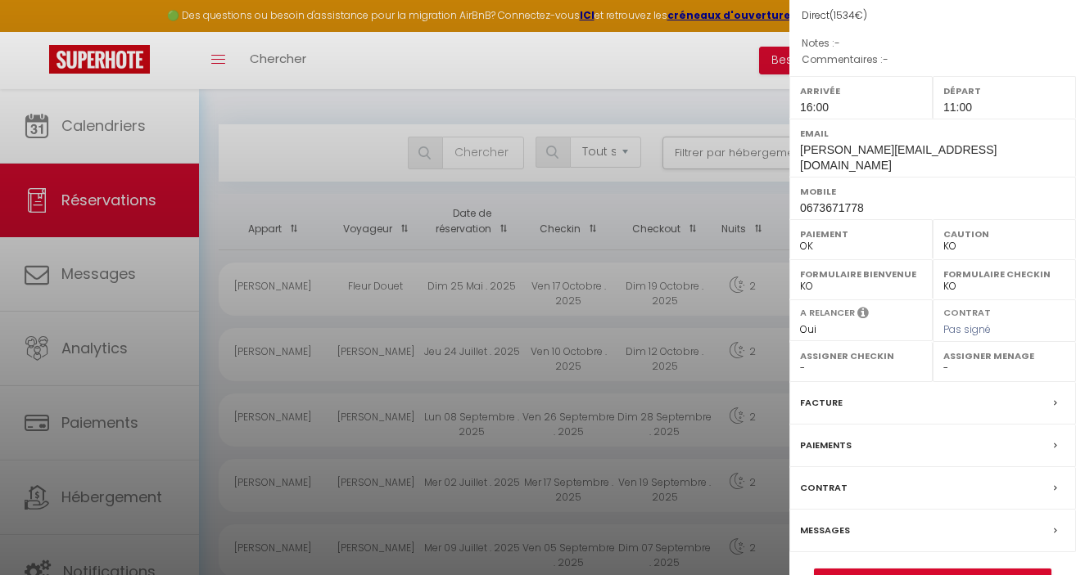
click at [829, 395] on label "Facture" at bounding box center [821, 403] width 43 height 17
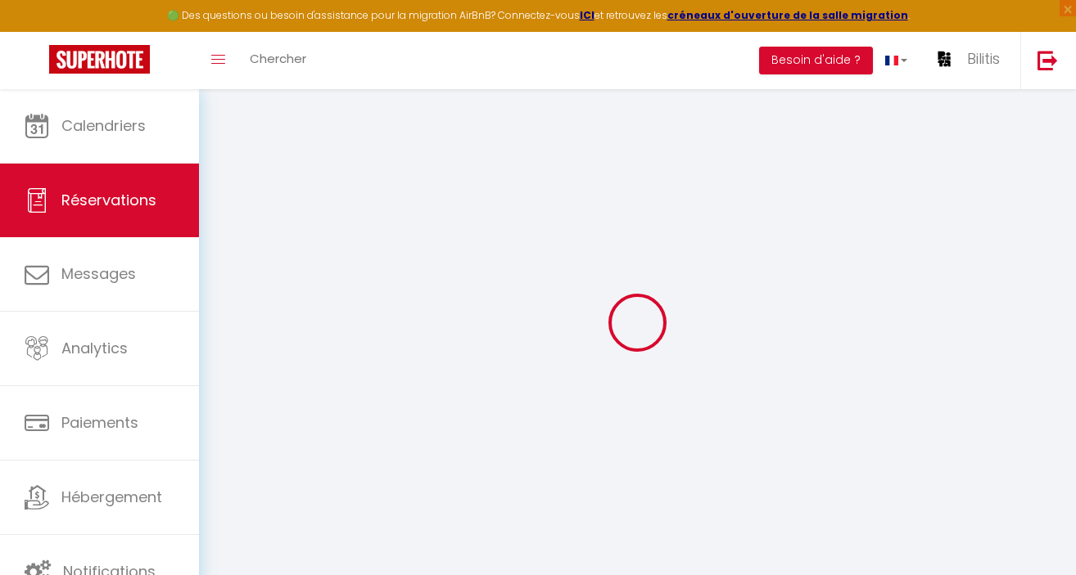
select select "taxes"
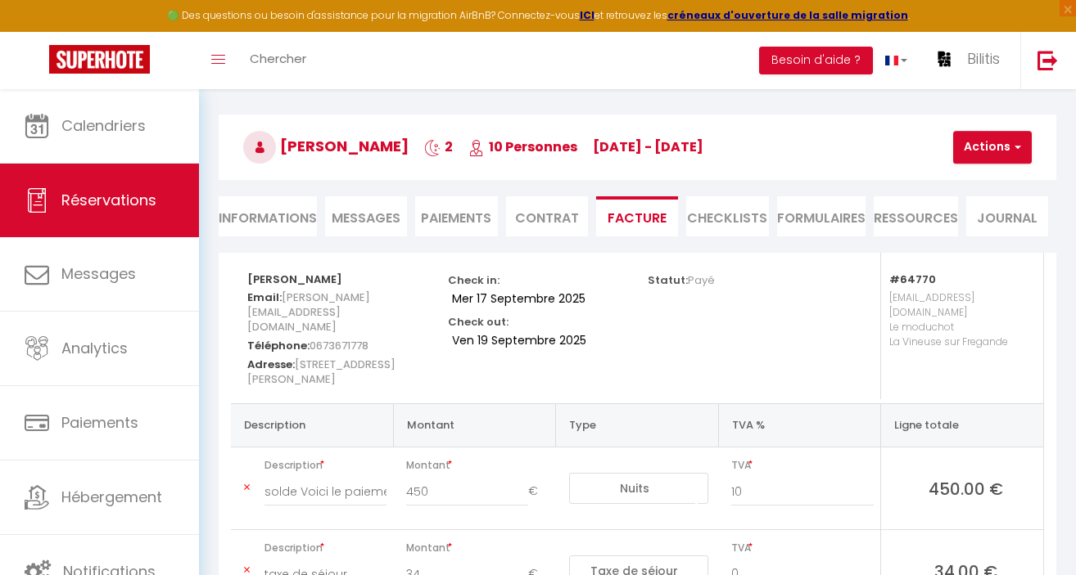
scroll to position [18, 0]
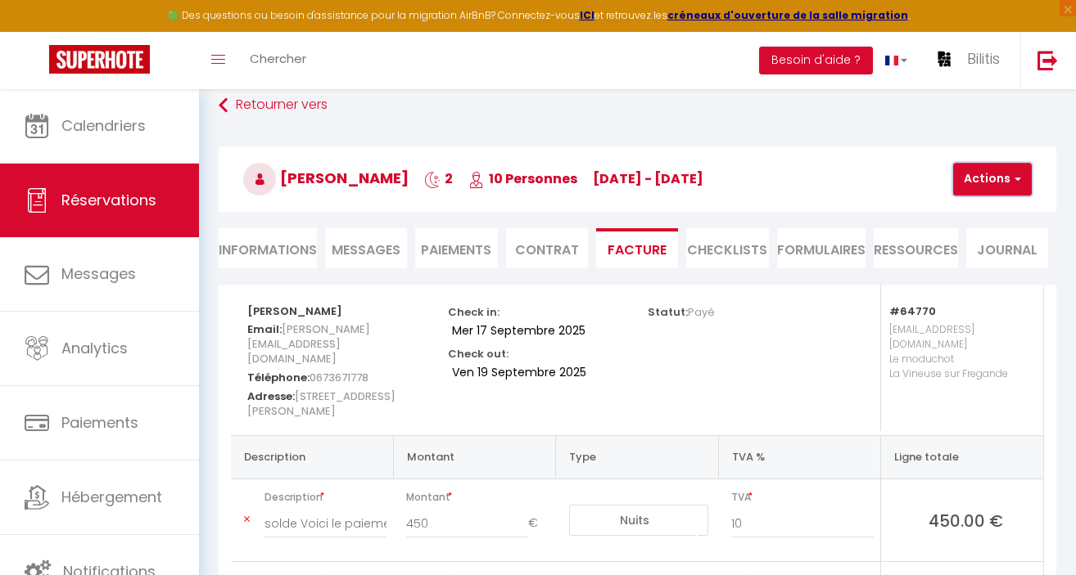
click at [984, 182] on button "Actions" at bounding box center [992, 179] width 79 height 33
click at [982, 232] on link "Aperçu et éditer" at bounding box center [1010, 236] width 138 height 21
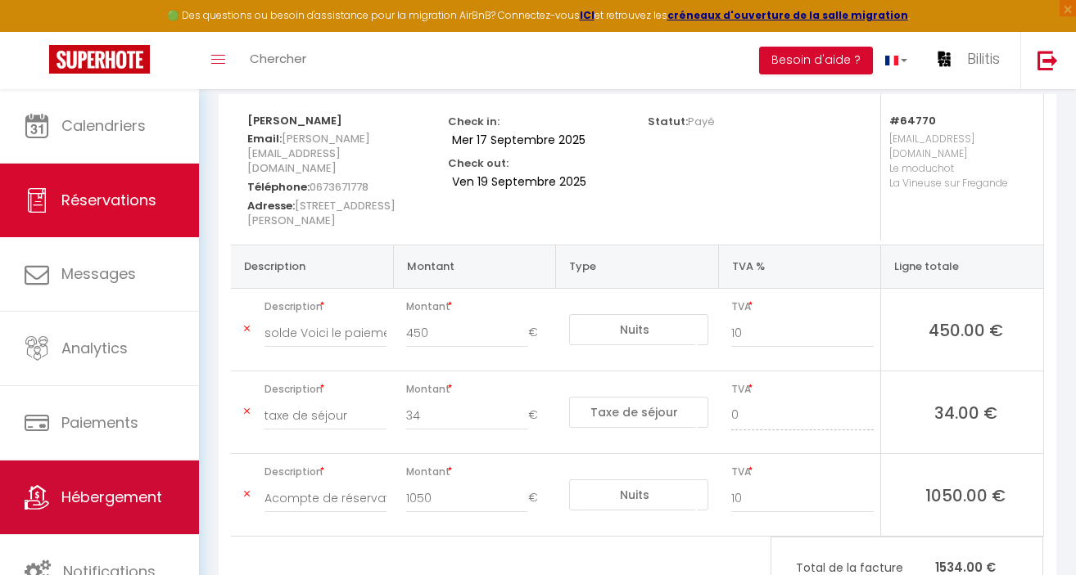
scroll to position [264, 0]
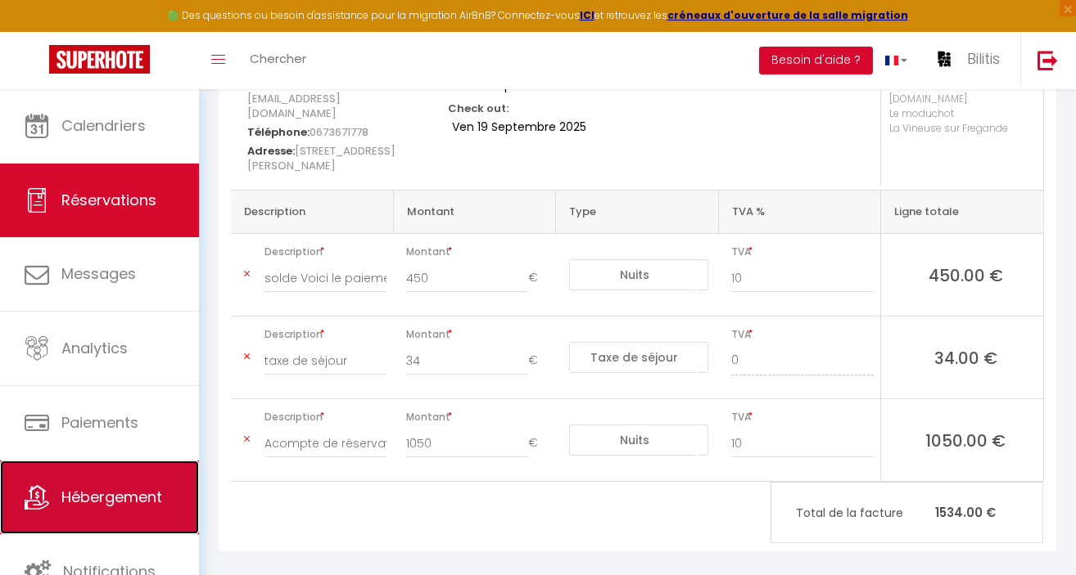
click at [98, 506] on span "Hébergement" at bounding box center [111, 497] width 101 height 20
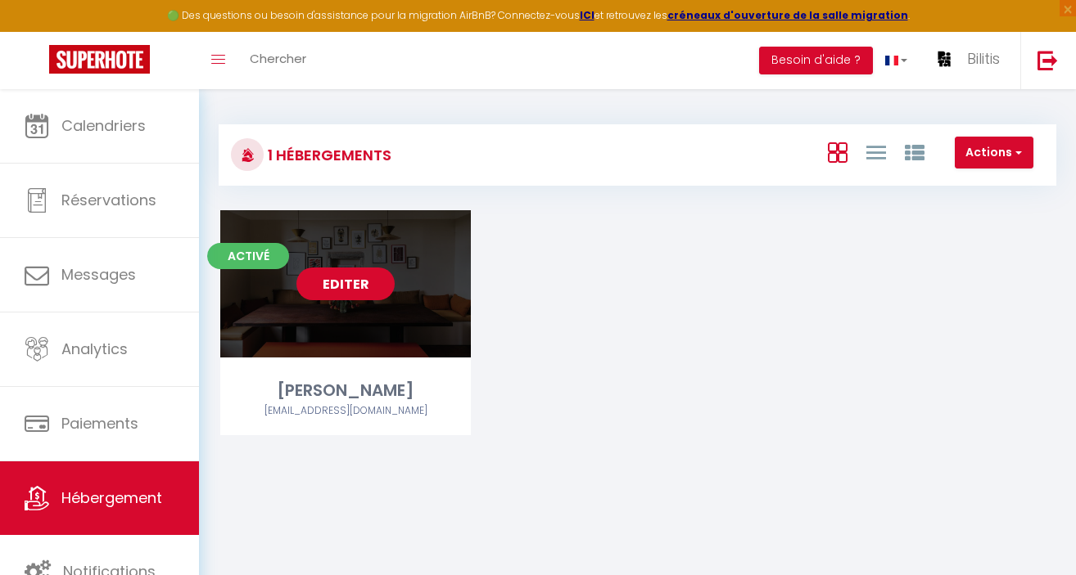
click at [342, 278] on link "Editer" at bounding box center [345, 284] width 98 height 33
select select "3"
select select "2"
select select "1"
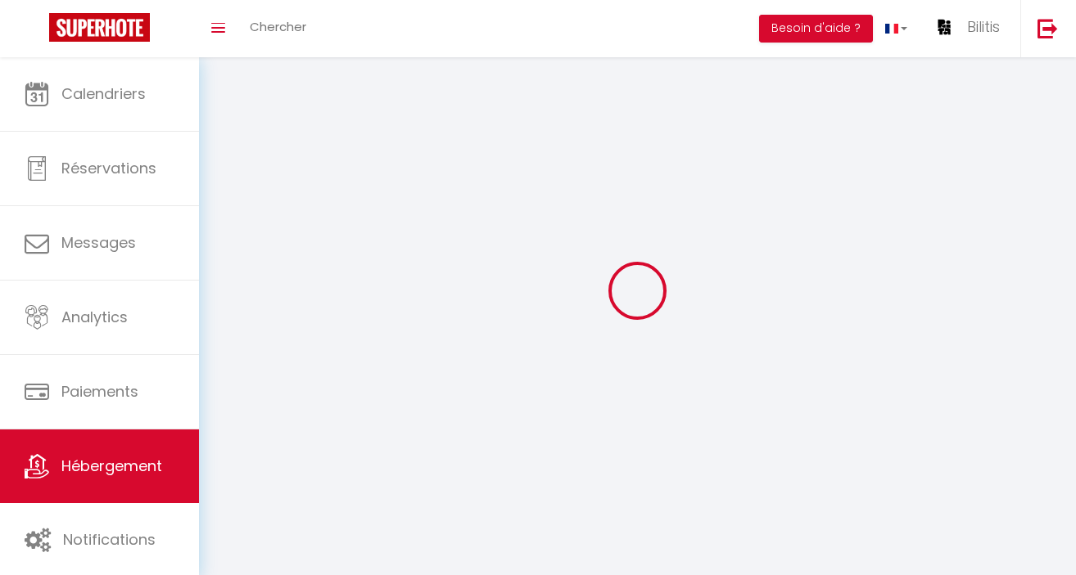
select select
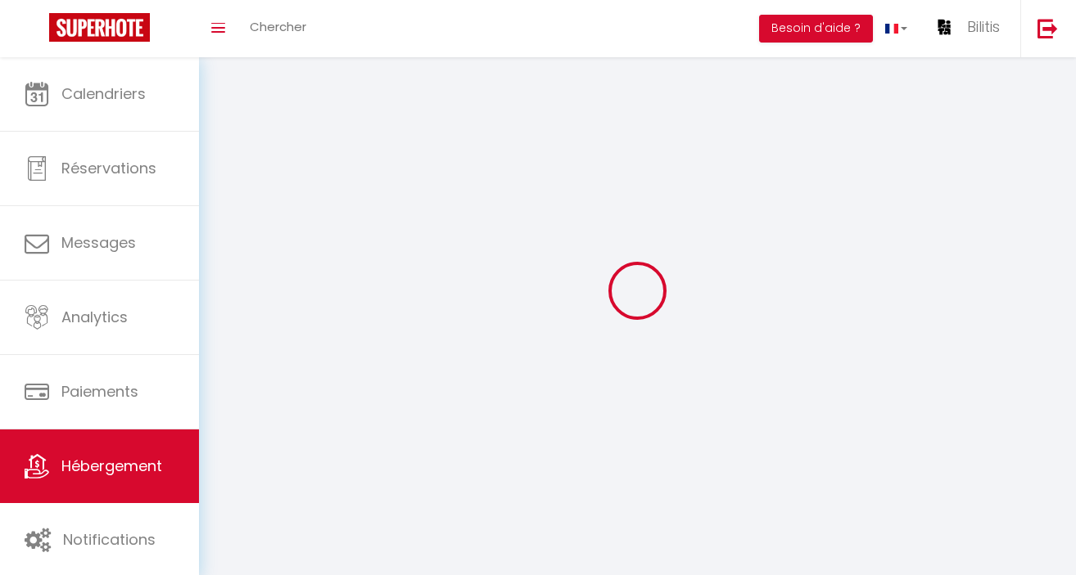
checkbox input "false"
select select
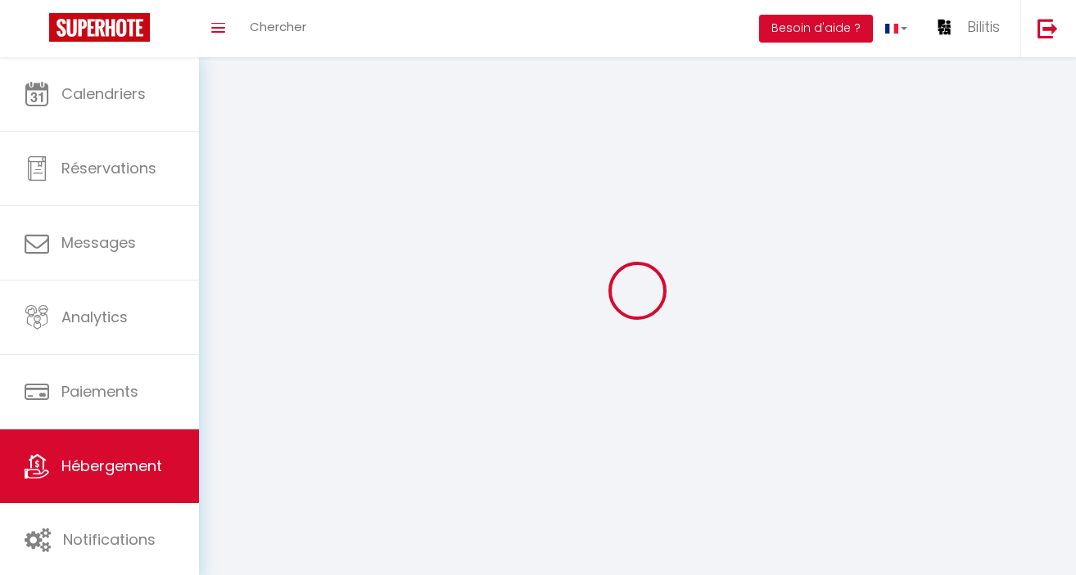
select select
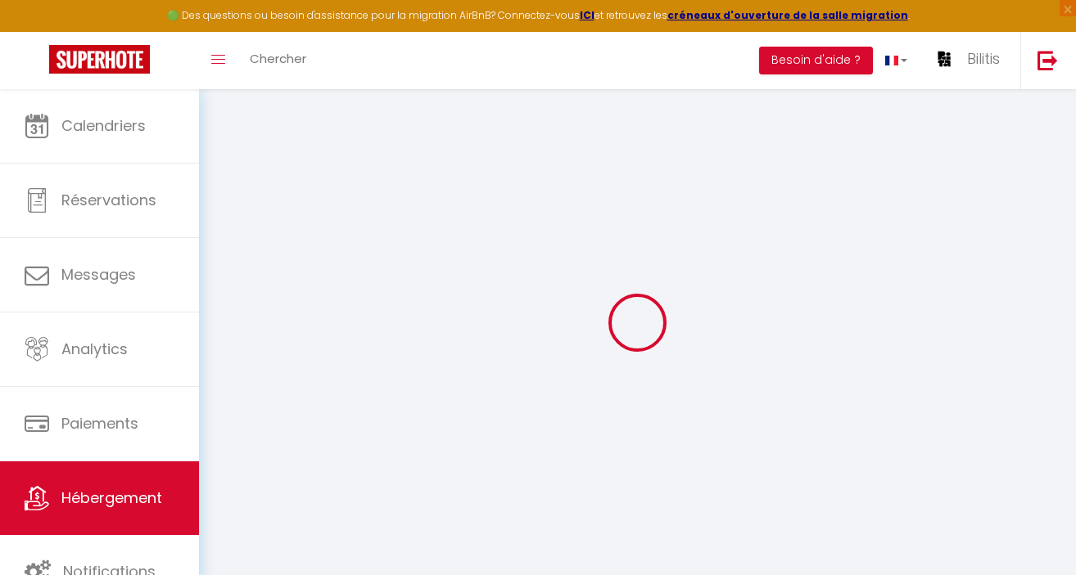
select select
type input "MAISON [PERSON_NAME]"
type input "[STREET_ADDRESS] BRUYERES"
type input "69130"
type input "ECULLY"
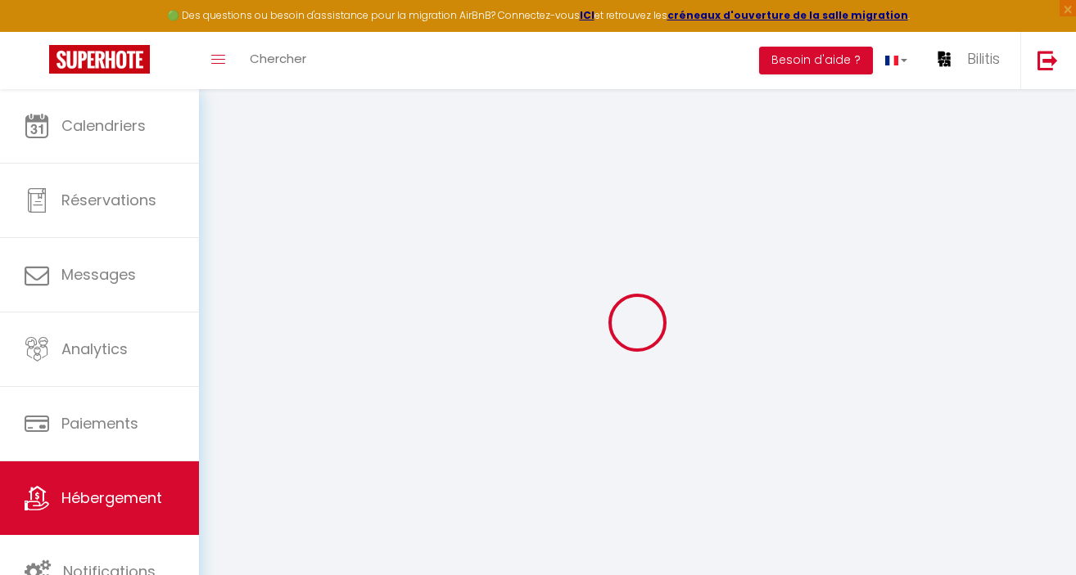
select select "75"
type input "93124110300015"
type input "Adresse du gîte 3216 Route de montceau 71250 La vineuse Sur Frégande"
select select "17:00"
select select
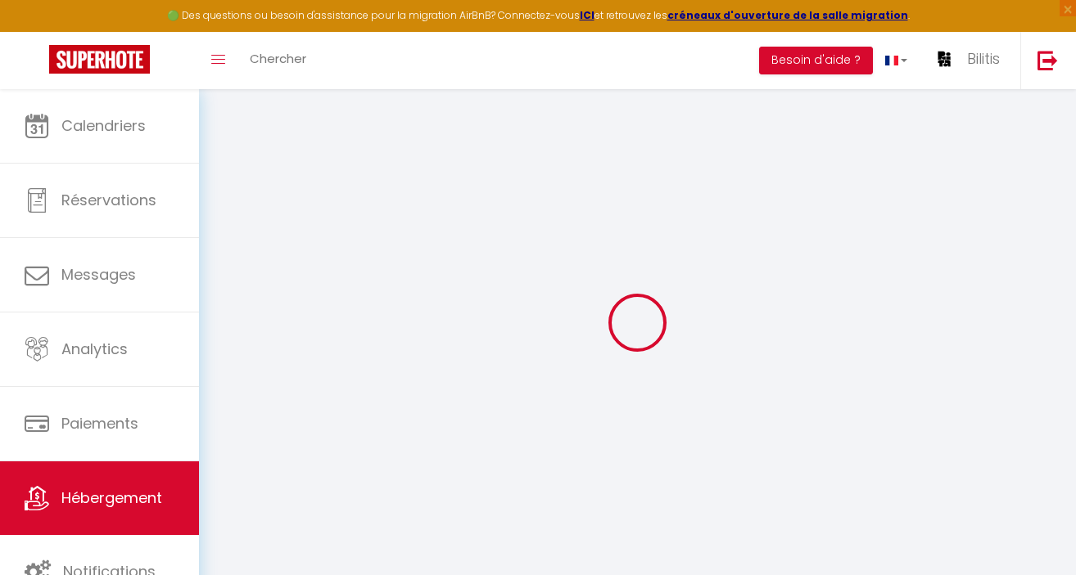
select select "11:00"
select select "30"
select select "120"
select select "01:00"
select select
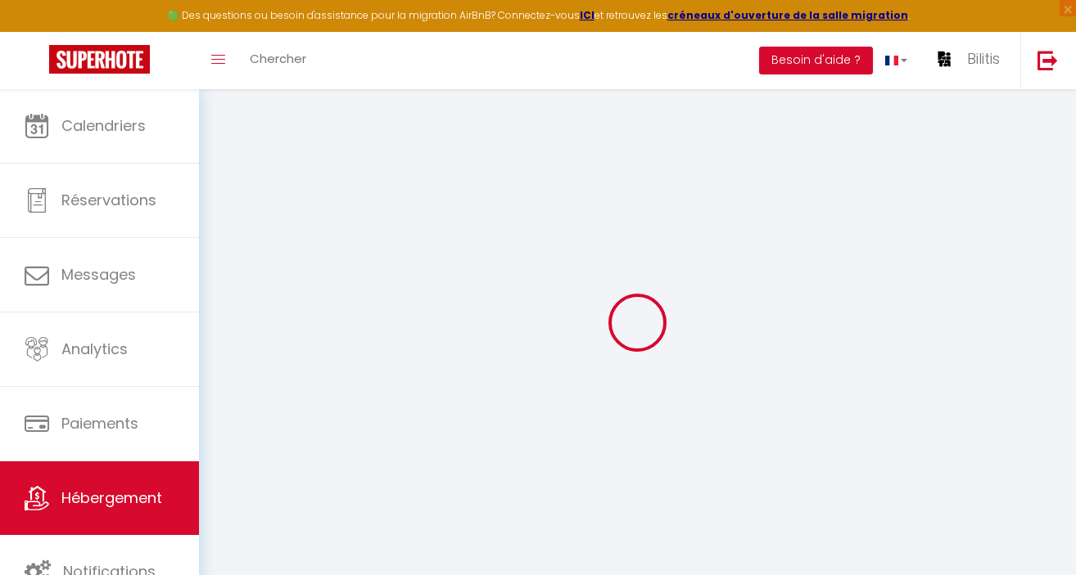
checkbox input "false"
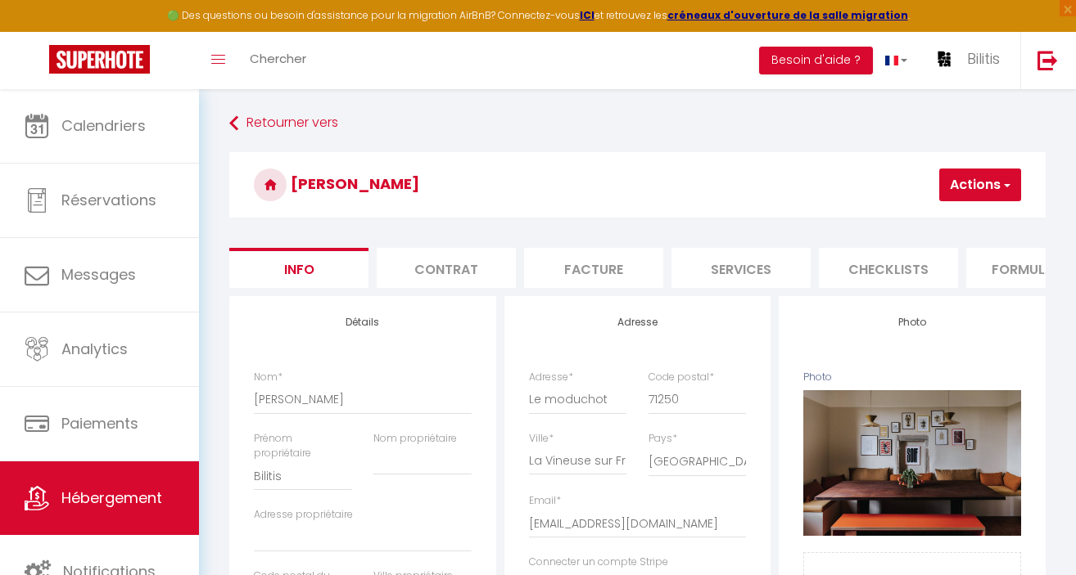
click at [613, 272] on li "Facture" at bounding box center [593, 268] width 139 height 40
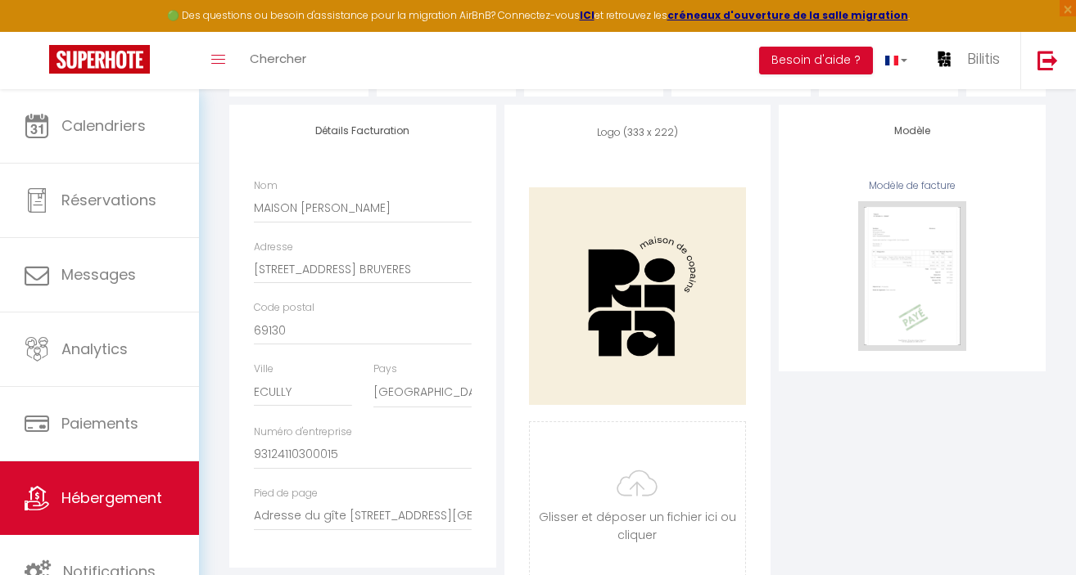
scroll to position [242, 0]
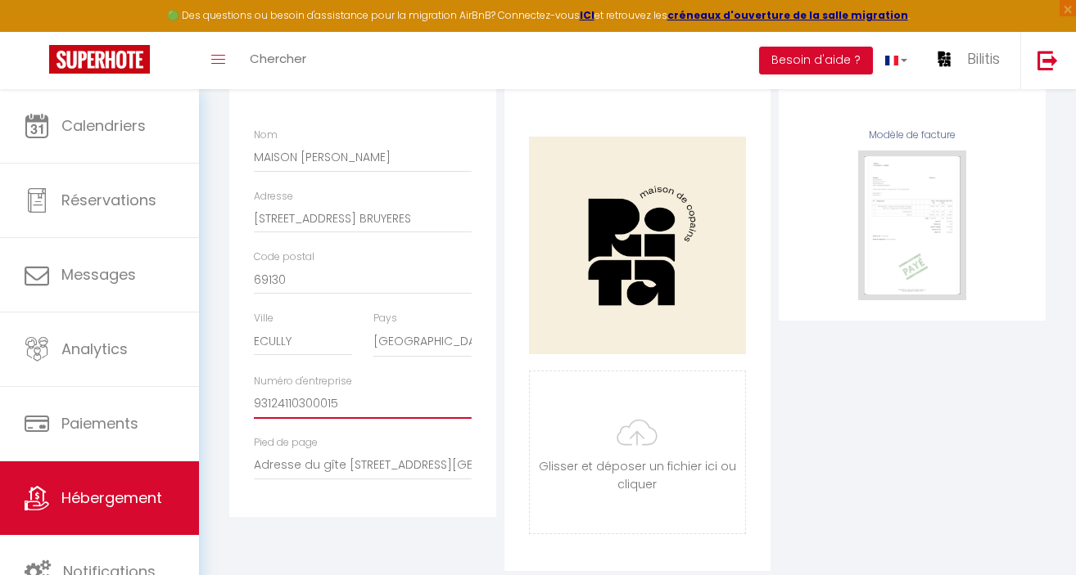
click at [254, 404] on input "93124110300015" at bounding box center [363, 404] width 218 height 29
drag, startPoint x: 255, startPoint y: 404, endPoint x: 450, endPoint y: 410, distance: 195.7
click at [450, 410] on input "siret 93124110300015" at bounding box center [363, 404] width 218 height 29
type input "siret 93124110300015"
click at [254, 467] on input "Adresse du gîte 3216 Route de montceau 71250 La vineuse Sur Frégande" at bounding box center [363, 465] width 218 height 29
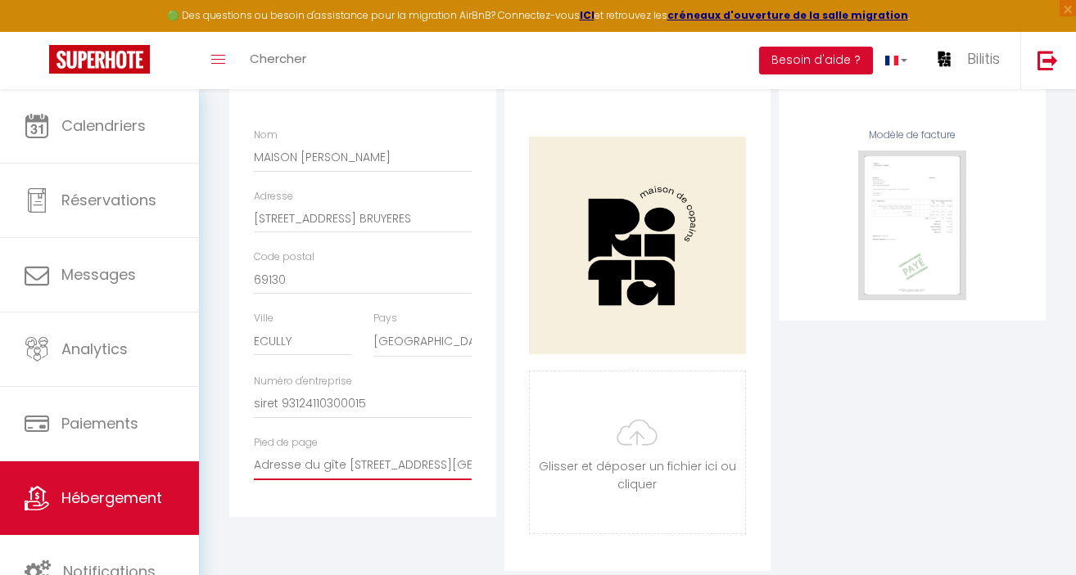
select select
checkbox input "false"
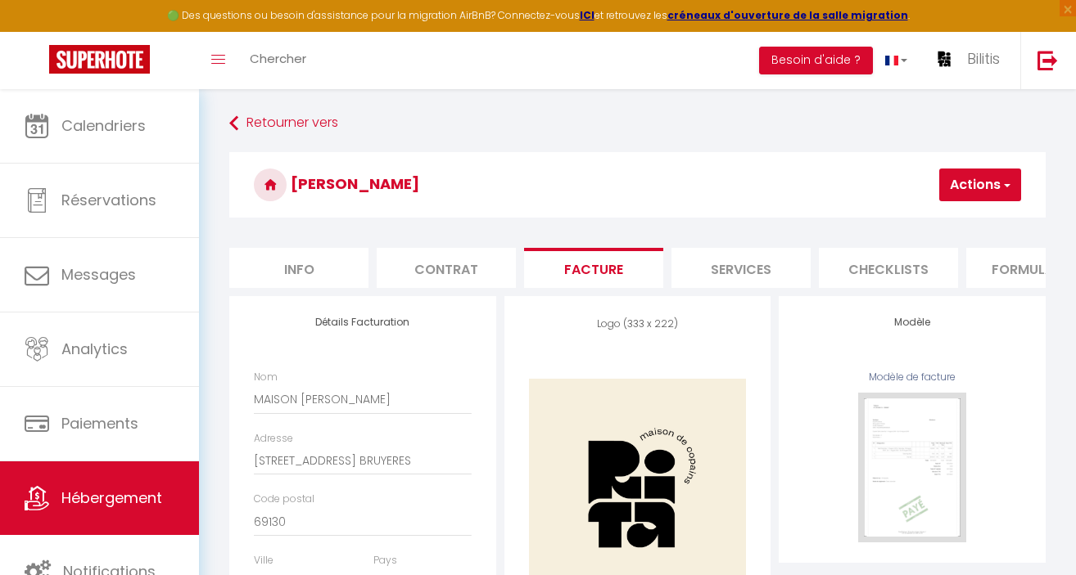
scroll to position [242, 0]
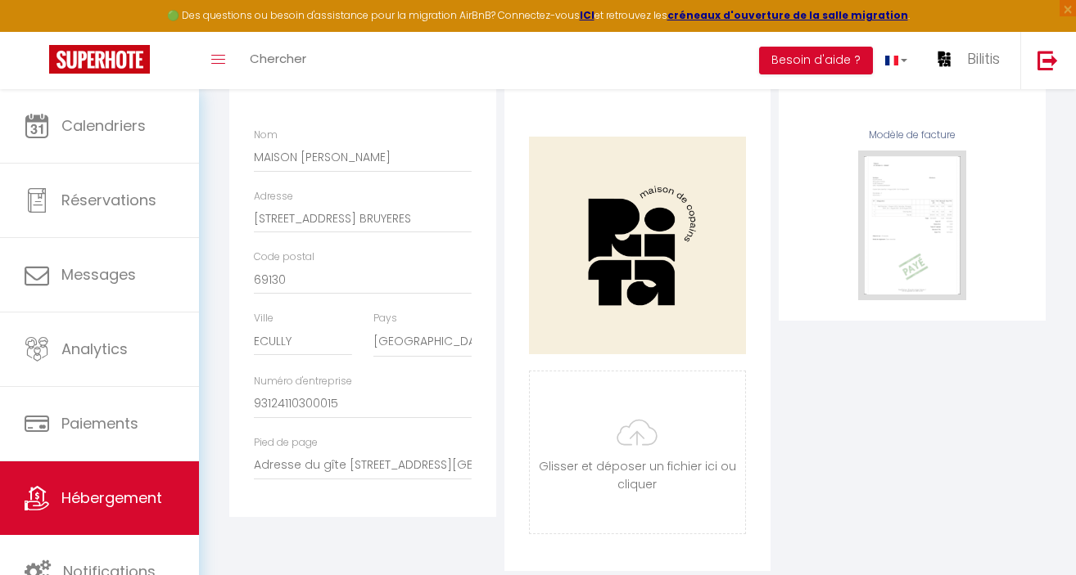
click at [253, 404] on div "Numéro d'entreprise 93124110300015" at bounding box center [362, 404] width 239 height 61
click at [254, 404] on input "93124110300015" at bounding box center [363, 404] width 218 height 29
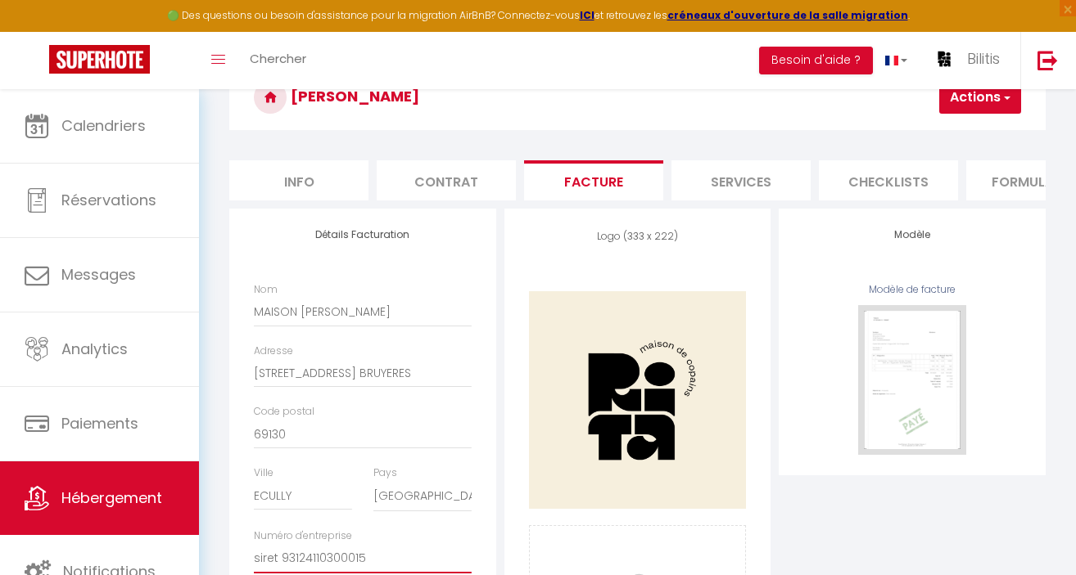
scroll to position [0, 0]
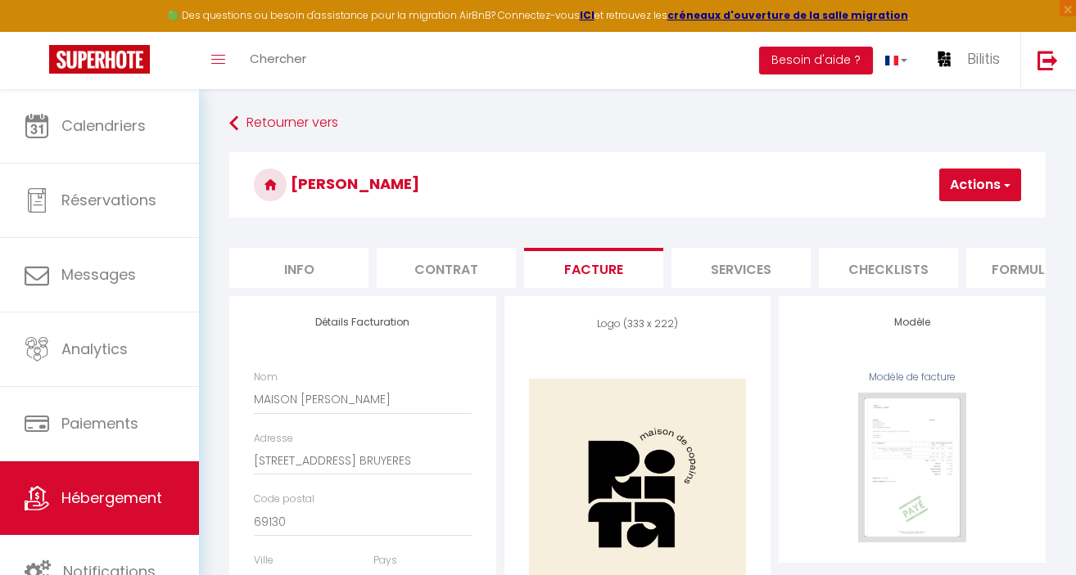
type input "siret 93124110300015"
click at [971, 184] on button "Actions" at bounding box center [980, 185] width 82 height 33
click at [869, 166] on h3 "[PERSON_NAME]" at bounding box center [637, 184] width 816 height 65
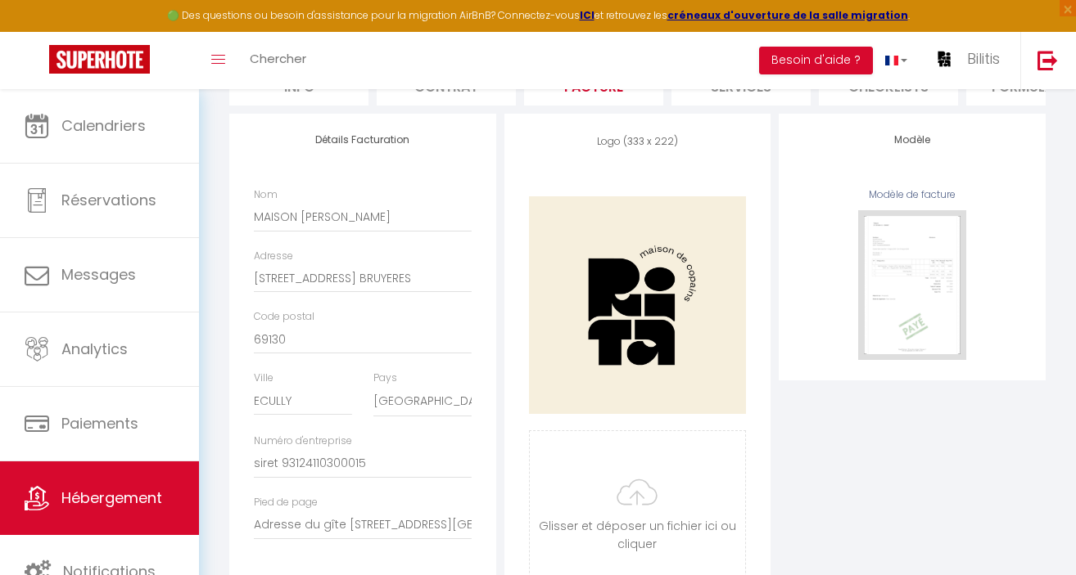
scroll to position [279, 0]
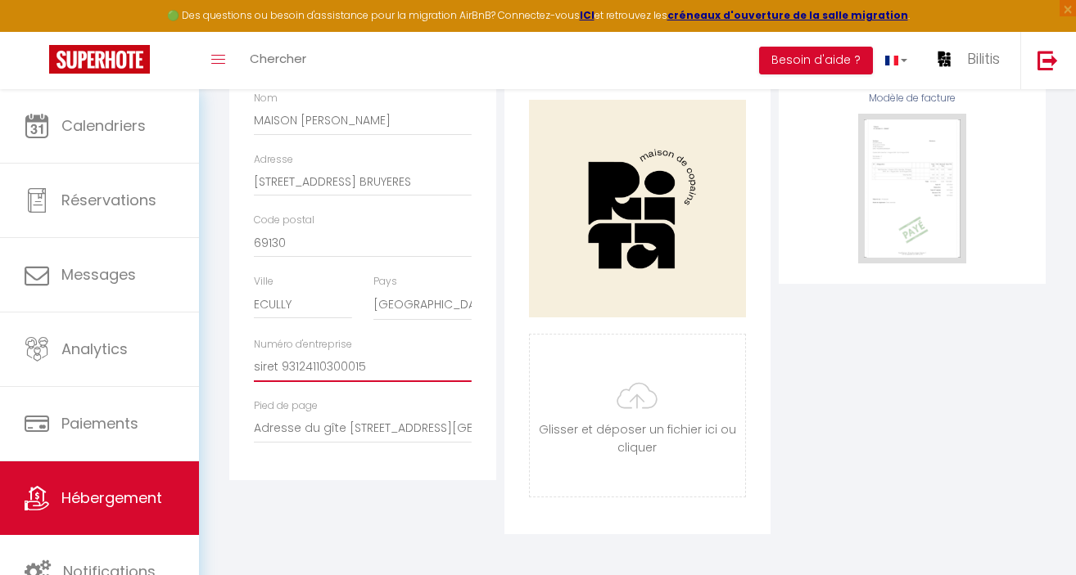
drag, startPoint x: 255, startPoint y: 367, endPoint x: 417, endPoint y: 371, distance: 162.1
click at [417, 371] on input "siret 93124110300015" at bounding box center [363, 367] width 218 height 29
click at [256, 430] on input "Adresse du gîte 3216 Route de montceau 71250 La vineuse Sur Frégande" at bounding box center [363, 428] width 218 height 29
paste input "siret 93124110300015"
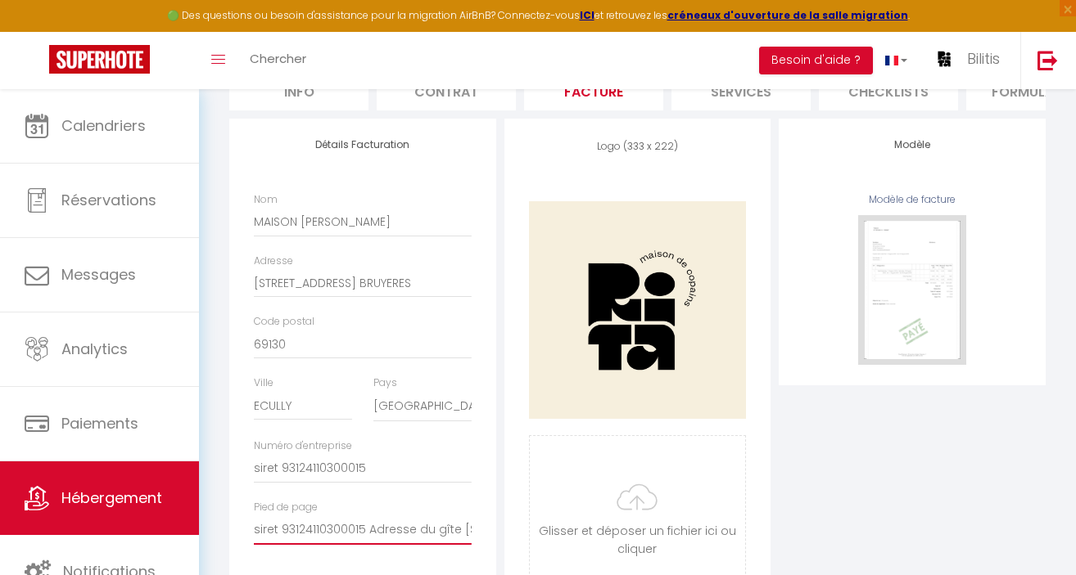
scroll to position [0, 0]
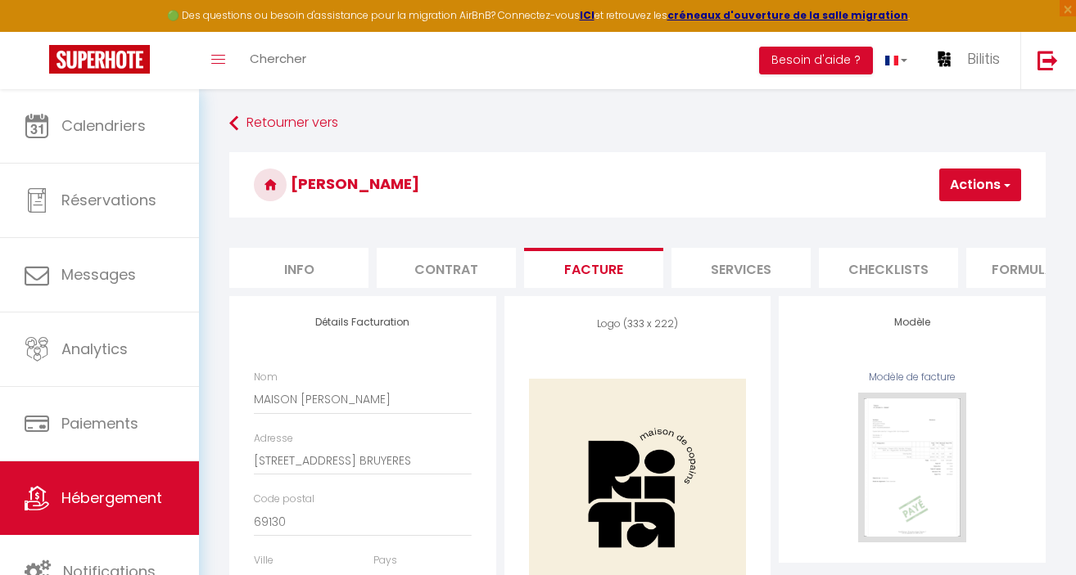
type input "siret 93124110300015 Adresse du gîte [STREET_ADDRESS]"
click at [981, 184] on button "Actions" at bounding box center [980, 185] width 82 height 33
click at [931, 221] on link "Enregistrer" at bounding box center [955, 220] width 129 height 21
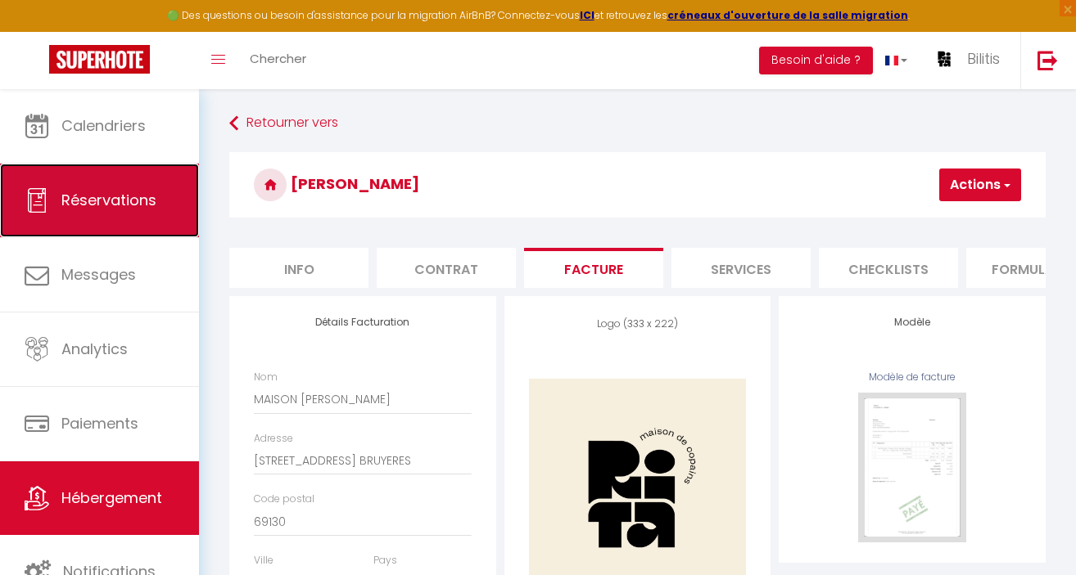
click at [124, 205] on span "Réservations" at bounding box center [108, 200] width 95 height 20
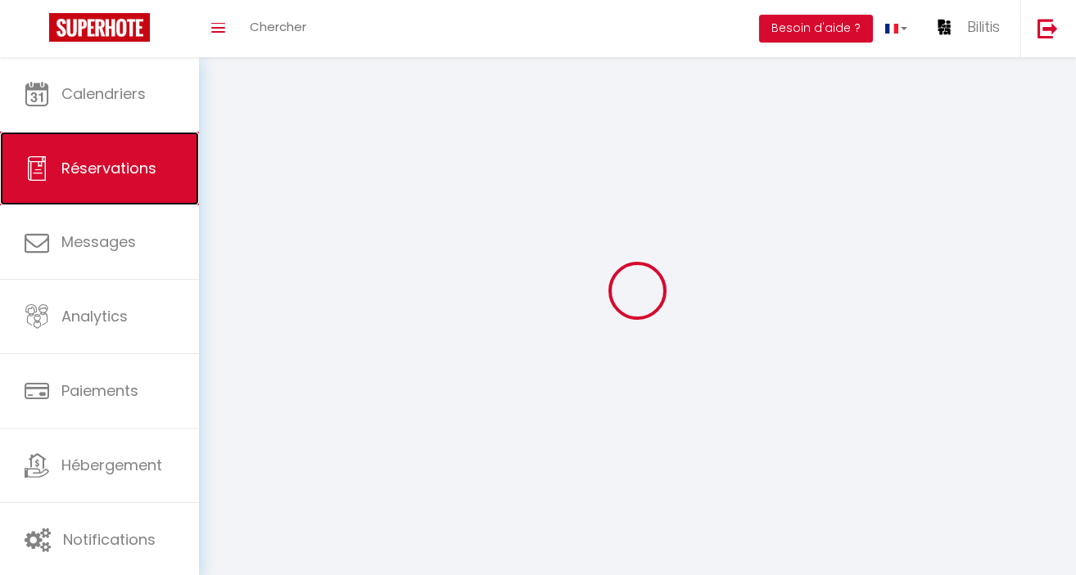
click at [106, 170] on span "Réservations" at bounding box center [108, 168] width 95 height 20
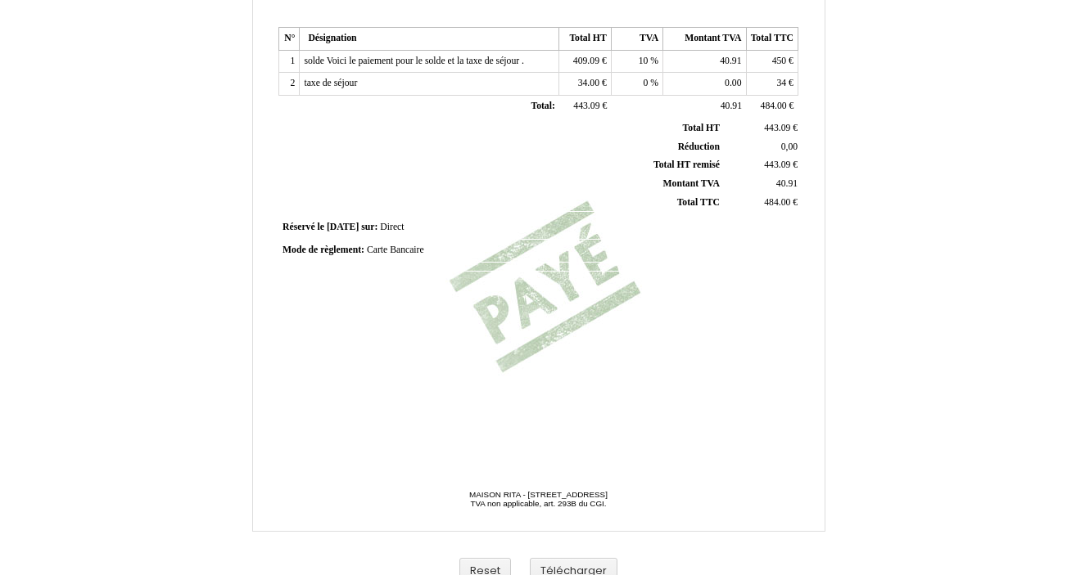
scroll to position [413, 0]
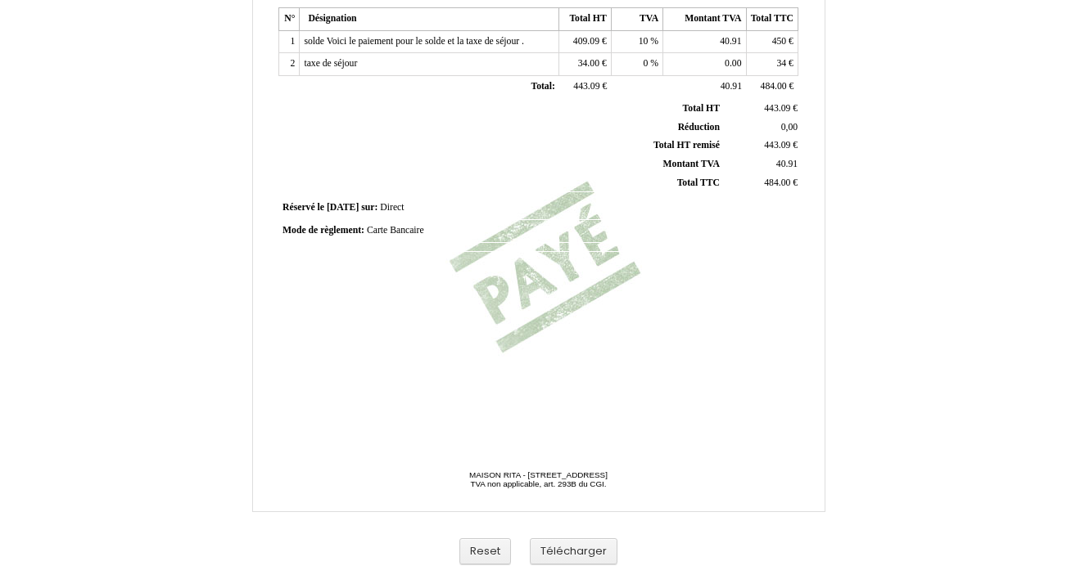
click at [548, 282] on div "Facture Facture N° 6124651 6124651 Date de création [DATE] [GEOGRAPHIC_DATA]: H…" at bounding box center [538, 46] width 525 height 773
click at [476, 556] on button "Reset" at bounding box center [485, 552] width 52 height 27
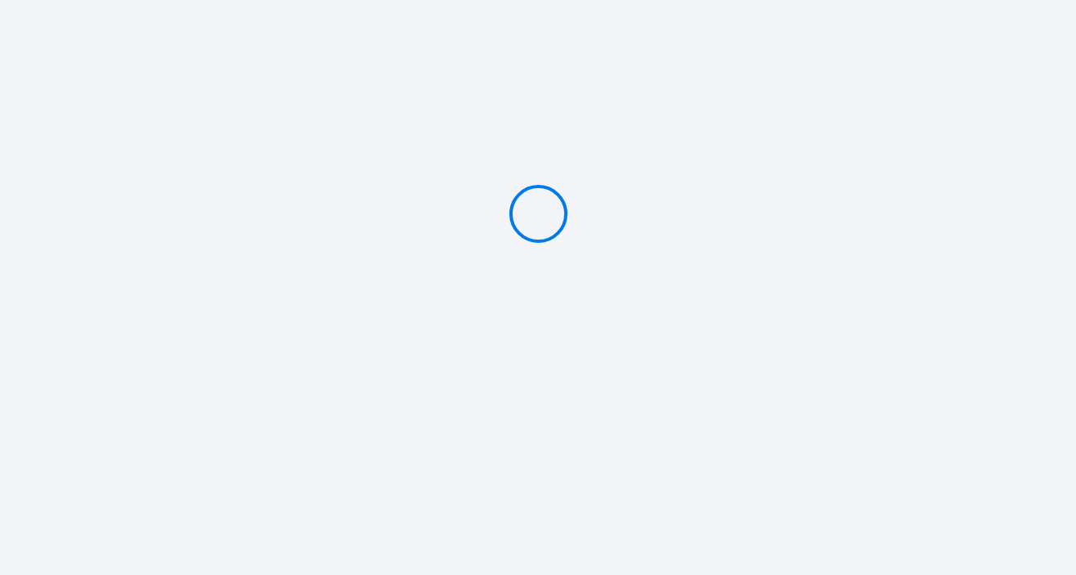
type input "PAYER 450 €"
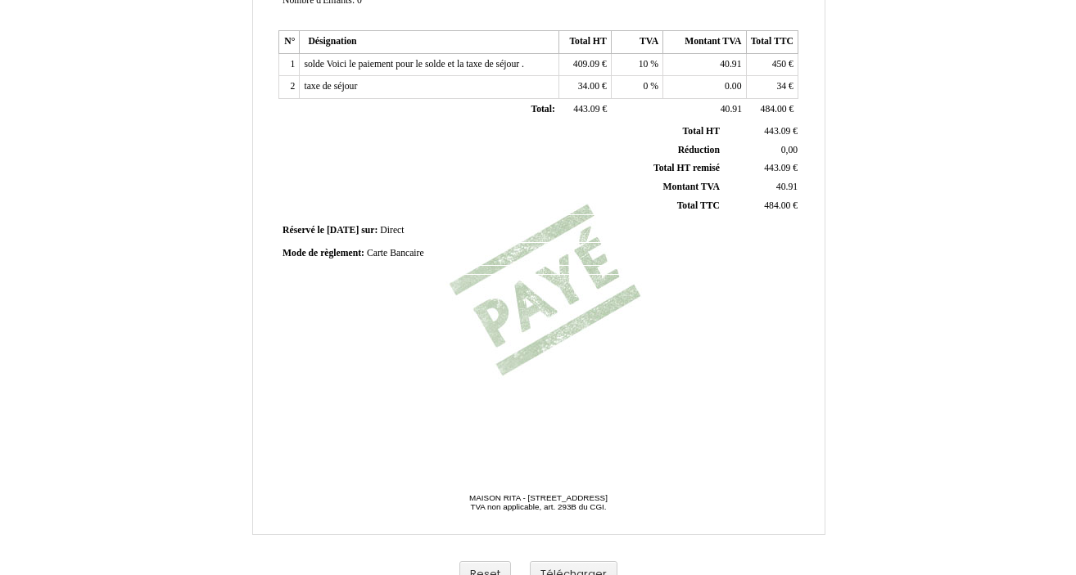
scroll to position [413, 0]
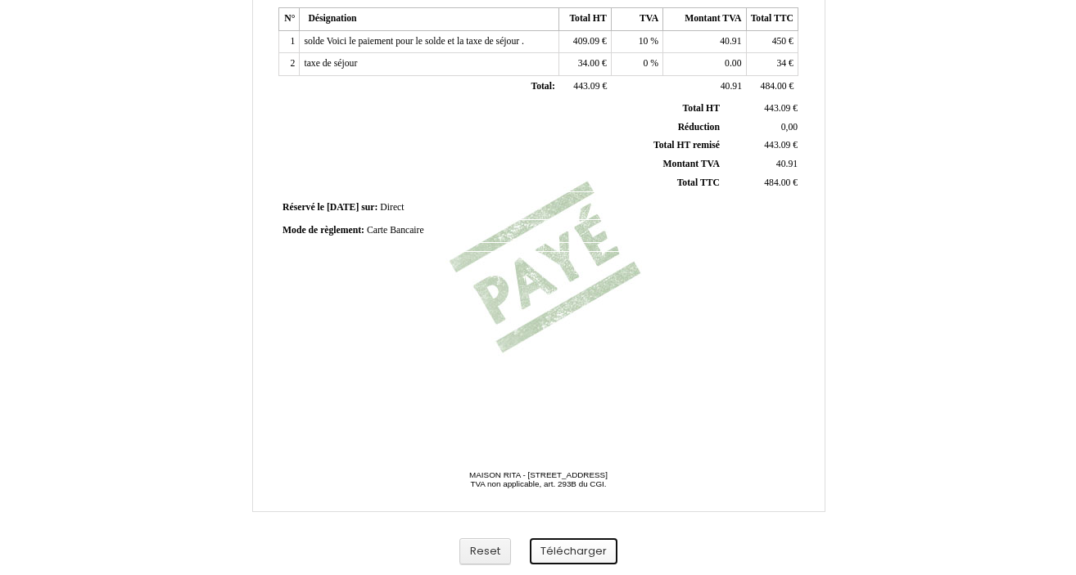
click at [584, 551] on button "Télécharger" at bounding box center [574, 552] width 88 height 27
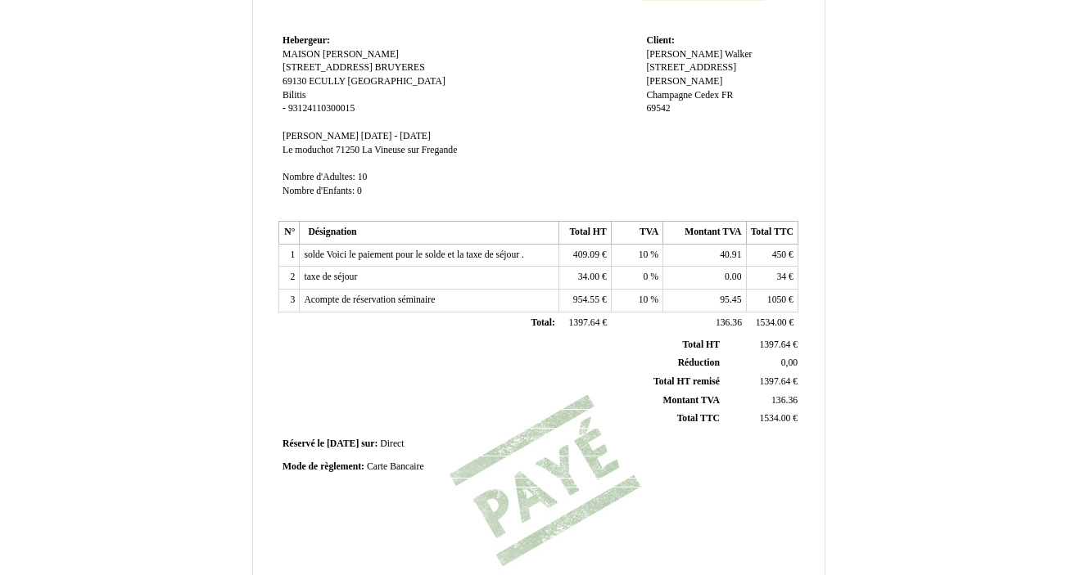
scroll to position [192, 0]
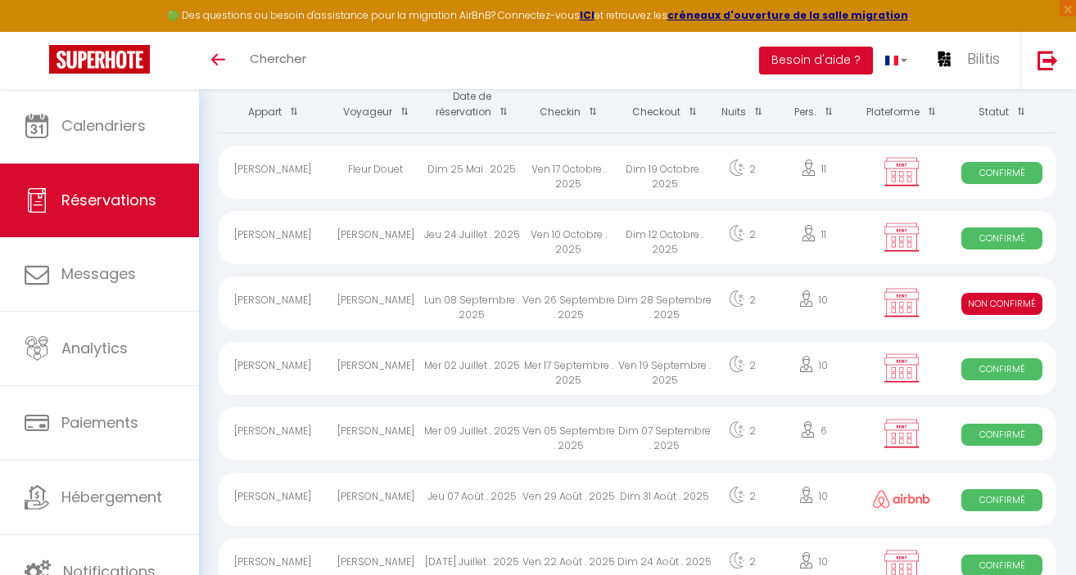
click at [386, 372] on div "[PERSON_NAME]" at bounding box center [375, 368] width 97 height 53
select select "OK"
select select "KO"
select select "0"
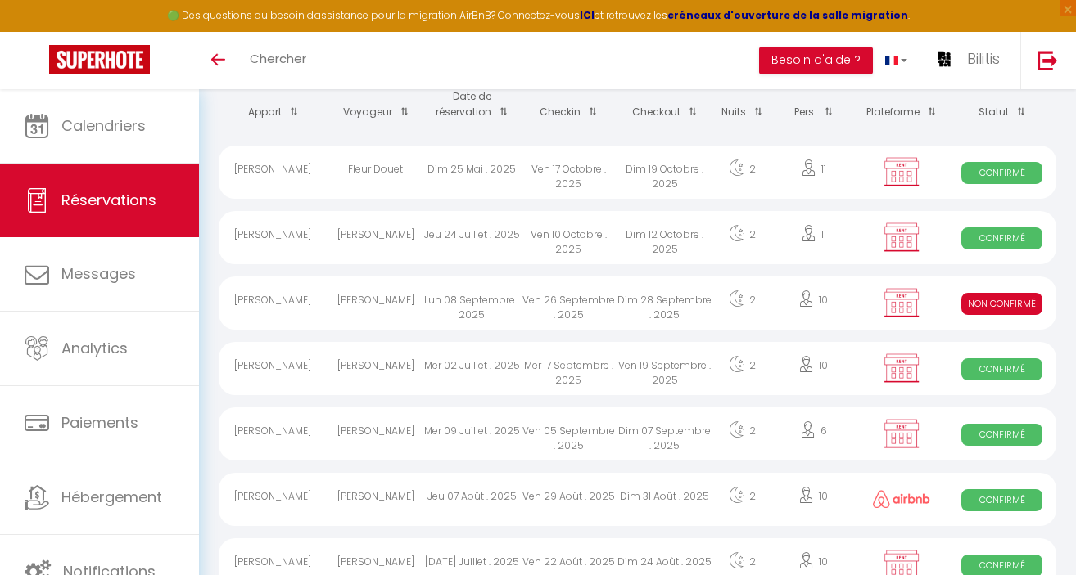
select select "1"
select select
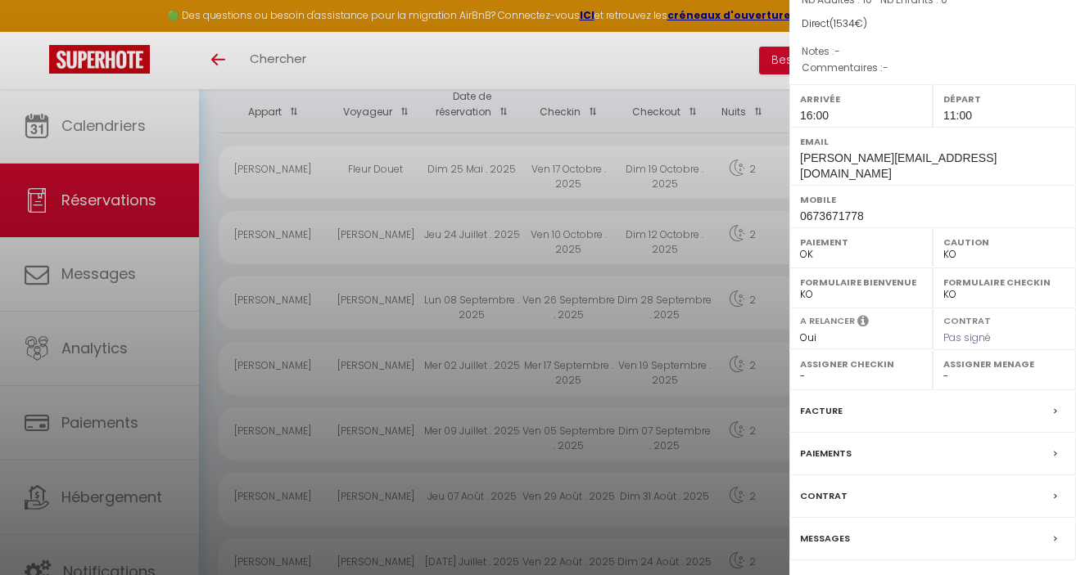
scroll to position [187, 0]
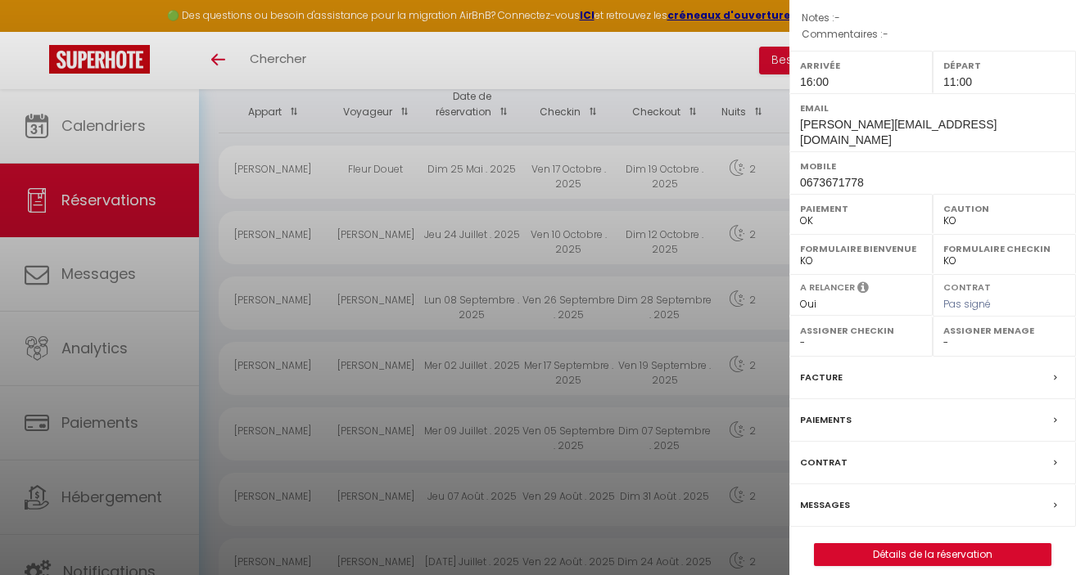
click at [841, 359] on div "Facture" at bounding box center [932, 378] width 286 height 43
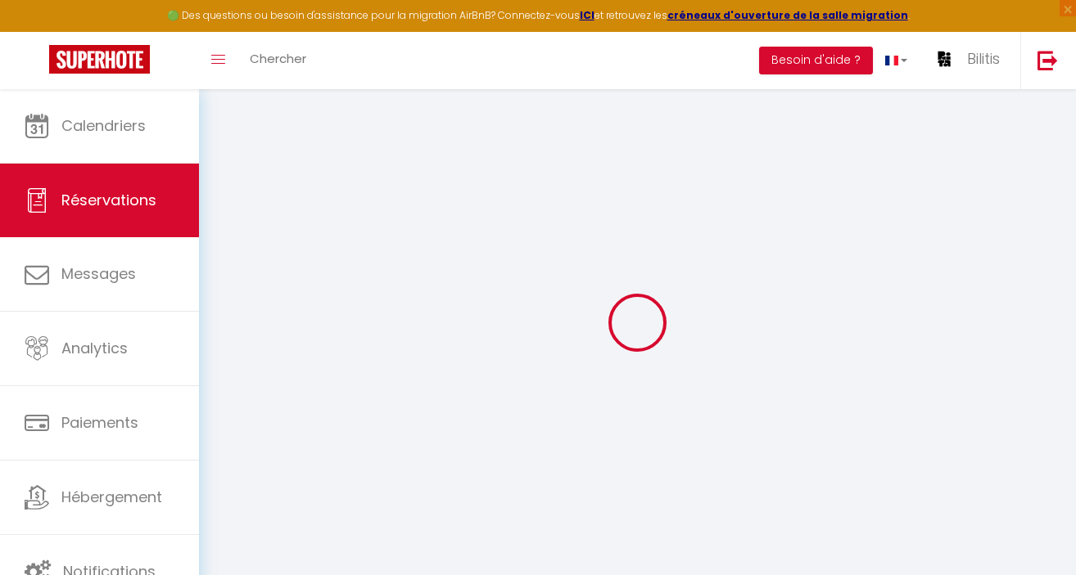
select select
checkbox input "false"
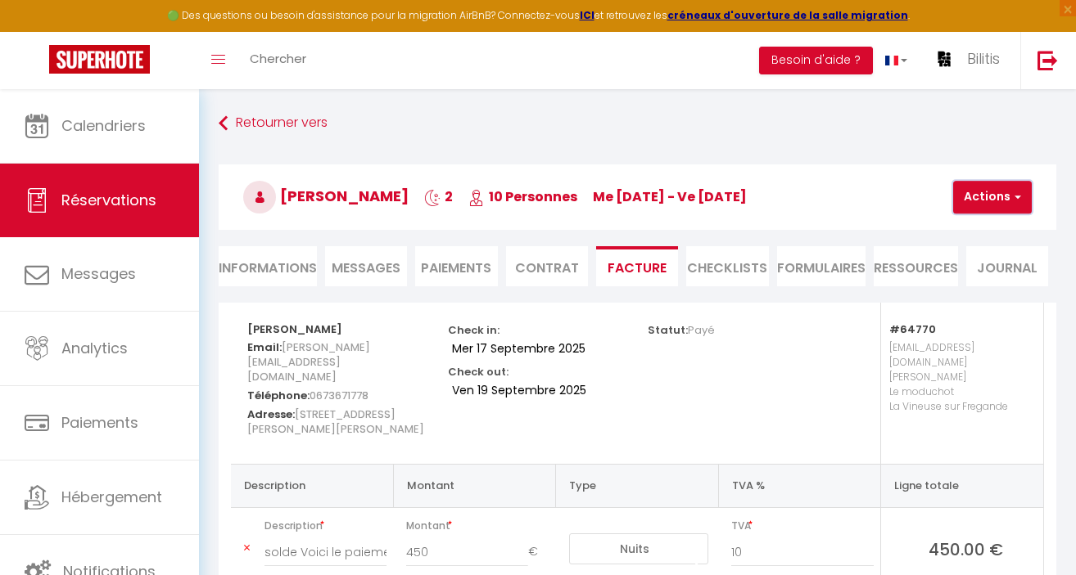
click at [995, 201] on button "Actions" at bounding box center [992, 197] width 79 height 33
click at [977, 254] on link "Aperçu et éditer" at bounding box center [1010, 254] width 138 height 21
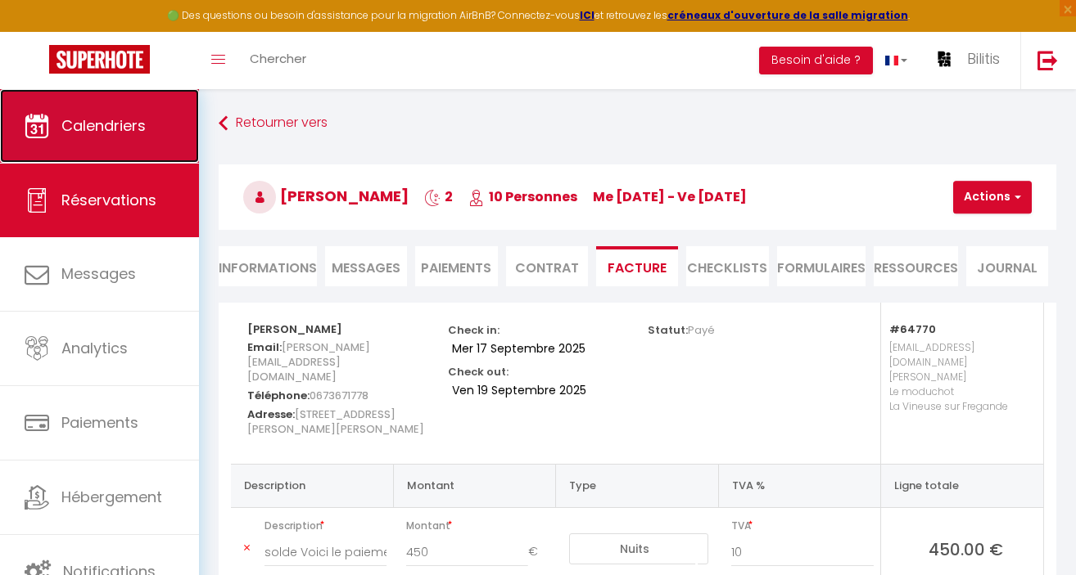
click at [99, 121] on span "Calendriers" at bounding box center [103, 125] width 84 height 20
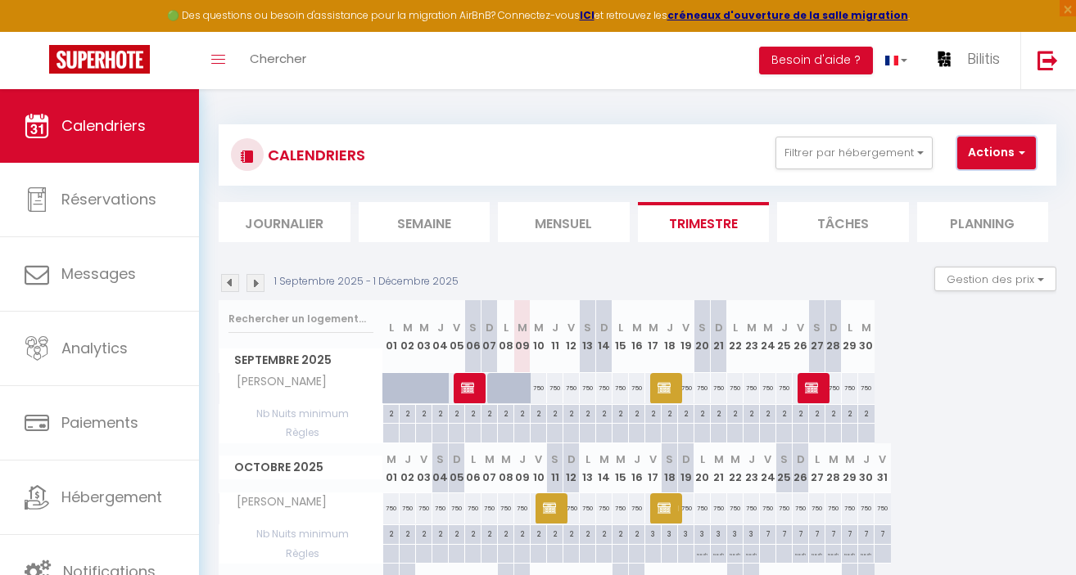
click at [993, 154] on button "Actions" at bounding box center [996, 153] width 79 height 33
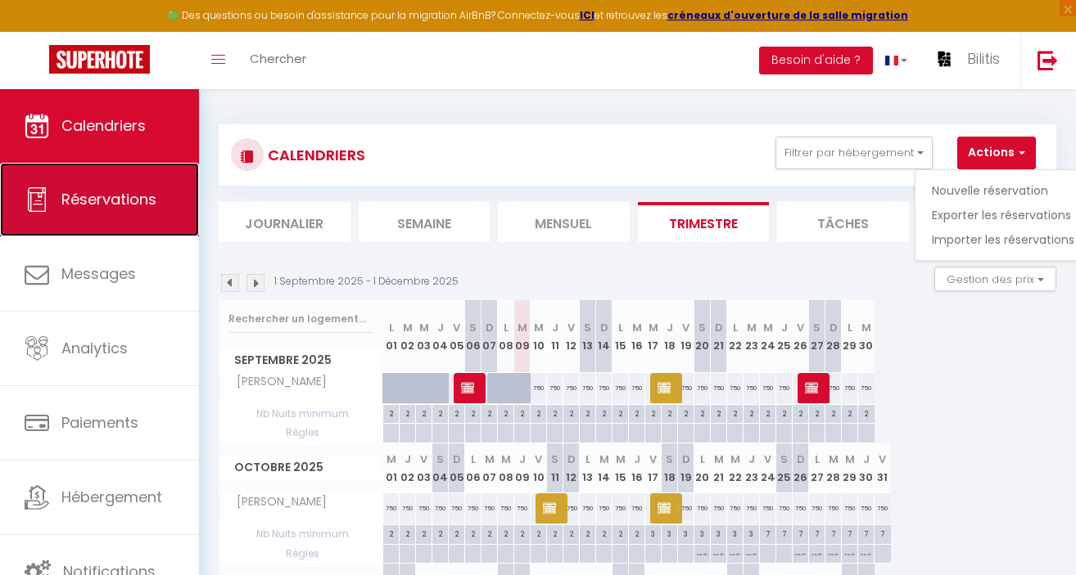
click at [120, 212] on link "Réservations" at bounding box center [99, 200] width 199 height 74
select select "not_cancelled"
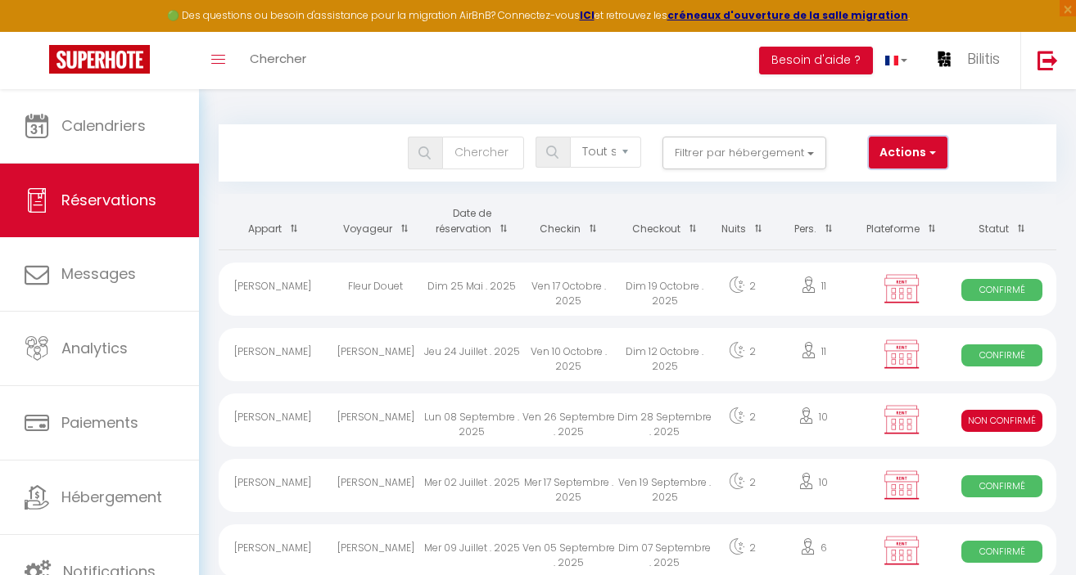
click at [910, 151] on button "Actions" at bounding box center [907, 153] width 79 height 33
click at [1022, 129] on div "Bookings Tous les statuts Annulé Confirmé Non Confirmé Tout sauf annulé No Show…" at bounding box center [637, 152] width 837 height 57
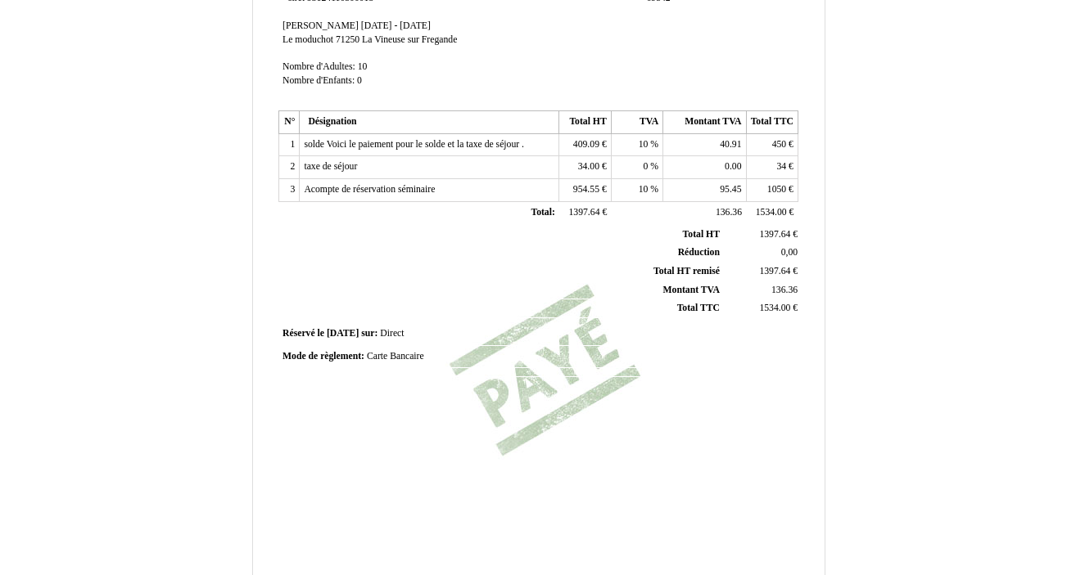
scroll to position [311, 0]
click at [391, 354] on span "Carte Bancaire" at bounding box center [395, 355] width 57 height 11
drag, startPoint x: 446, startPoint y: 357, endPoint x: 368, endPoint y: 358, distance: 78.6
click at [368, 358] on input "Carte Bancaire" at bounding box center [461, 357] width 188 height 17
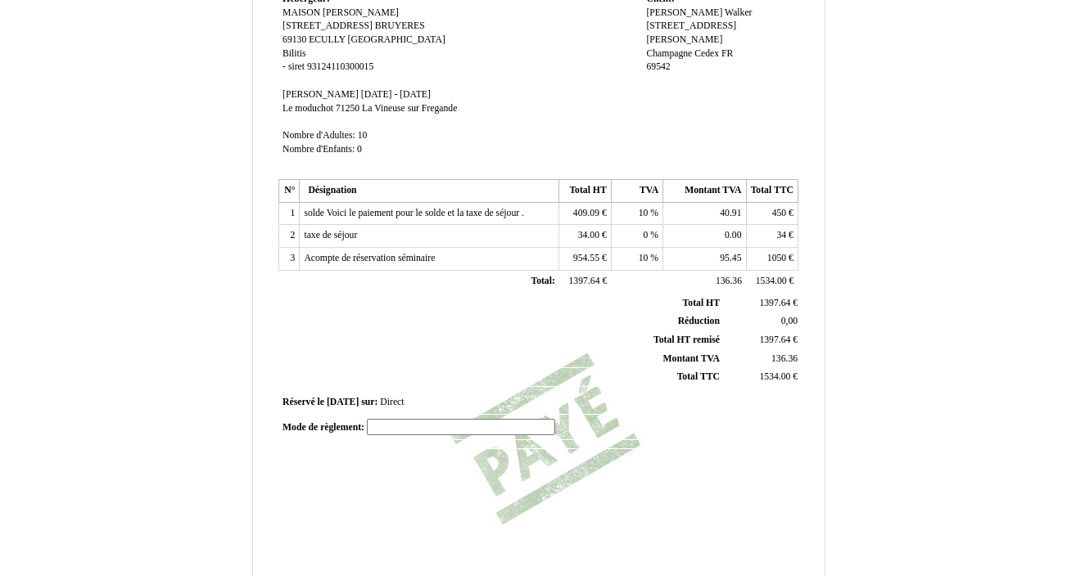
scroll to position [242, 0]
click at [559, 435] on div "Mode de règlement: Mode de règlement: Carte Bancaire Carte Bancaire" at bounding box center [538, 430] width 525 height 35
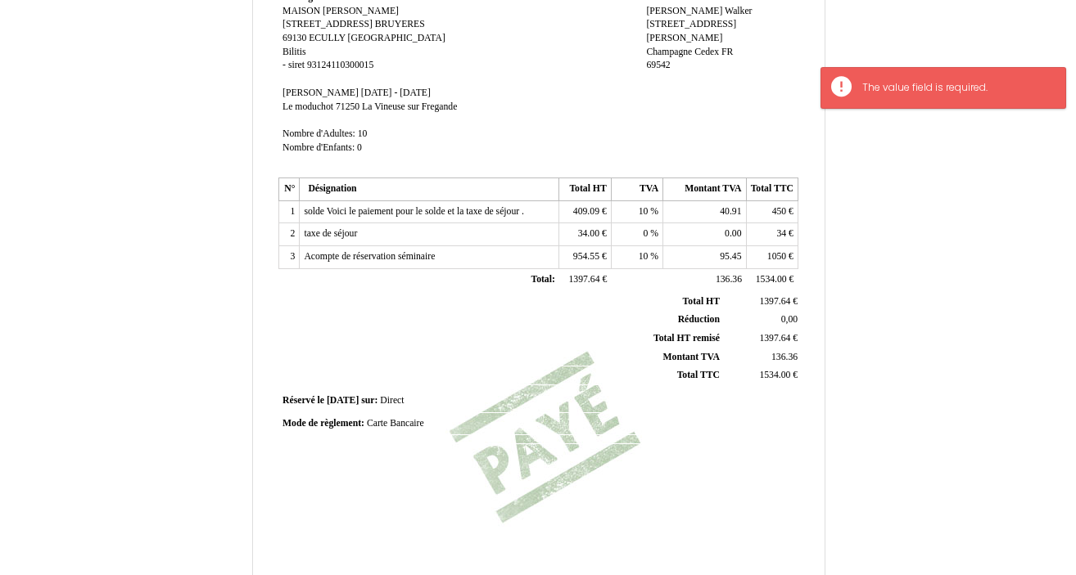
click at [587, 438] on td at bounding box center [667, 439] width 259 height 9
click at [567, 466] on div "Facture Facture N° 6124651 6124651 Date de création [DATE] Hebergeur: Hebergeur…" at bounding box center [538, 217] width 525 height 773
click at [385, 423] on span "Carte Bancaire" at bounding box center [395, 423] width 57 height 11
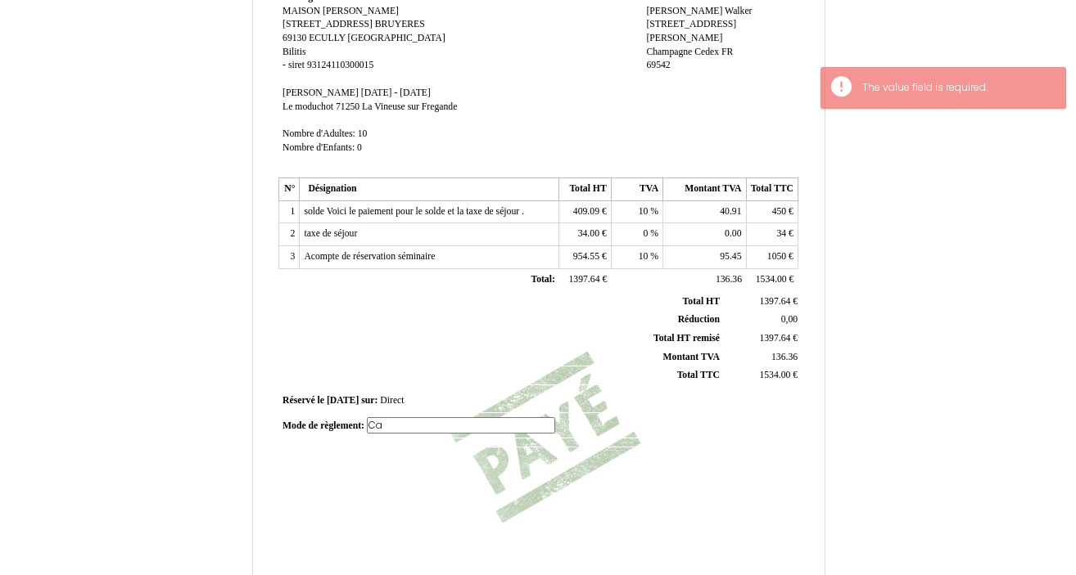
type input "C"
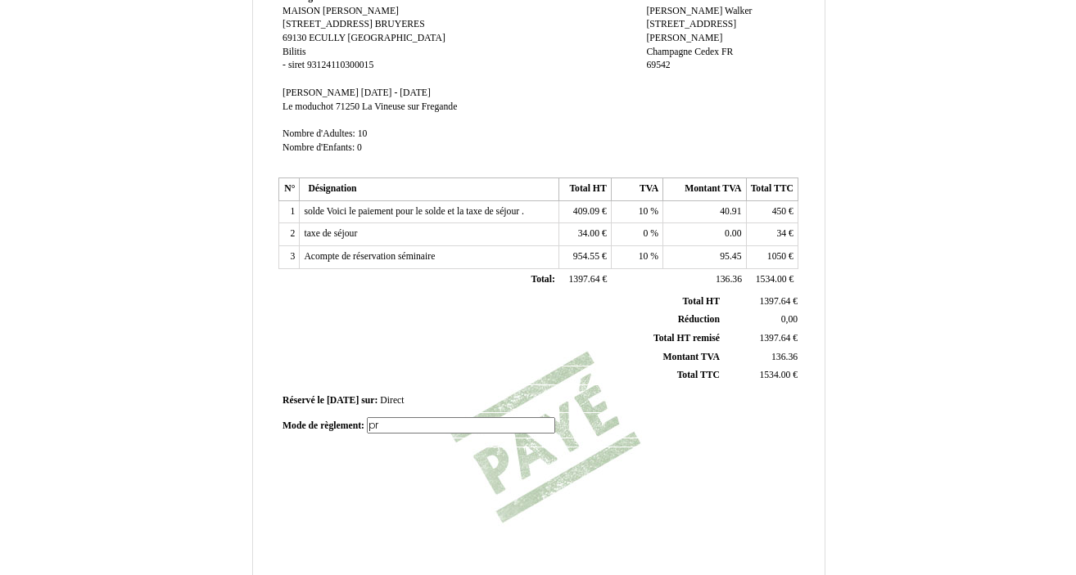
type input "p"
click at [425, 489] on div "Facture Facture N° 6124651 6124651 Date de création [DATE] Hebergeur: Hebergeur…" at bounding box center [538, 217] width 525 height 773
click at [400, 424] on span "virement acompte le [DATE]" at bounding box center [422, 423] width 111 height 11
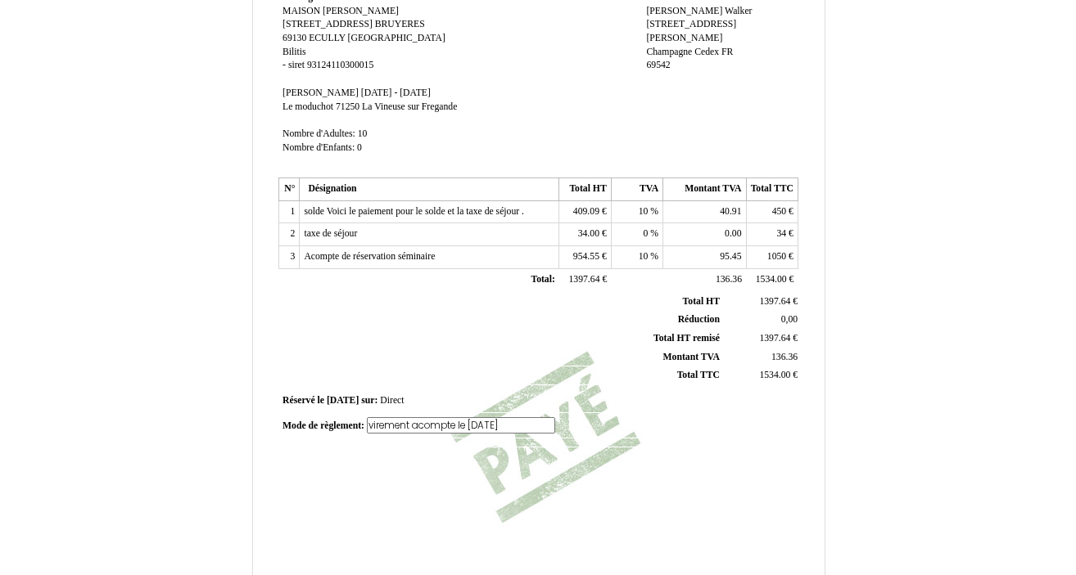
click at [410, 430] on input "virement acompte le [DATE]" at bounding box center [461, 425] width 188 height 17
click at [441, 441] on td at bounding box center [407, 439] width 259 height 9
click at [504, 423] on span "virement 1050€ acompte le [DATE]" at bounding box center [436, 423] width 138 height 11
click at [390, 460] on div "Facture Facture N° 6124651 6124651 Date de création [DATE] Hebergeur: Hebergeur…" at bounding box center [538, 217] width 525 height 773
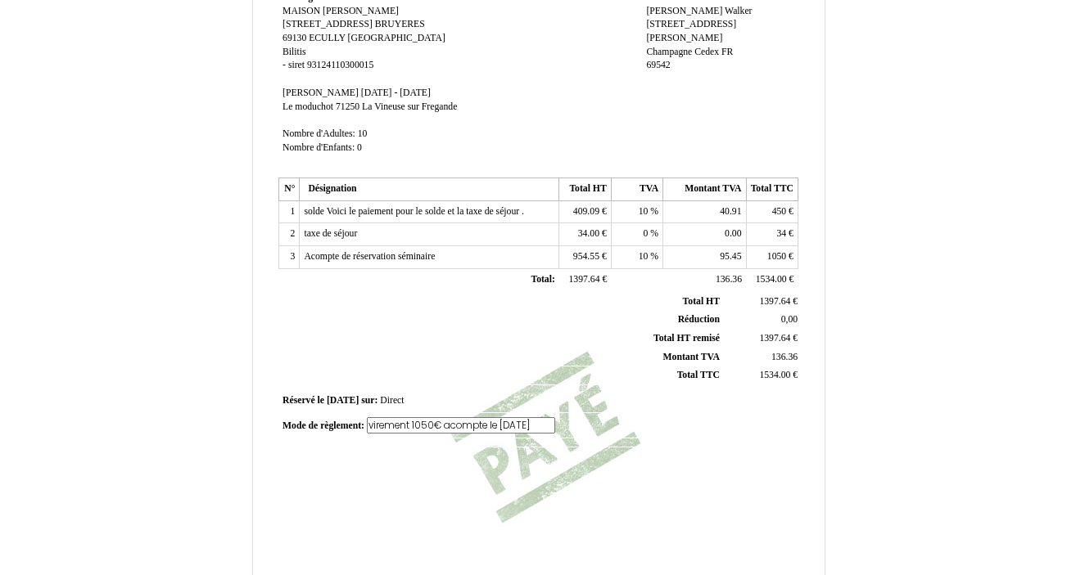
scroll to position [0, 0]
click at [369, 438] on td at bounding box center [407, 439] width 259 height 9
click at [341, 438] on td at bounding box center [407, 439] width 259 height 9
click at [504, 422] on span "virement 1050€ acompte le [DATE]" at bounding box center [436, 423] width 138 height 11
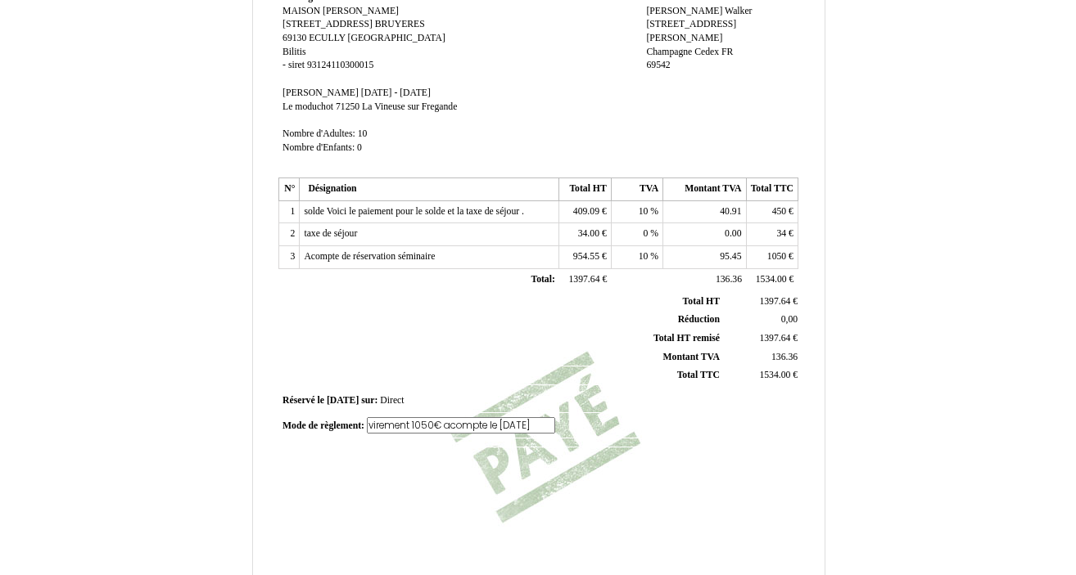
click at [471, 466] on div "Facture Facture N° 6124651 6124651 Date de création [DATE] Hebergeur: Hebergeur…" at bounding box center [538, 217] width 525 height 773
click at [580, 423] on span "virement 1050€ acompte le [DATE]. Virement solde le [DATE]" at bounding box center [488, 423] width 243 height 11
click at [409, 422] on input "virement 1050€ acompte le [DATE]. Virement solde le [DATE]" at bounding box center [461, 425] width 188 height 17
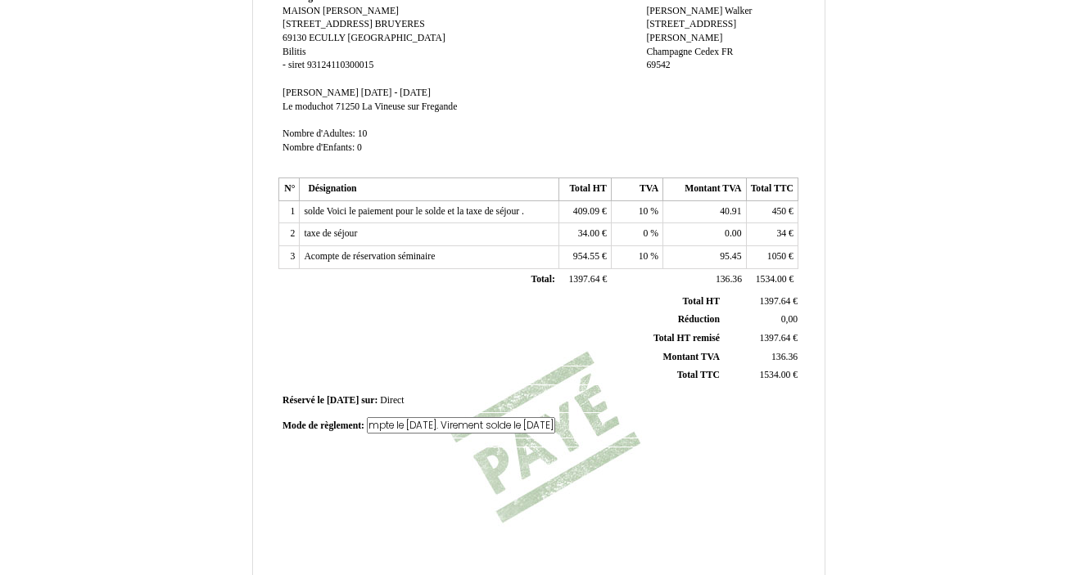
click at [426, 474] on div "Facture Facture N° 6124651 6124651 Date de création [DATE] Hebergeur: Hebergeur…" at bounding box center [538, 217] width 525 height 773
type input "virement 1050€ acompte le [DATE]. Virement solde 484€ le [DATE]"
click at [525, 422] on span "virement 1050€ acompte le [DATE]. Virement solde 484€ le [DATE]" at bounding box center [499, 423] width 264 height 11
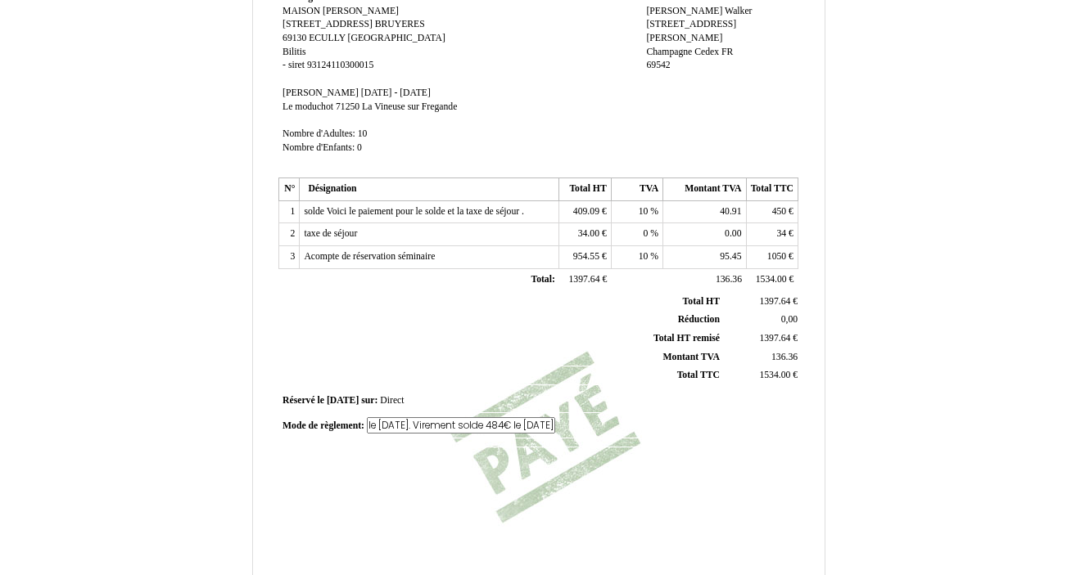
click at [455, 466] on div "Facture Facture N° 6124651 6124651 Date de création [DATE] Hebergeur: Hebergeur…" at bounding box center [538, 217] width 525 height 773
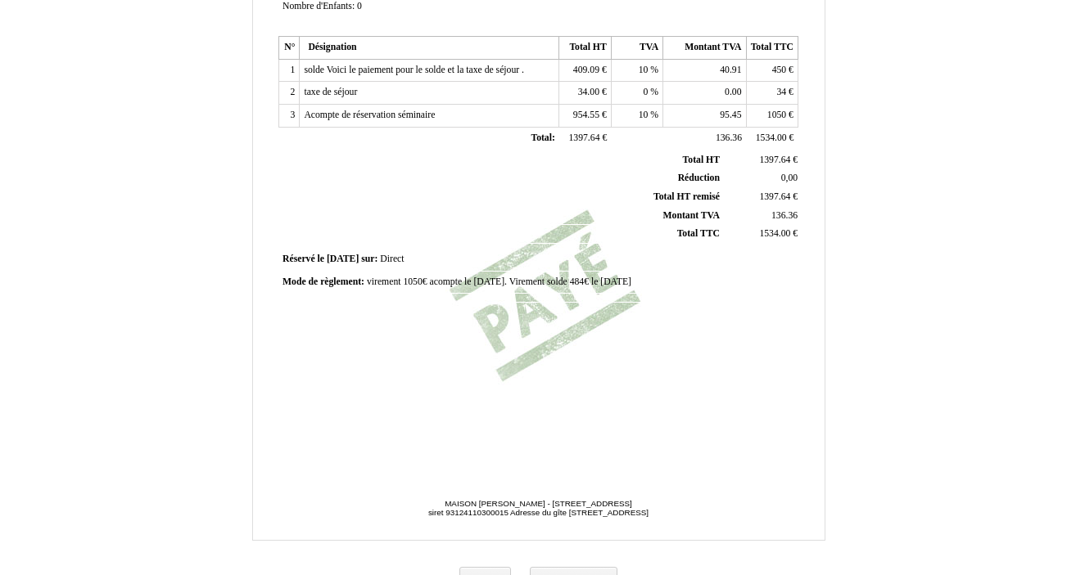
scroll to position [390, 0]
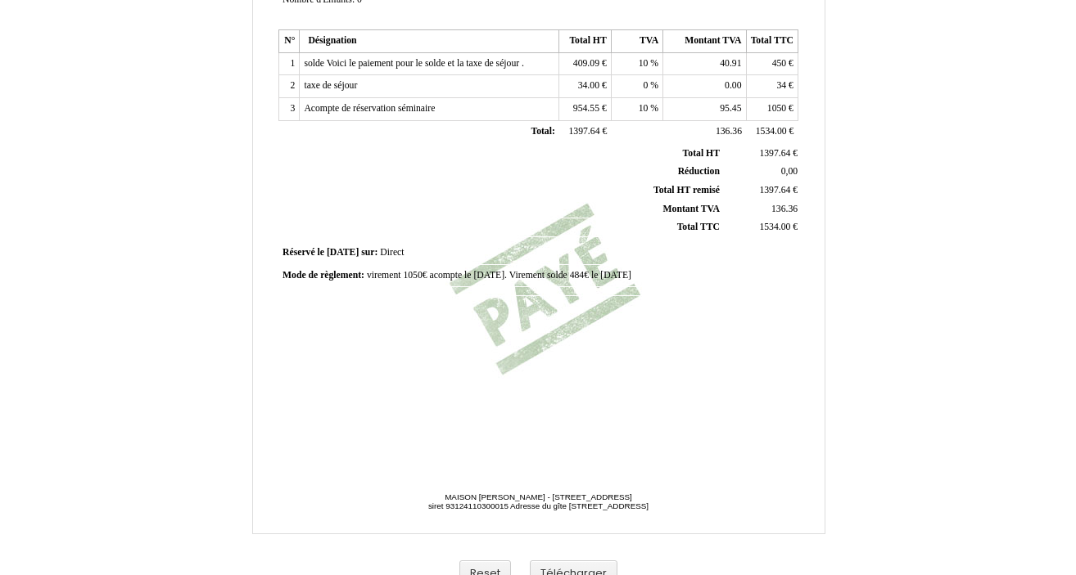
click at [552, 338] on div "Facture Facture N° 6124651 6124651 Date de création [DATE] Hebergeur: Hebergeur…" at bounding box center [538, 68] width 525 height 773
click at [741, 414] on div "Facture Facture N° 6124651 6124651 Date de création [DATE] Hebergeur: Hebergeur…" at bounding box center [538, 68] width 525 height 773
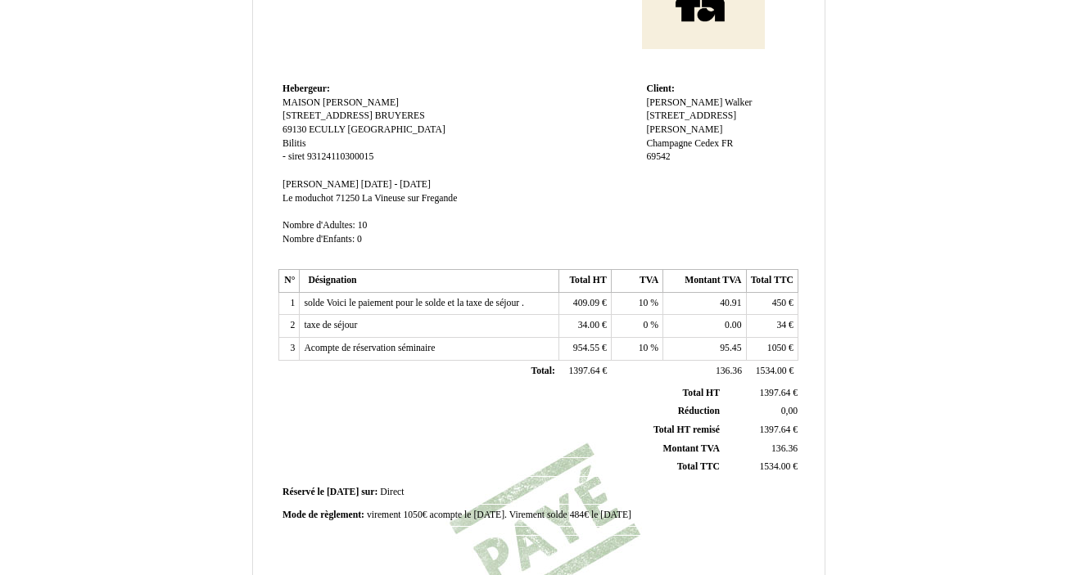
scroll to position [413, 0]
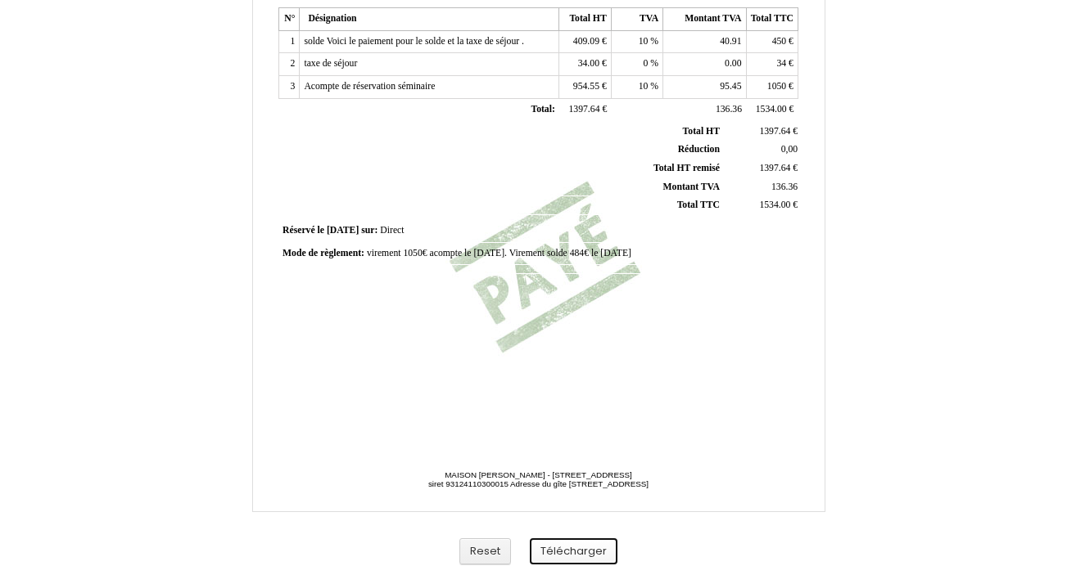
click at [570, 554] on button "Télécharger" at bounding box center [574, 552] width 88 height 27
click at [579, 548] on button "Télécharger" at bounding box center [574, 552] width 88 height 27
